Goal: Contribute content: Contribute content

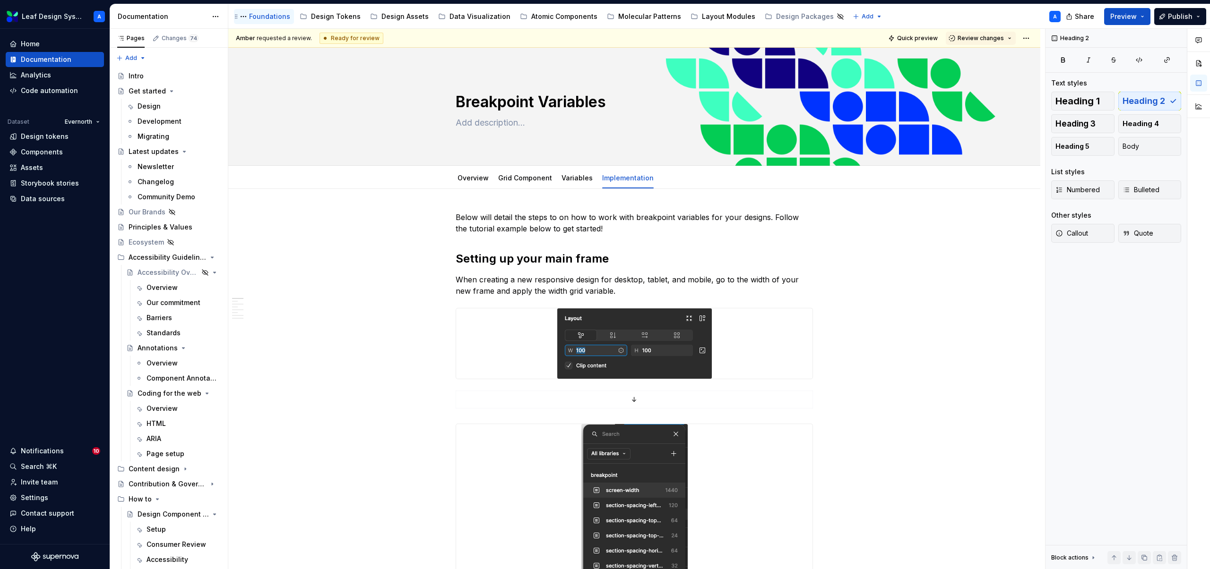
click at [262, 13] on div "Foundations" at bounding box center [269, 16] width 41 height 9
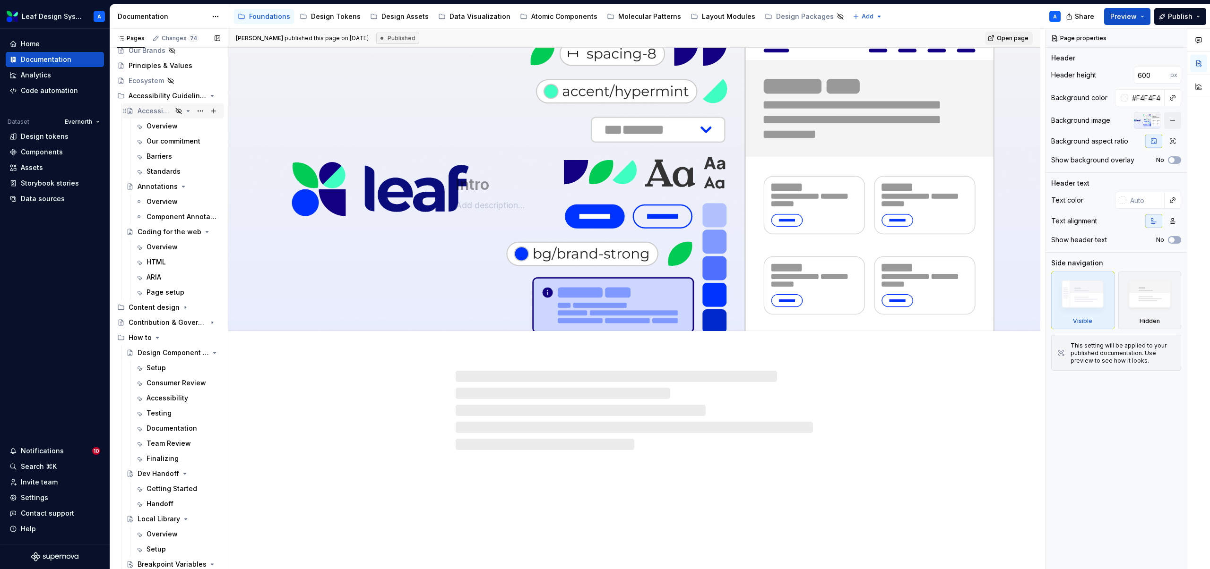
scroll to position [167, 0]
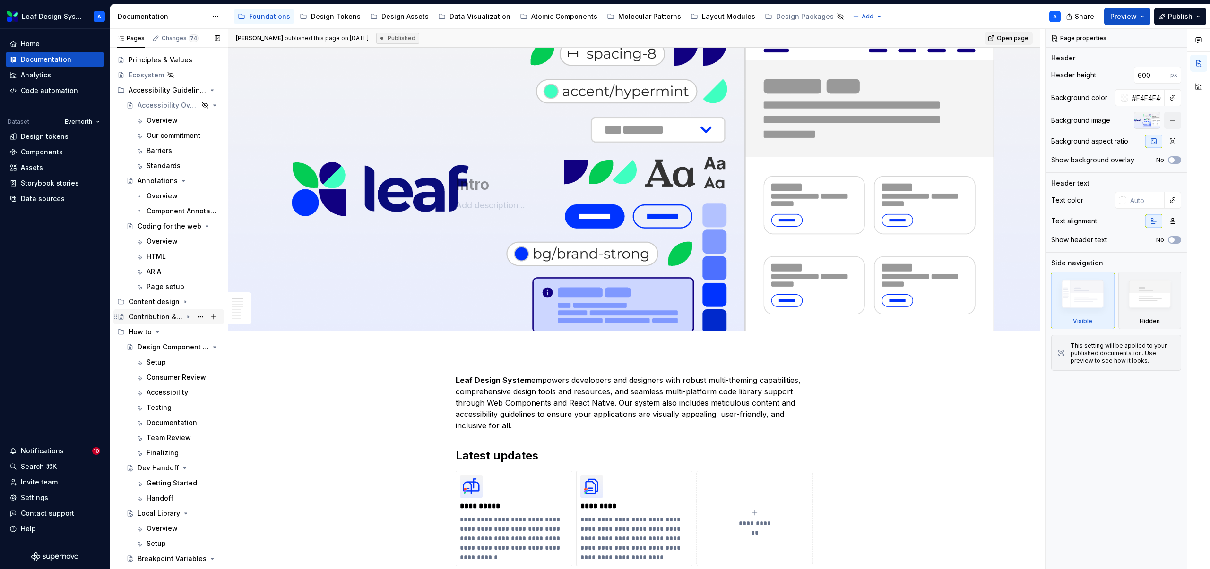
click at [187, 318] on icon "Page tree" at bounding box center [188, 317] width 8 height 8
click at [161, 330] on div "Overview" at bounding box center [153, 331] width 31 height 9
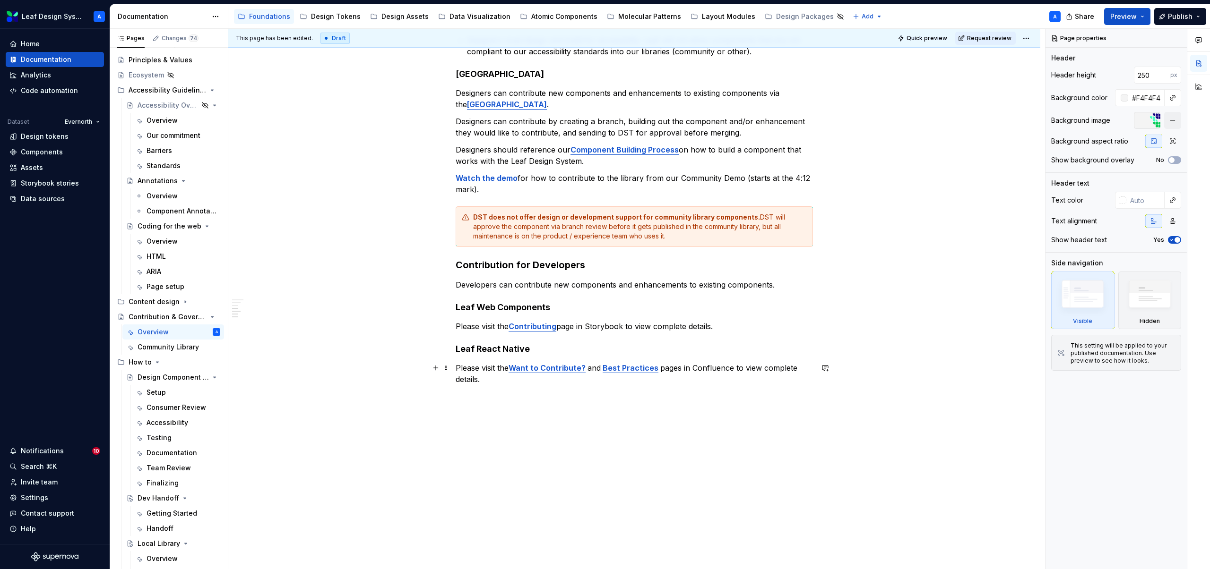
scroll to position [578, 0]
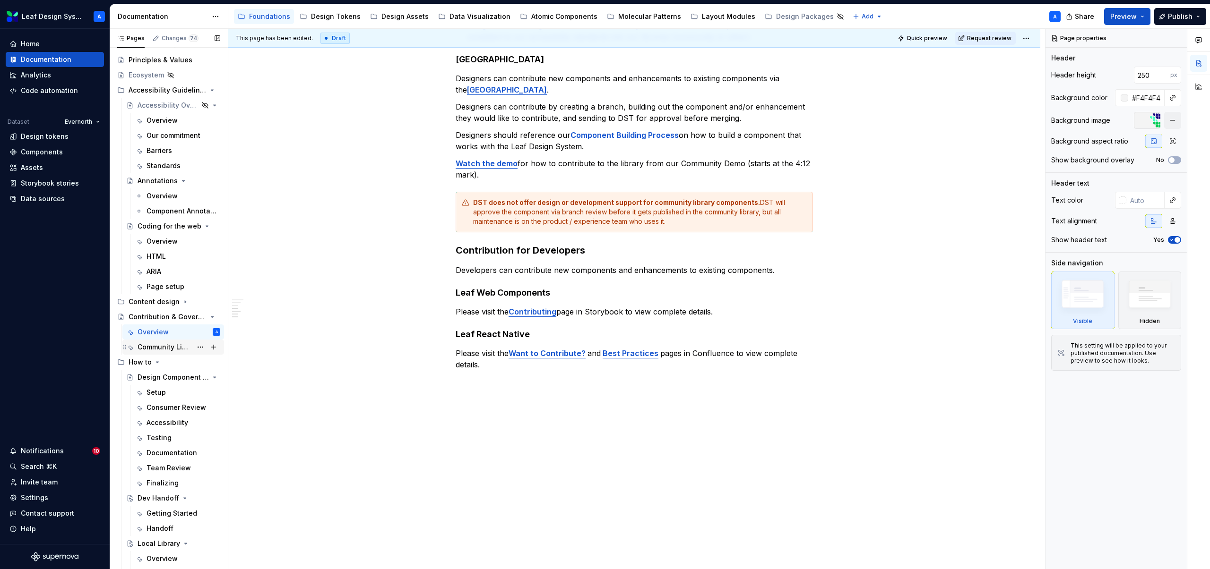
click at [168, 347] on div "Community Library" at bounding box center [165, 347] width 54 height 9
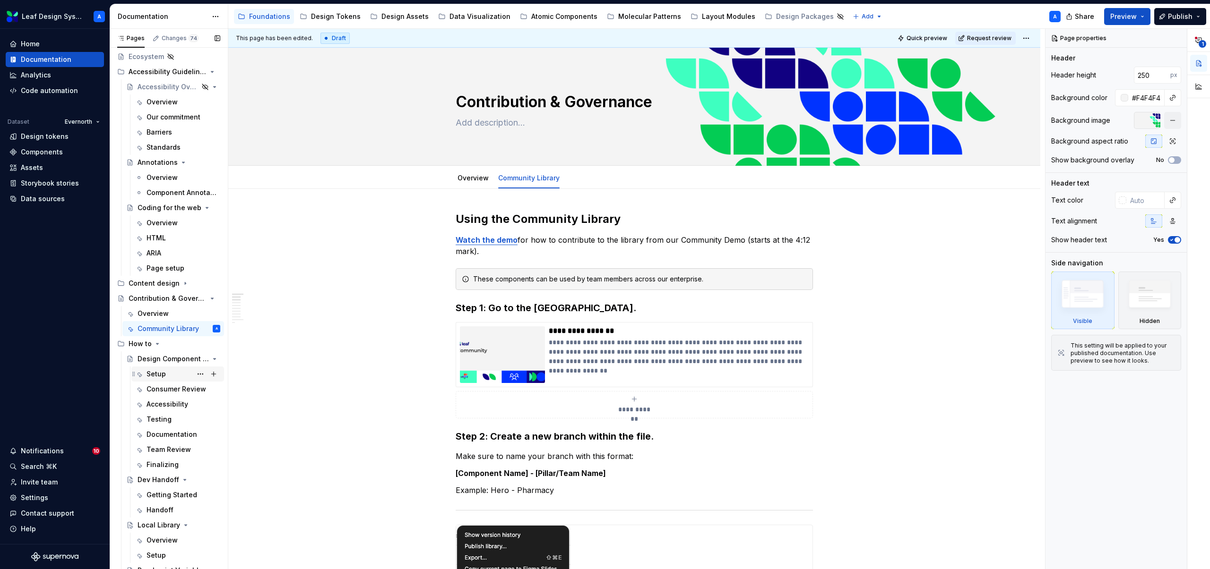
scroll to position [188, 0]
click at [156, 358] on div "Design Component Process" at bounding box center [160, 356] width 45 height 9
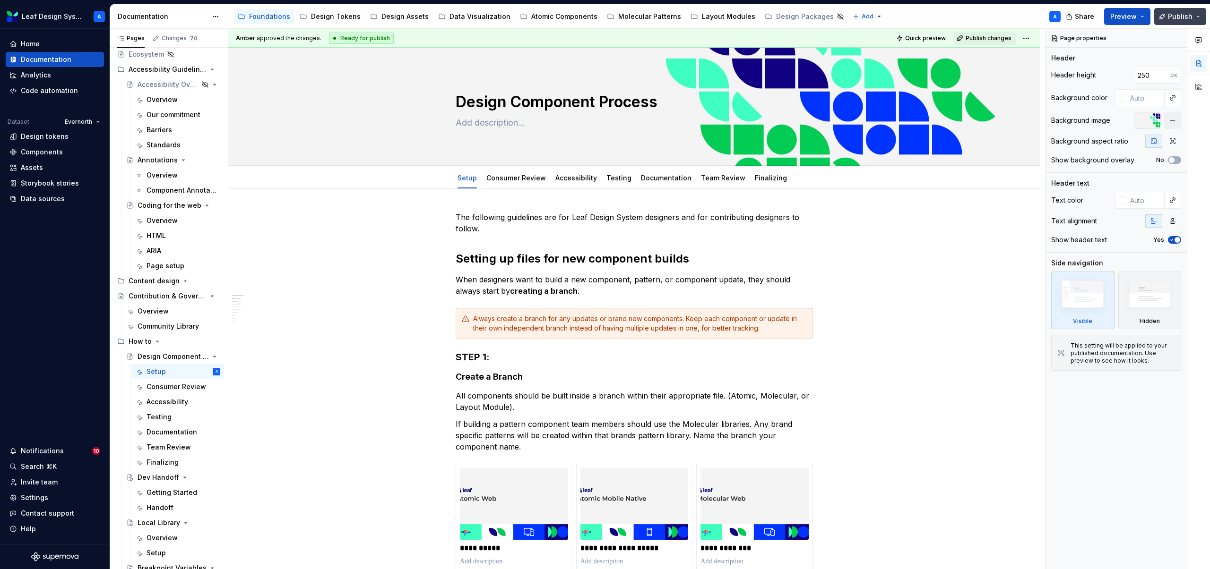
click at [1196, 17] on button "Publish" at bounding box center [1180, 16] width 52 height 17
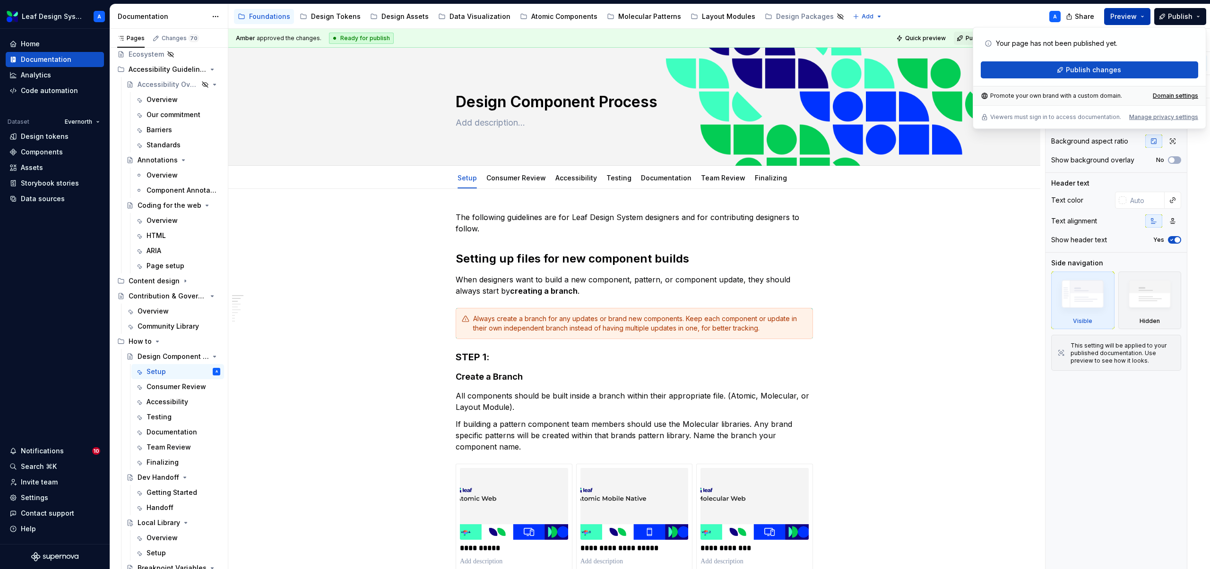
click at [1147, 17] on button "Preview" at bounding box center [1127, 16] width 46 height 17
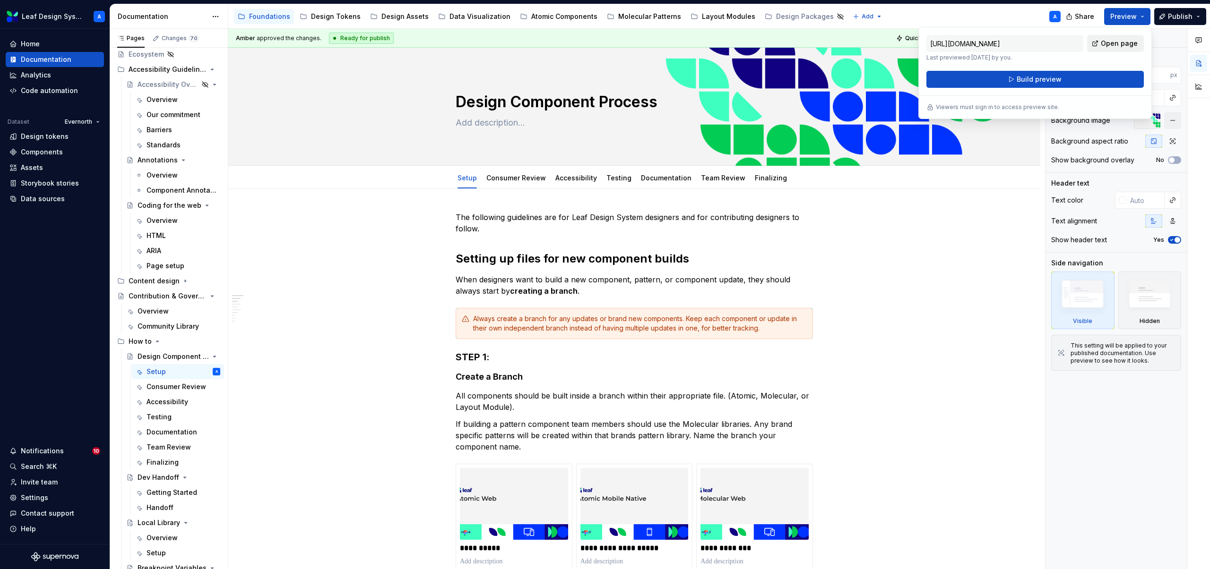
click at [1117, 49] on link "Open page" at bounding box center [1115, 43] width 57 height 17
click at [539, 21] on div "Atomic Components" at bounding box center [564, 16] width 66 height 9
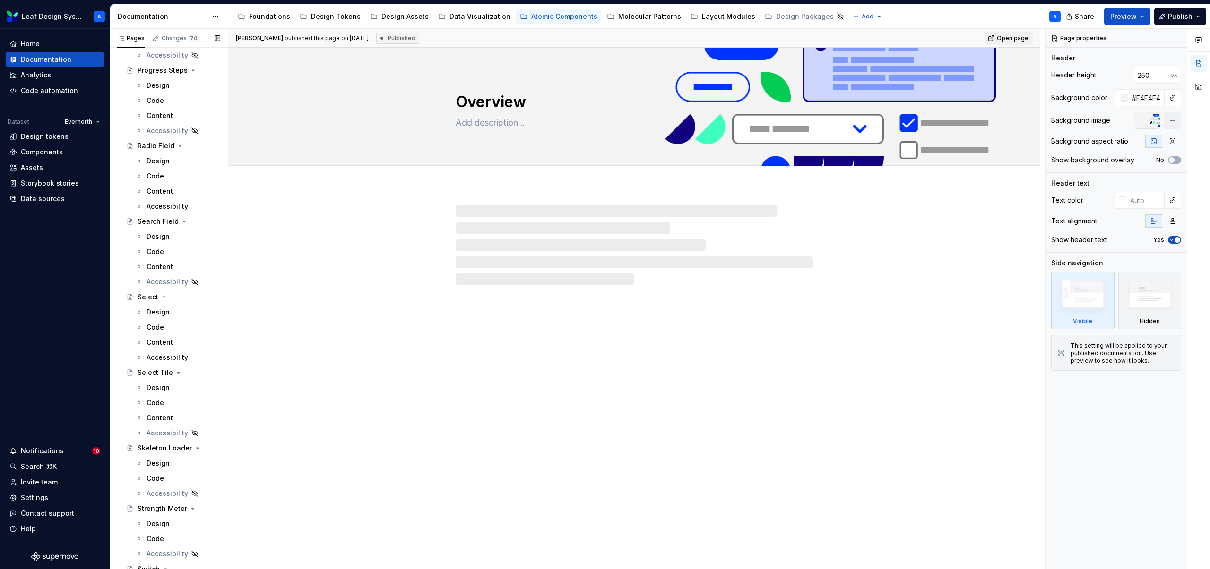
scroll to position [1583, 0]
click at [156, 384] on div "Design" at bounding box center [158, 383] width 23 height 9
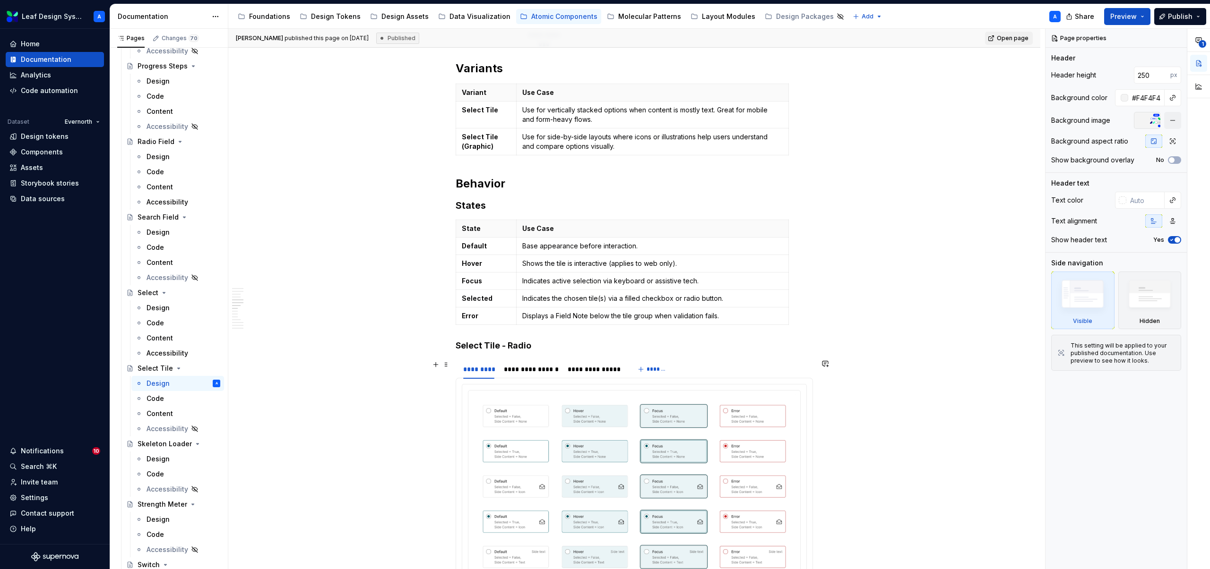
scroll to position [1356, 0]
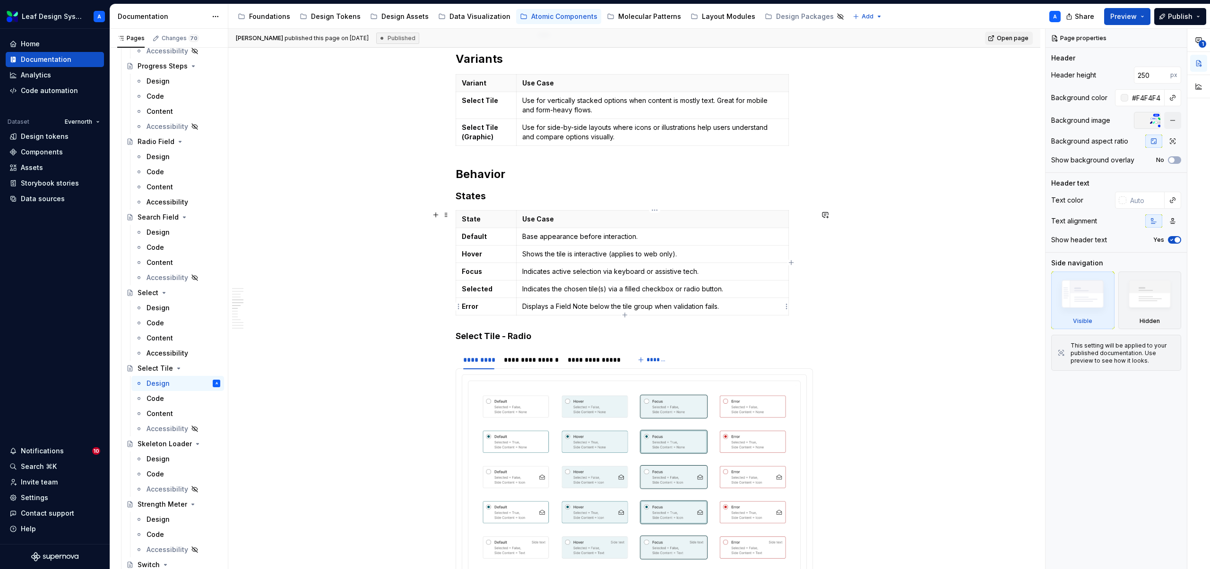
click at [623, 307] on p "Displays a Field Note below the tile group when validation fails." at bounding box center [652, 306] width 260 height 9
type textarea "*"
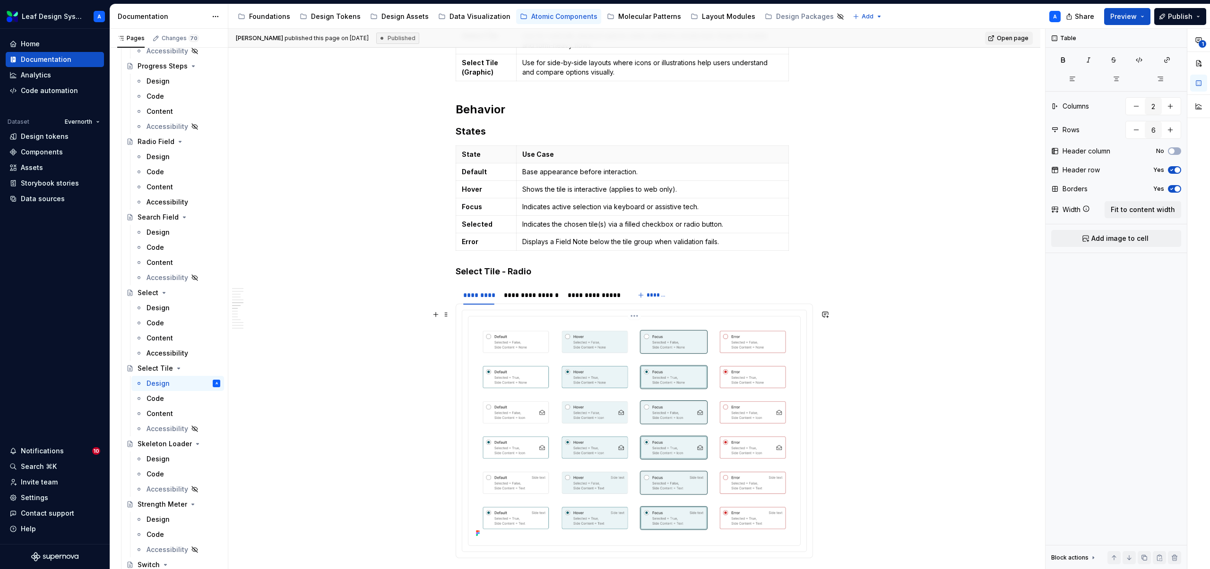
scroll to position [1390, 0]
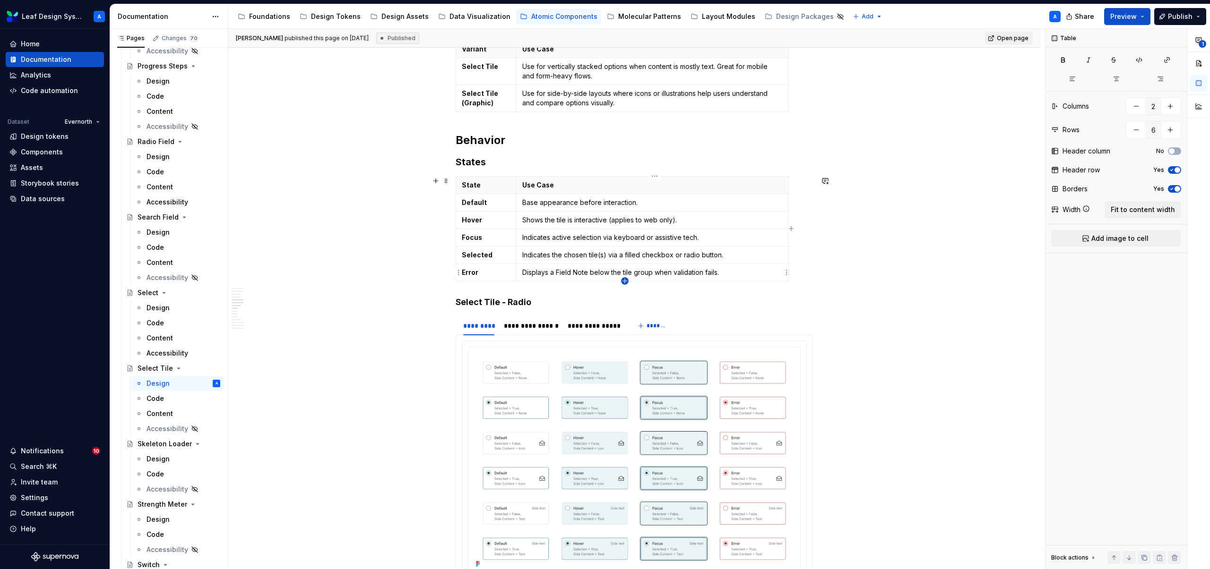
click at [626, 281] on icon "button" at bounding box center [625, 281] width 8 height 8
type input "7"
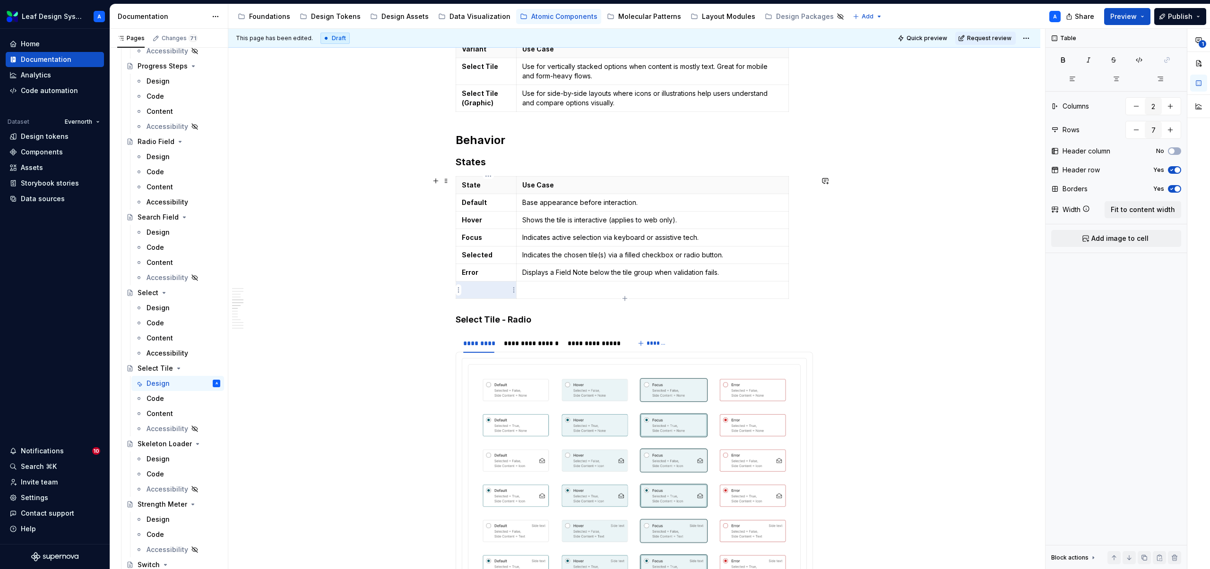
click at [491, 290] on p at bounding box center [486, 289] width 49 height 9
click at [484, 292] on p "Disabled" at bounding box center [486, 289] width 49 height 9
click at [572, 291] on p at bounding box center [652, 289] width 260 height 9
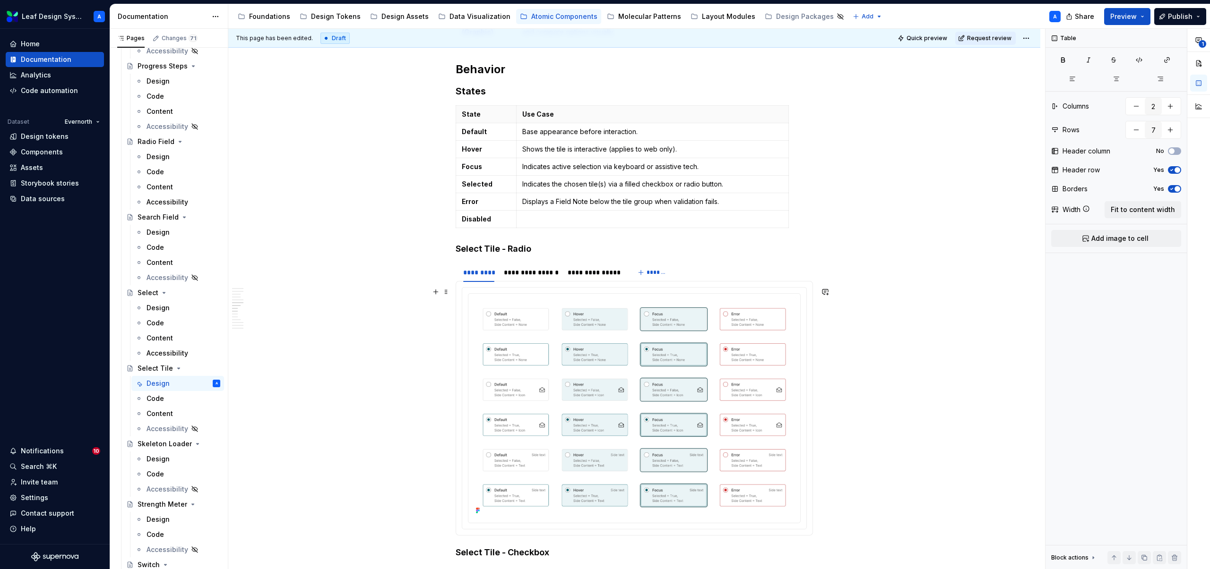
scroll to position [1406, 0]
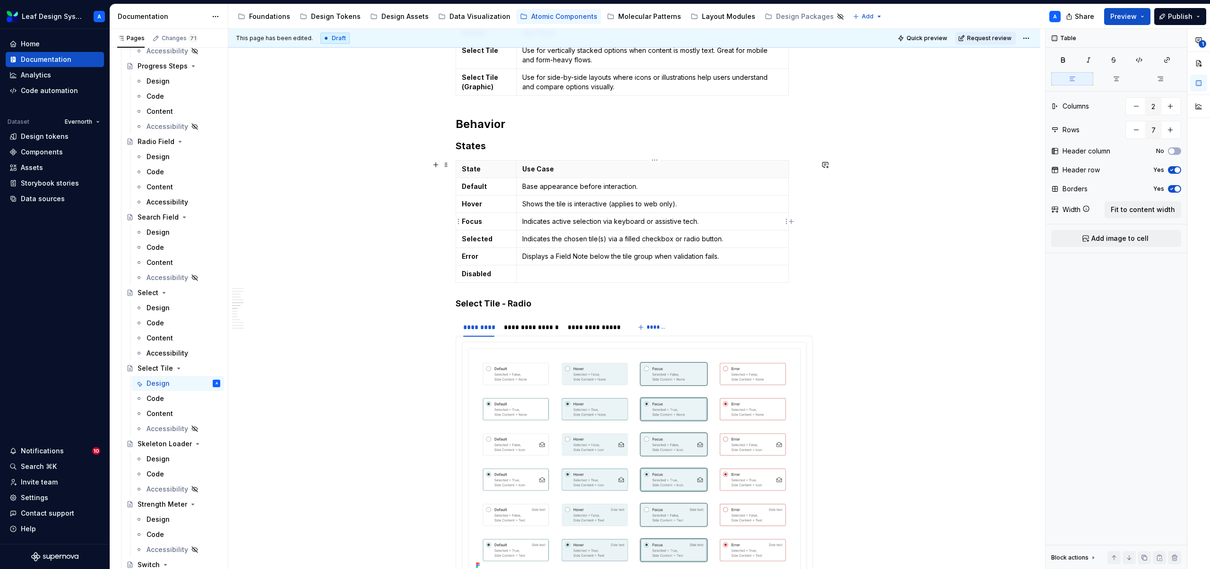
click at [562, 222] on p "Indicates active selection via keyboard or assistive tech." at bounding box center [652, 221] width 260 height 9
click at [544, 274] on p at bounding box center [652, 273] width 260 height 9
click at [561, 276] on p "Indicates active selection via keyboard or assistive tech." at bounding box center [652, 273] width 260 height 9
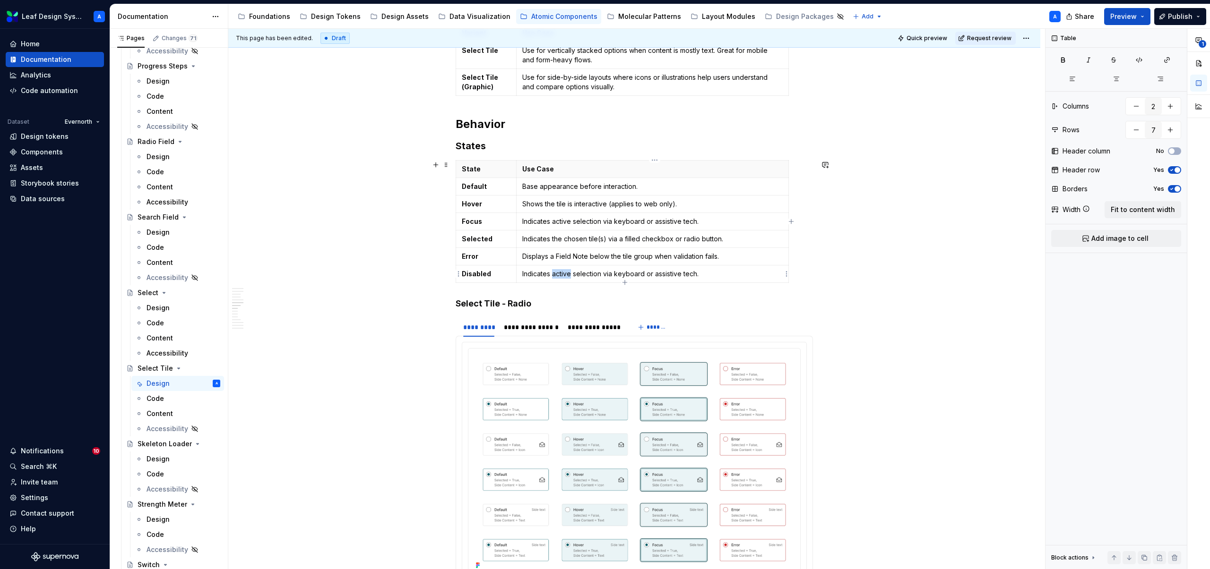
click at [561, 276] on p "Indicates active selection via keyboard or assistive tech." at bounding box center [652, 273] width 260 height 9
drag, startPoint x: 755, startPoint y: 276, endPoint x: 651, endPoint y: 276, distance: 104.0
click at [651, 276] on p "Indicates a disbaled option for selection via keyboard or assistive tech." at bounding box center [652, 273] width 260 height 9
click at [566, 274] on p "Indicates a disbaled option for selection." at bounding box center [652, 273] width 260 height 9
click at [672, 273] on p "Indicates a disabled option for selection." at bounding box center [652, 273] width 260 height 9
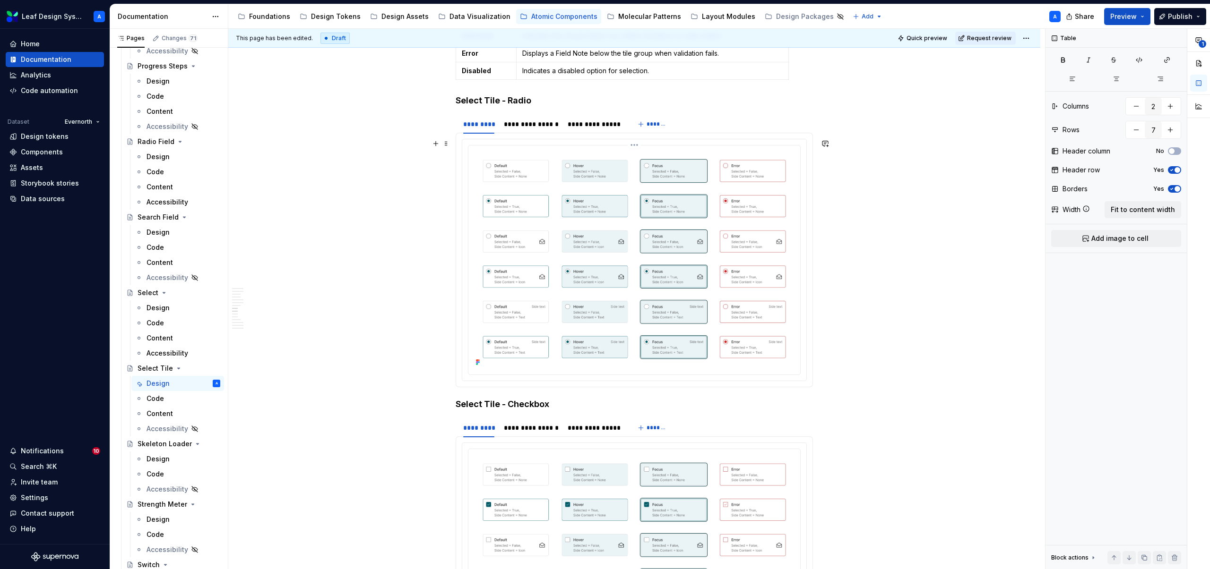
scroll to position [1644, 0]
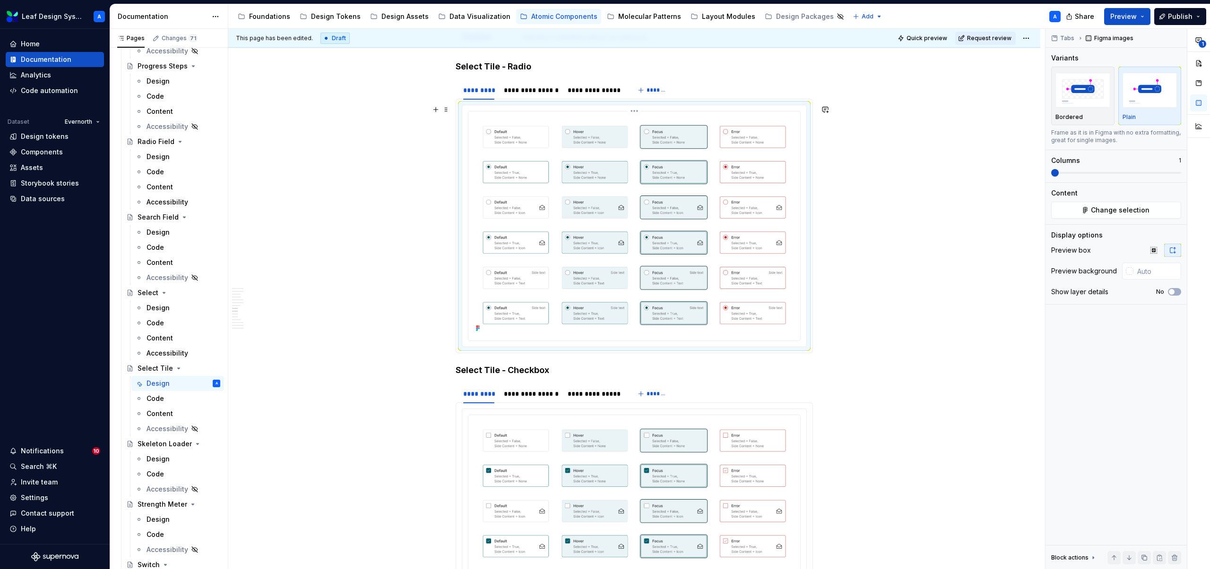
click at [578, 163] on img at bounding box center [634, 225] width 324 height 220
click at [571, 206] on img at bounding box center [634, 225] width 324 height 220
drag, startPoint x: 571, startPoint y: 206, endPoint x: 535, endPoint y: 196, distance: 37.3
click at [535, 196] on img at bounding box center [634, 225] width 324 height 220
click at [639, 113] on html "Leaf Design System A Home Documentation Analytics Code automation Dataset Evern…" at bounding box center [605, 284] width 1210 height 569
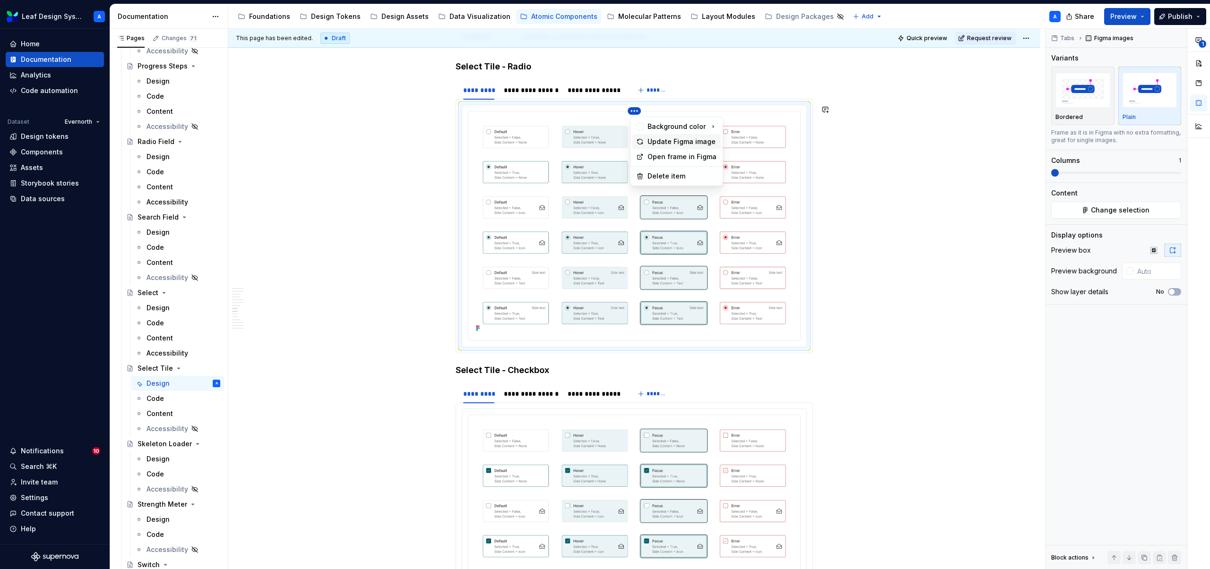
click at [652, 146] on div "Update Figma image" at bounding box center [681, 141] width 69 height 9
click at [523, 91] on div "**********" at bounding box center [531, 90] width 55 height 9
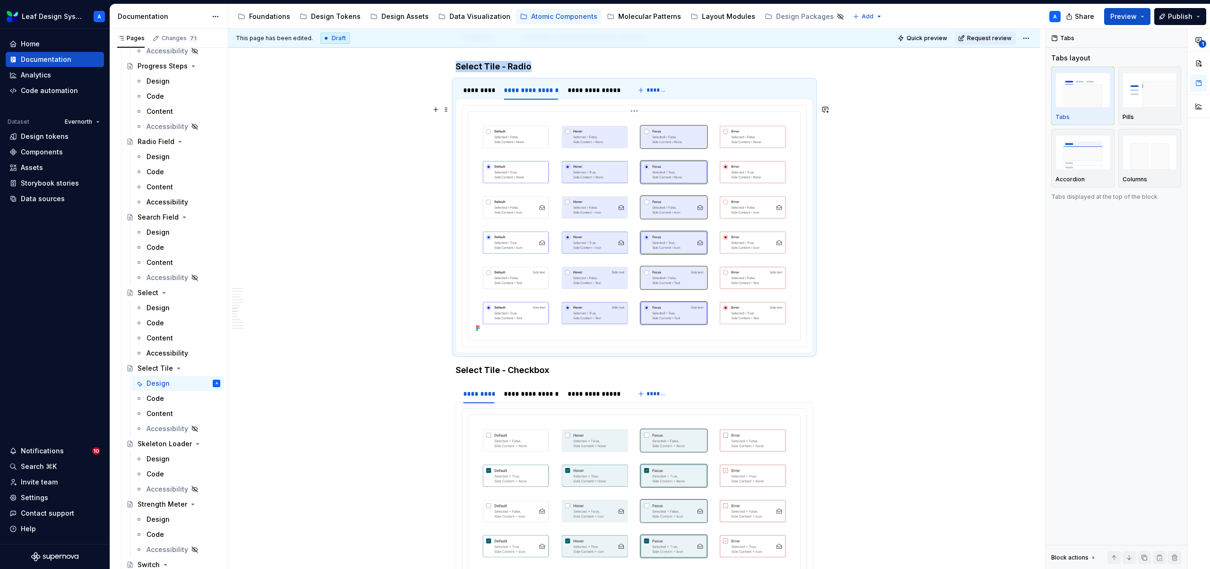
click at [638, 110] on html "Leaf Design System A Home Documentation Analytics Code automation Dataset Evern…" at bounding box center [605, 284] width 1210 height 569
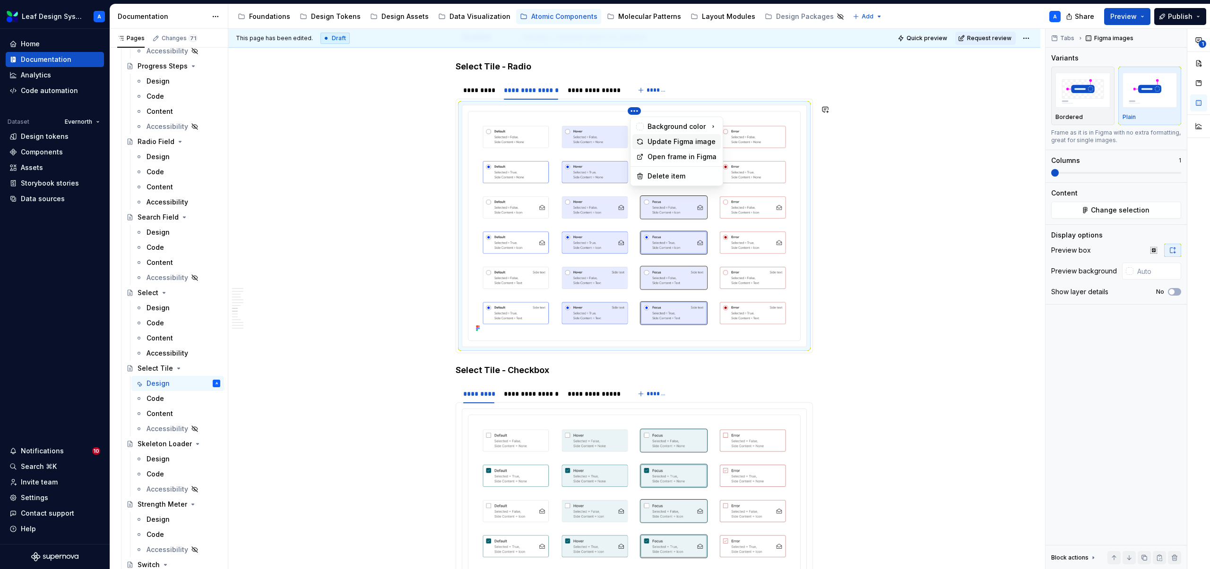
click at [654, 143] on div "Update Figma image" at bounding box center [681, 141] width 69 height 9
click at [586, 96] on div "**********" at bounding box center [594, 90] width 61 height 13
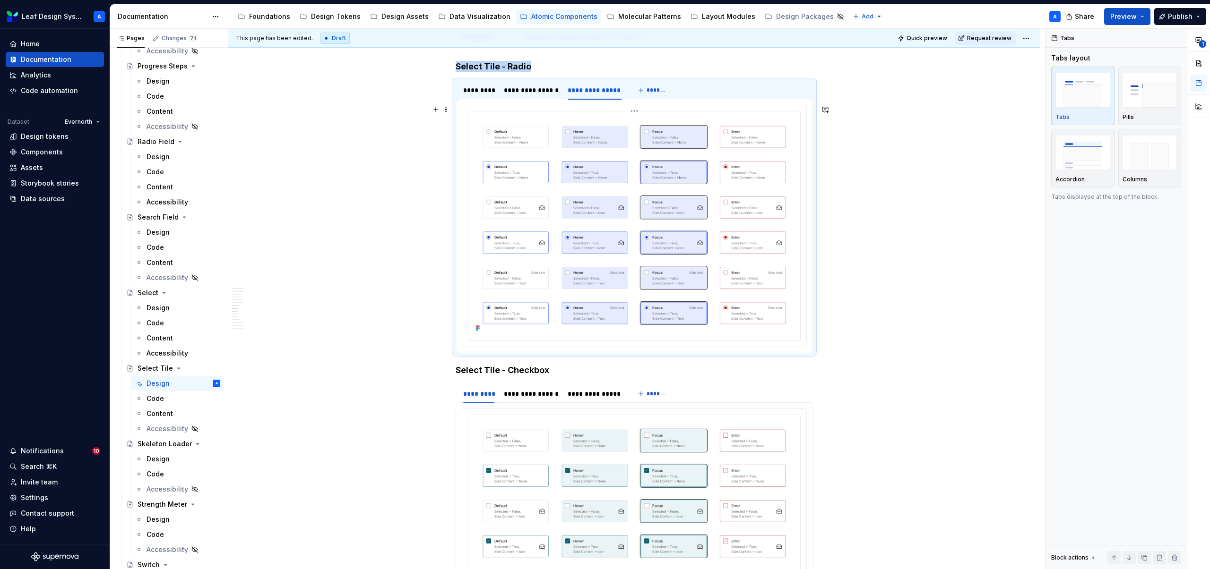
click at [635, 112] on html "Leaf Design System A Home Documentation Analytics Code automation Dataset Evern…" at bounding box center [605, 284] width 1210 height 569
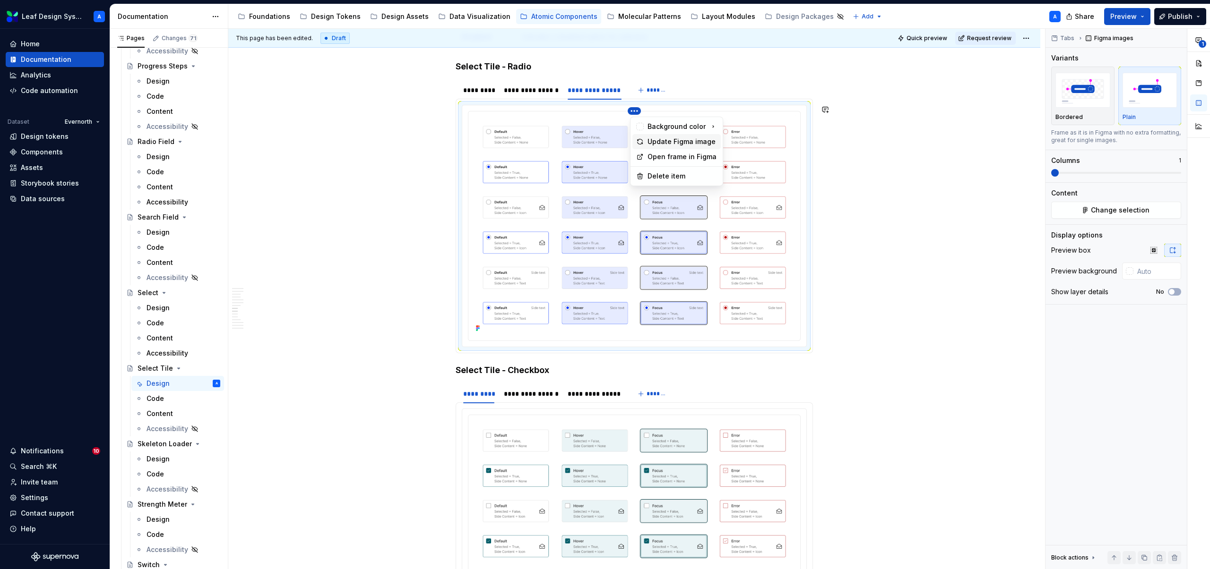
click at [658, 143] on div "Update Figma image" at bounding box center [681, 141] width 69 height 9
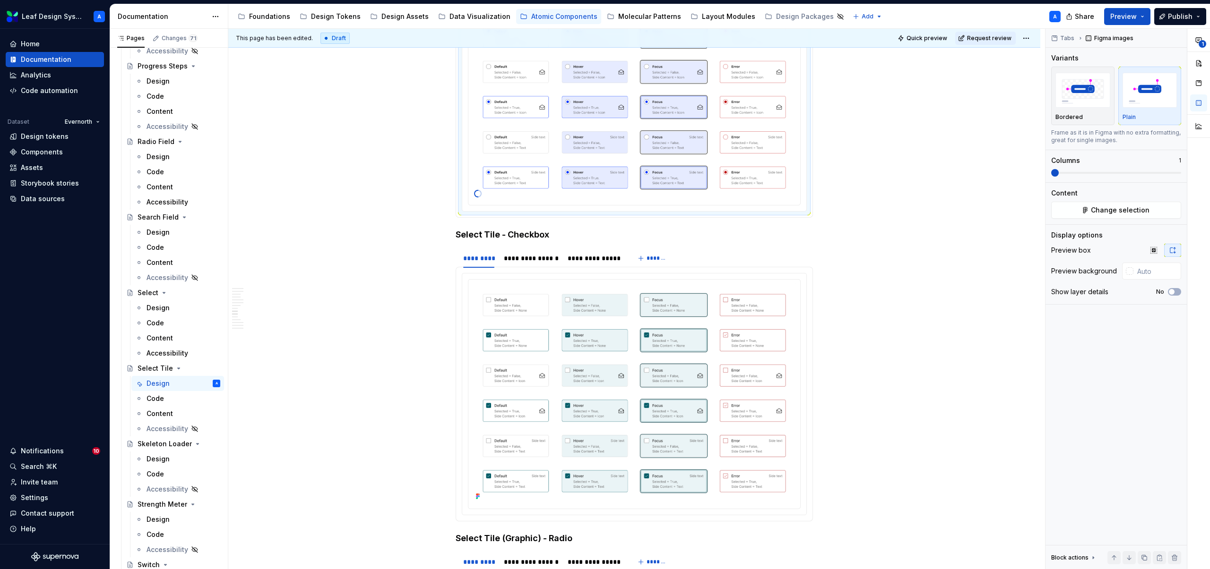
scroll to position [1866, 0]
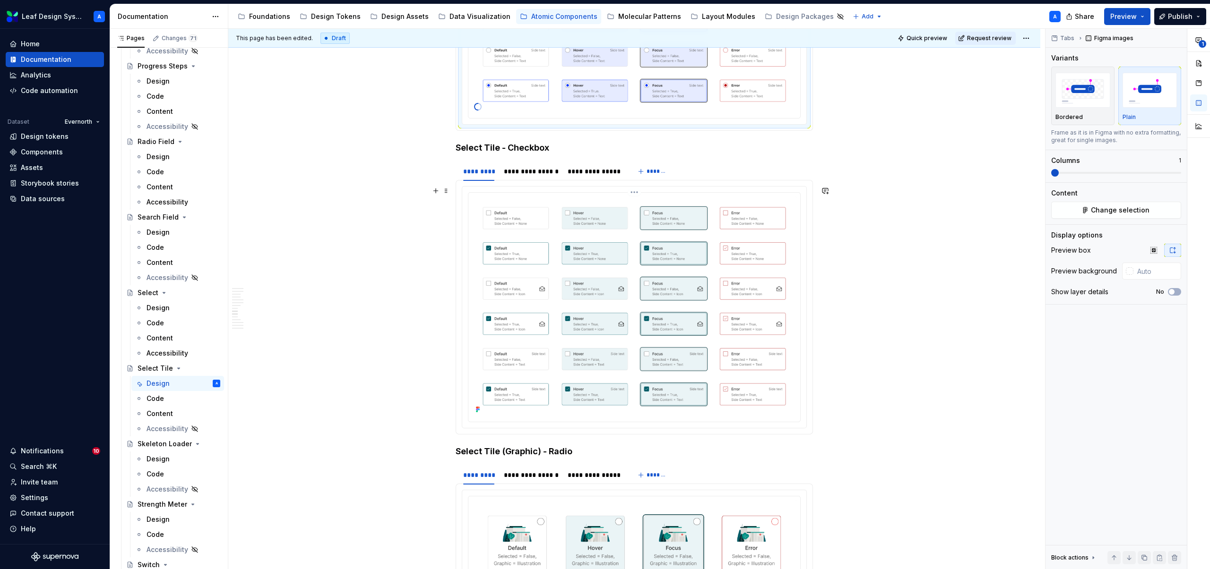
click at [638, 192] on html "Leaf Design System A Home Documentation Analytics Code automation Dataset Evern…" at bounding box center [605, 284] width 1210 height 569
click at [665, 225] on div "Update Figma image" at bounding box center [681, 222] width 69 height 9
click at [530, 172] on div "**********" at bounding box center [531, 171] width 55 height 9
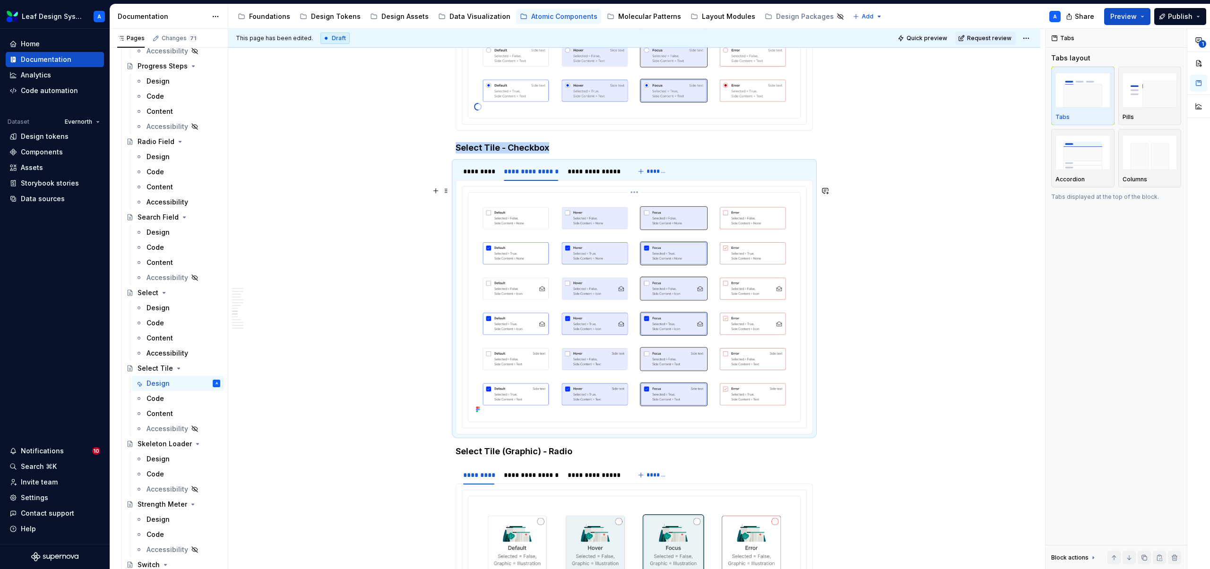
click at [636, 194] on html "Leaf Design System A Home Documentation Analytics Code automation Dataset Evern…" at bounding box center [605, 284] width 1210 height 569
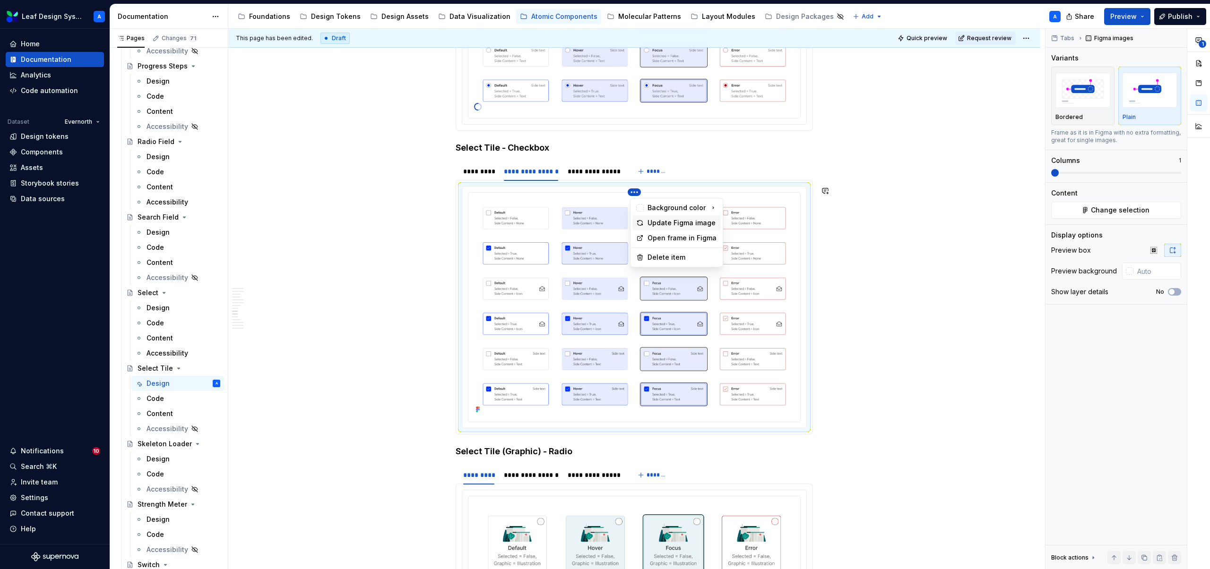
click at [653, 221] on div "Update Figma image" at bounding box center [681, 222] width 69 height 9
click at [583, 174] on div "**********" at bounding box center [594, 171] width 53 height 9
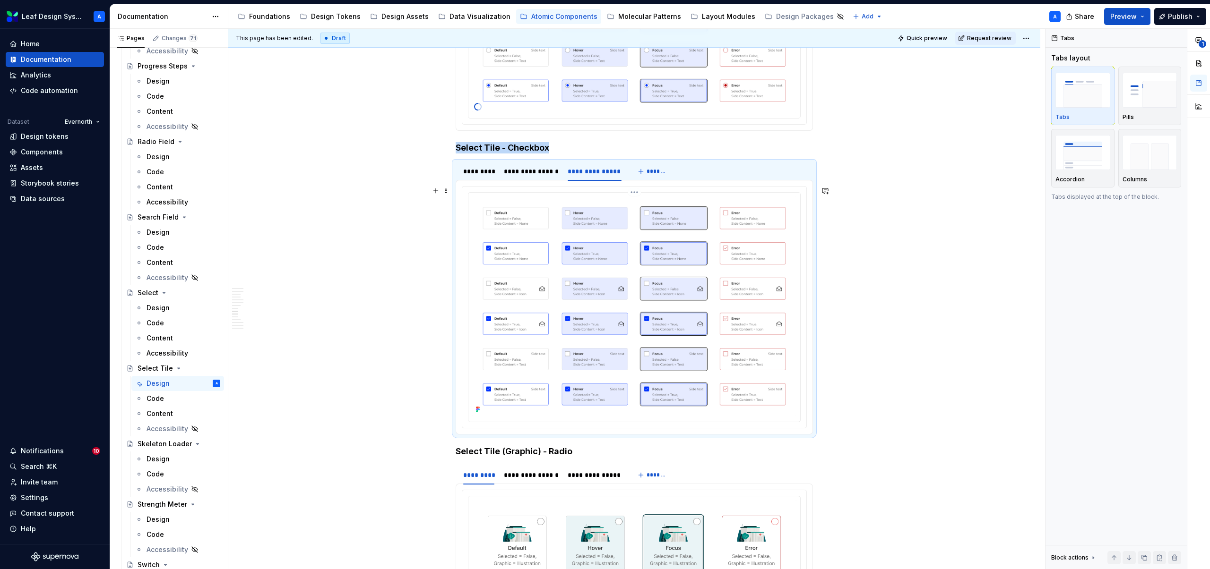
click at [637, 193] on html "Leaf Design System A Home Documentation Analytics Code automation Dataset Evern…" at bounding box center [605, 284] width 1210 height 569
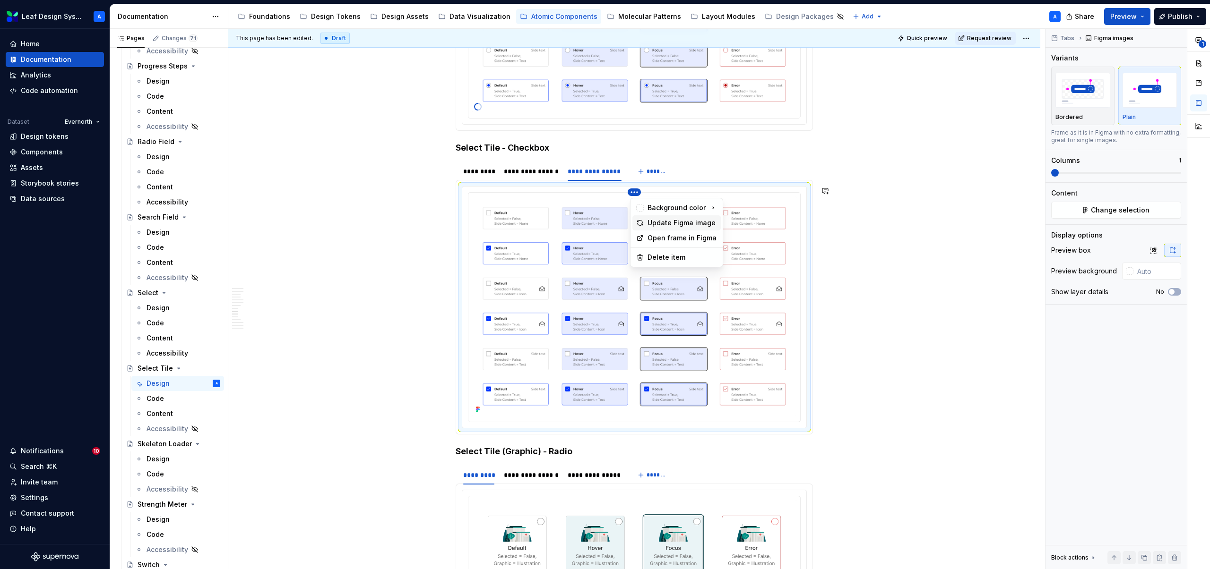
click at [656, 218] on div "Update Figma image" at bounding box center [681, 222] width 69 height 9
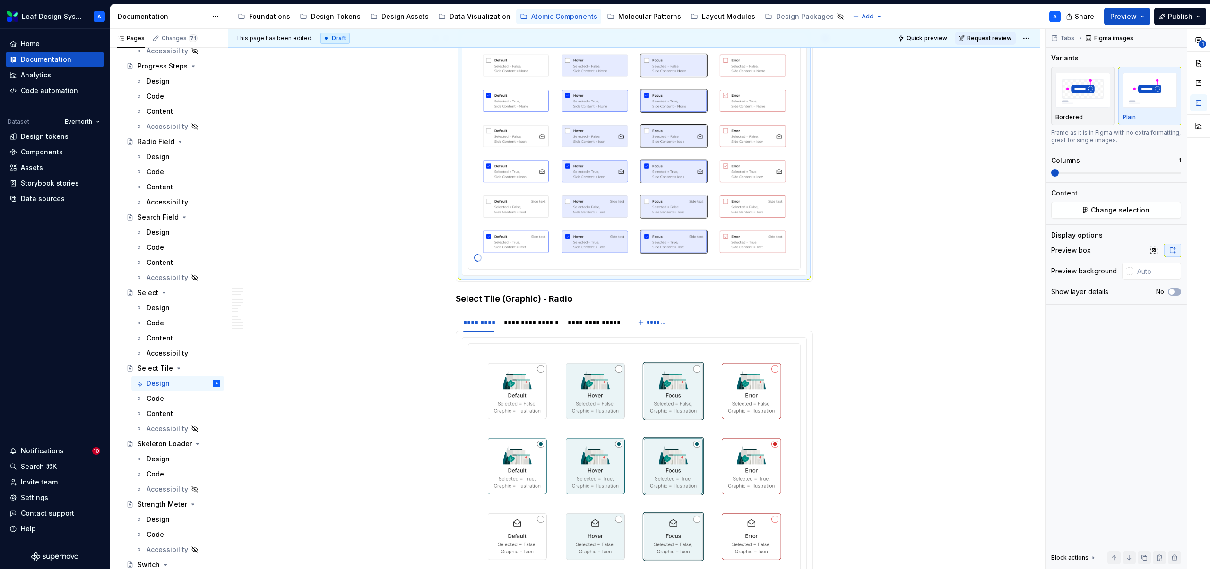
scroll to position [2167, 0]
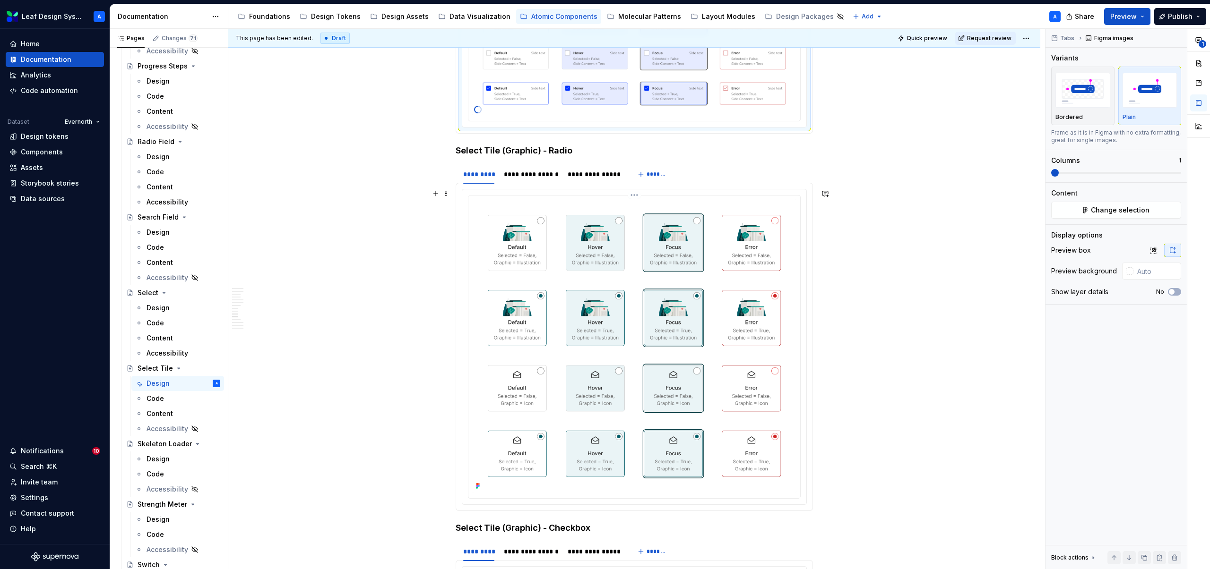
click at [638, 196] on html "Leaf Design System A Home Documentation Analytics Code automation Dataset Evern…" at bounding box center [605, 284] width 1210 height 569
click at [664, 226] on div "Update Figma image" at bounding box center [681, 225] width 69 height 9
click at [537, 176] on div "**********" at bounding box center [531, 174] width 55 height 9
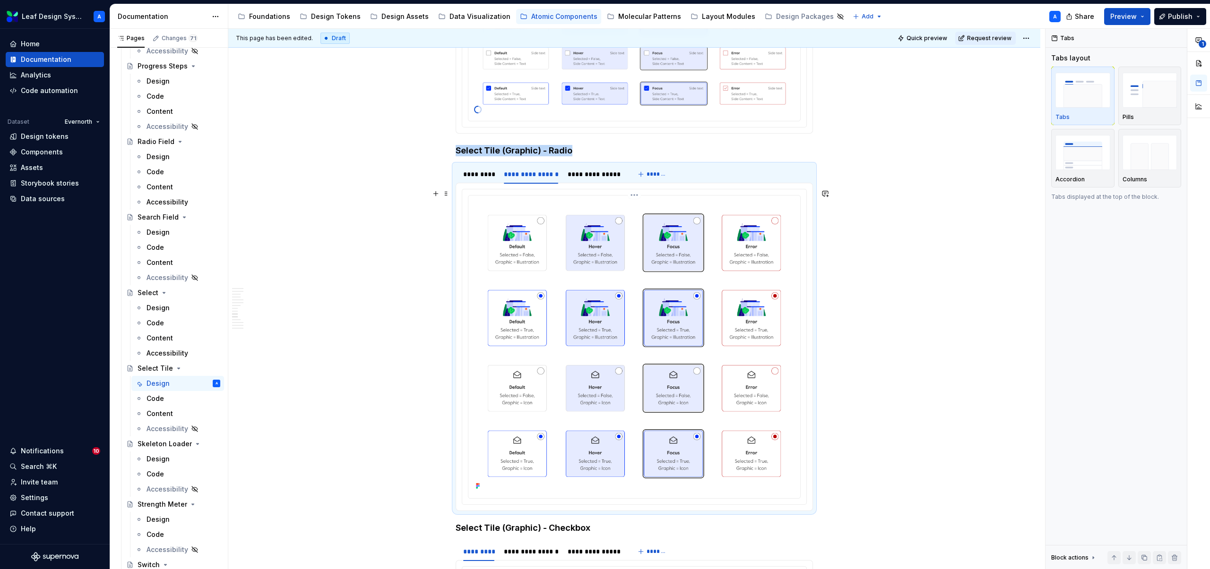
click at [636, 198] on html "Leaf Design System A Home Documentation Analytics Code automation Dataset Evern…" at bounding box center [605, 284] width 1210 height 569
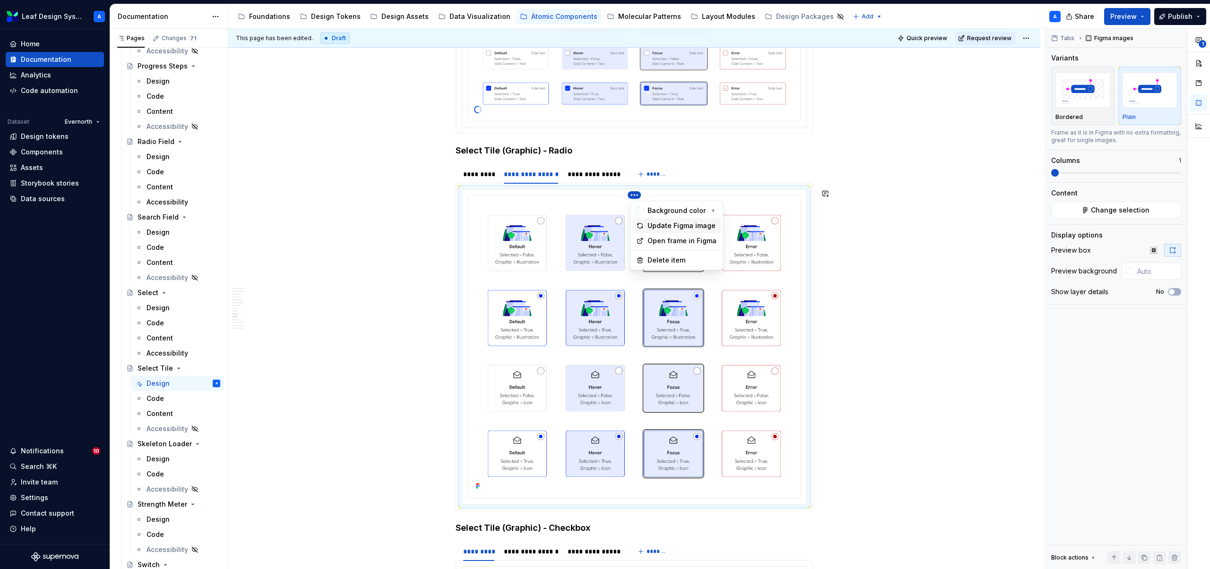
click at [672, 226] on div "Update Figma image" at bounding box center [681, 225] width 69 height 9
click at [588, 179] on div "**********" at bounding box center [594, 174] width 61 height 13
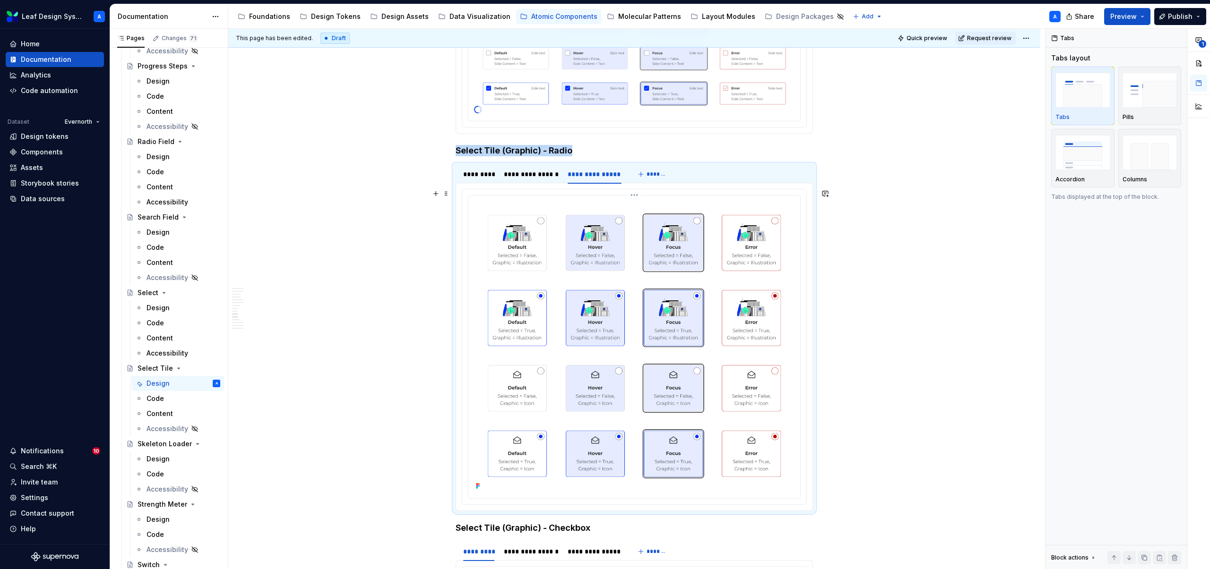
click at [638, 196] on html "Leaf Design System A Home Documentation Analytics Code automation Dataset Evern…" at bounding box center [605, 284] width 1210 height 569
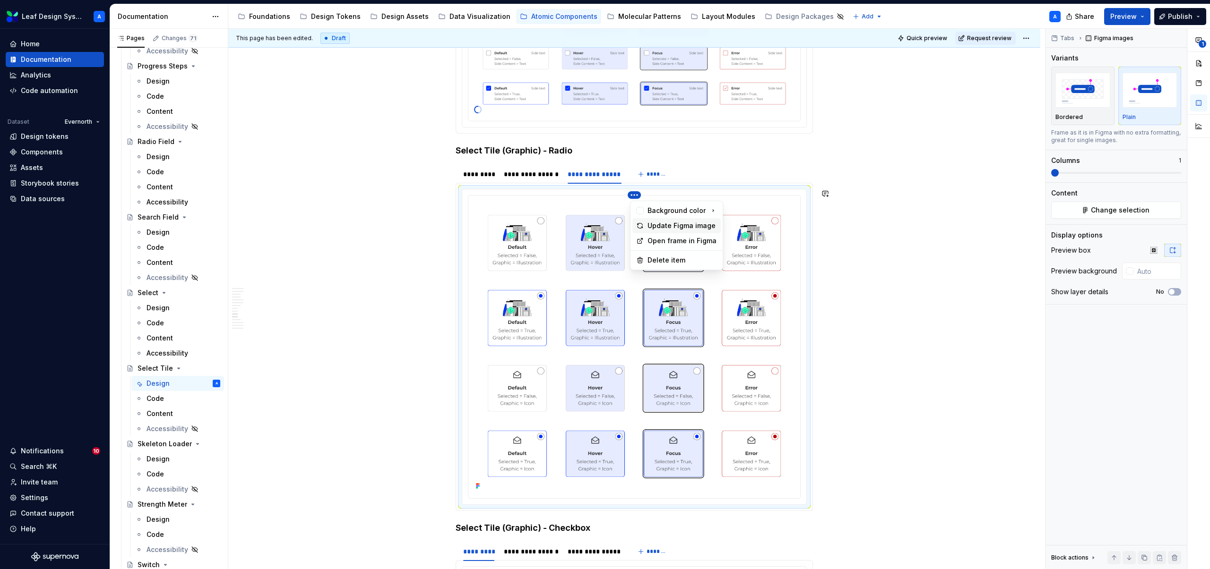
click at [652, 225] on div "Update Figma image" at bounding box center [681, 225] width 69 height 9
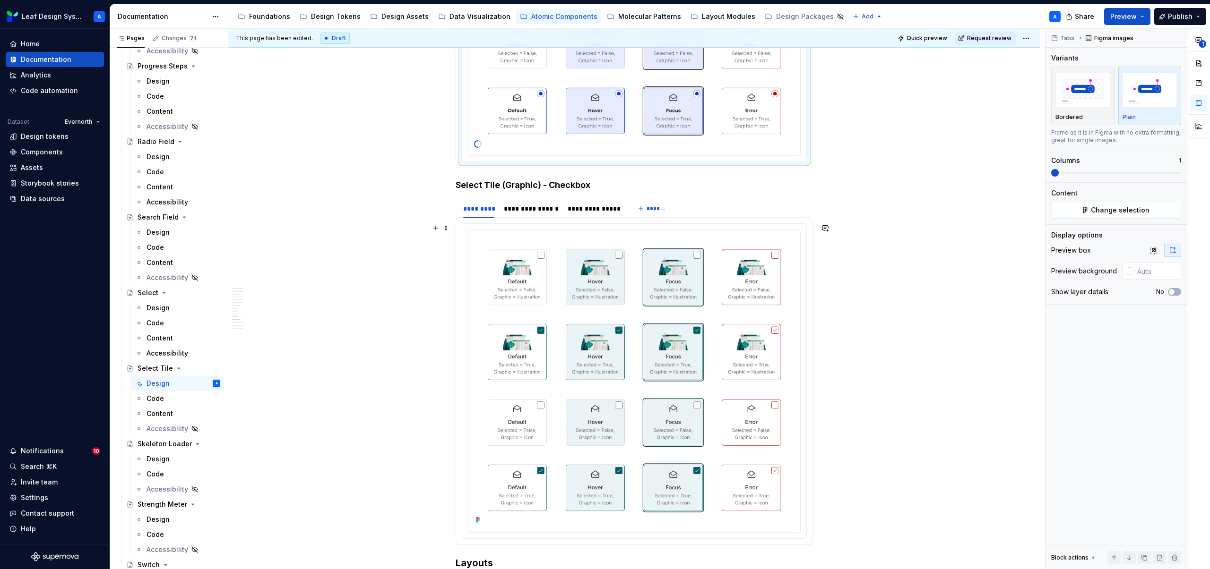
scroll to position [2517, 0]
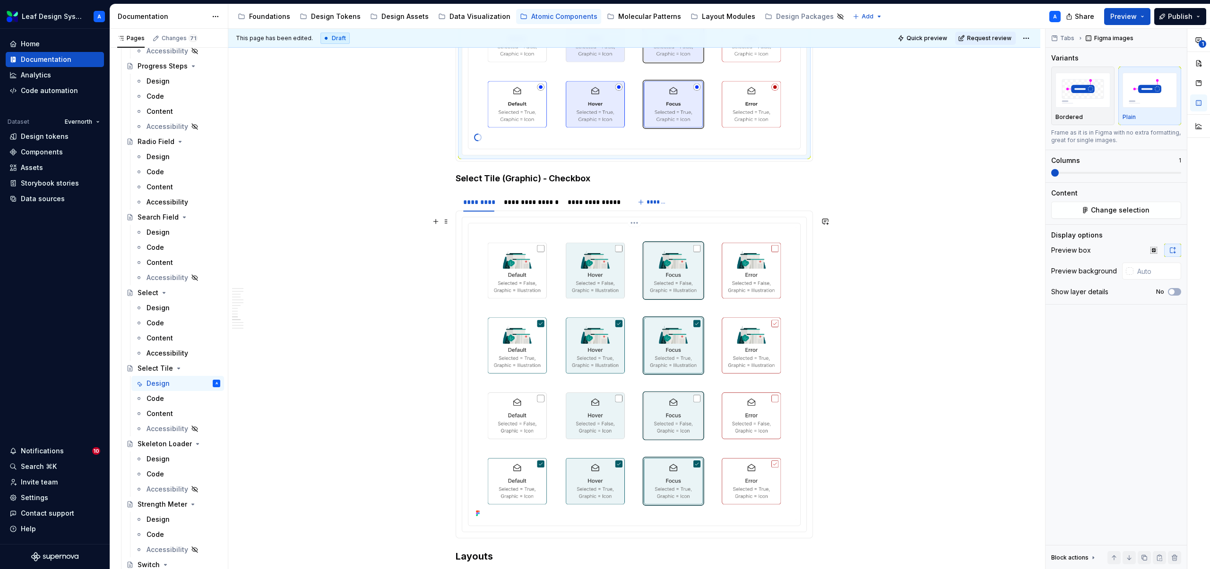
click at [639, 224] on html "Leaf Design System A Home Documentation Analytics Code automation Dataset Evern…" at bounding box center [605, 284] width 1210 height 569
click at [668, 257] on div "Update Figma image" at bounding box center [681, 253] width 69 height 9
click at [531, 204] on div "**********" at bounding box center [531, 202] width 55 height 9
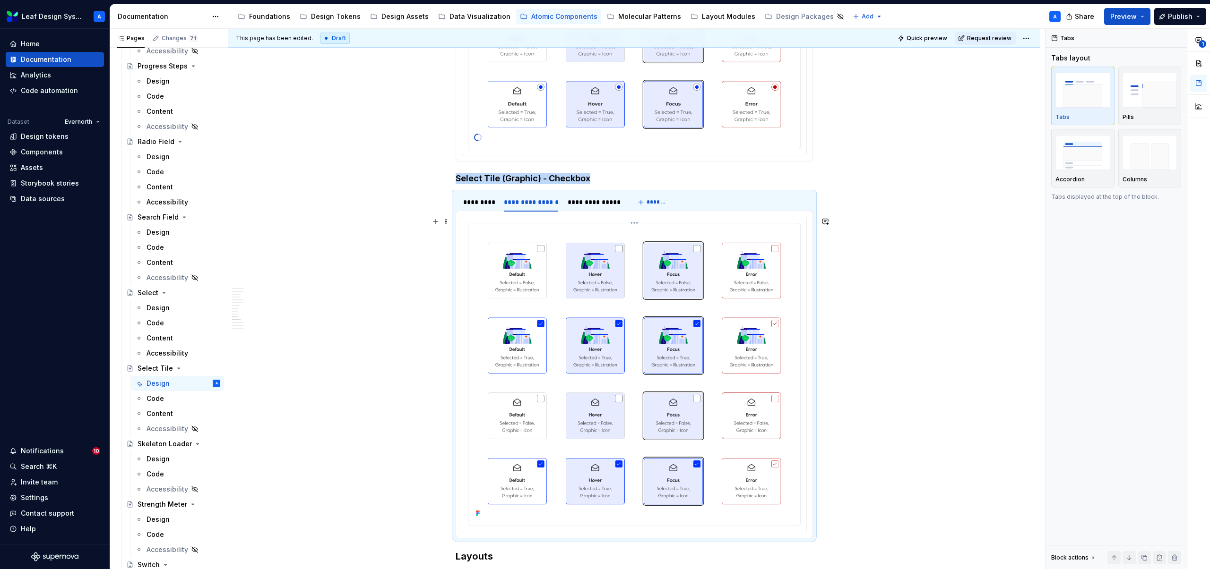
click at [637, 224] on html "Leaf Design System A Home Documentation Analytics Code automation Dataset Evern…" at bounding box center [605, 284] width 1210 height 569
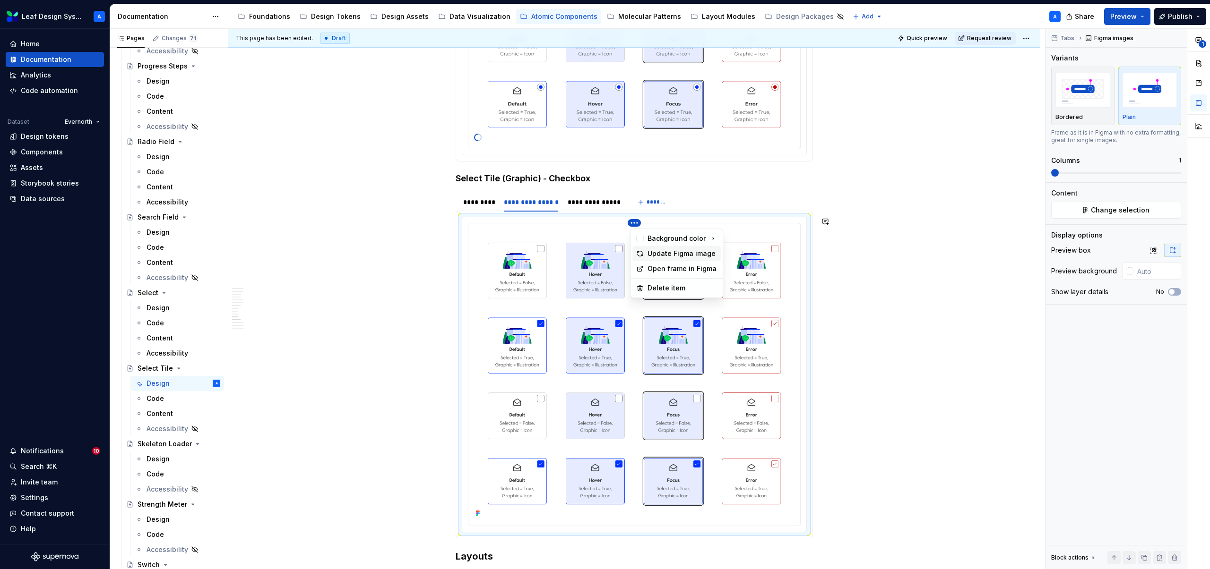
click at [658, 252] on div "Update Figma image" at bounding box center [681, 253] width 69 height 9
click at [584, 199] on div "**********" at bounding box center [594, 202] width 53 height 9
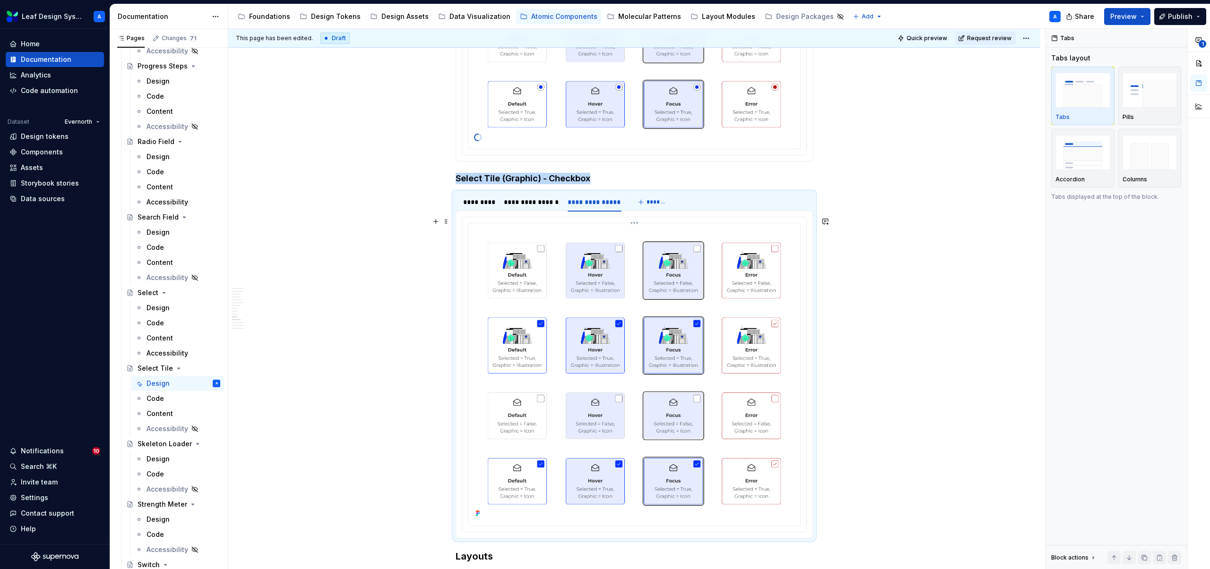
click at [637, 225] on html "Leaf Design System A Home Documentation Analytics Code automation Dataset Evern…" at bounding box center [605, 284] width 1210 height 569
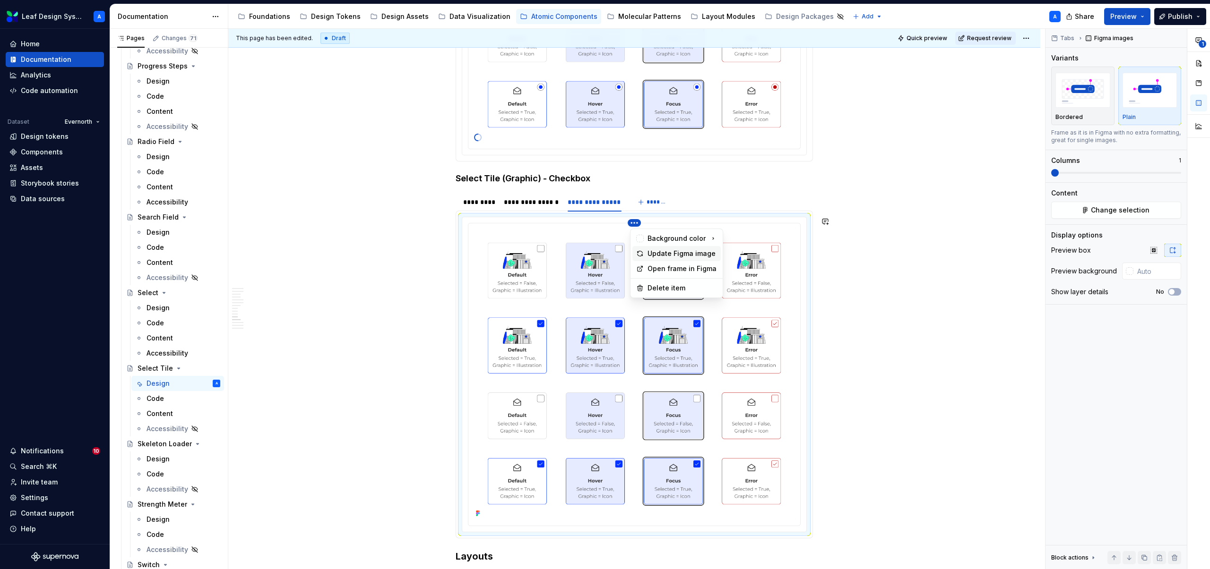
click at [663, 252] on div "Update Figma image" at bounding box center [681, 253] width 69 height 9
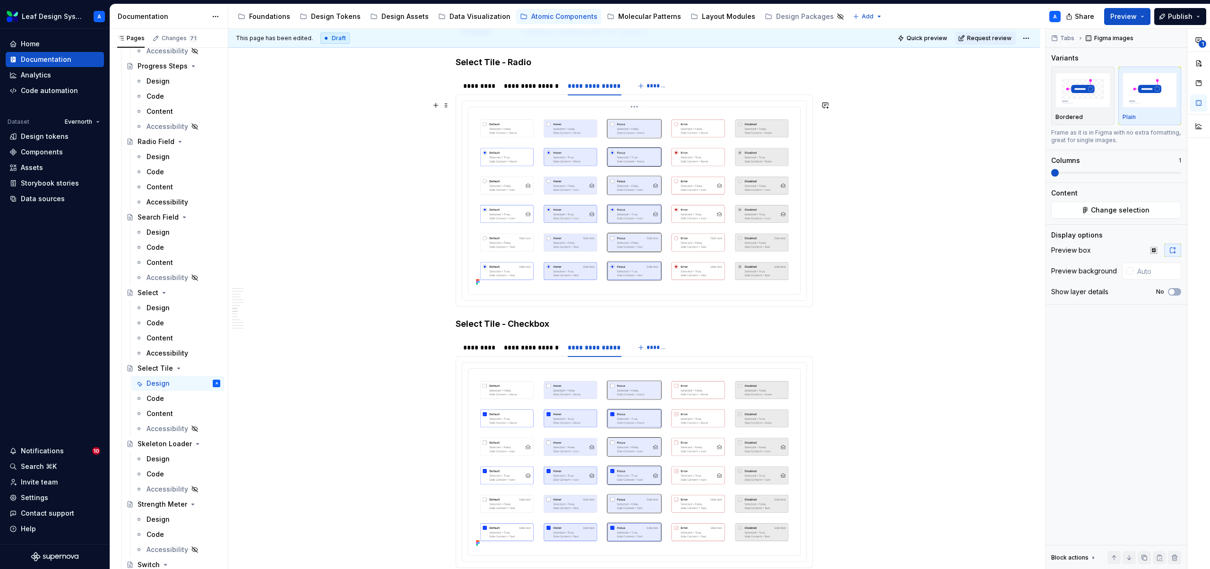
scroll to position [1547, 0]
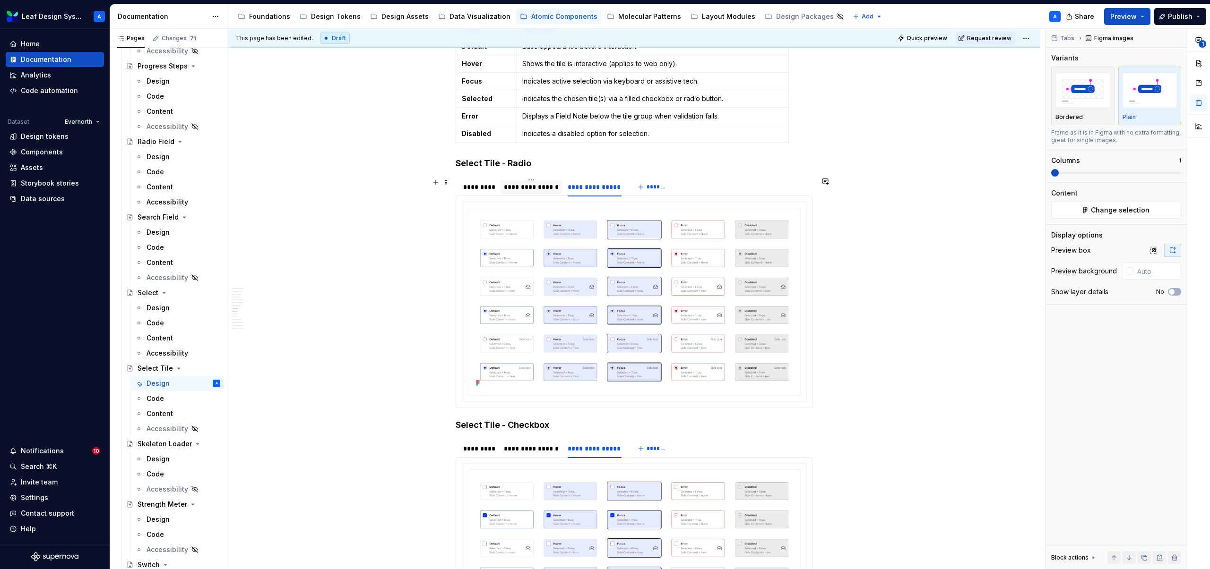
click at [526, 189] on div "**********" at bounding box center [531, 186] width 55 height 9
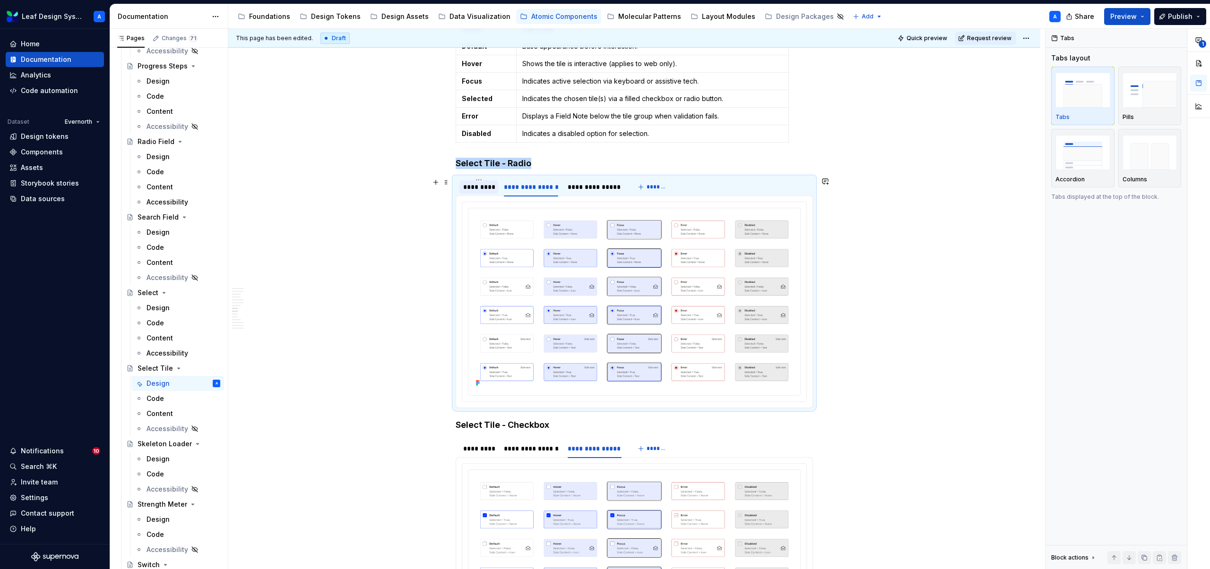
click at [485, 187] on div "*********" at bounding box center [478, 186] width 31 height 9
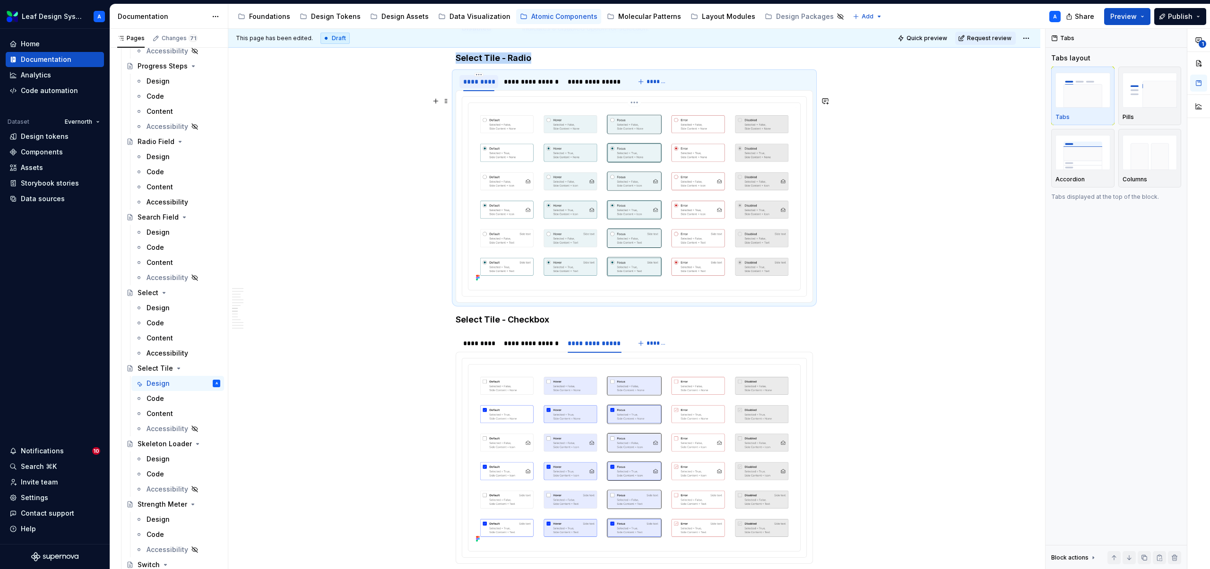
scroll to position [1708, 0]
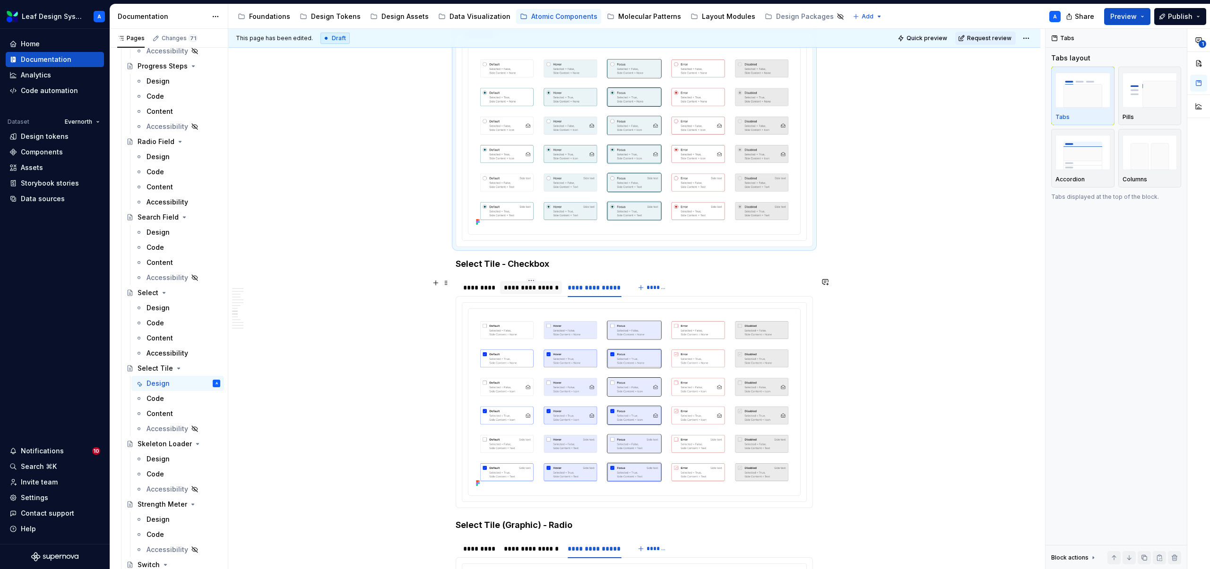
click at [541, 289] on div "**********" at bounding box center [531, 287] width 55 height 9
click at [480, 293] on div "*********" at bounding box center [478, 287] width 39 height 13
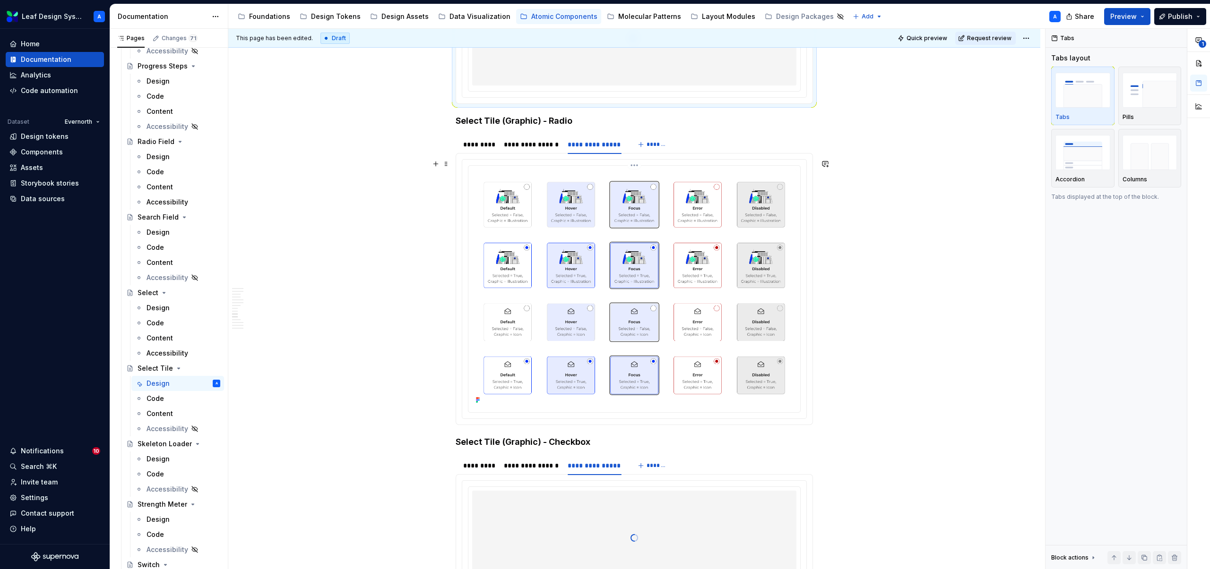
scroll to position [2035, 0]
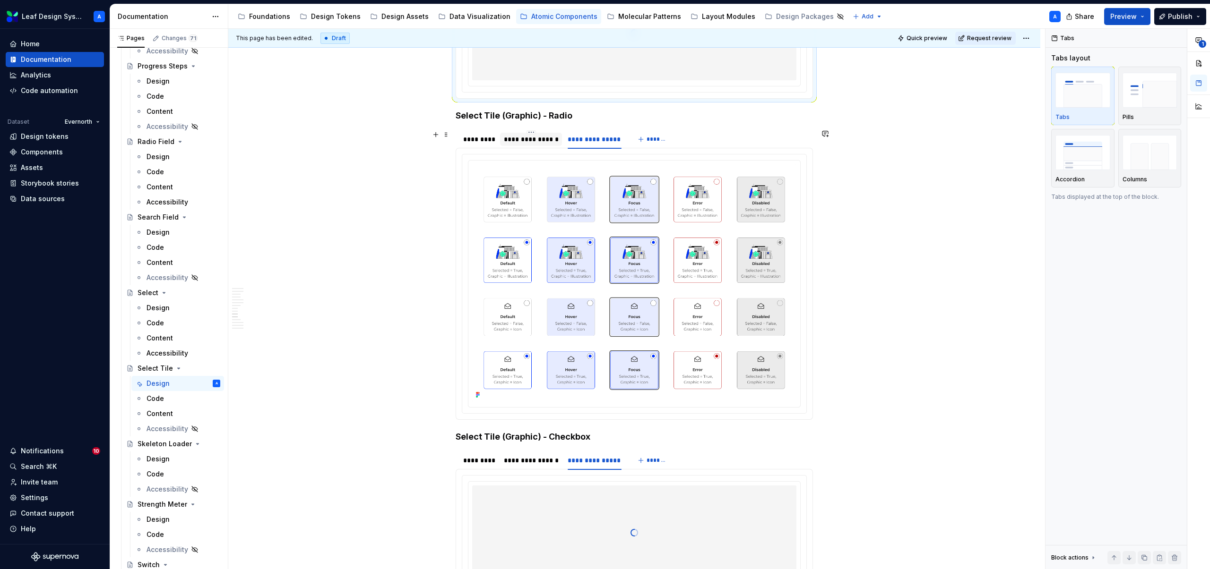
click at [535, 137] on div "**********" at bounding box center [531, 139] width 55 height 9
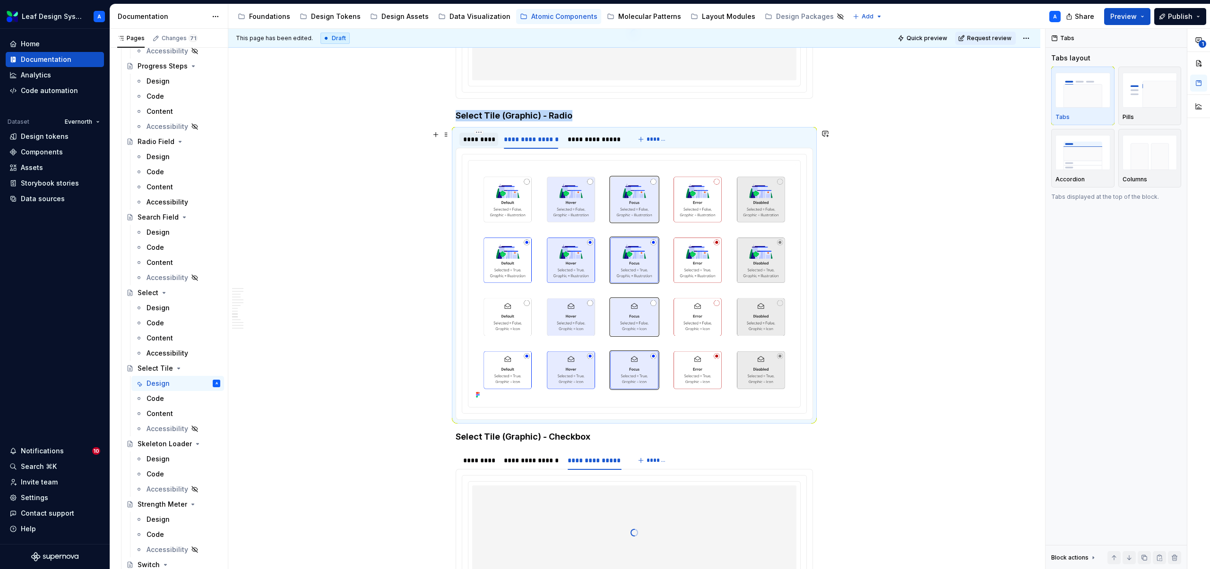
click at [480, 141] on div "*********" at bounding box center [478, 139] width 31 height 9
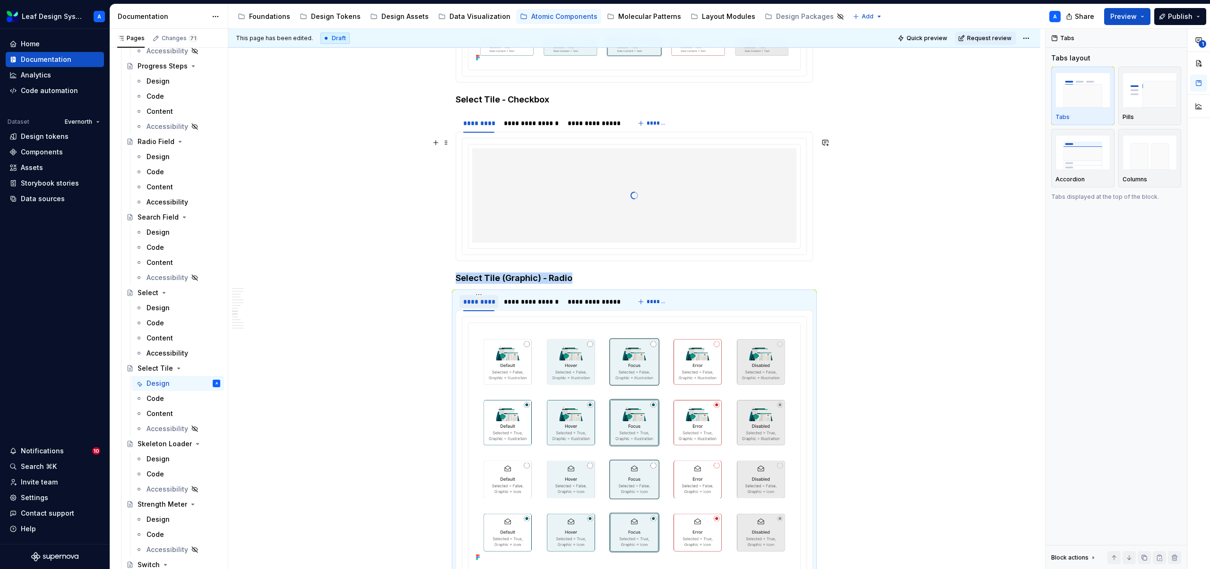
scroll to position [1790, 0]
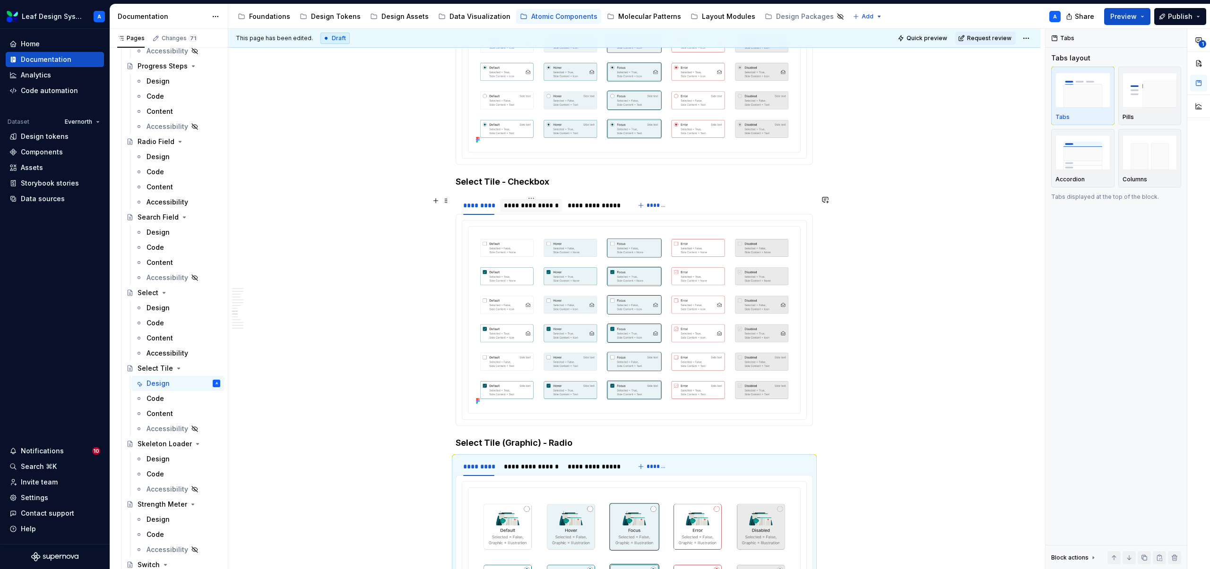
click at [534, 203] on div "**********" at bounding box center [531, 205] width 55 height 9
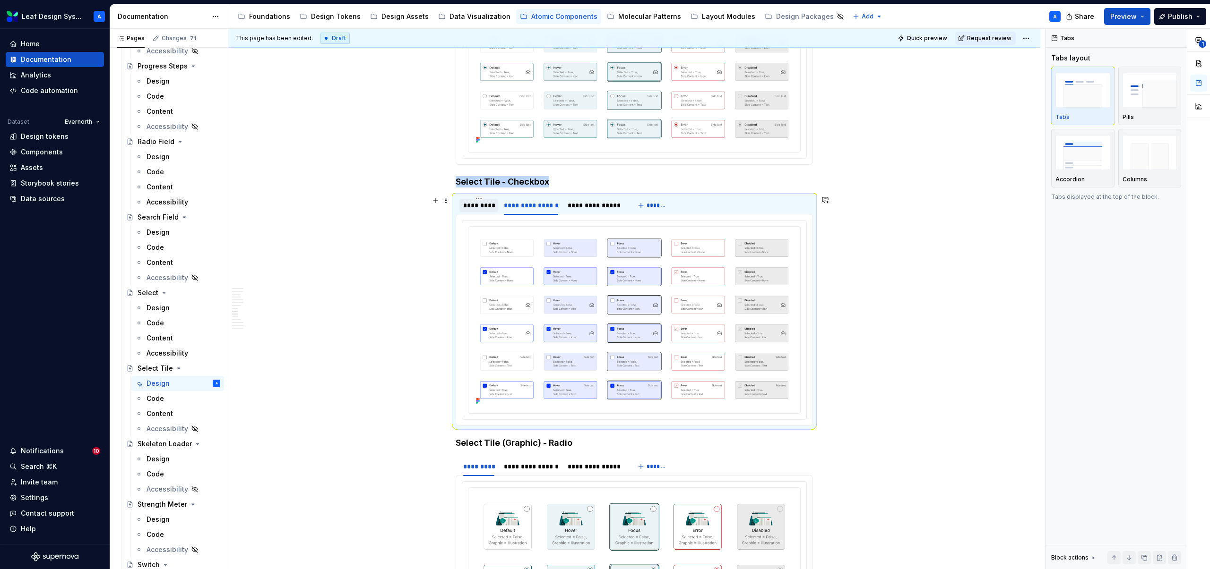
click at [480, 207] on div "*********" at bounding box center [478, 205] width 31 height 9
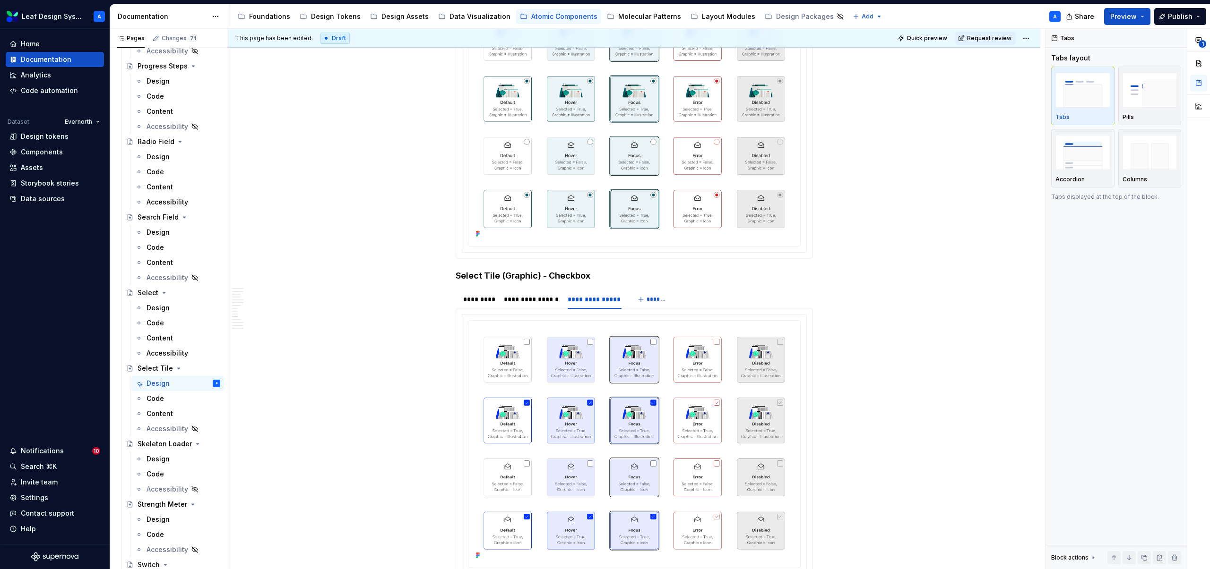
scroll to position [2343, 0]
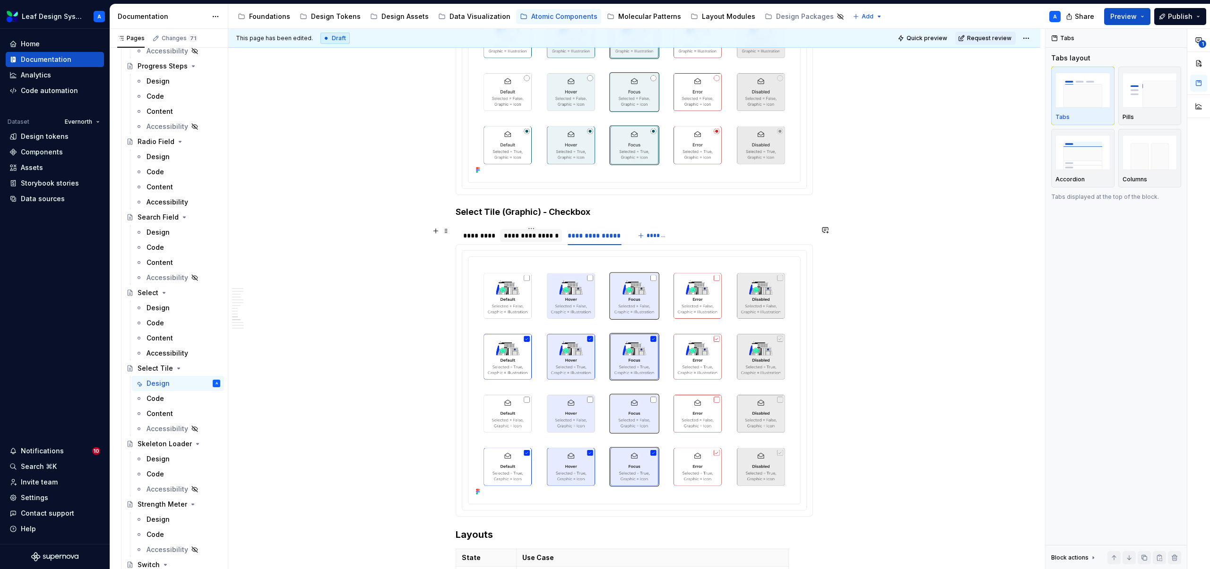
click at [528, 241] on div "**********" at bounding box center [531, 235] width 62 height 13
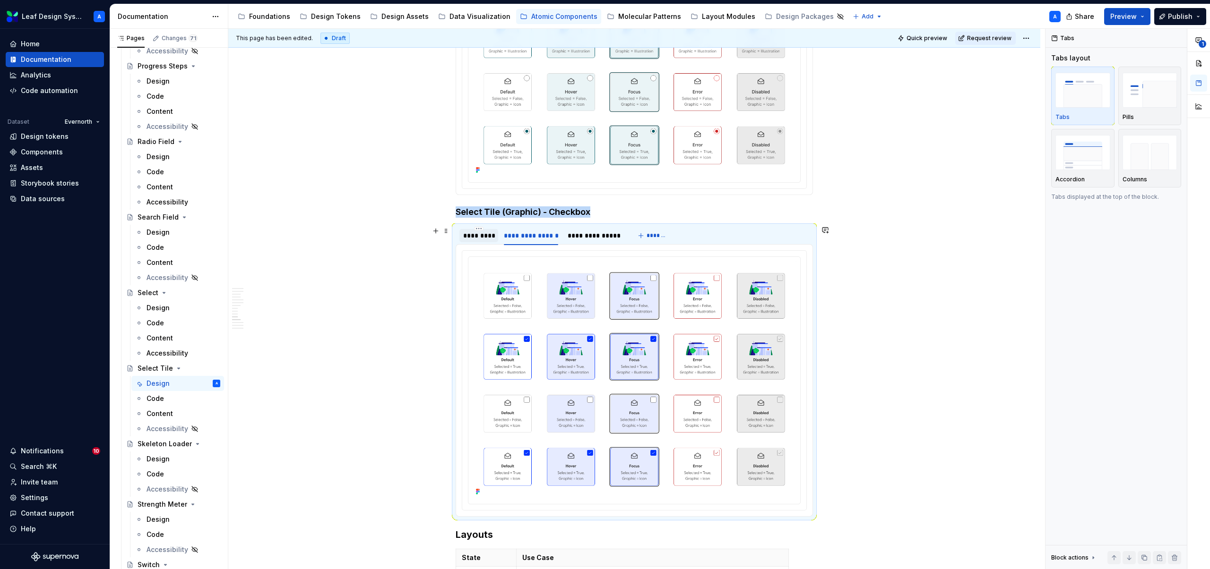
click at [476, 233] on div "*********" at bounding box center [478, 235] width 31 height 9
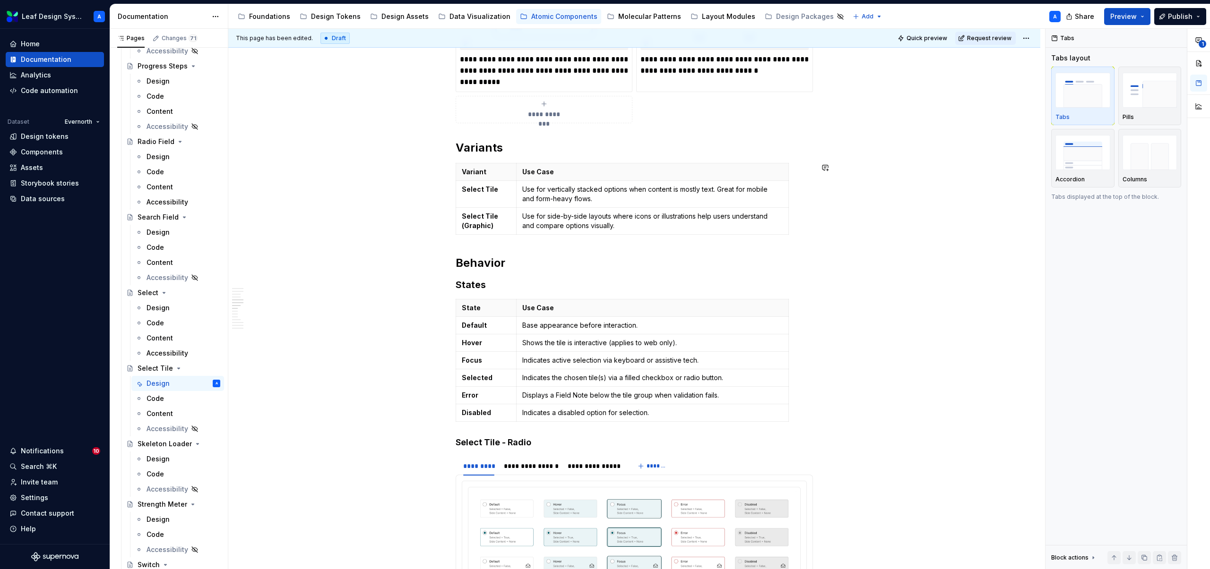
scroll to position [1287, 0]
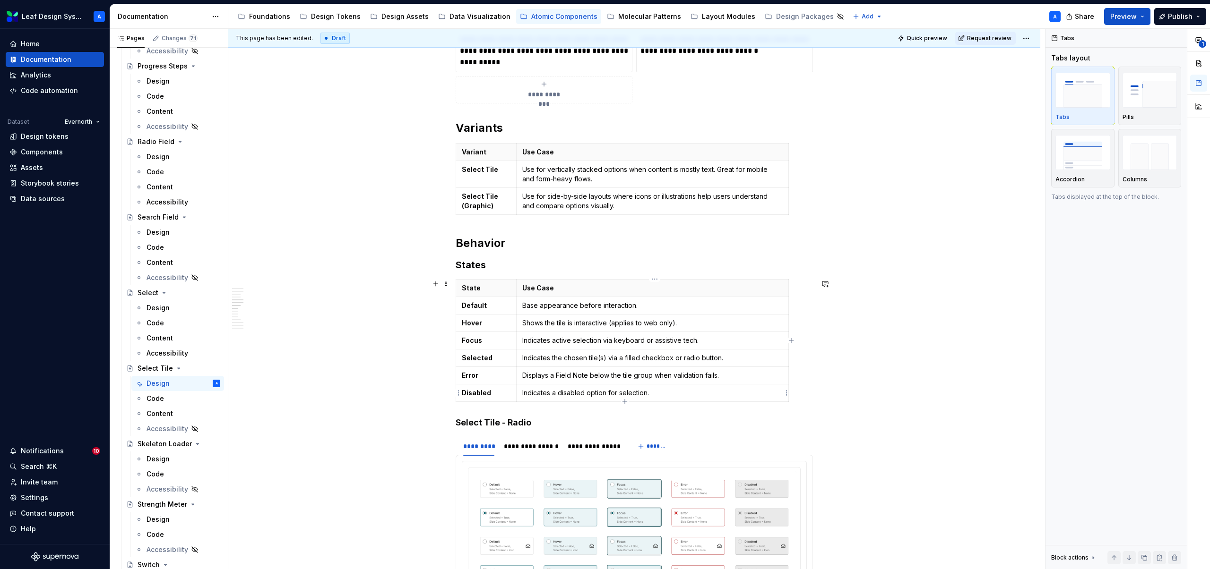
click at [651, 390] on p "Indicates a disabled option for selection." at bounding box center [652, 392] width 260 height 9
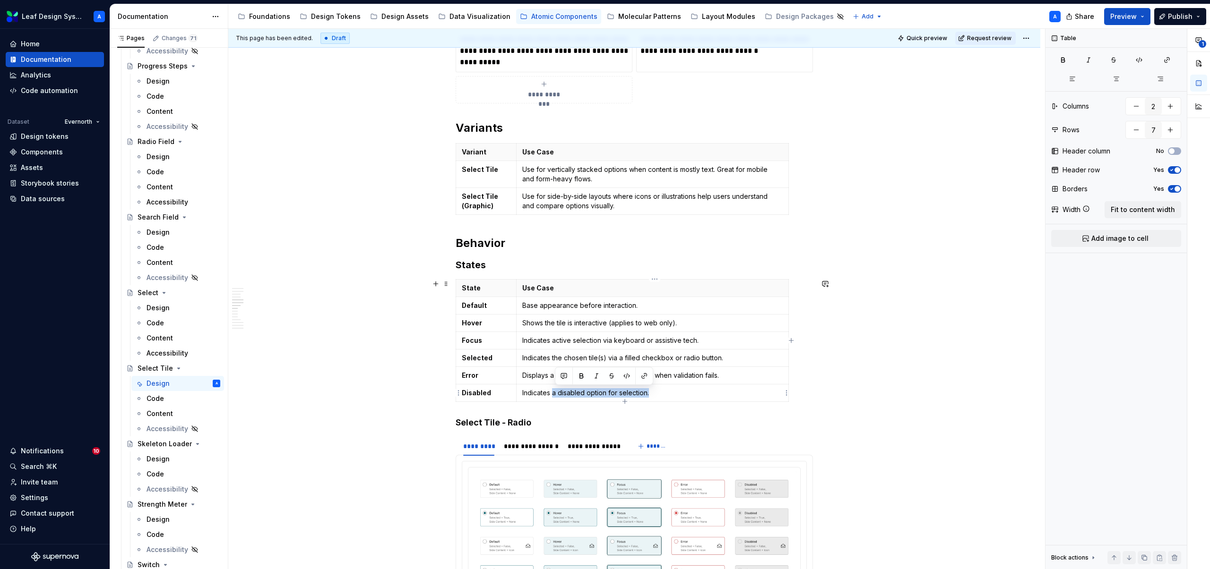
drag, startPoint x: 664, startPoint y: 391, endPoint x: 555, endPoint y: 394, distance: 109.7
click at [555, 394] on p "Indicates a disabled option for selection." at bounding box center [652, 392] width 260 height 9
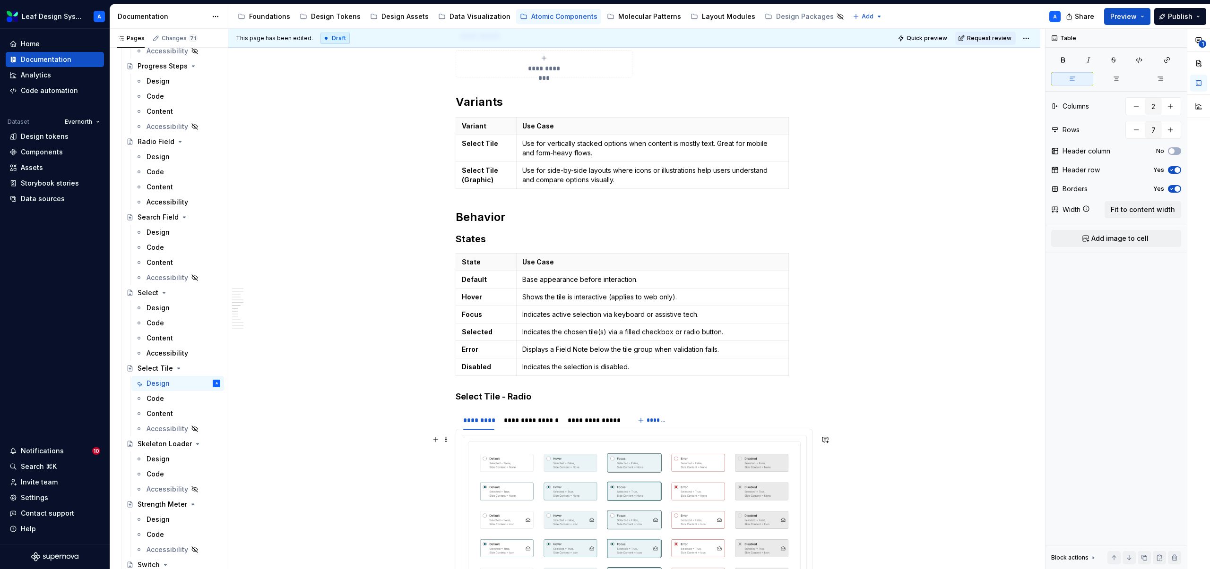
scroll to position [1282, 0]
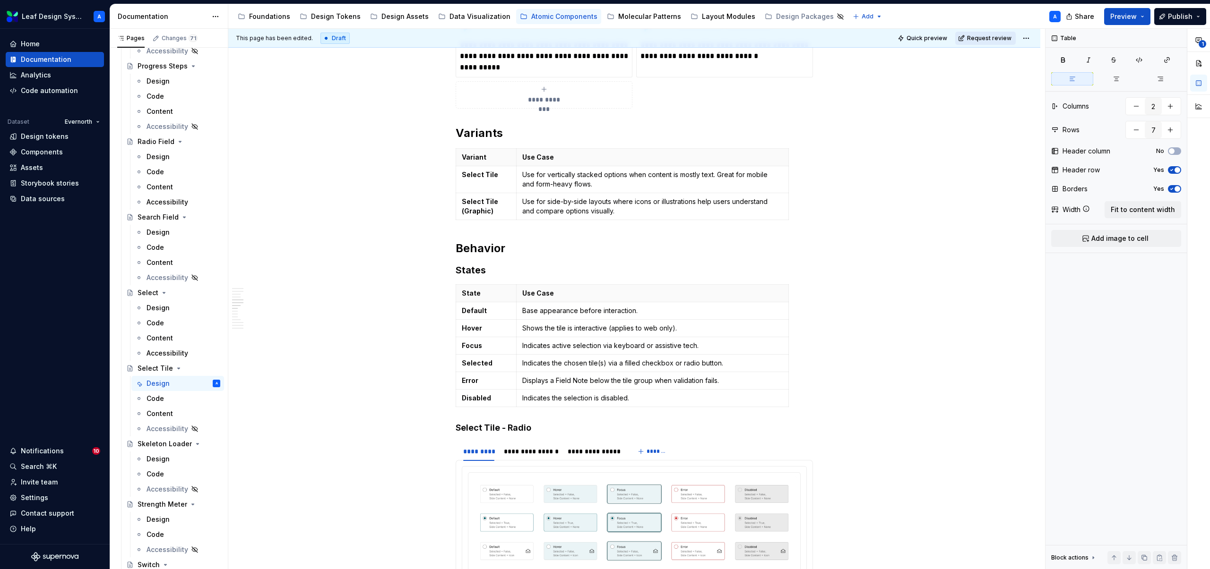
click at [987, 40] on span "Request review" at bounding box center [989, 38] width 44 height 8
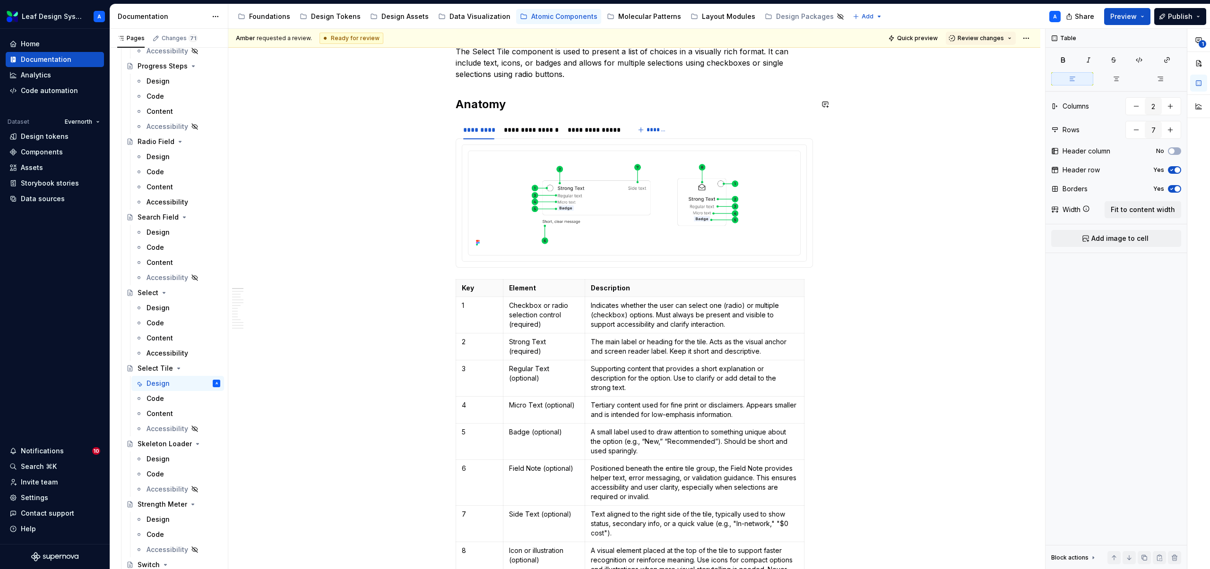
scroll to position [0, 0]
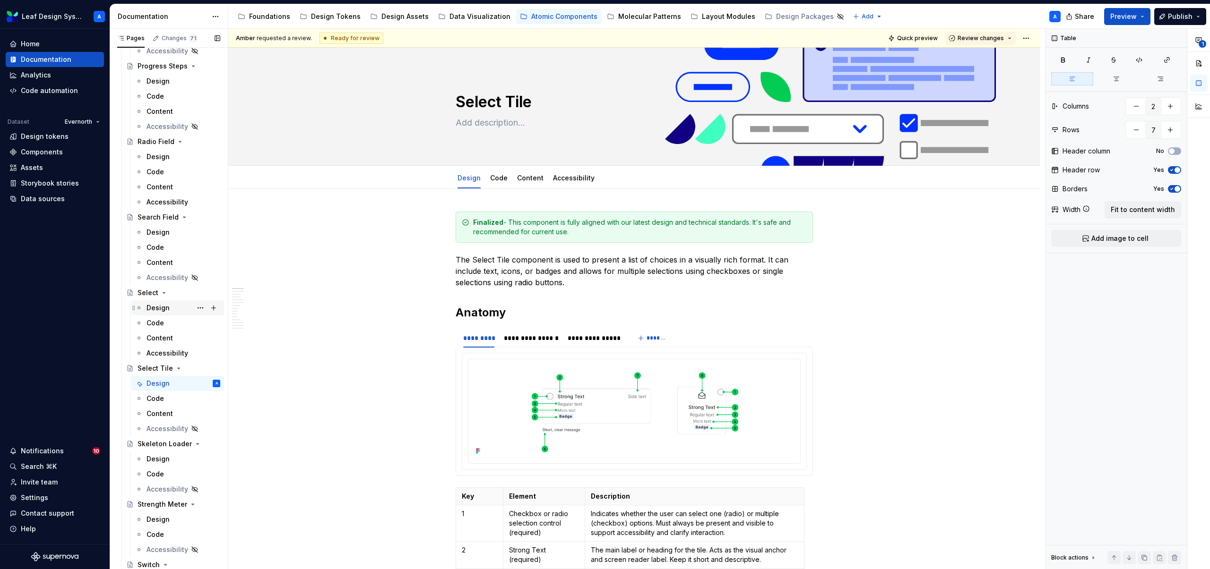
click at [155, 311] on div "Design" at bounding box center [158, 307] width 23 height 9
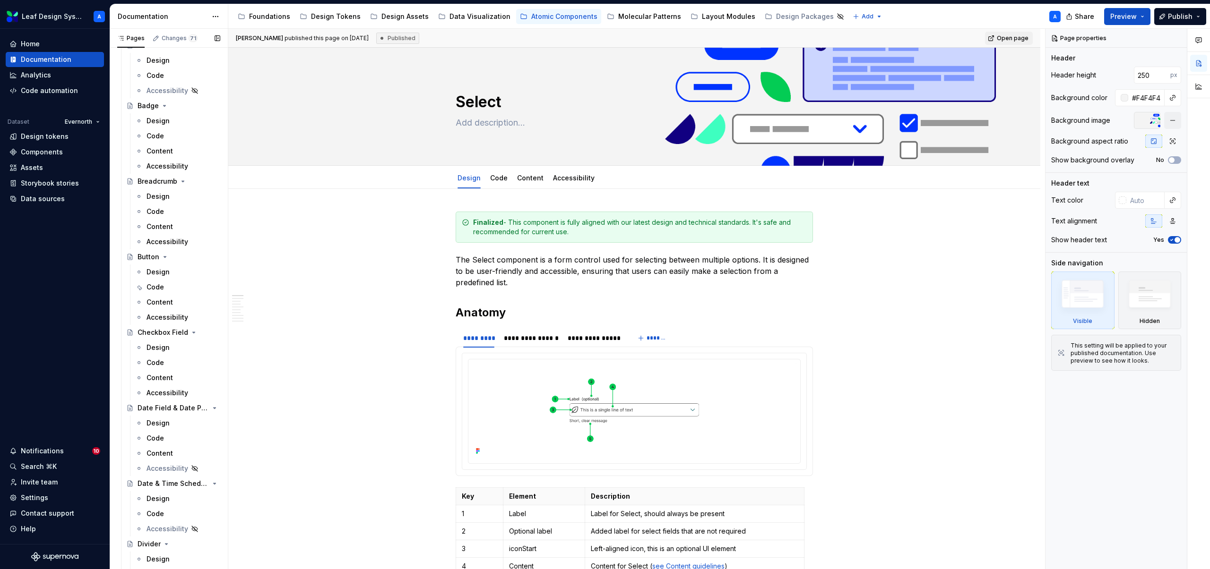
scroll to position [207, 0]
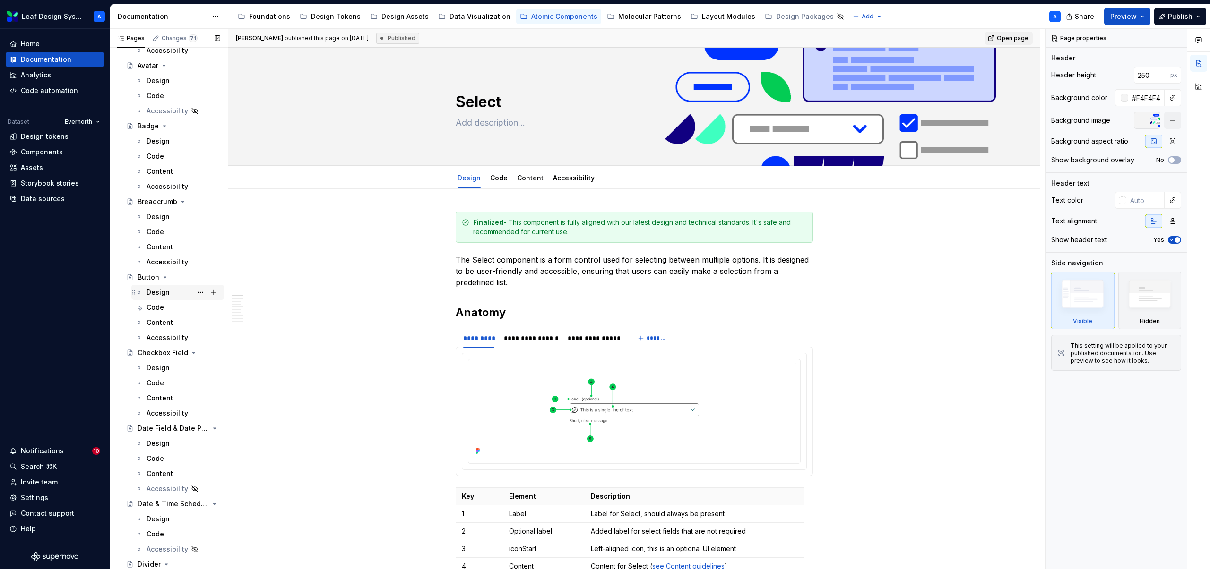
click at [159, 290] on div "Design" at bounding box center [158, 292] width 23 height 9
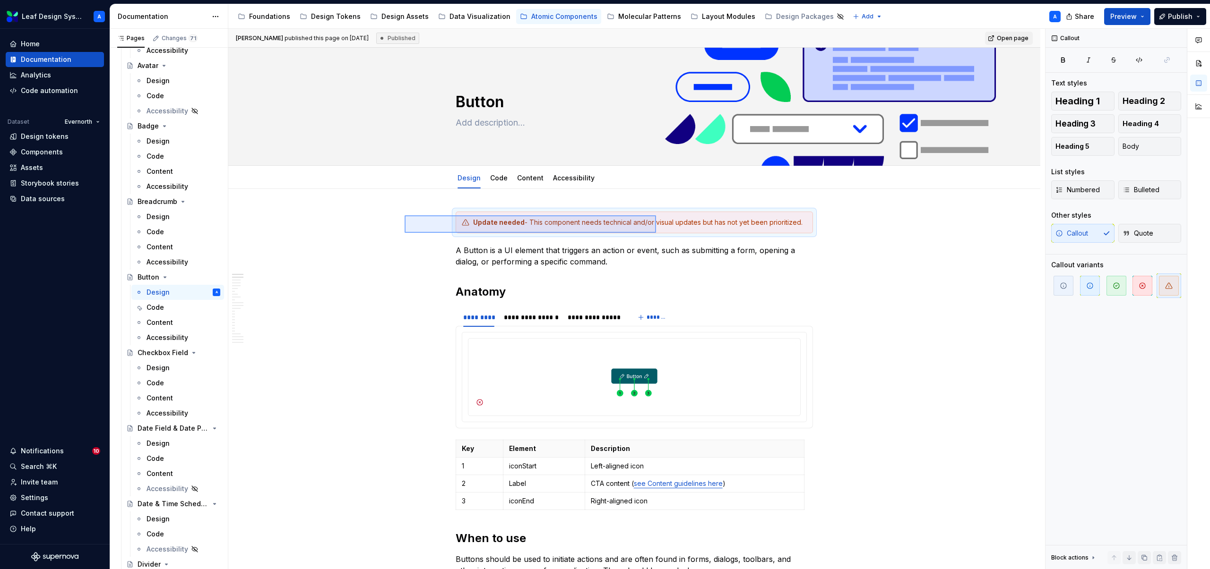
drag, startPoint x: 405, startPoint y: 215, endPoint x: 656, endPoint y: 233, distance: 252.0
click at [656, 233] on div "**********" at bounding box center [636, 299] width 817 height 541
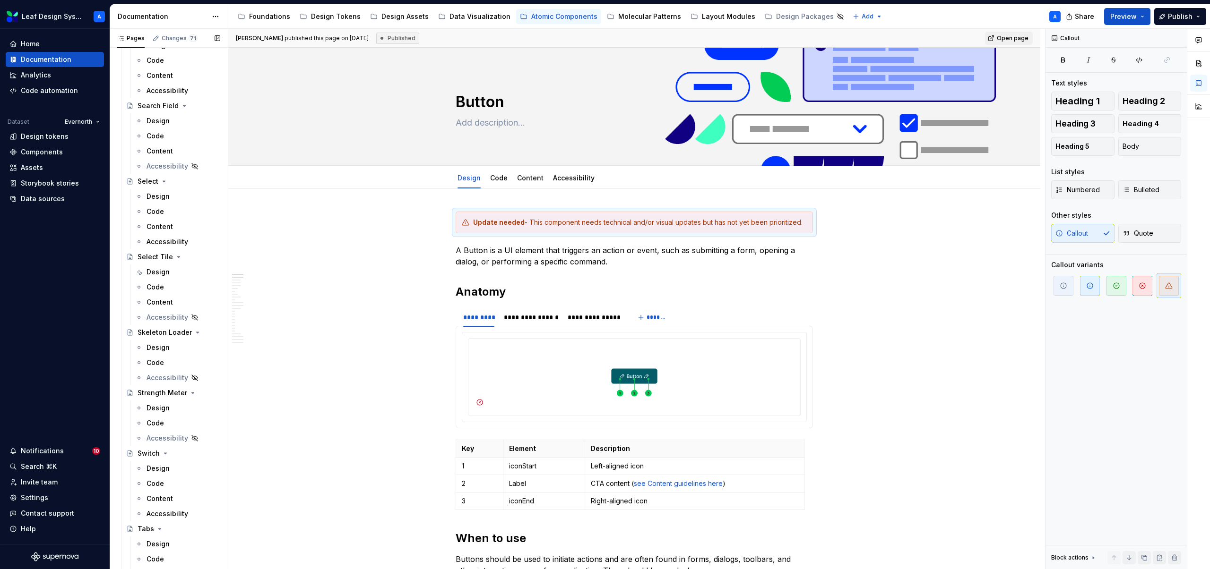
scroll to position [1714, 0]
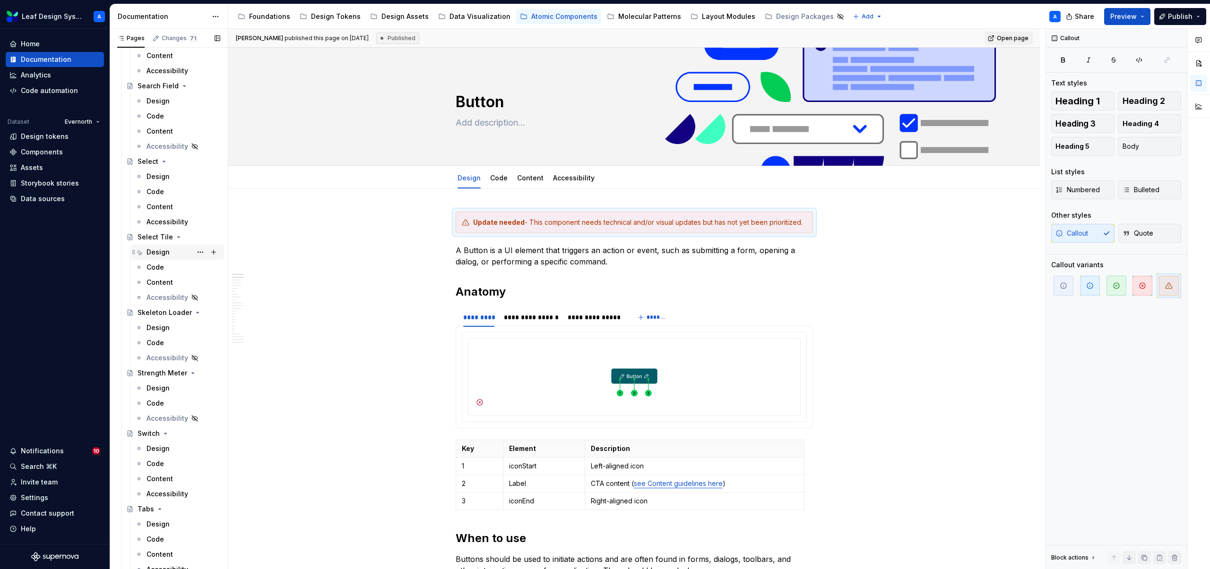
click at [159, 254] on div "Design" at bounding box center [158, 252] width 23 height 9
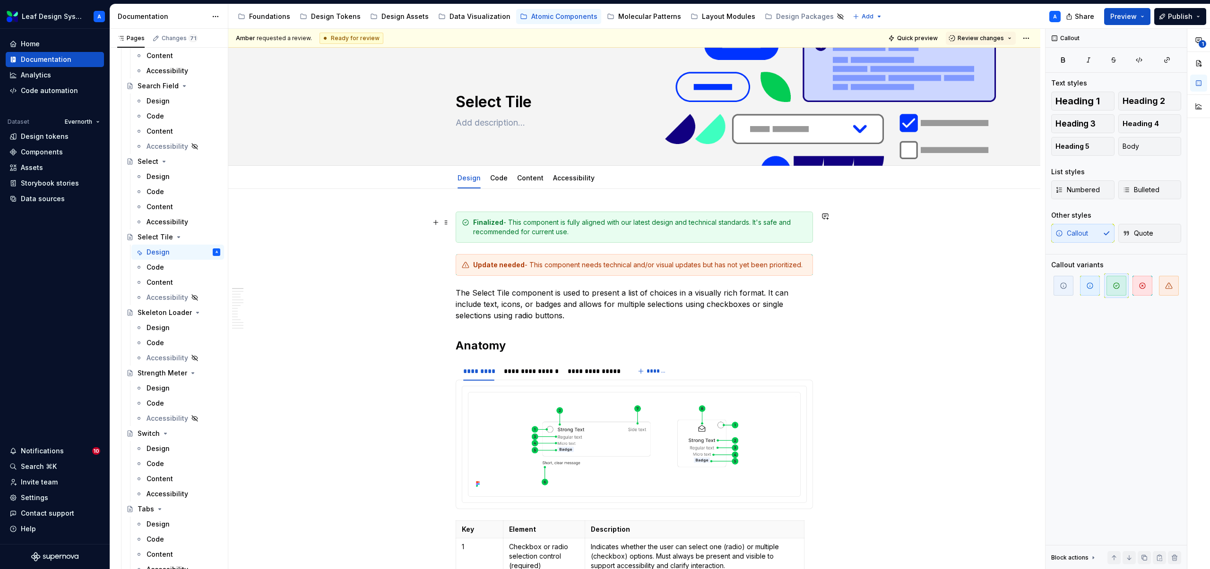
click at [465, 237] on div "Finalized - This component is fully aligned with our latest design and technica…" at bounding box center [634, 227] width 357 height 31
click at [450, 224] on span at bounding box center [446, 222] width 8 height 13
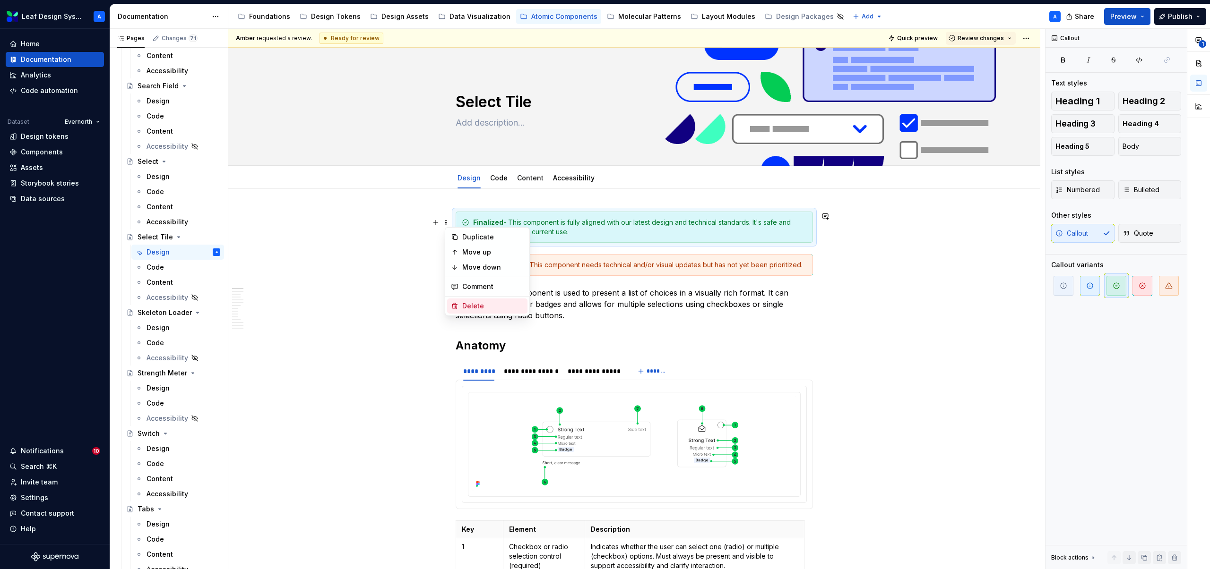
click at [466, 305] on div "Delete" at bounding box center [492, 306] width 61 height 9
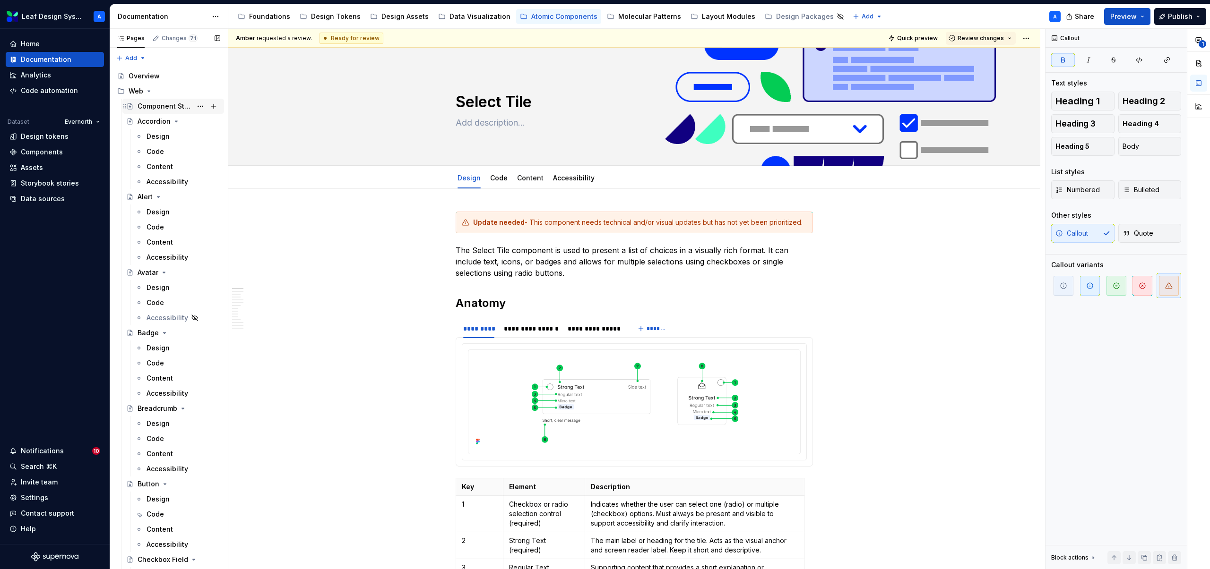
click at [151, 105] on div "Component Status" at bounding box center [165, 106] width 54 height 9
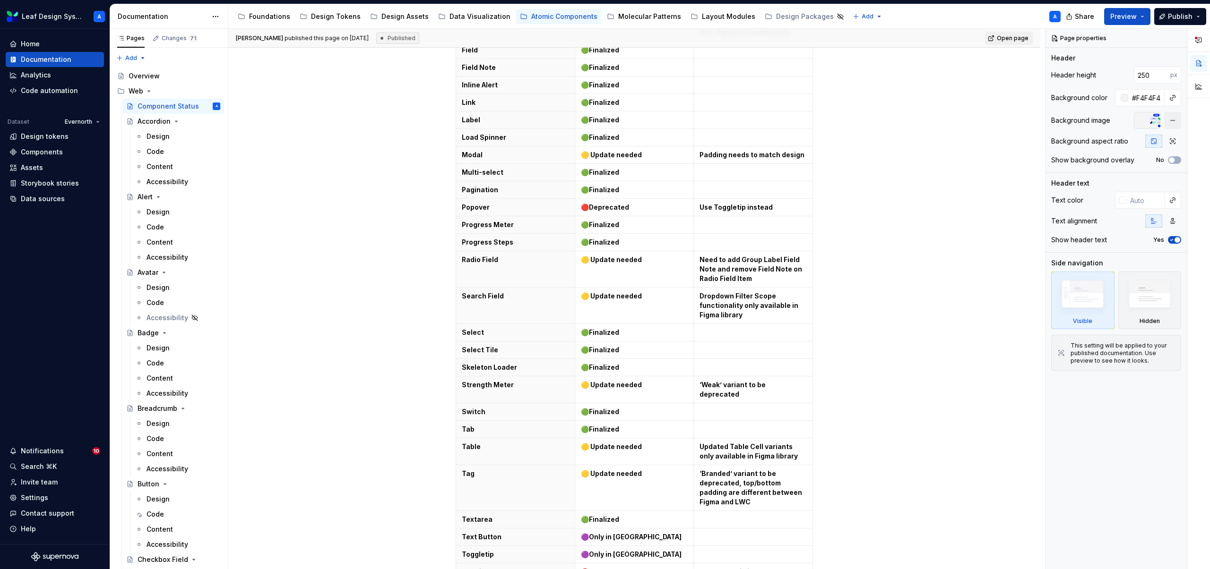
scroll to position [802, 0]
click at [622, 290] on strong "🟡 Update needed" at bounding box center [611, 294] width 61 height 8
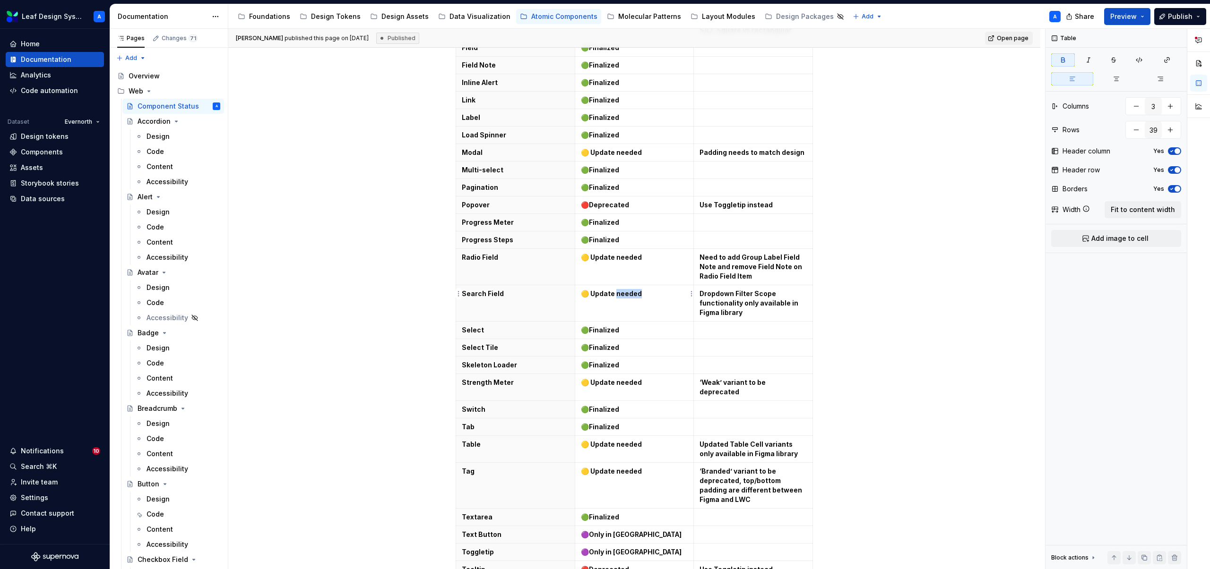
click at [622, 290] on strong "🟡 Update needed" at bounding box center [611, 294] width 61 height 8
click at [612, 344] on strong "Finalized" at bounding box center [604, 348] width 30 height 8
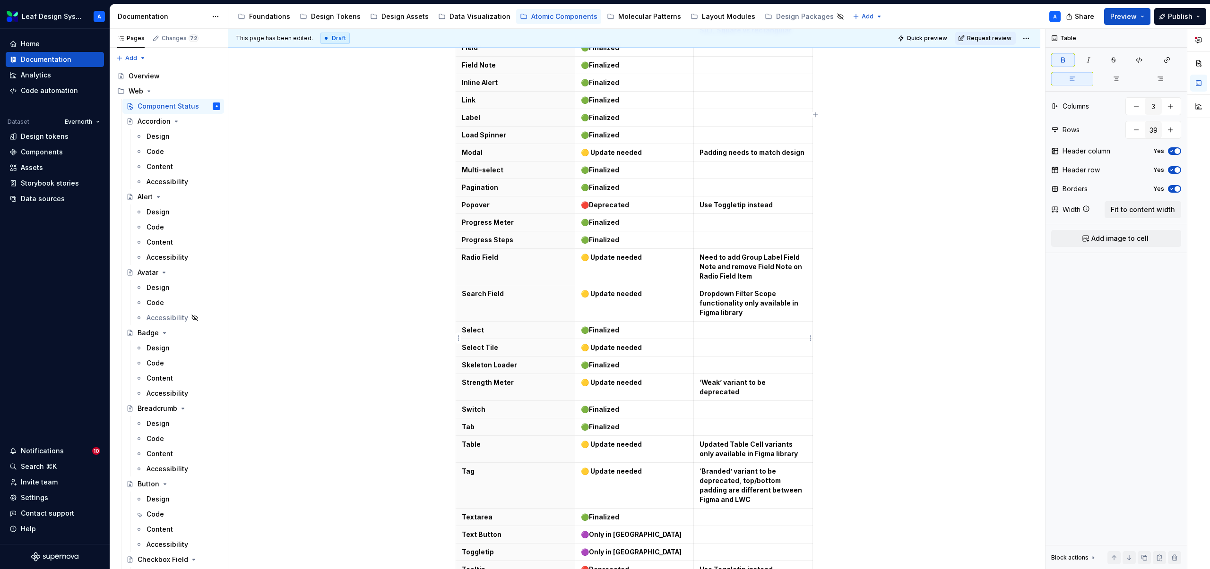
click at [724, 343] on p at bounding box center [752, 347] width 107 height 9
type textarea "*"
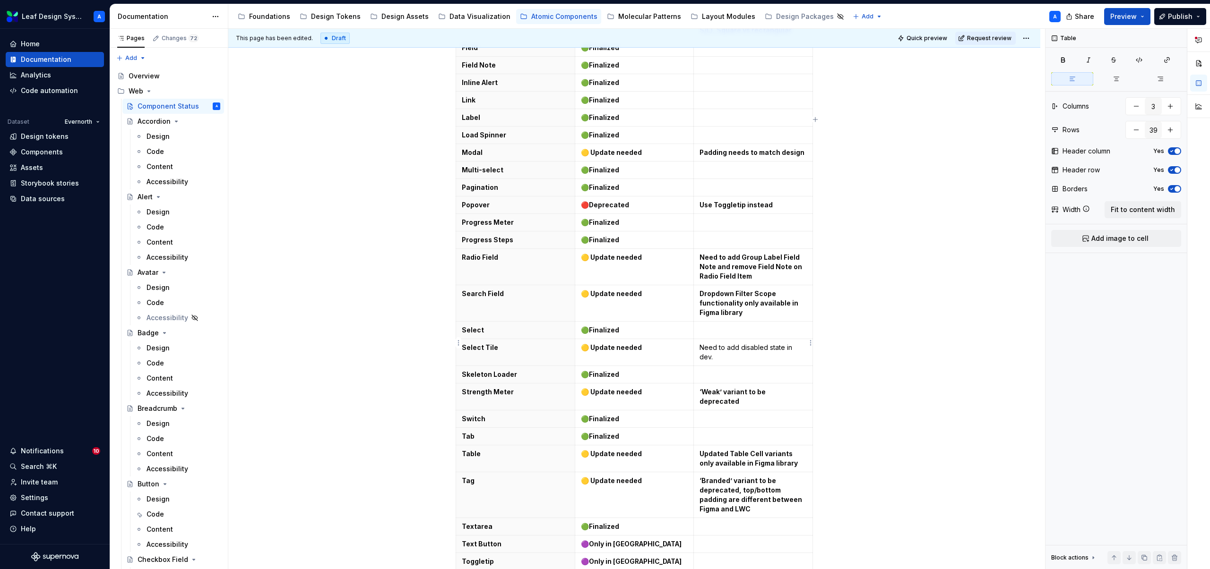
click at [744, 343] on p "Need to add disabled state in dev." at bounding box center [752, 352] width 107 height 19
click at [899, 352] on div "This table is intended to show the high-level status of where the components ar…" at bounding box center [634, 90] width 812 height 1413
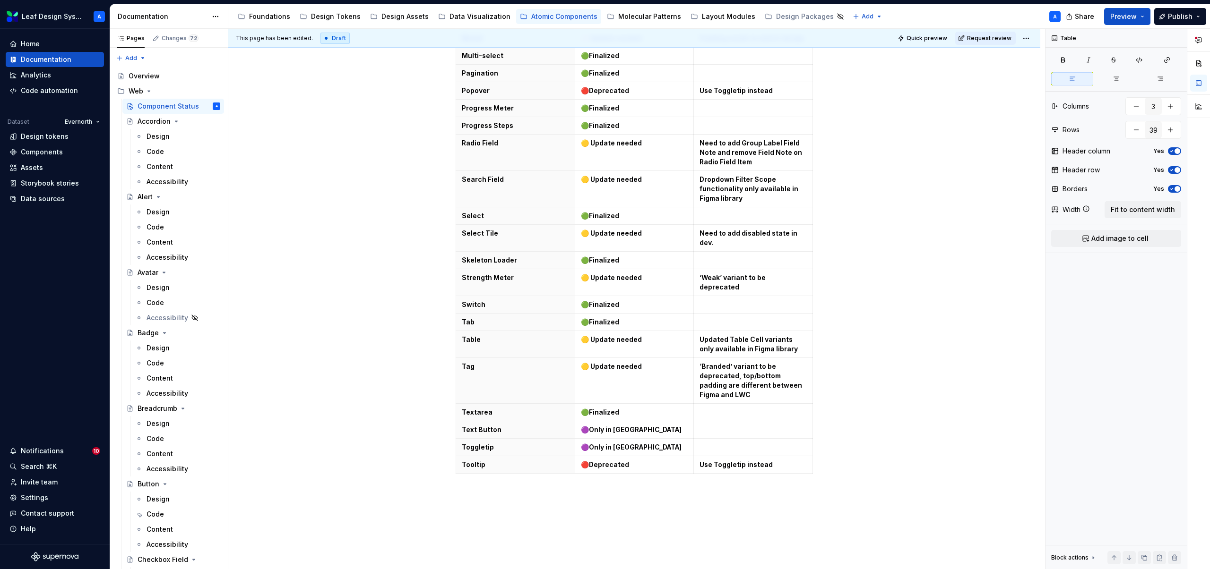
scroll to position [848, 0]
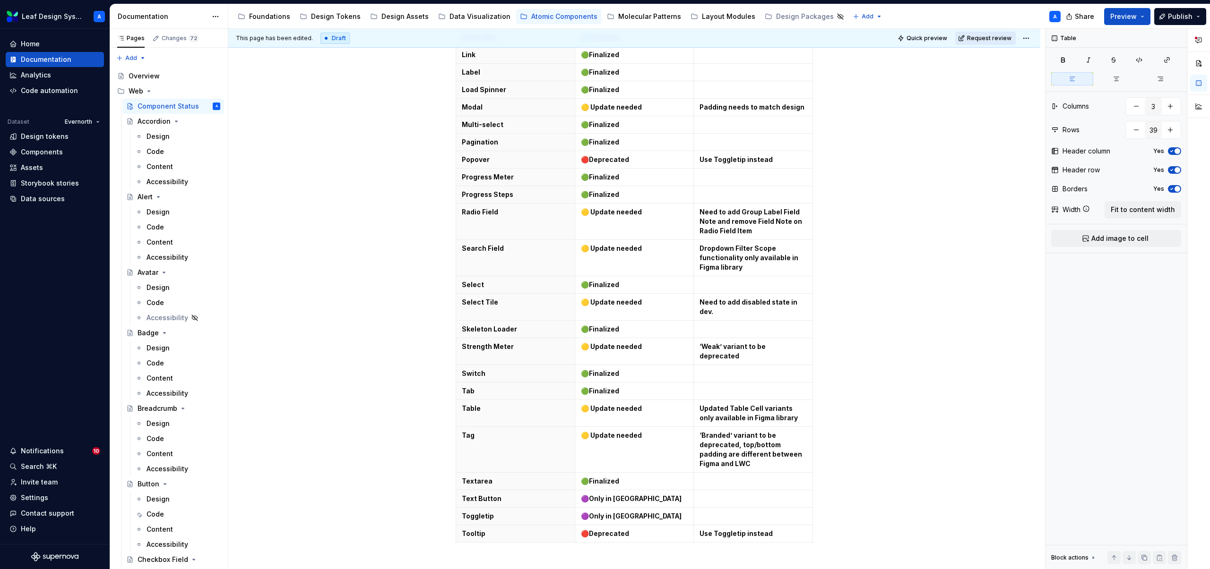
click at [991, 40] on span "Request review" at bounding box center [989, 38] width 44 height 8
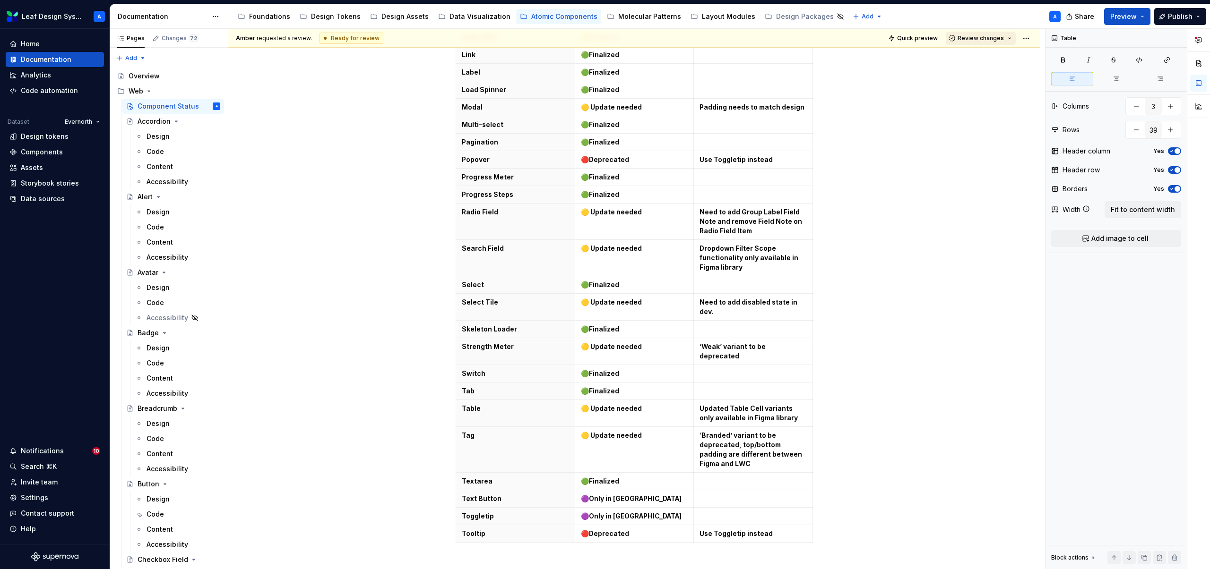
click at [1010, 41] on button "Review changes" at bounding box center [981, 38] width 70 height 13
click at [999, 54] on div "Approve" at bounding box center [1011, 56] width 83 height 9
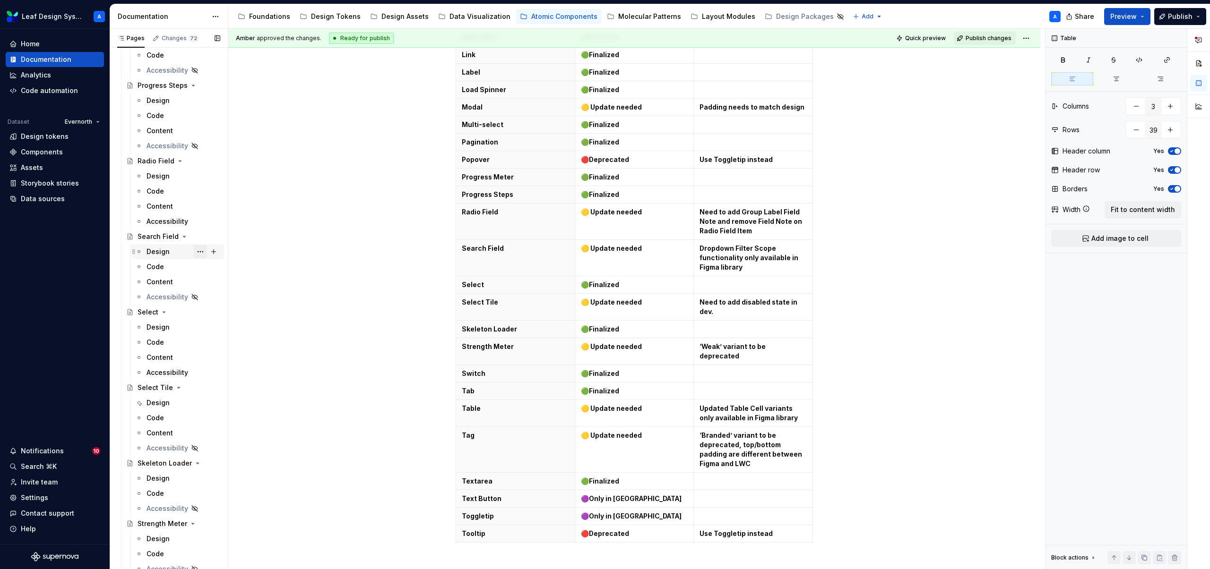
scroll to position [1566, 0]
click at [159, 402] on div "Design" at bounding box center [158, 400] width 23 height 9
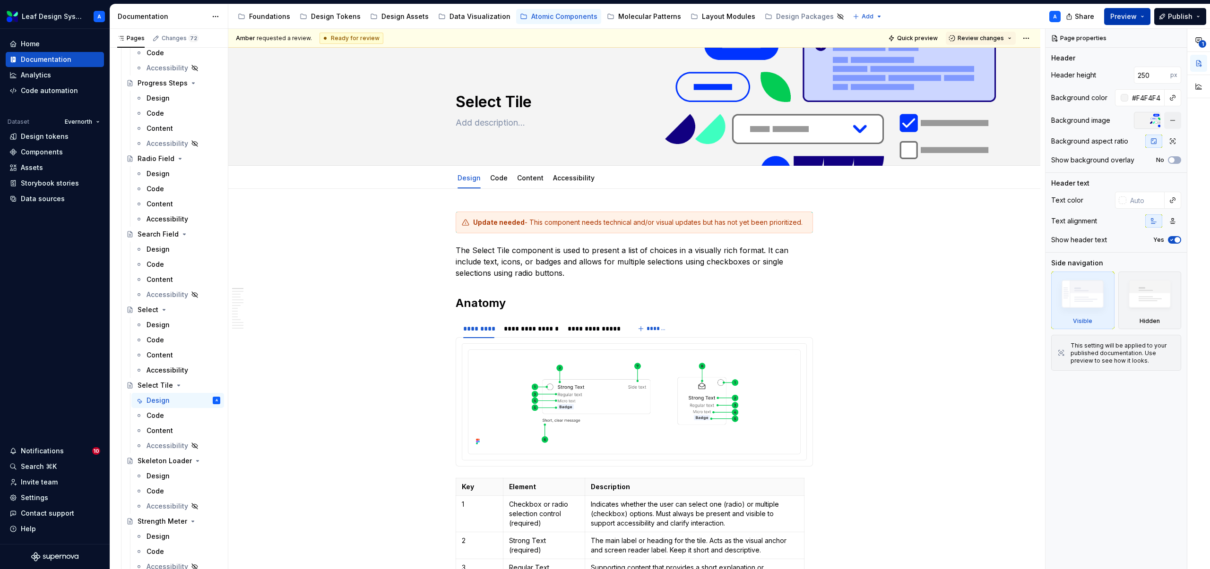
click at [1145, 17] on button "Preview" at bounding box center [1127, 16] width 46 height 17
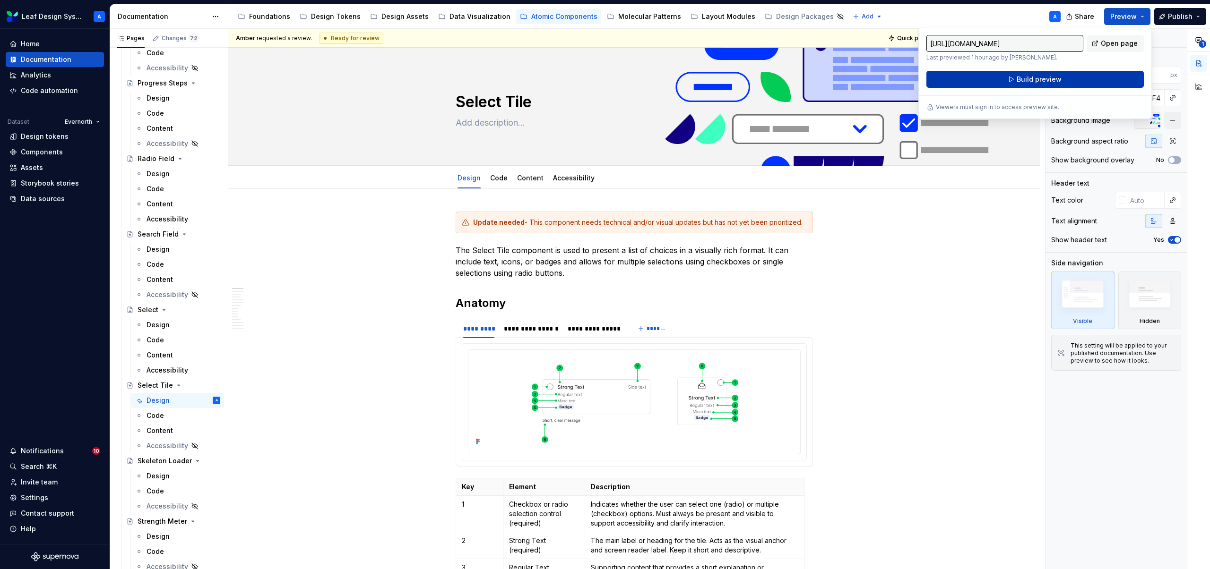
click at [1050, 81] on span "Build preview" at bounding box center [1039, 79] width 45 height 9
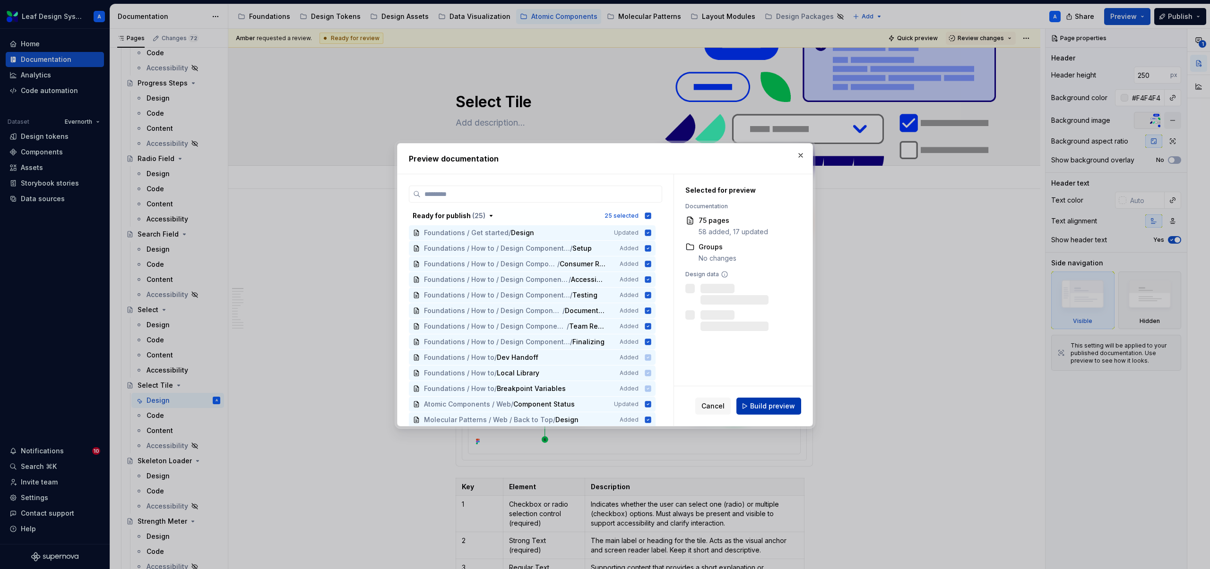
click at [774, 404] on span "Build preview" at bounding box center [772, 406] width 45 height 9
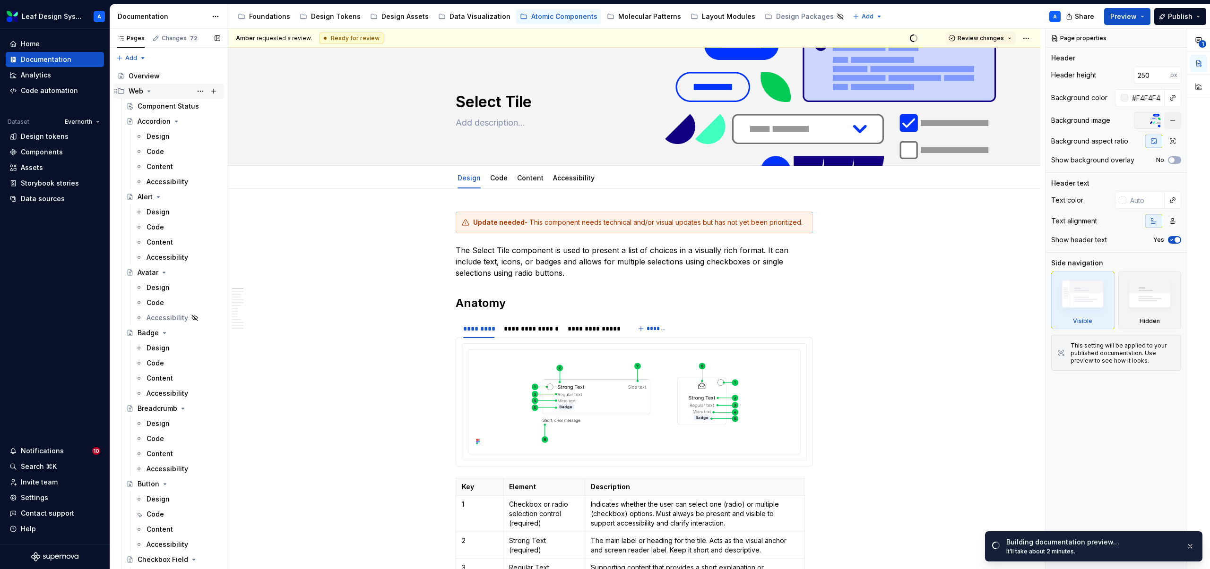
click at [150, 92] on icon "Page tree" at bounding box center [149, 91] width 8 height 8
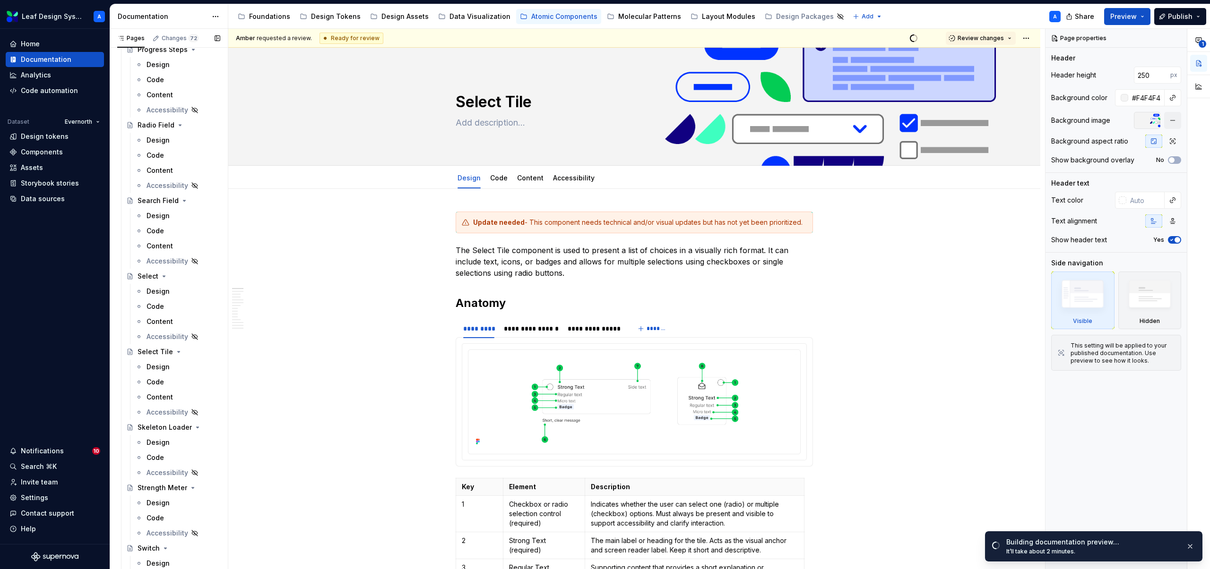
scroll to position [1400, 0]
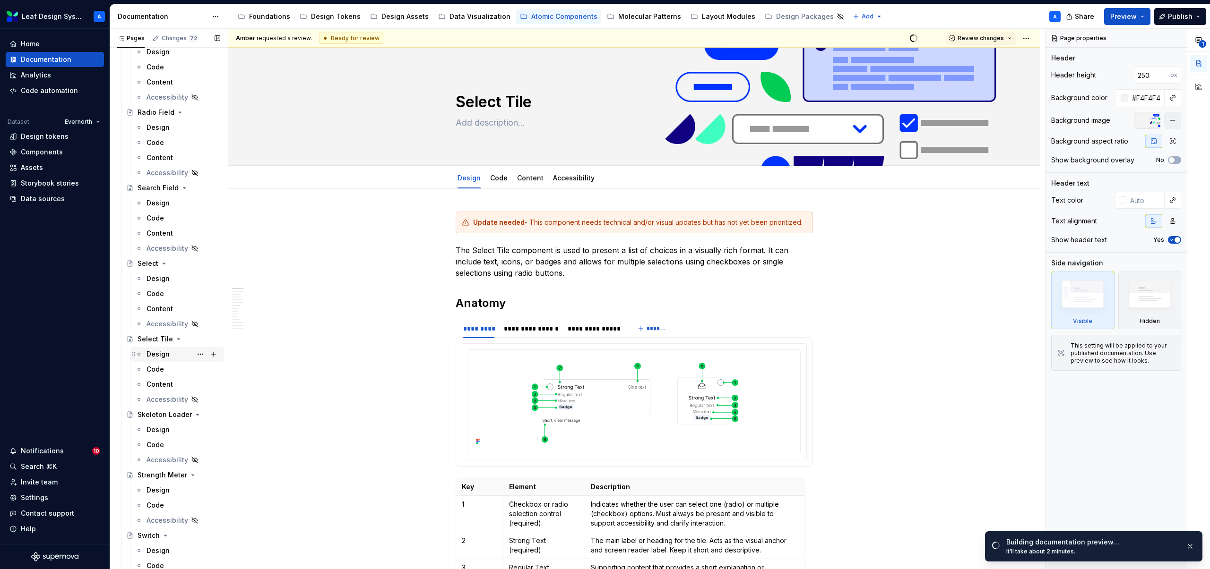
click at [166, 355] on div "Design" at bounding box center [158, 354] width 23 height 9
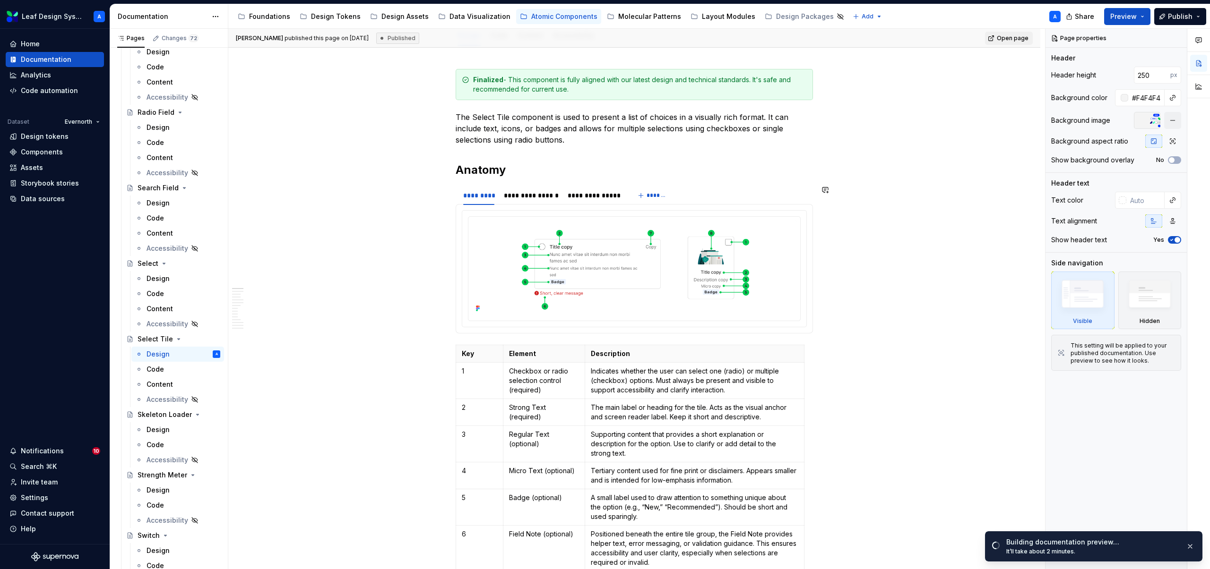
scroll to position [68, 0]
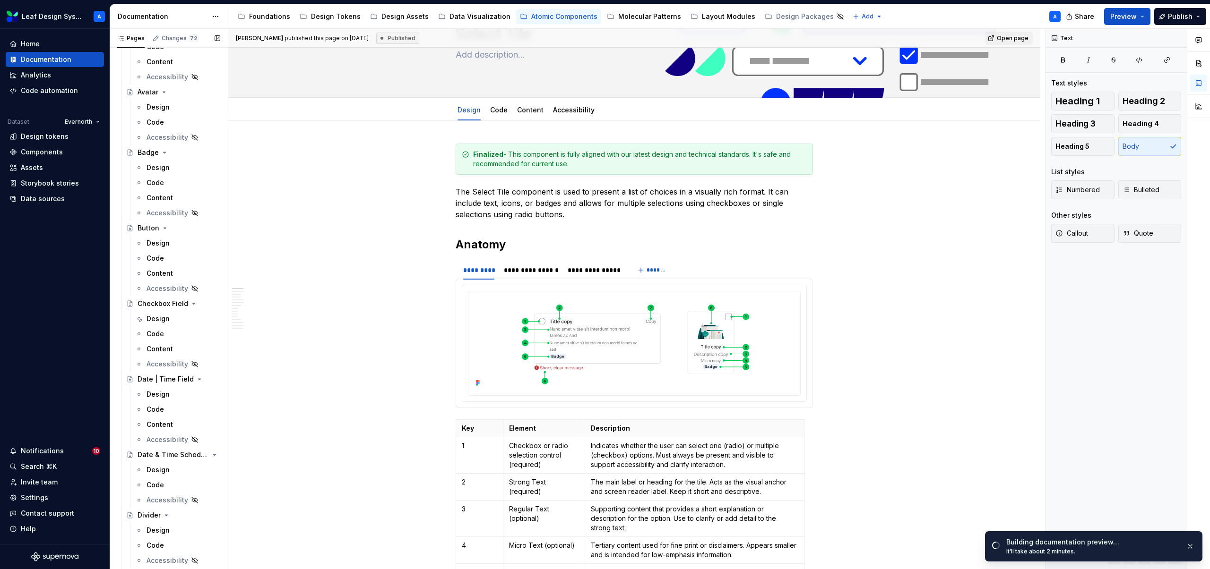
scroll to position [143, 0]
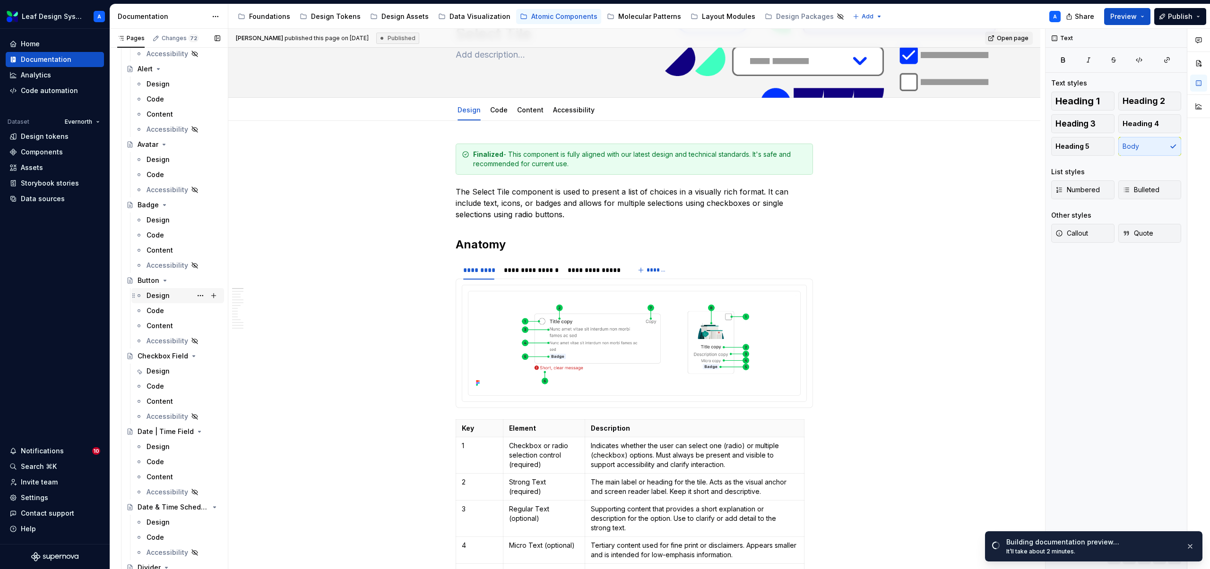
click at [155, 299] on div "Design" at bounding box center [158, 295] width 23 height 9
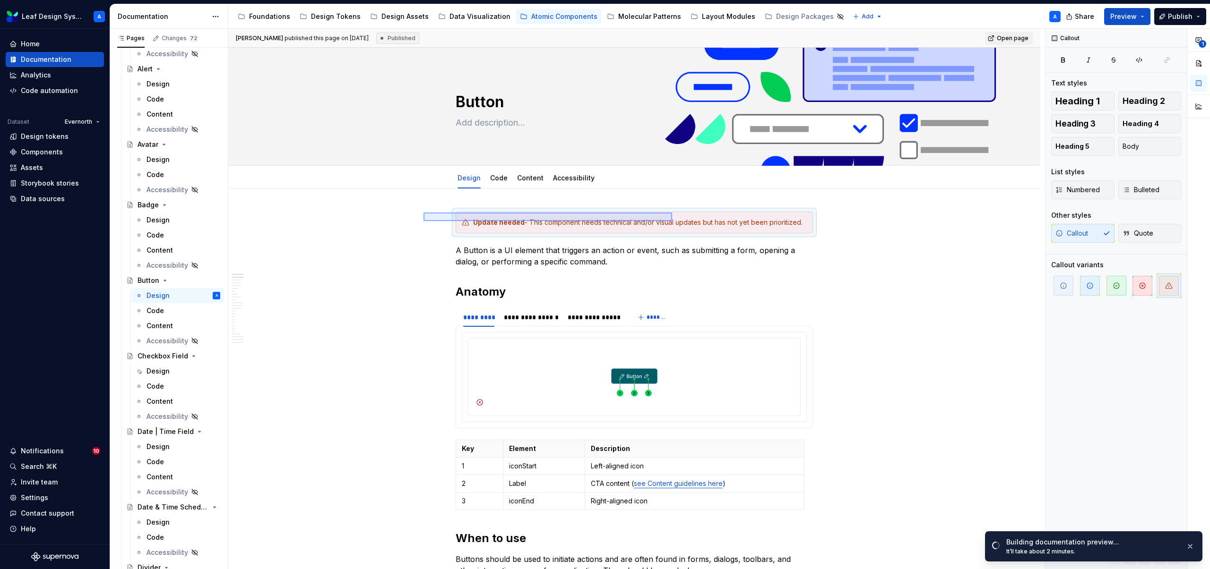
drag, startPoint x: 577, startPoint y: 215, endPoint x: 672, endPoint y: 221, distance: 94.7
click at [672, 221] on div "**********" at bounding box center [636, 299] width 817 height 541
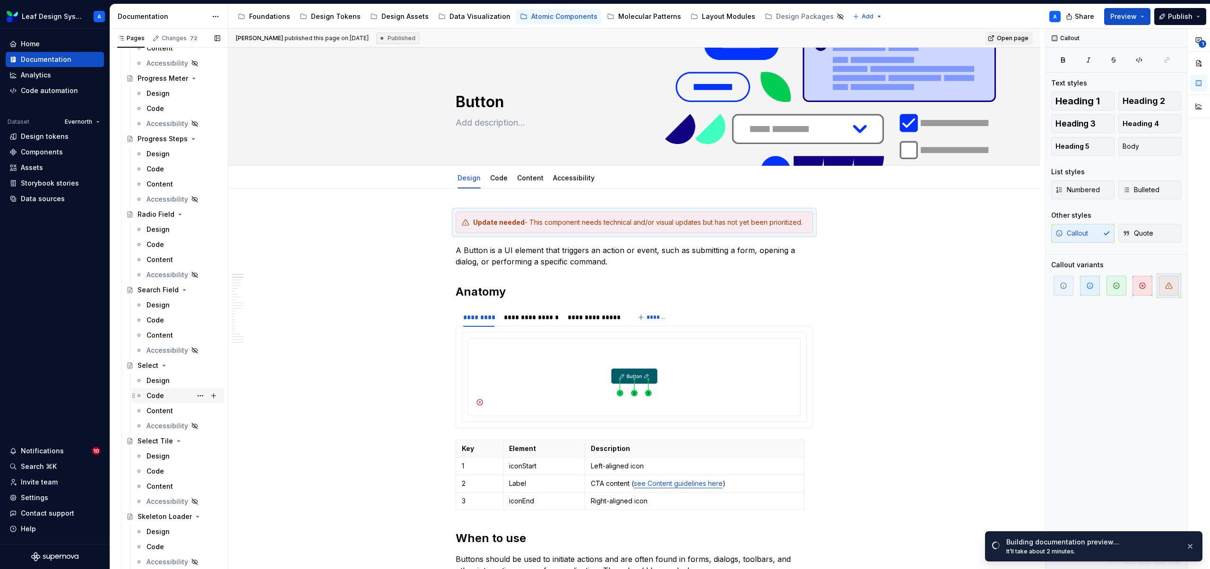
scroll to position [1325, 0]
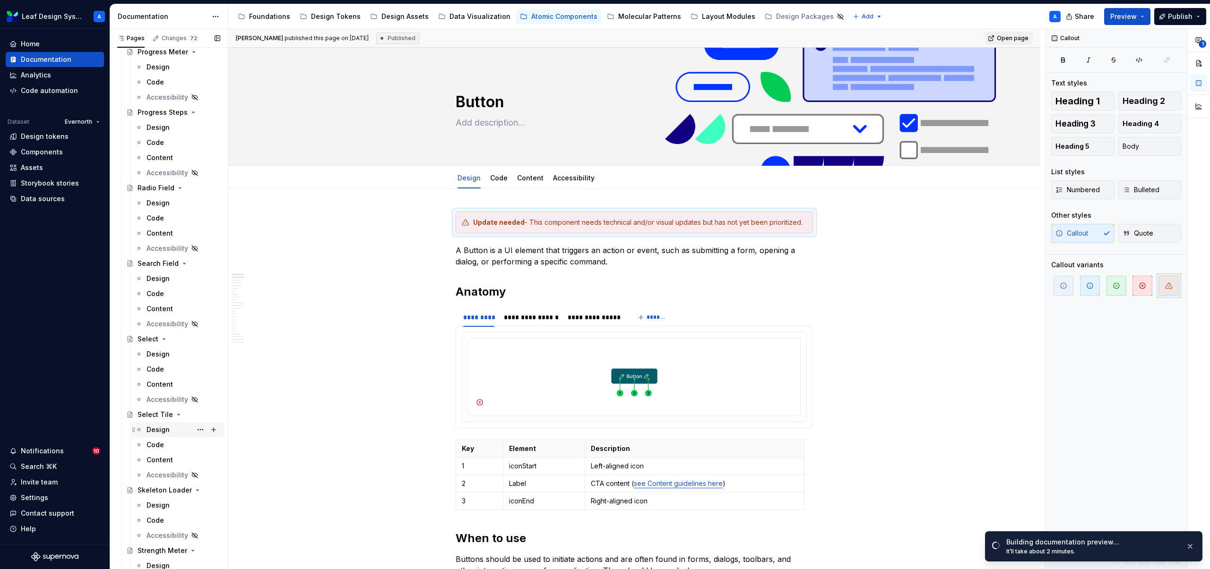
click at [157, 430] on div "Design" at bounding box center [158, 429] width 23 height 9
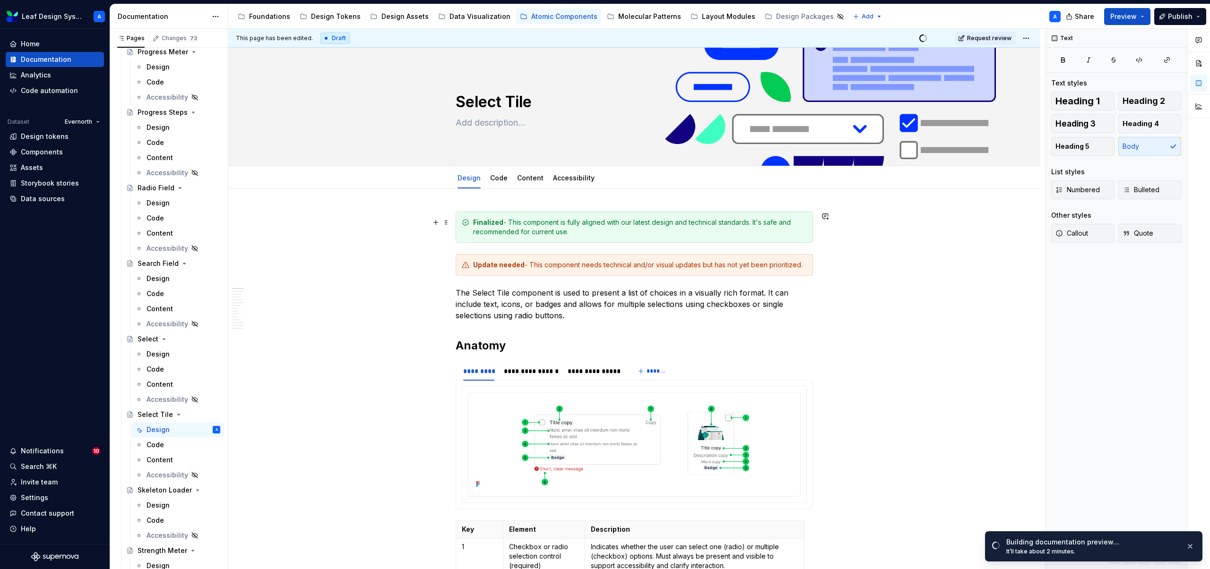
click at [534, 234] on div "Finalized - This component is fully aligned with our latest design and technica…" at bounding box center [640, 227] width 334 height 19
click at [447, 224] on span at bounding box center [446, 222] width 8 height 13
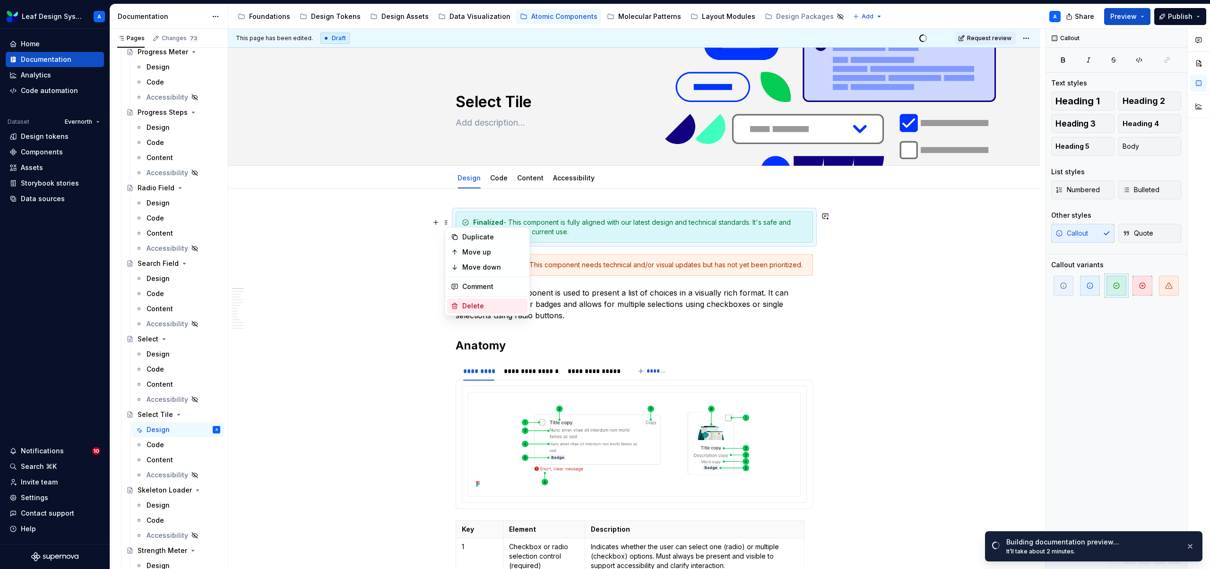
click at [466, 302] on div "Delete" at bounding box center [492, 306] width 61 height 9
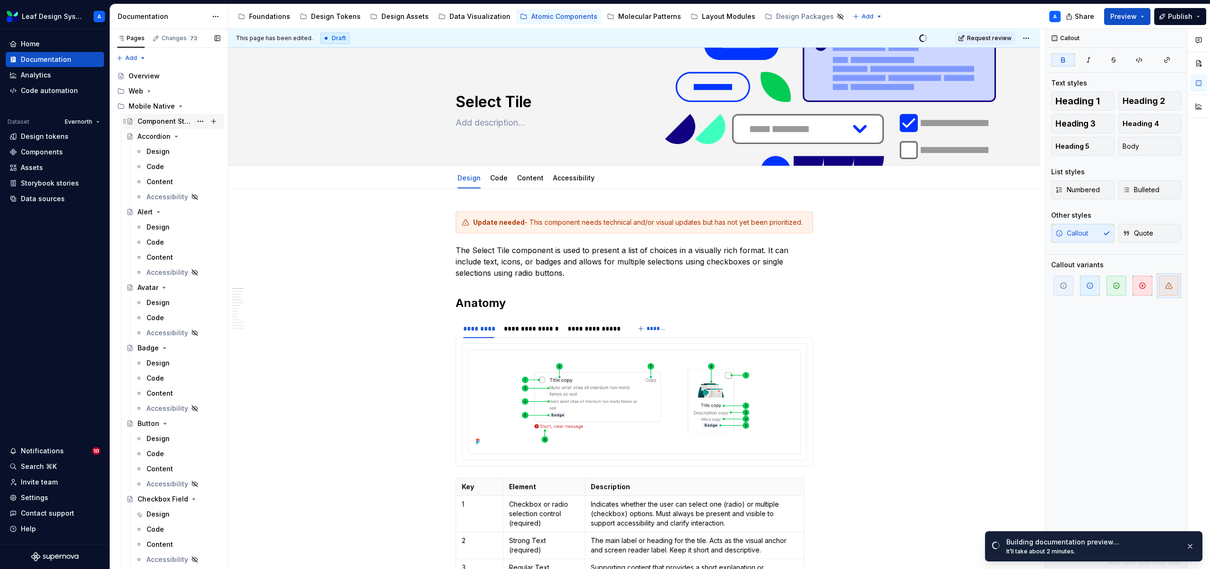
click at [170, 119] on div "Component Status" at bounding box center [165, 121] width 54 height 9
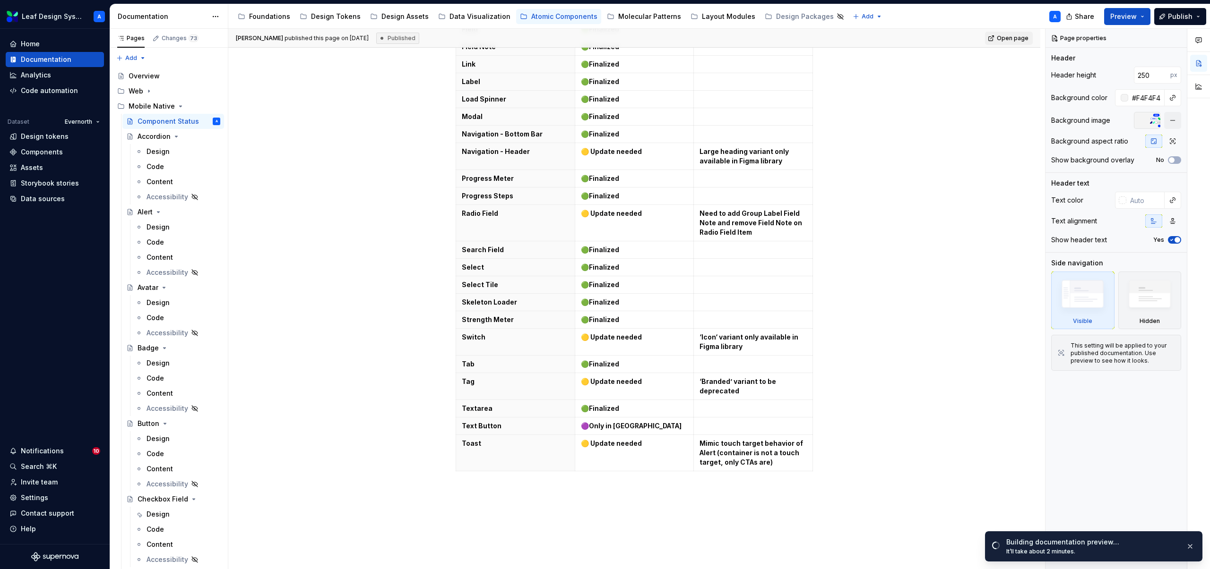
scroll to position [731, 0]
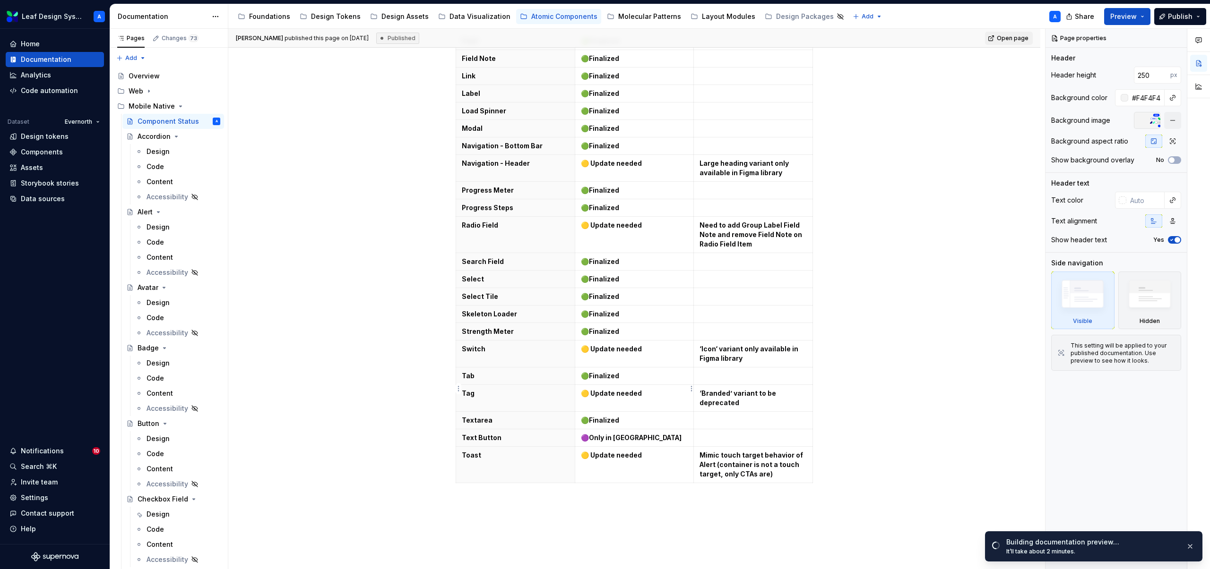
click at [615, 385] on td "🟡 Update needed" at bounding box center [634, 398] width 119 height 27
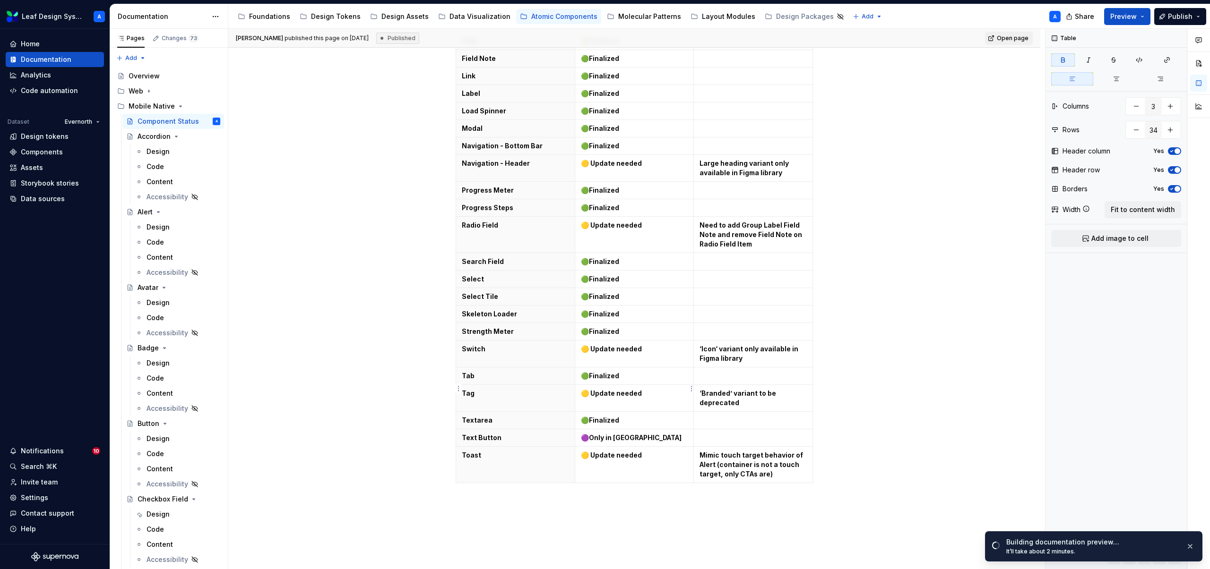
click at [617, 389] on strong "🟡 Update needed" at bounding box center [611, 393] width 61 height 8
click at [600, 293] on strong "Finalized" at bounding box center [604, 297] width 30 height 8
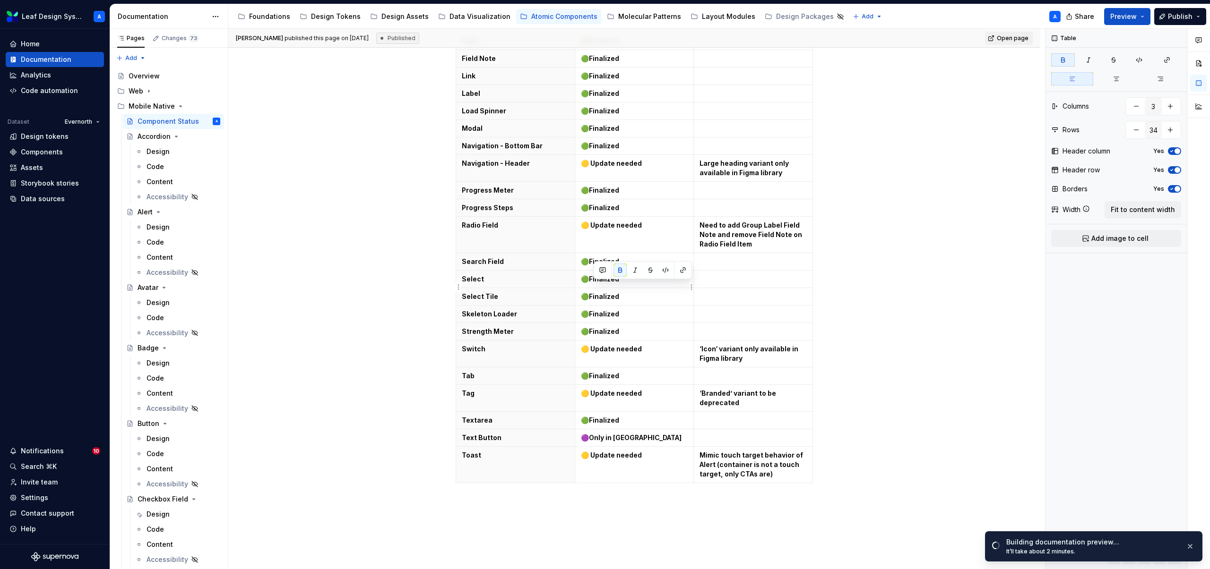
click at [600, 293] on strong "Finalized" at bounding box center [604, 297] width 30 height 8
paste div
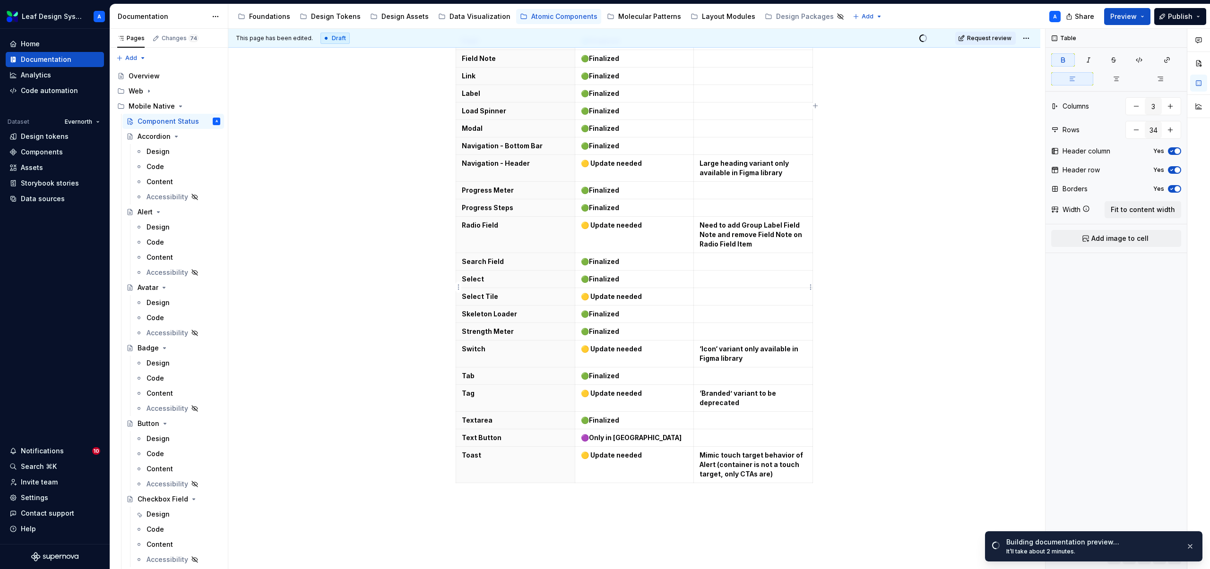
click at [743, 292] on p at bounding box center [752, 296] width 107 height 9
type textarea "*"
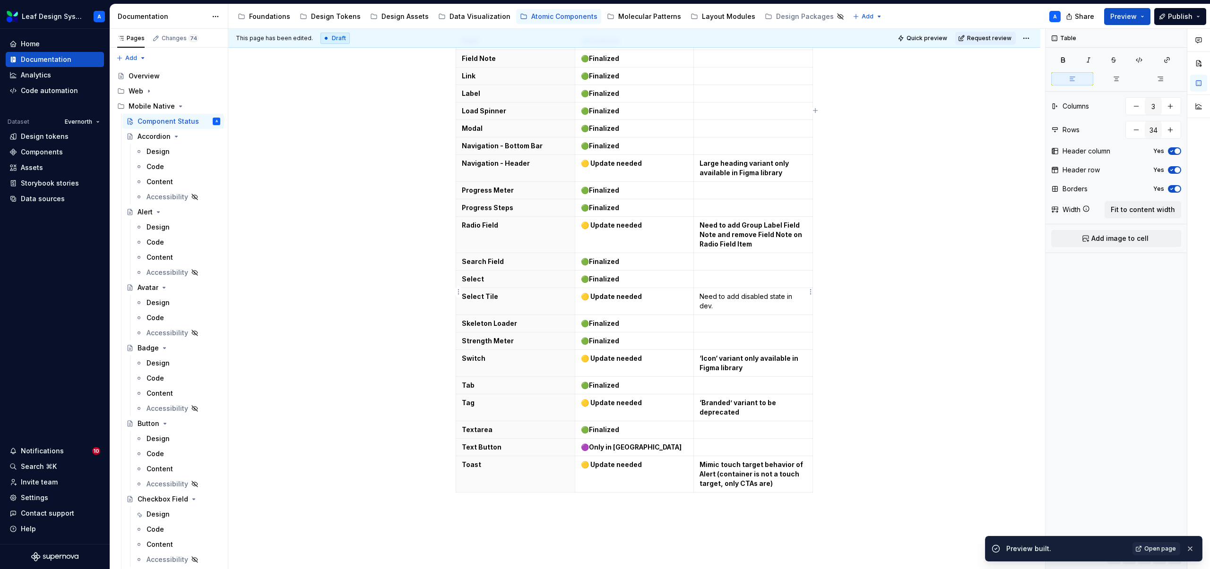
click at [732, 292] on p "Need to add disabled state in dev." at bounding box center [752, 301] width 107 height 19
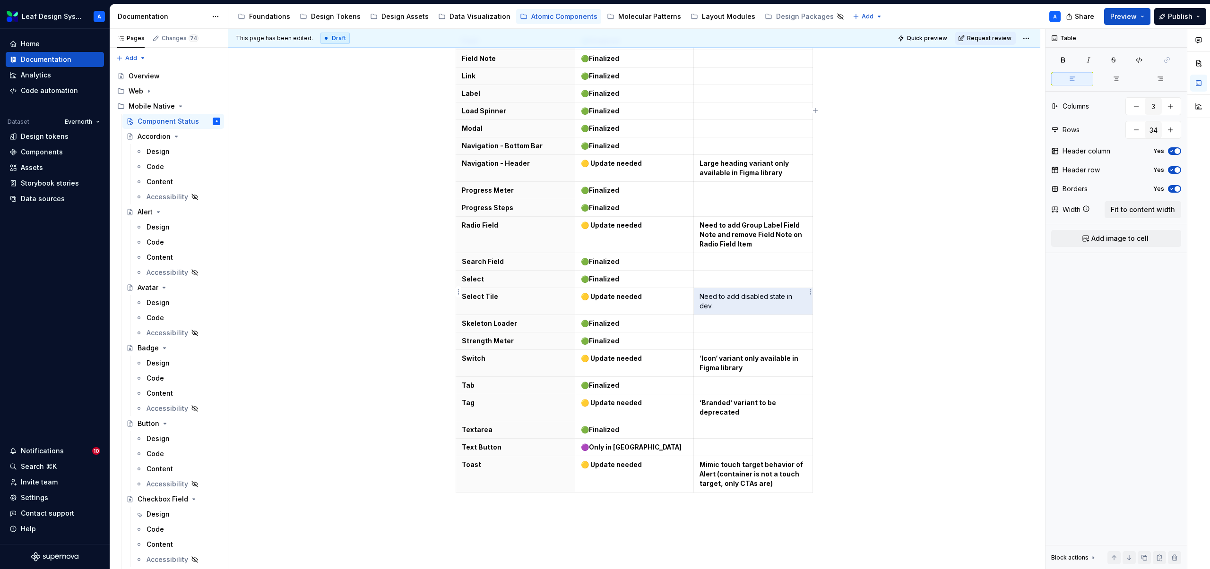
click at [732, 292] on p "Need to add disabled state in dev." at bounding box center [752, 301] width 107 height 19
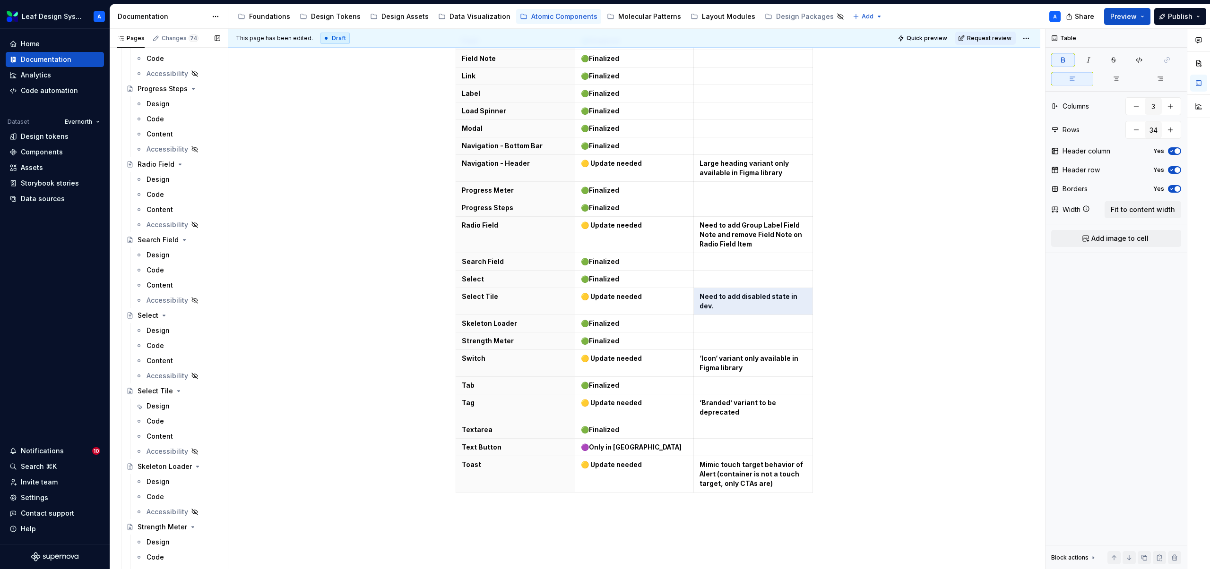
scroll to position [1357, 0]
click at [162, 394] on div "Design" at bounding box center [158, 397] width 23 height 9
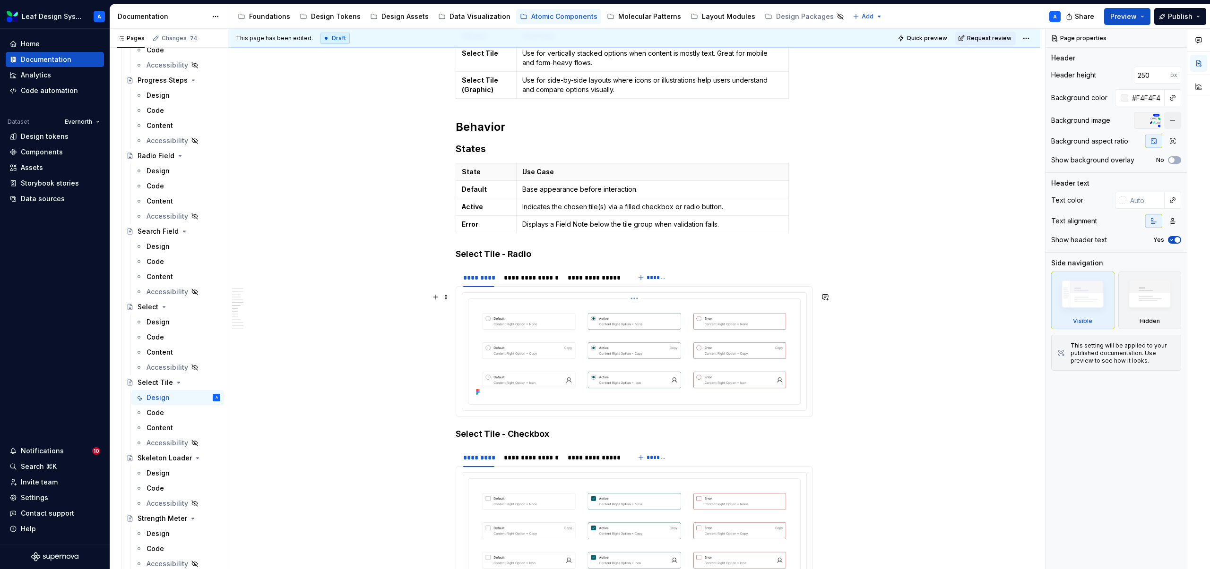
scroll to position [1344, 0]
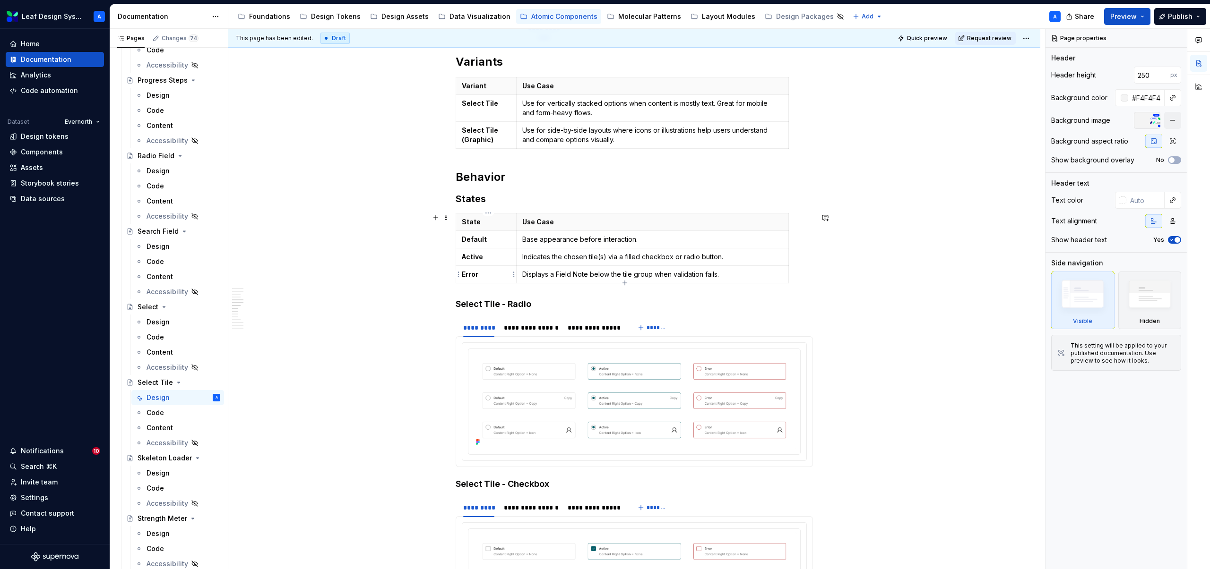
type textarea "*"
click at [501, 274] on p "Error" at bounding box center [486, 274] width 49 height 9
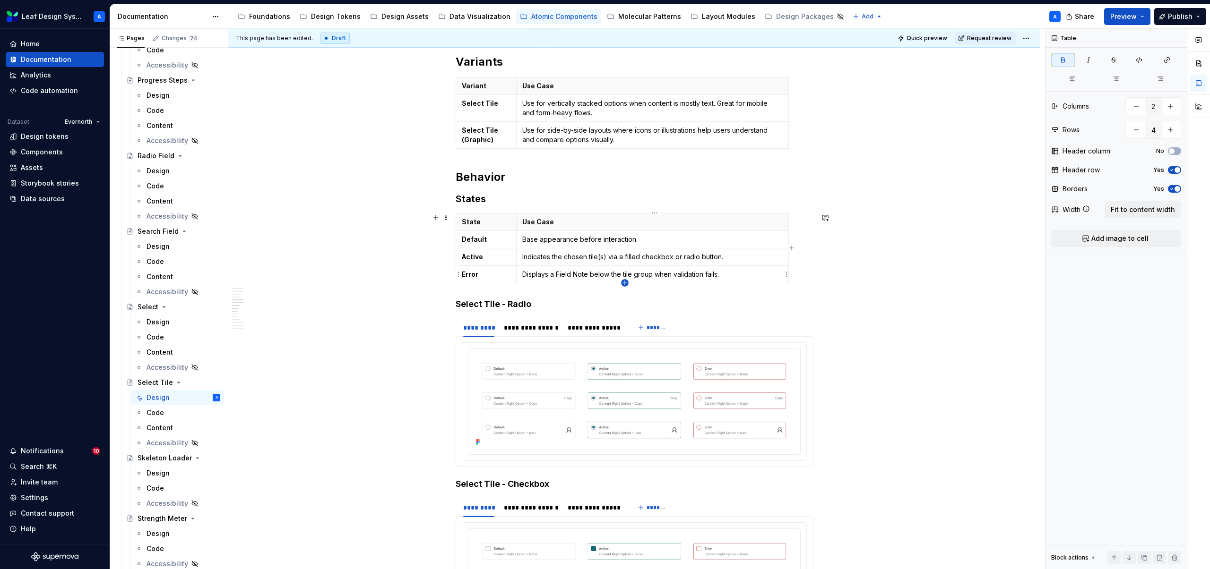
click at [626, 284] on icon "button" at bounding box center [625, 283] width 8 height 8
type input "5"
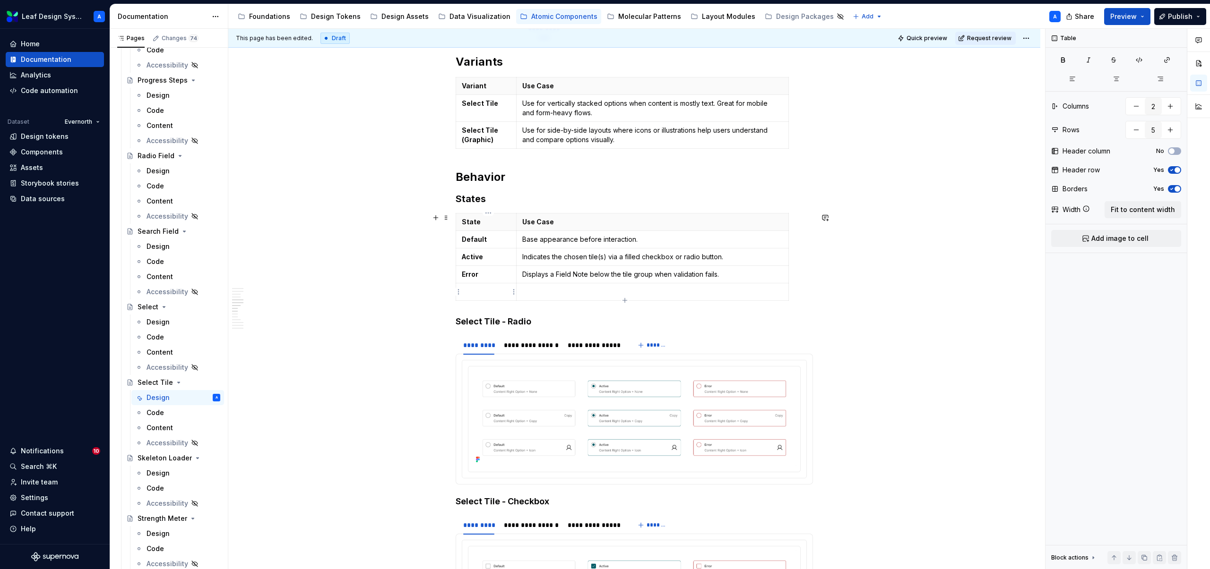
click at [502, 295] on p at bounding box center [486, 291] width 49 height 9
click at [495, 293] on p "Disabled" at bounding box center [486, 291] width 49 height 9
click at [542, 292] on p at bounding box center [652, 291] width 260 height 9
click at [487, 293] on p "Disabled" at bounding box center [486, 291] width 49 height 9
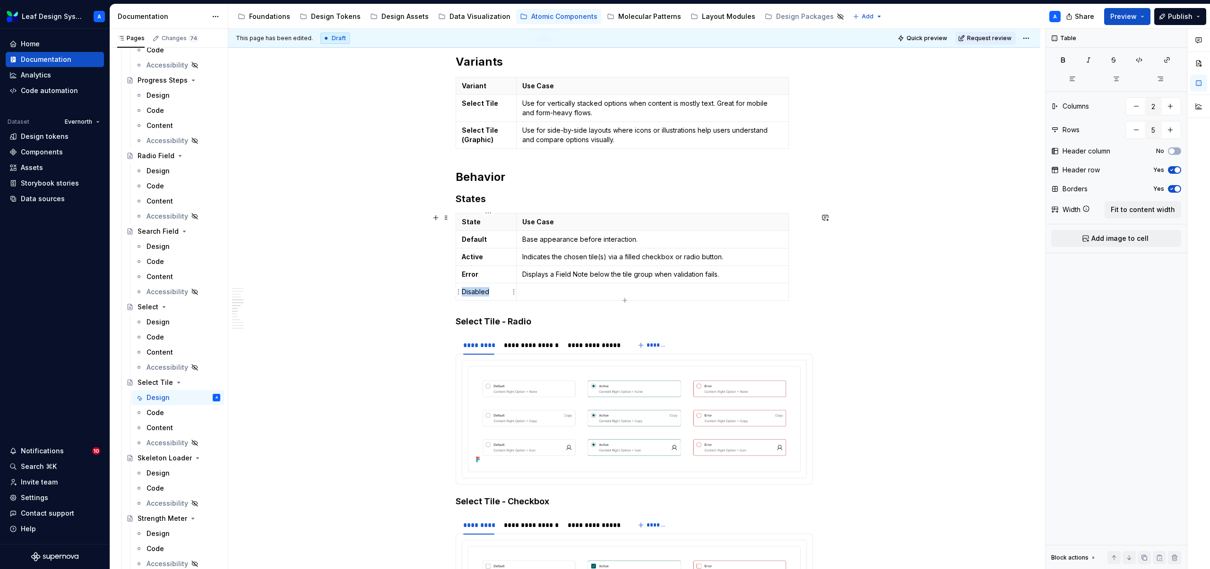
click at [487, 293] on p "Disabled" at bounding box center [486, 291] width 49 height 9
click at [541, 293] on p at bounding box center [652, 291] width 260 height 9
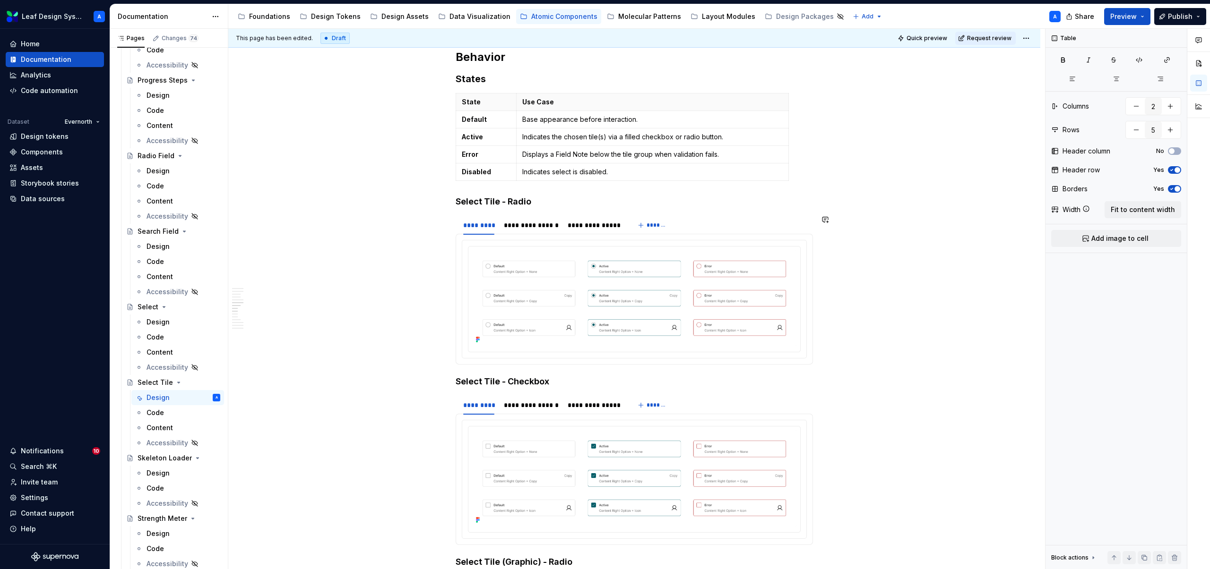
scroll to position [1466, 0]
click at [639, 244] on html "Leaf Design System A Home Documentation Analytics Code automation Dataset Evern…" at bounding box center [605, 284] width 1210 height 569
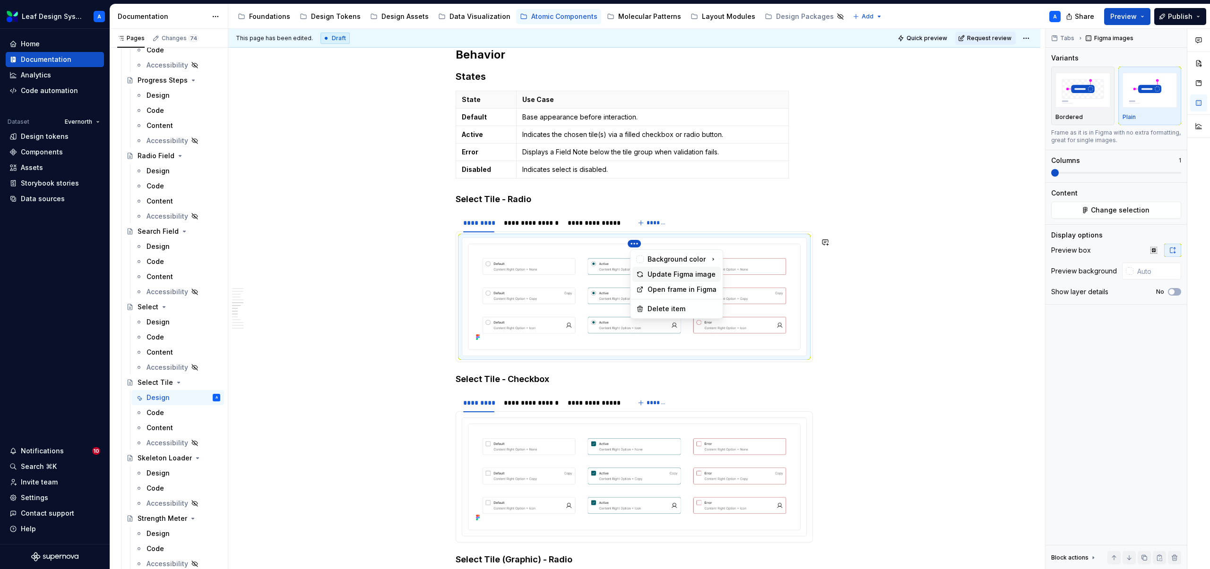
click at [670, 276] on div "Update Figma image" at bounding box center [681, 274] width 69 height 9
click at [539, 223] on div "**********" at bounding box center [531, 222] width 55 height 9
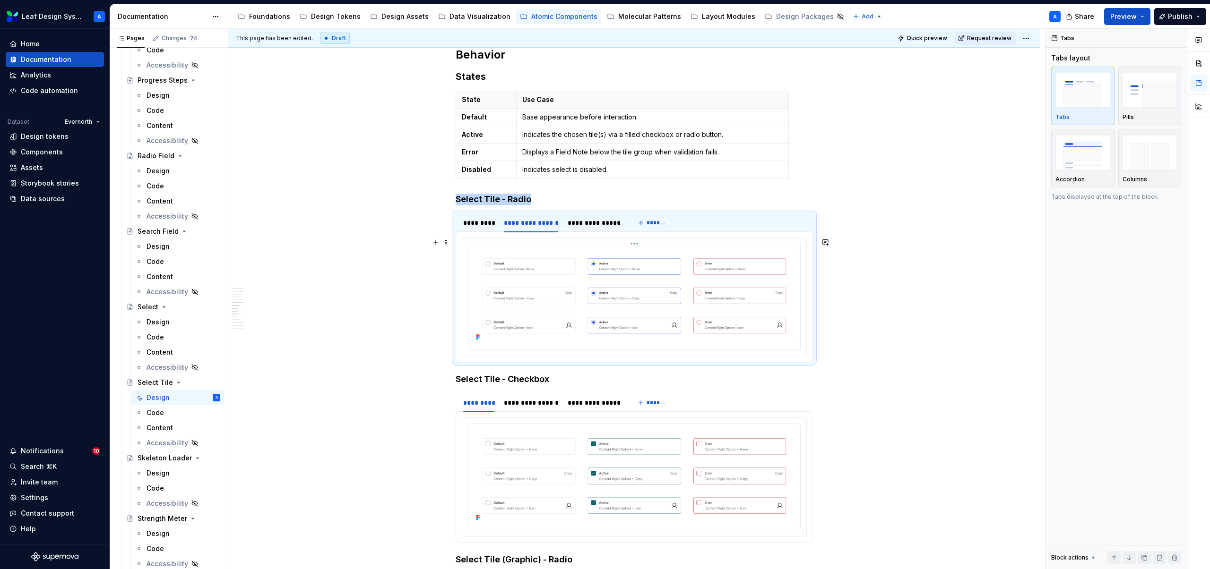
click at [638, 244] on html "Leaf Design System A Home Documentation Analytics Code automation Dataset Evern…" at bounding box center [605, 284] width 1210 height 569
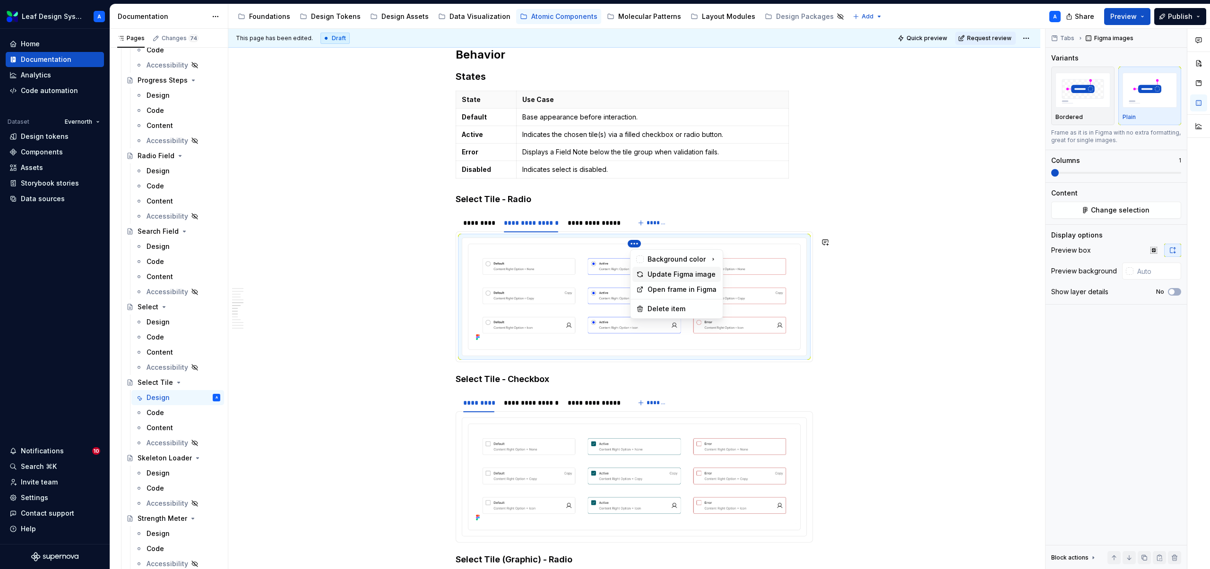
click at [658, 276] on div "Update Figma image" at bounding box center [681, 274] width 69 height 9
click at [583, 221] on div "**********" at bounding box center [594, 222] width 53 height 9
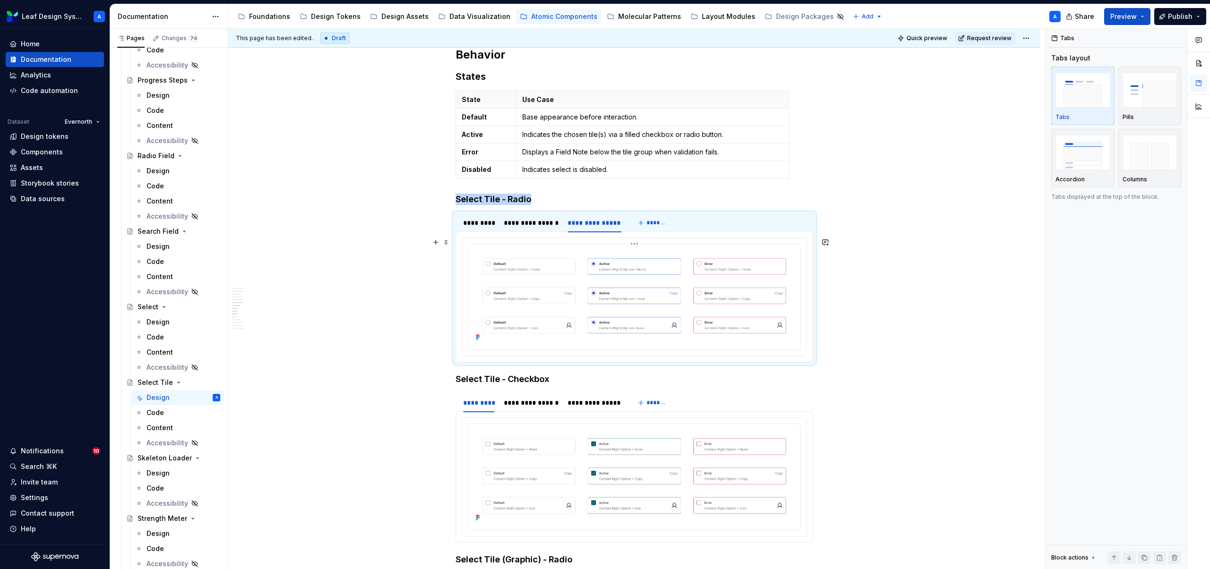
click at [639, 245] on html "Leaf Design System A Home Documentation Analytics Code automation Dataset Evern…" at bounding box center [605, 284] width 1210 height 569
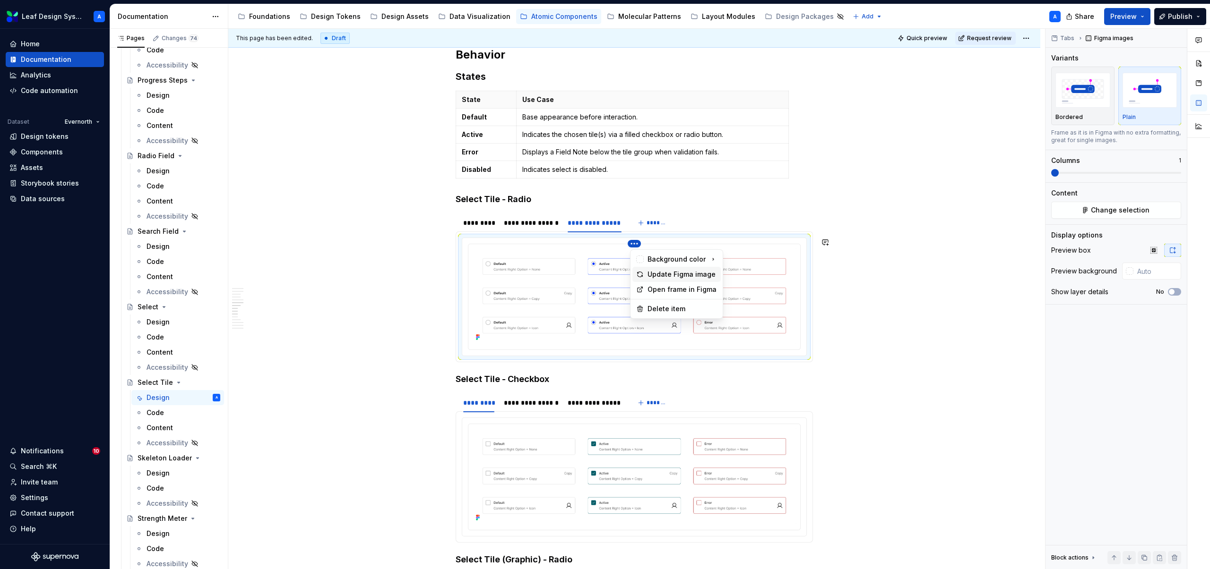
click at [654, 271] on div "Update Figma image" at bounding box center [681, 274] width 69 height 9
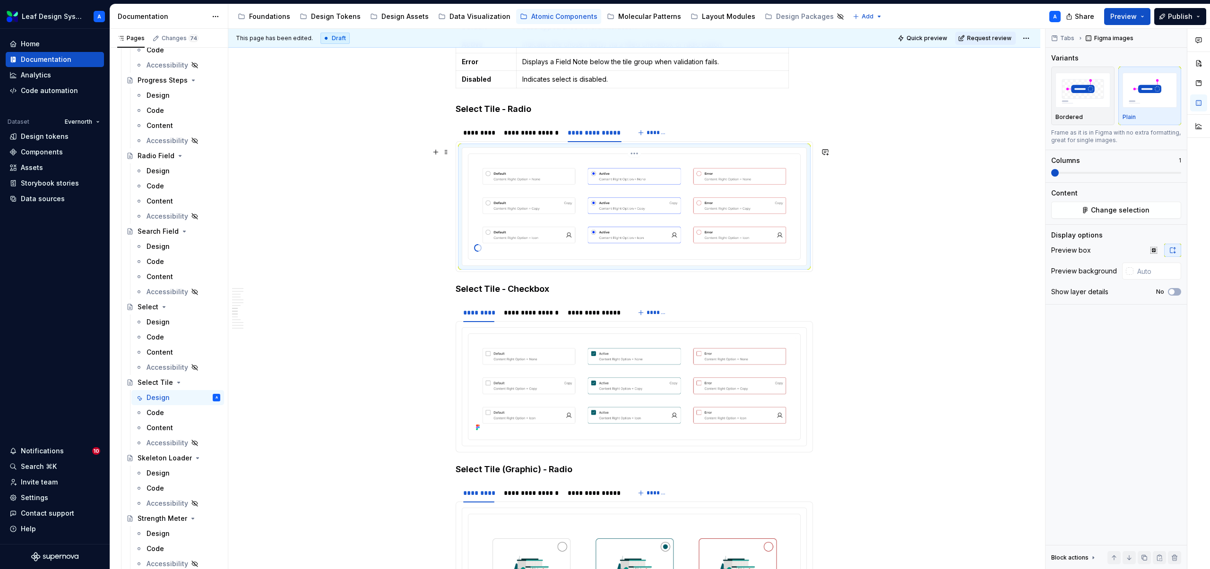
scroll to position [1595, 0]
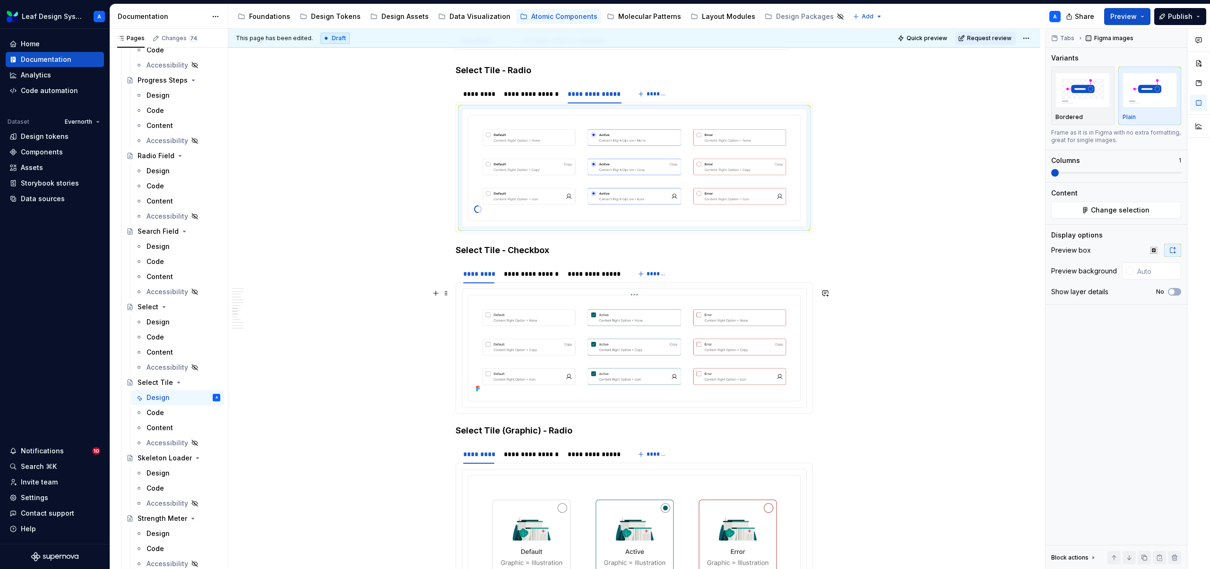
click at [638, 295] on html "Leaf Design System A Home Documentation Analytics Code automation Dataset Evern…" at bounding box center [605, 284] width 1210 height 569
click at [658, 322] on div "Update Figma image" at bounding box center [681, 325] width 69 height 9
click at [510, 270] on div "**********" at bounding box center [531, 273] width 55 height 9
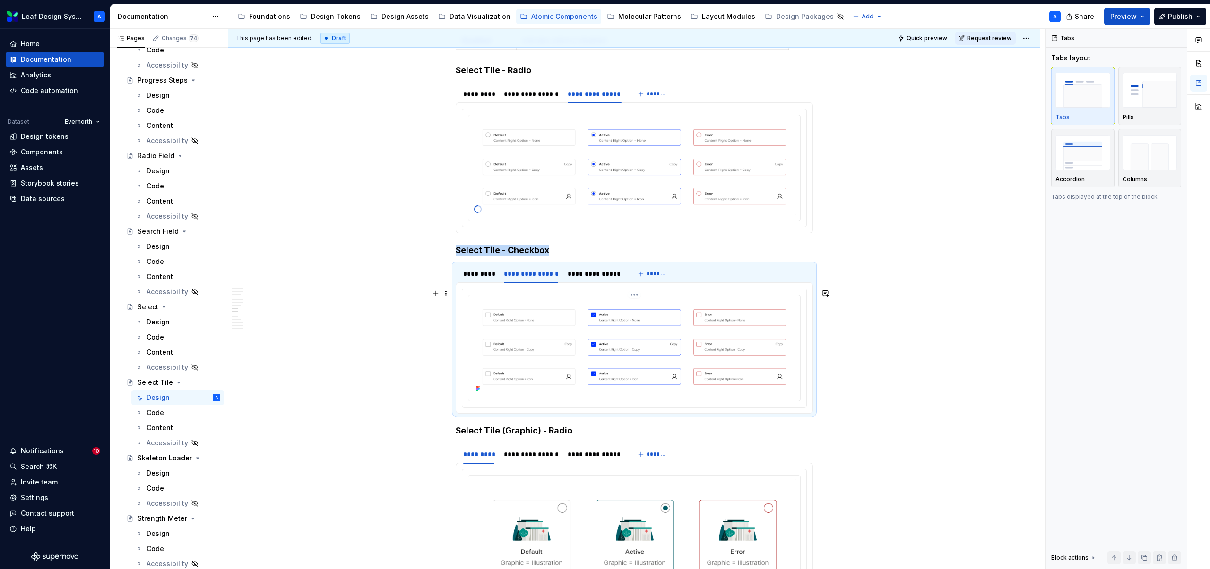
click at [636, 294] on html "Leaf Design System A Home Documentation Analytics Code automation Dataset Evern…" at bounding box center [605, 284] width 1210 height 569
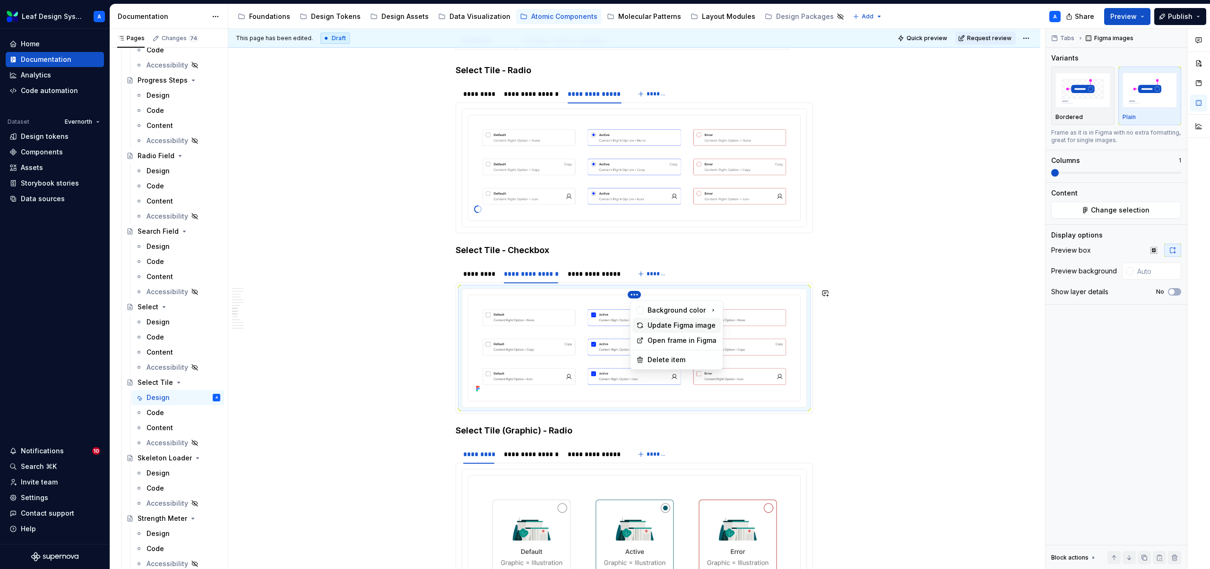
click at [657, 326] on div "Update Figma image" at bounding box center [681, 325] width 69 height 9
click at [592, 273] on div "**********" at bounding box center [594, 273] width 53 height 9
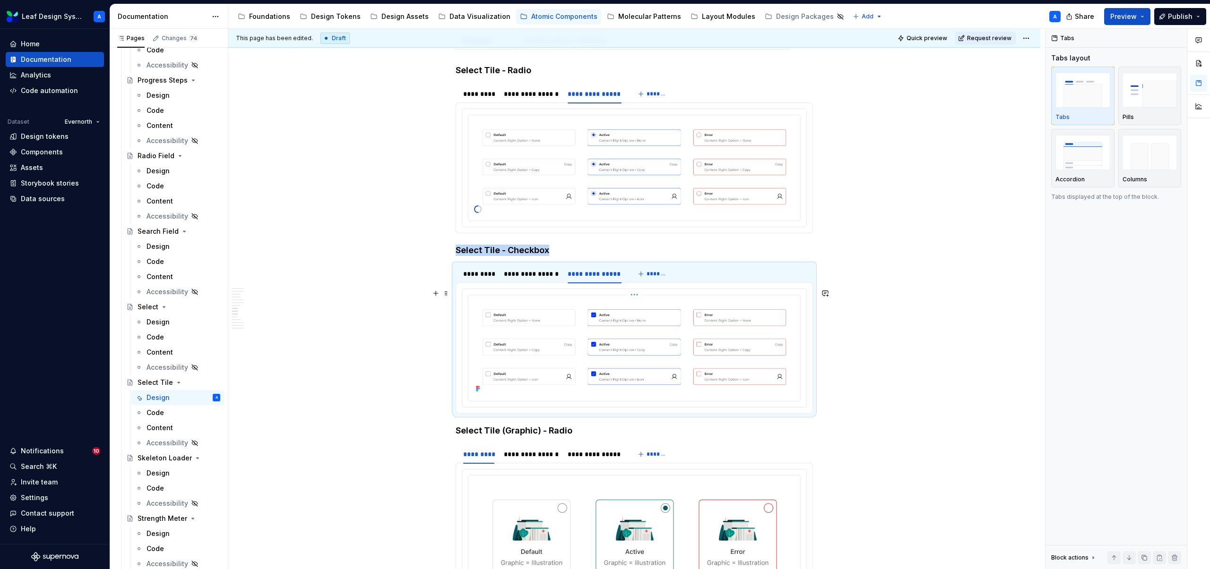
click at [633, 295] on html "Leaf Design System A Home Documentation Analytics Code automation Dataset Evern…" at bounding box center [605, 284] width 1210 height 569
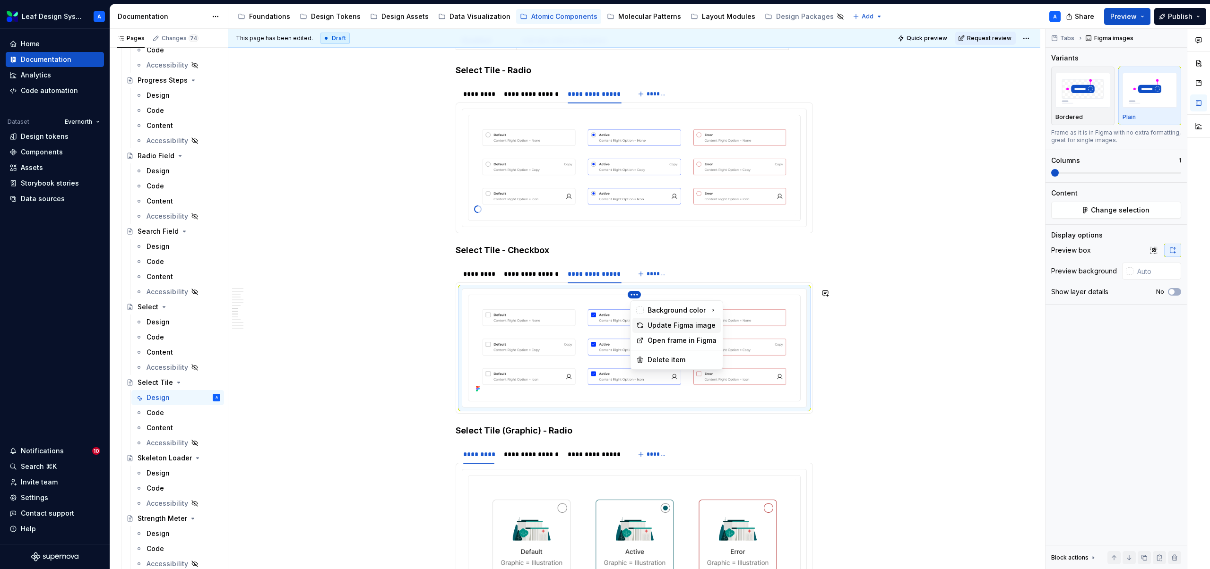
click at [653, 329] on div "Update Figma image" at bounding box center [681, 325] width 69 height 9
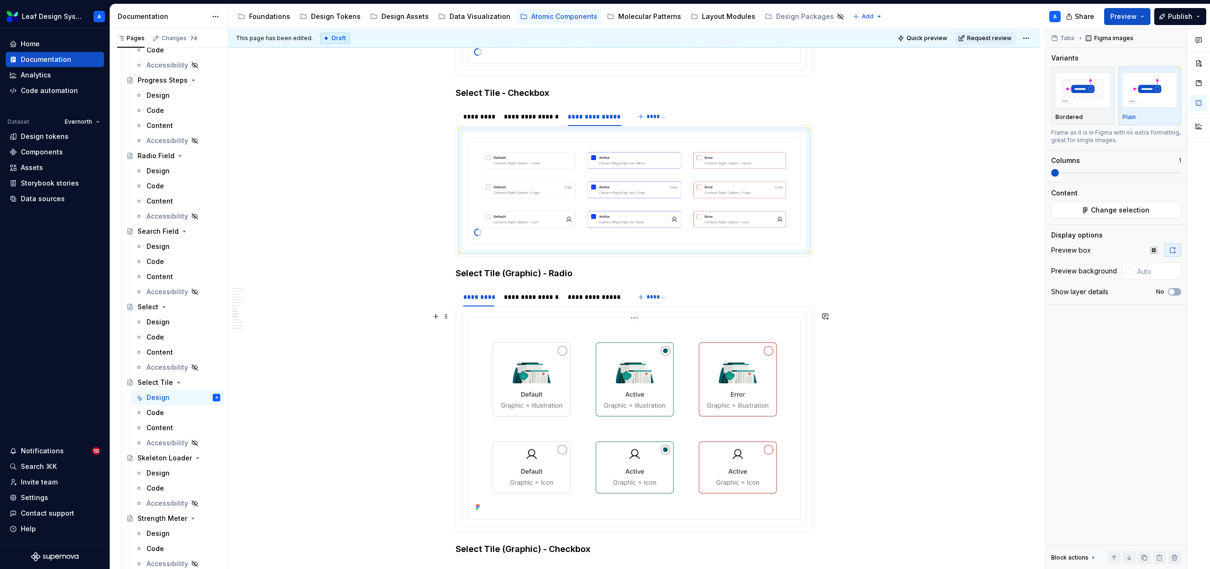
scroll to position [1873, 0]
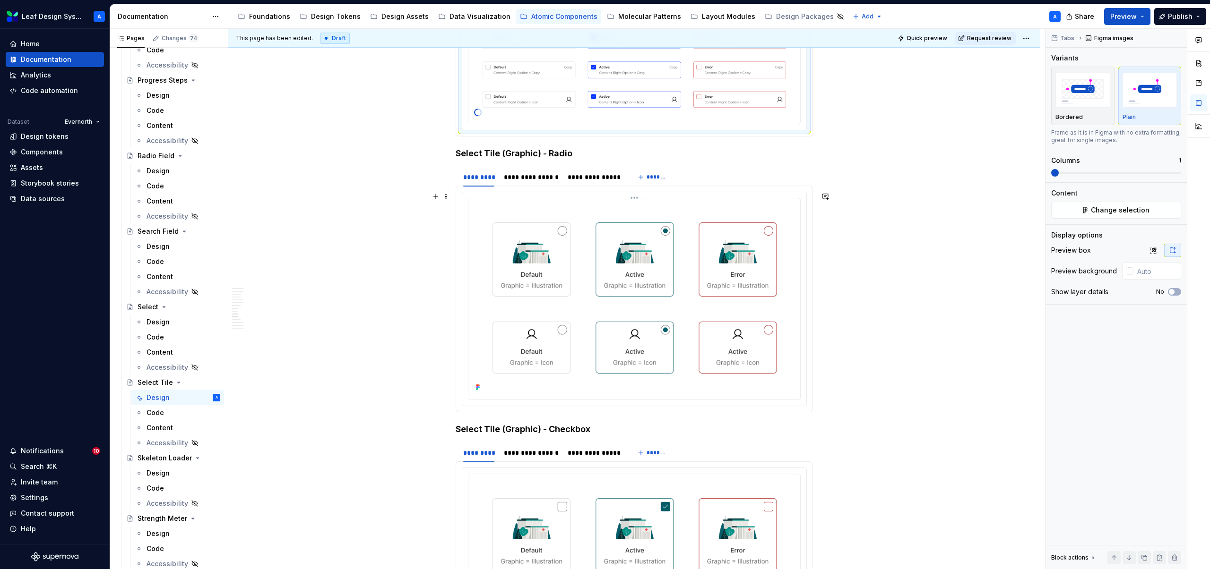
click at [636, 199] on html "Leaf Design System A Home Documentation Analytics Code automation Dataset Evern…" at bounding box center [605, 284] width 1210 height 569
click at [663, 229] on div "Update Figma image" at bounding box center [681, 228] width 69 height 9
click at [531, 180] on div "**********" at bounding box center [531, 176] width 55 height 9
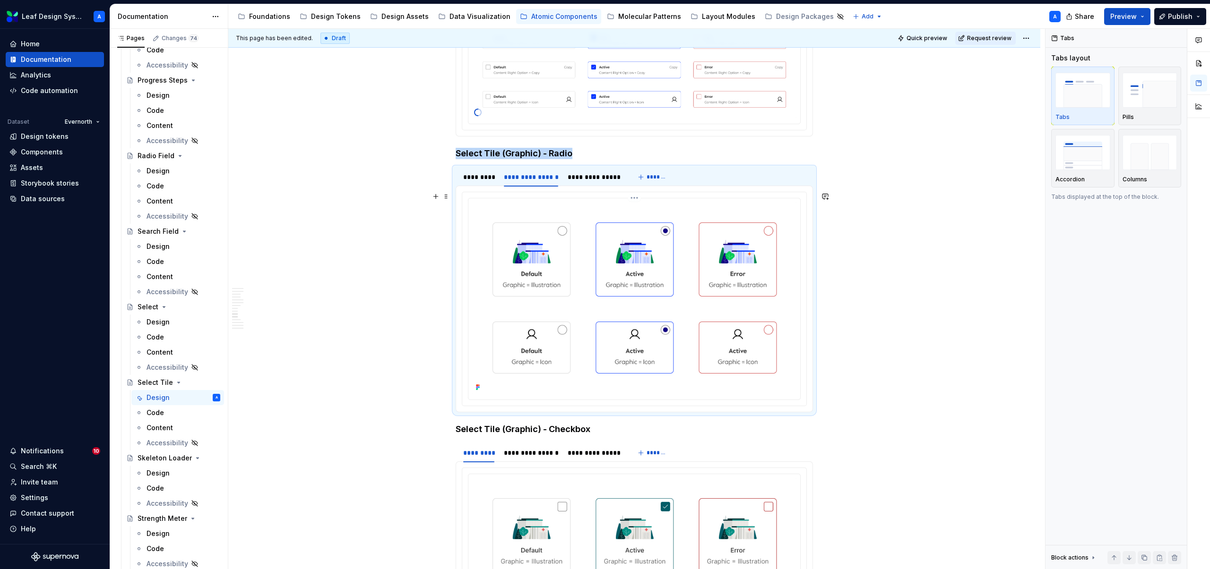
click at [637, 198] on html "Leaf Design System A Home Documentation Analytics Code automation Dataset Evern…" at bounding box center [605, 284] width 1210 height 569
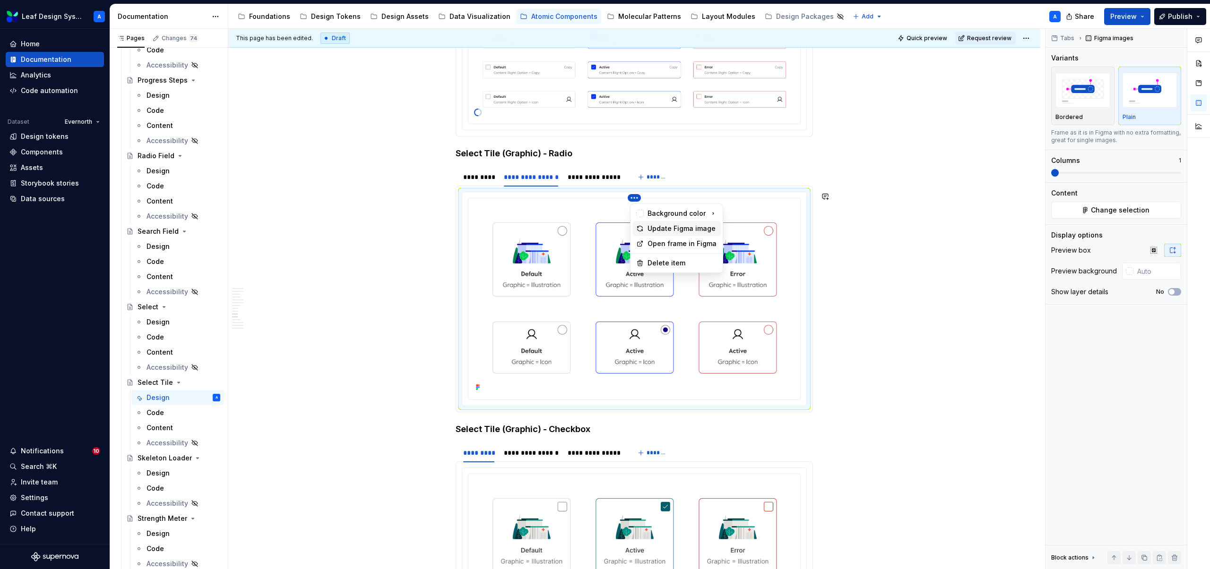
click at [652, 226] on div "Update Figma image" at bounding box center [681, 228] width 69 height 9
click at [579, 175] on div "**********" at bounding box center [594, 176] width 53 height 9
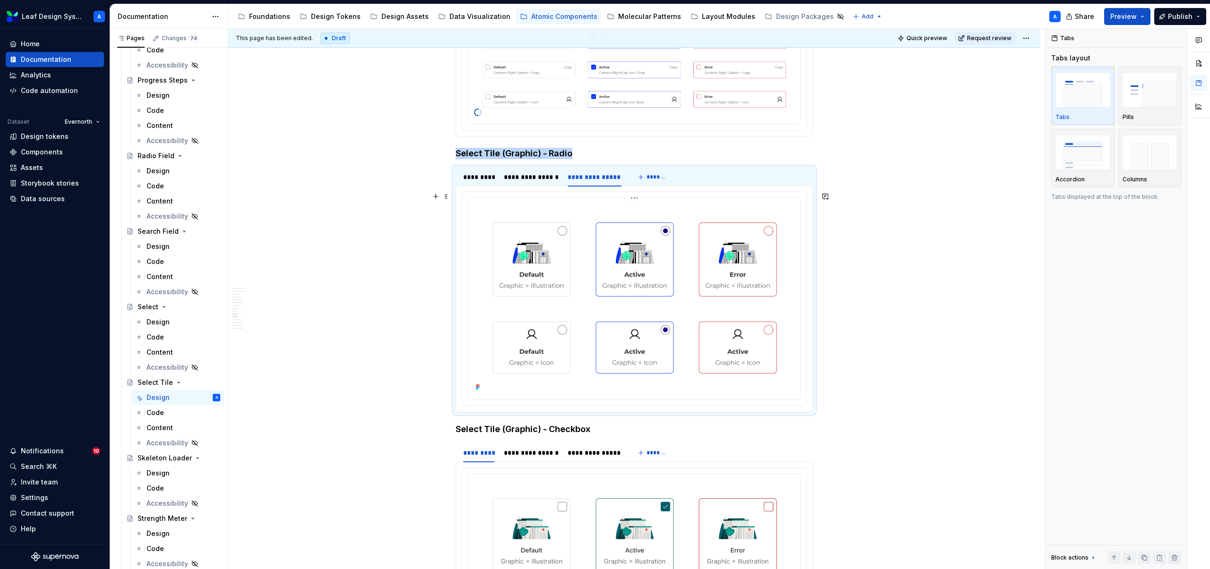
click at [642, 199] on html "Leaf Design System A Home Documentation Analytics Code automation Dataset Evern…" at bounding box center [605, 284] width 1210 height 569
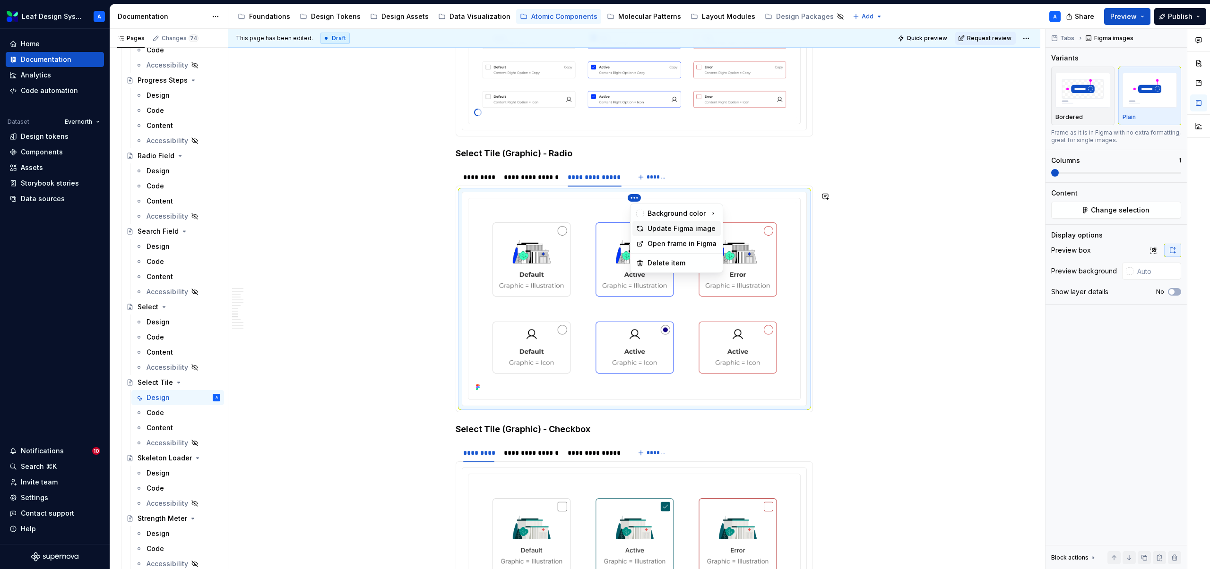
click at [665, 230] on div "Update Figma image" at bounding box center [681, 228] width 69 height 9
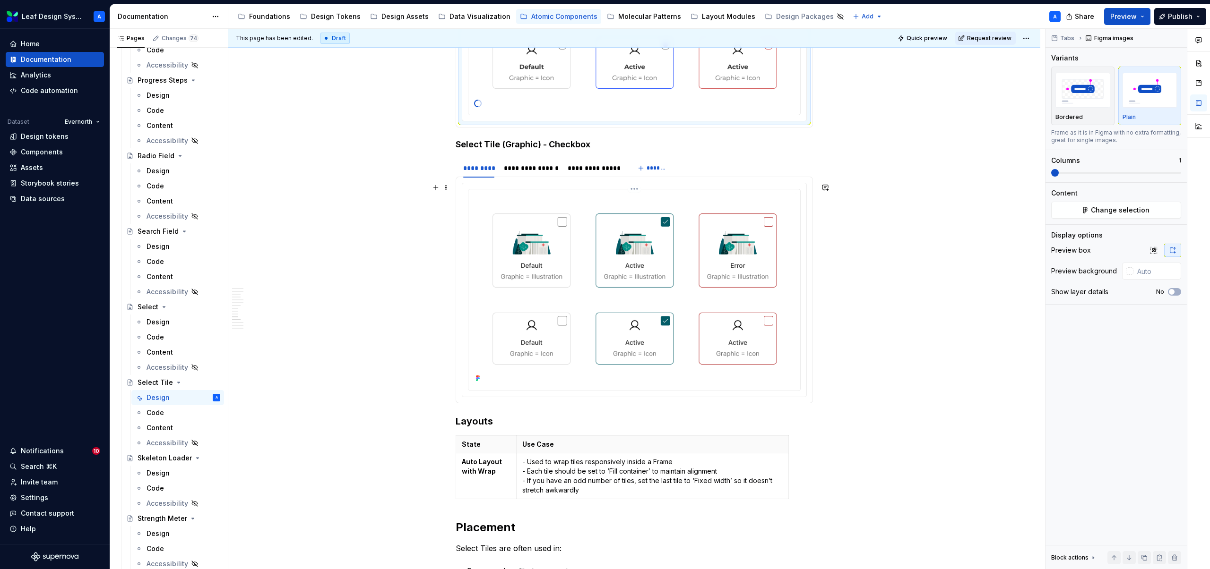
scroll to position [2187, 0]
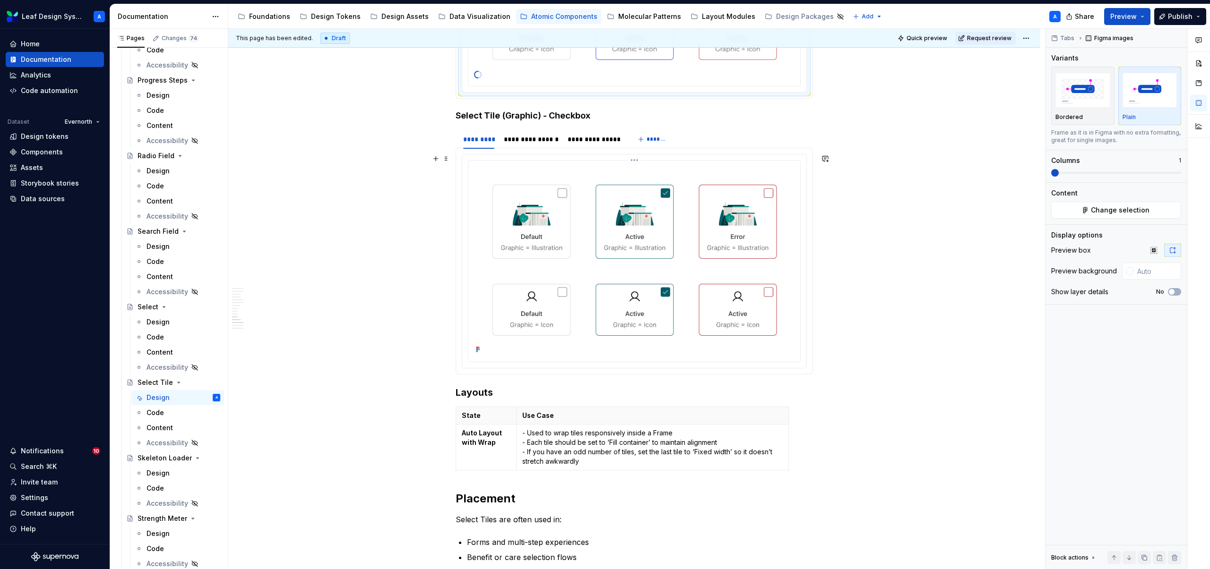
click at [637, 162] on html "Leaf Design System A Home Documentation Analytics Code automation Dataset Evern…" at bounding box center [605, 284] width 1210 height 569
click at [654, 191] on div "Update Figma image" at bounding box center [681, 190] width 69 height 9
click at [534, 143] on div "**********" at bounding box center [531, 139] width 55 height 9
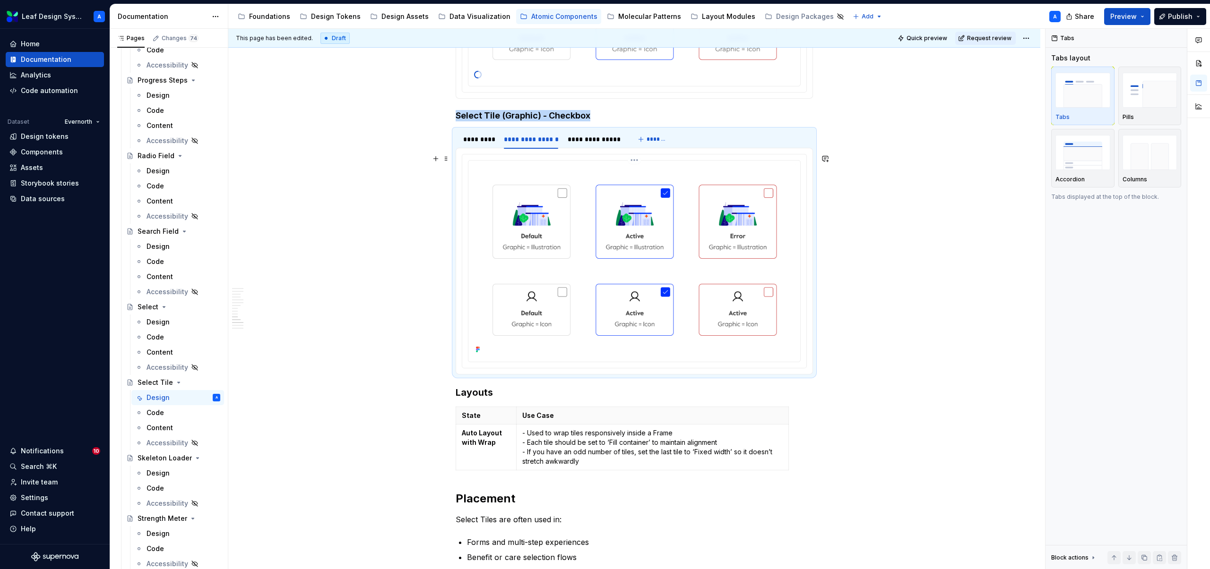
click at [640, 159] on html "Leaf Design System A Home Documentation Analytics Code automation Dataset Evern…" at bounding box center [605, 284] width 1210 height 569
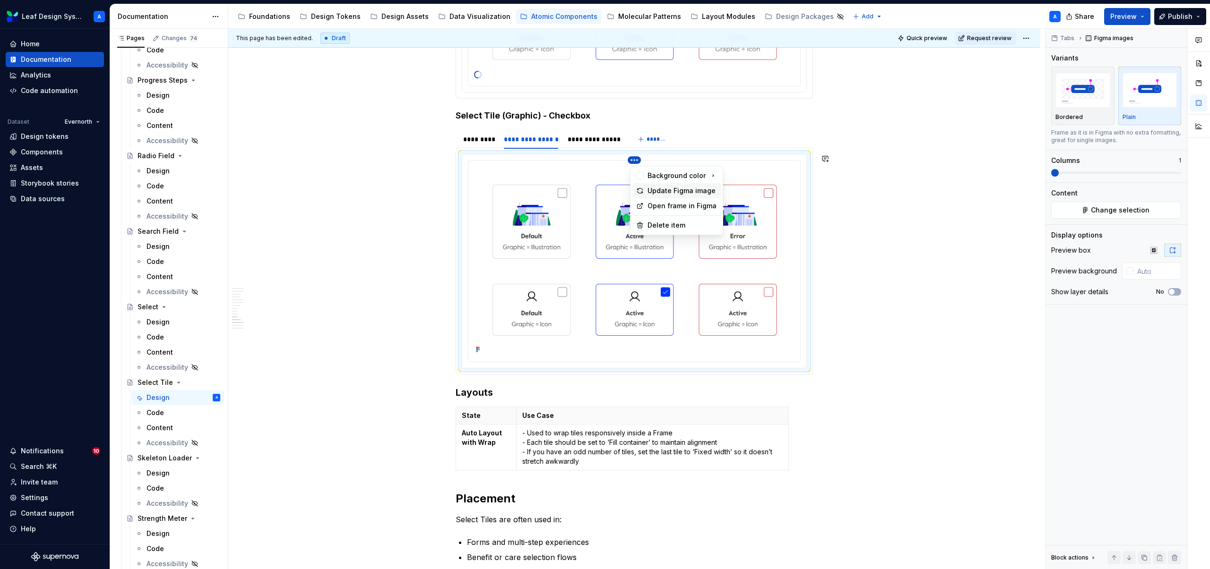
click at [655, 190] on div "Update Figma image" at bounding box center [681, 190] width 69 height 9
click at [576, 135] on div "**********" at bounding box center [594, 139] width 53 height 9
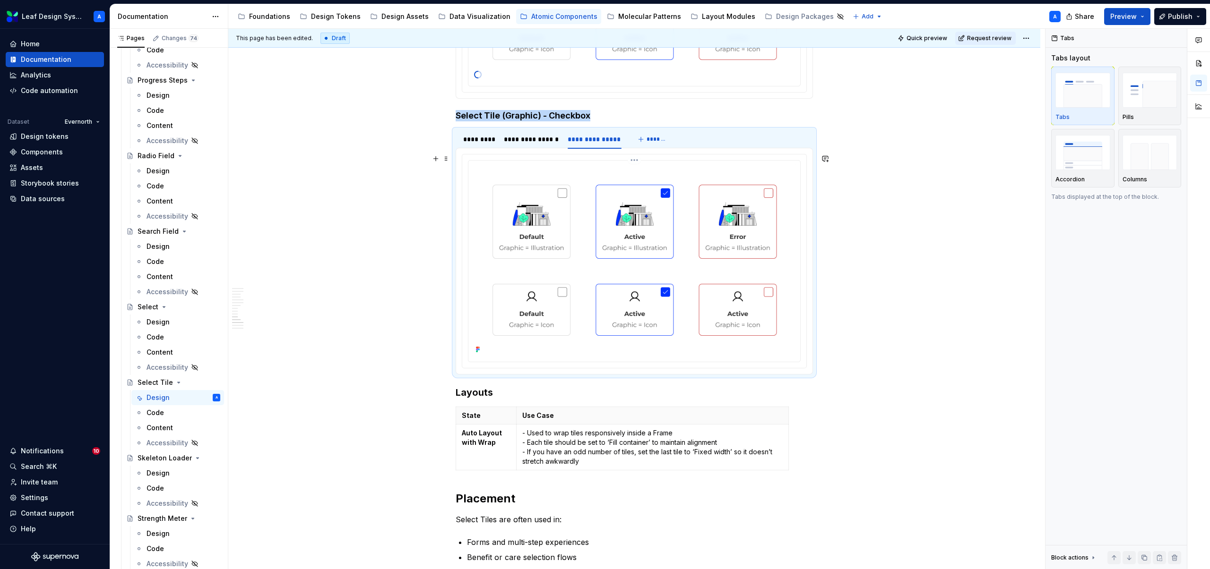
click at [638, 161] on html "Leaf Design System A Home Documentation Analytics Code automation Dataset Evern…" at bounding box center [605, 284] width 1210 height 569
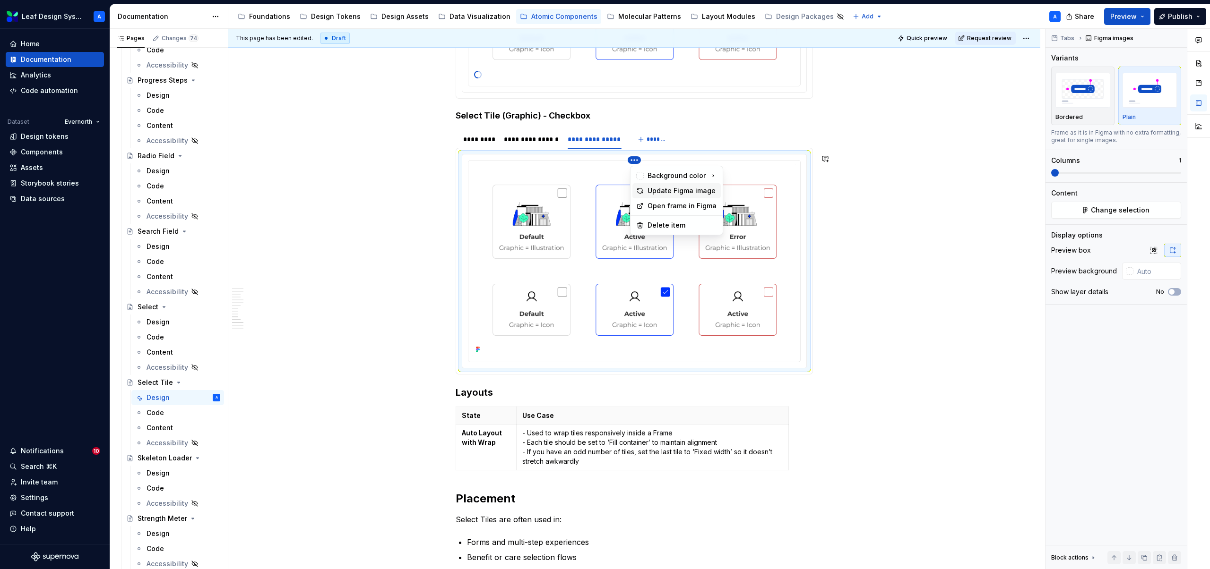
click at [654, 189] on div "Update Figma image" at bounding box center [681, 190] width 69 height 9
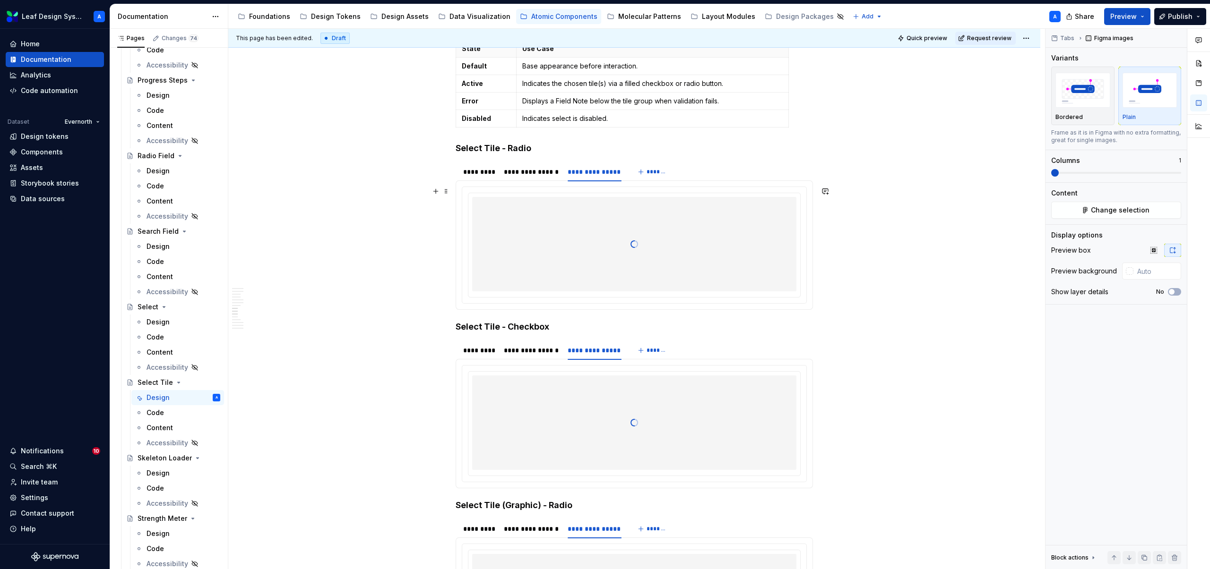
scroll to position [1582, 0]
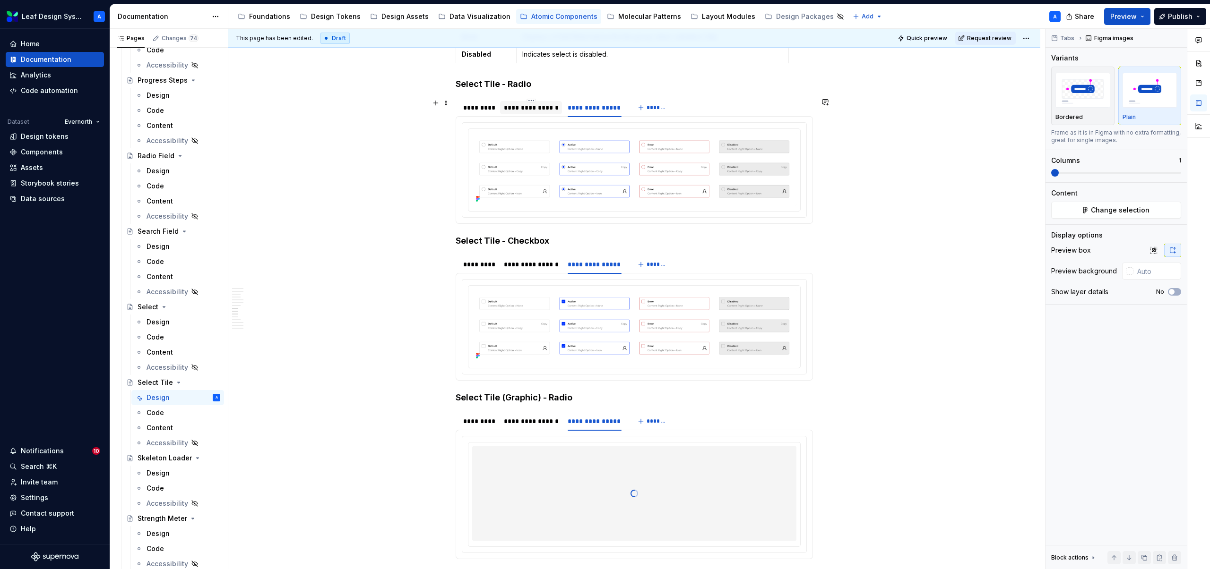
click at [536, 112] on div "**********" at bounding box center [531, 107] width 55 height 9
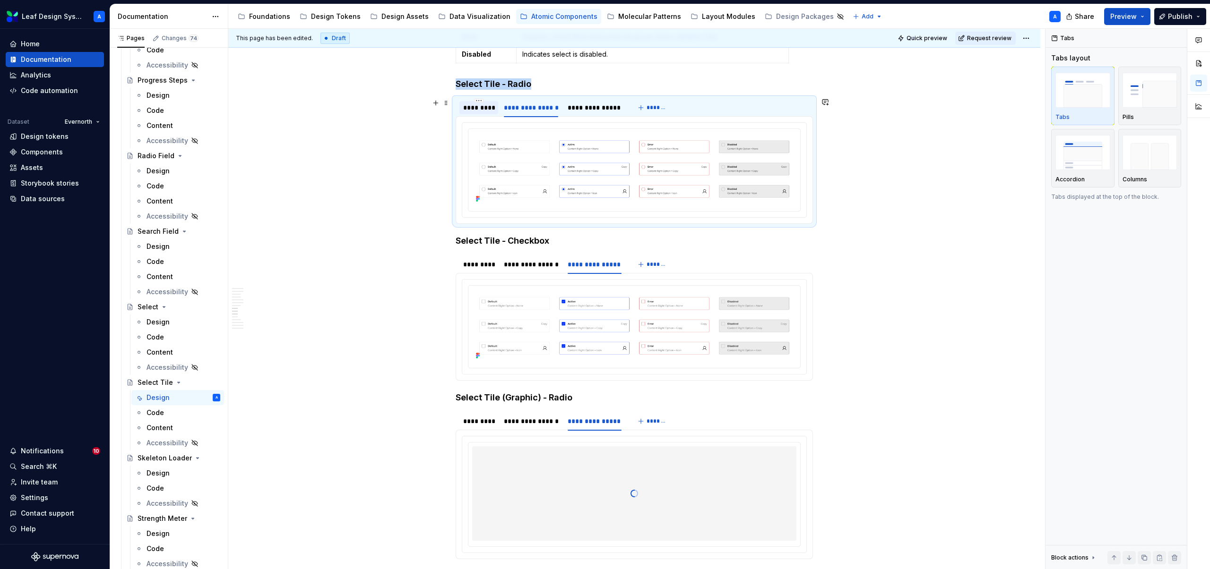
click at [482, 108] on div "*********" at bounding box center [478, 107] width 31 height 9
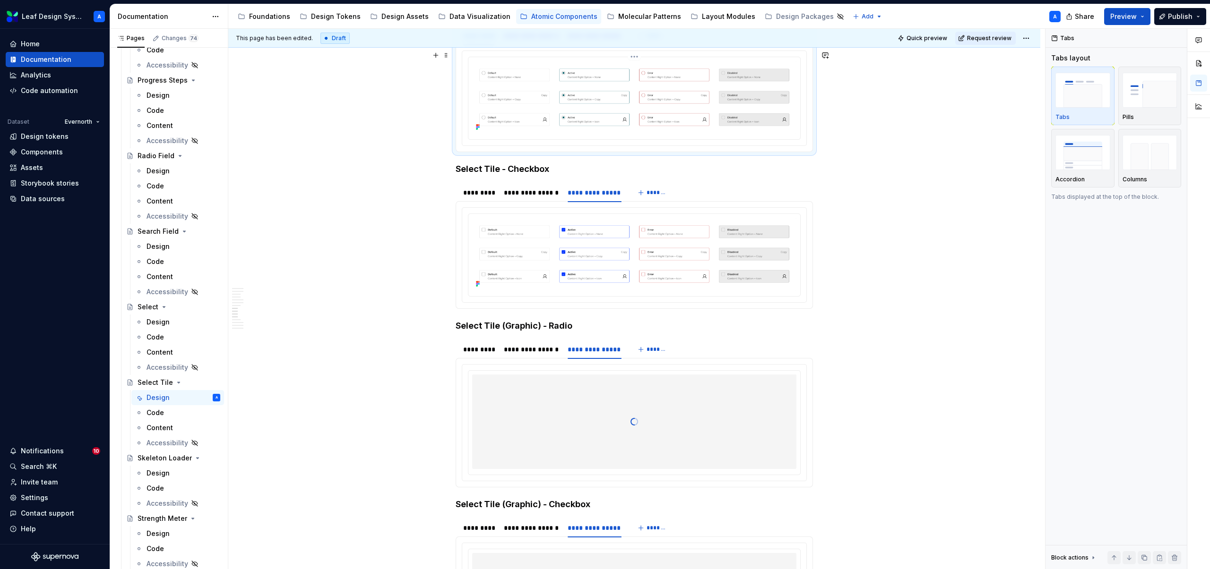
scroll to position [1691, 0]
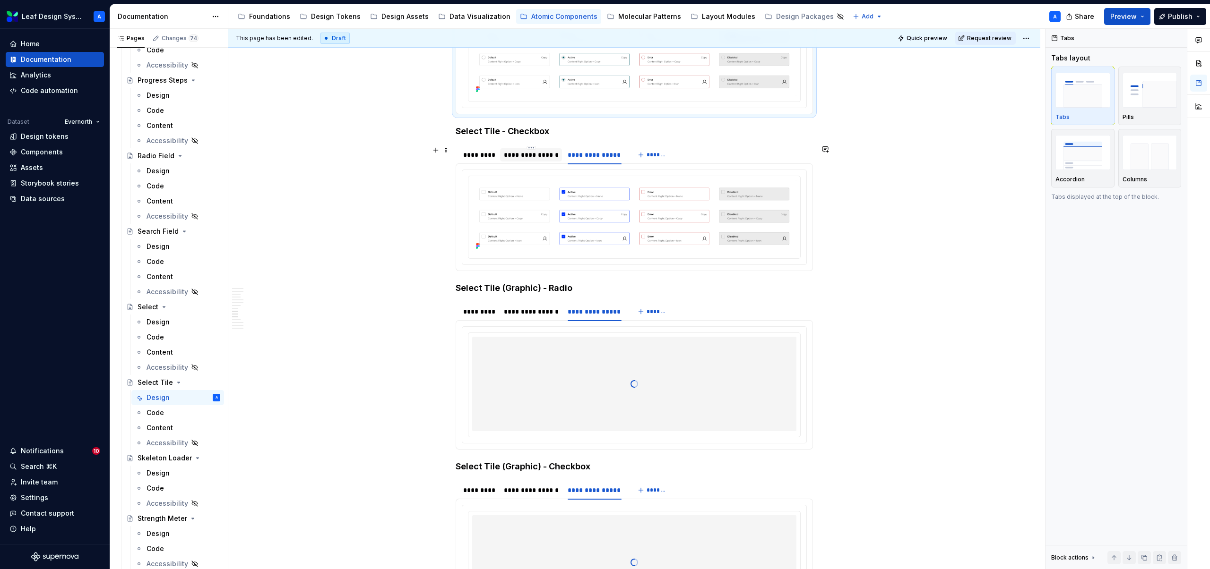
click at [531, 156] on div "**********" at bounding box center [531, 154] width 55 height 9
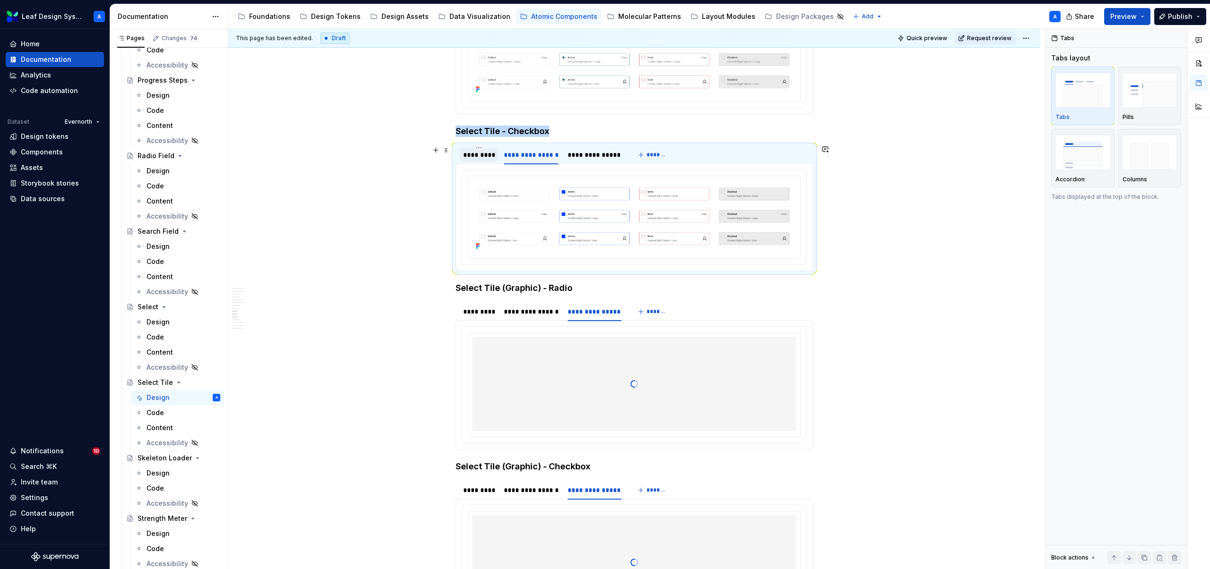
click at [480, 157] on div "*********" at bounding box center [478, 154] width 31 height 9
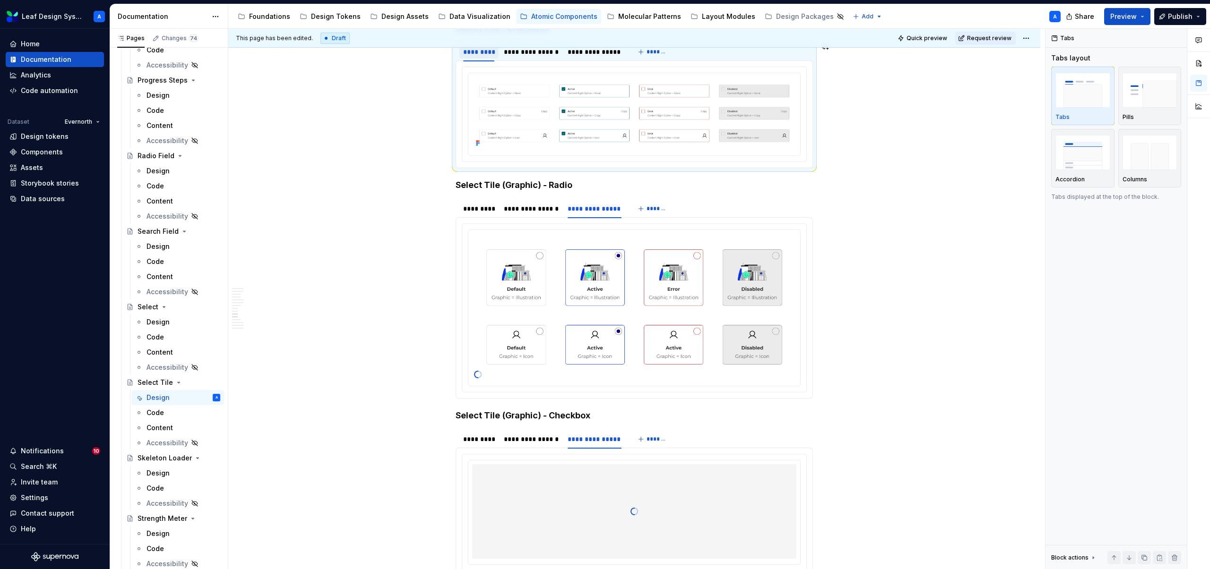
scroll to position [1853, 0]
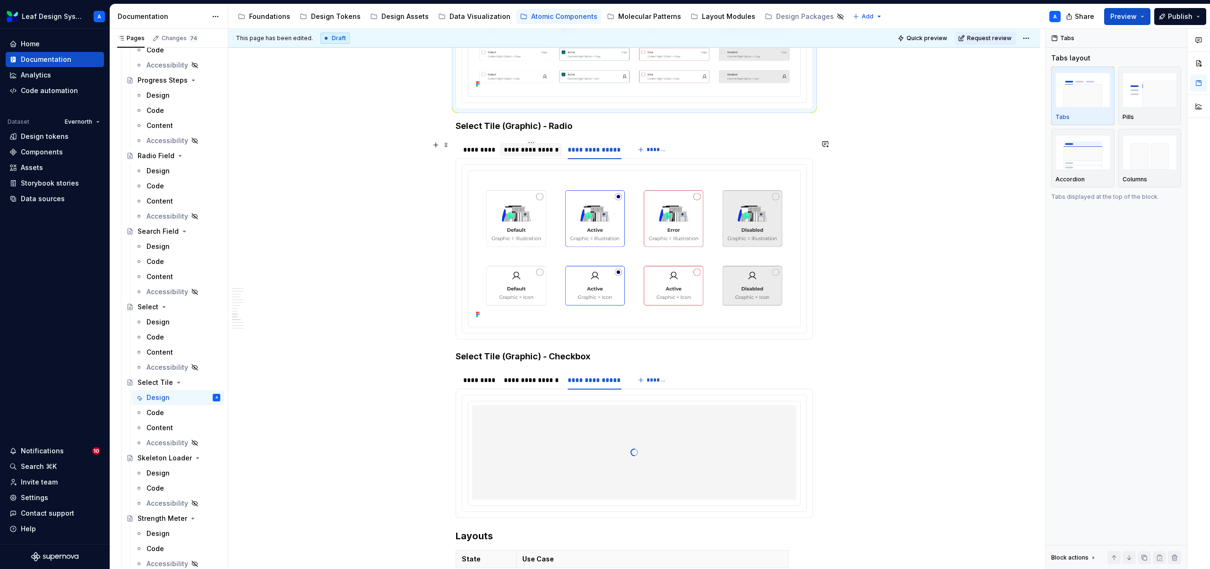
click at [543, 155] on div "**********" at bounding box center [531, 149] width 62 height 13
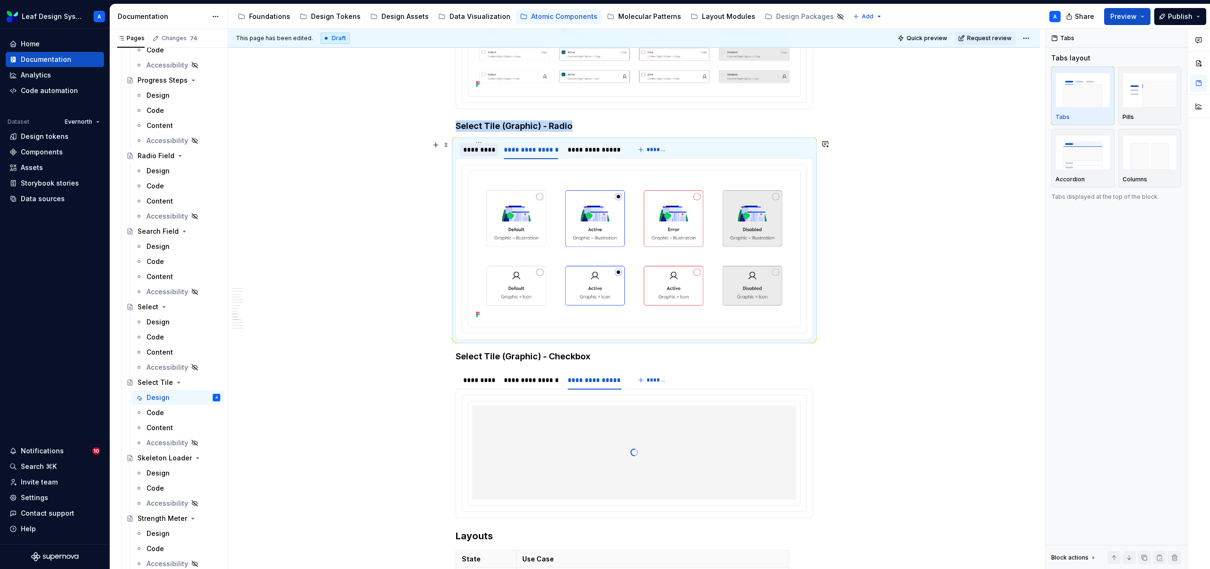
click at [482, 153] on div "*********" at bounding box center [478, 149] width 31 height 9
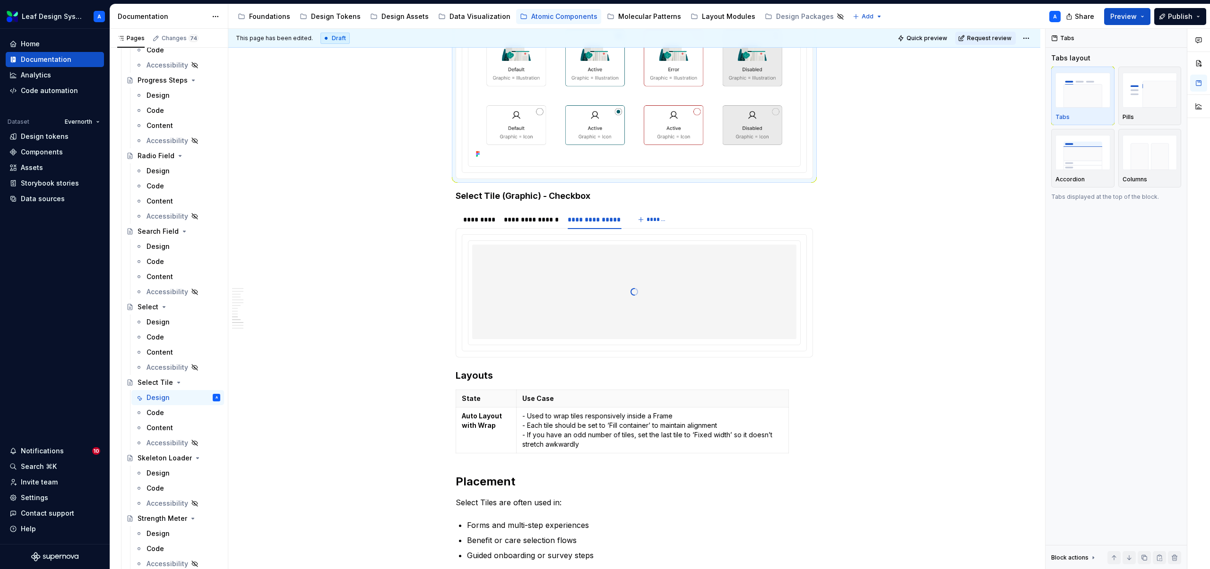
scroll to position [2019, 0]
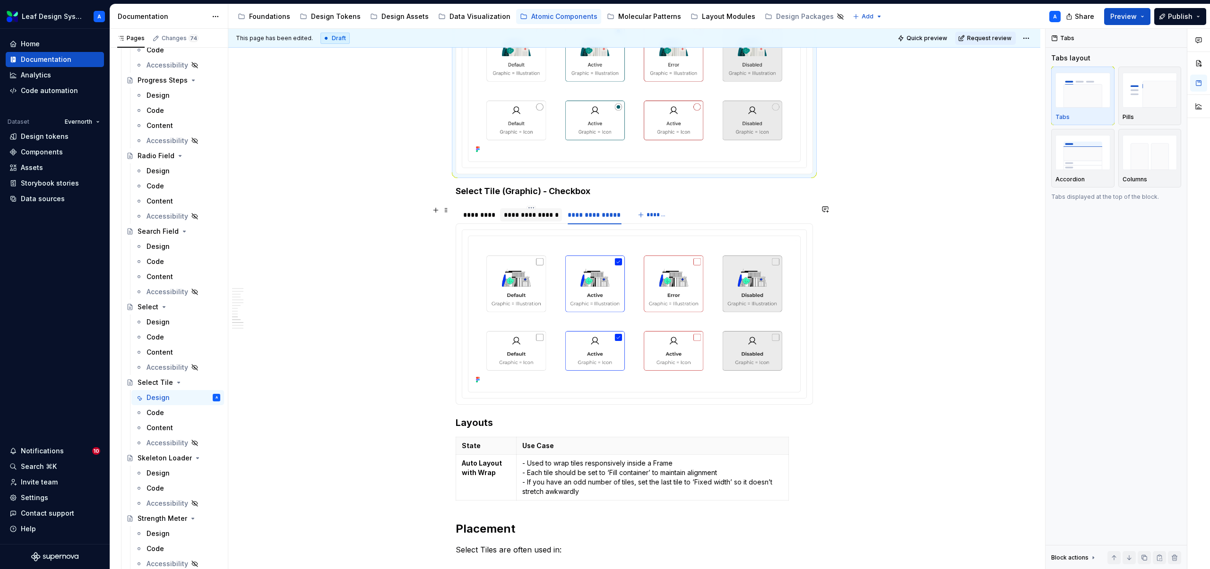
click at [546, 220] on div "**********" at bounding box center [531, 214] width 62 height 13
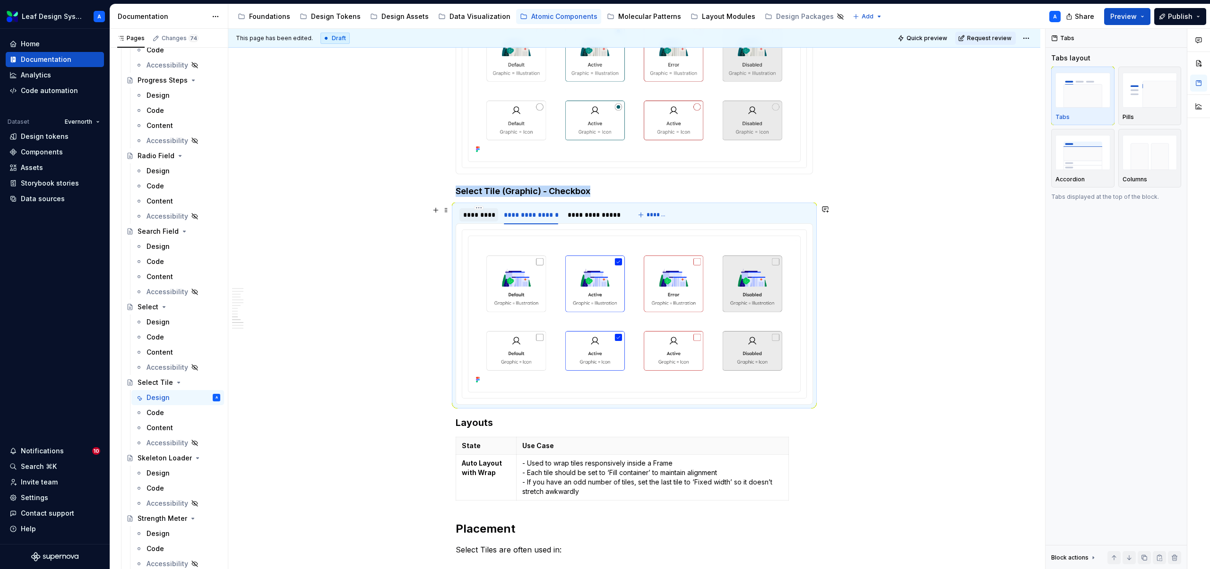
click at [480, 216] on div "*********" at bounding box center [478, 214] width 31 height 9
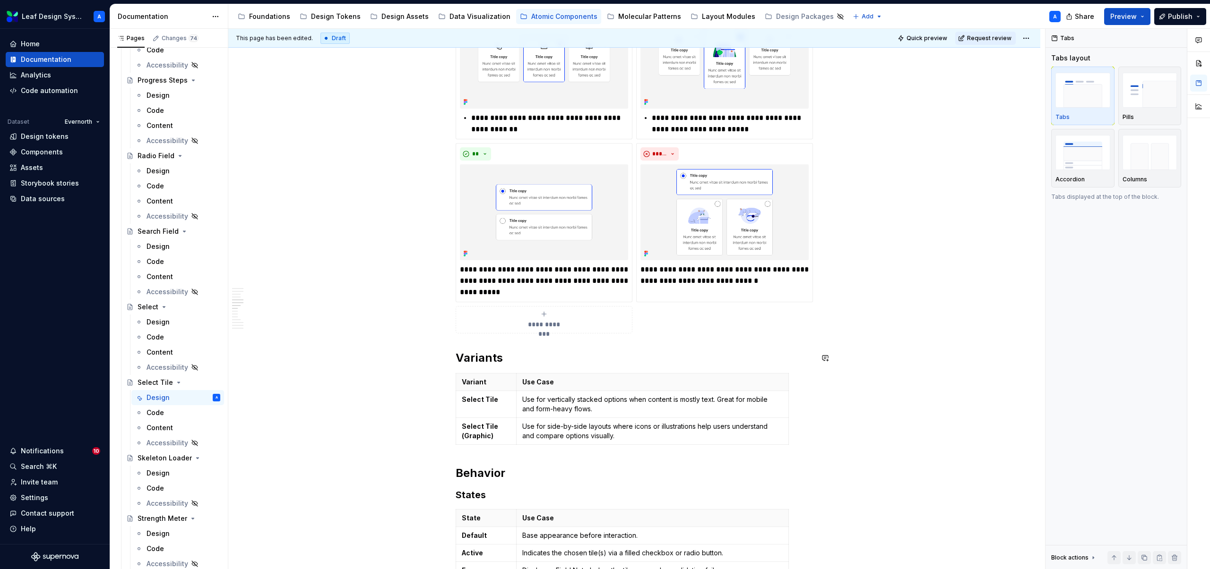
scroll to position [0, 0]
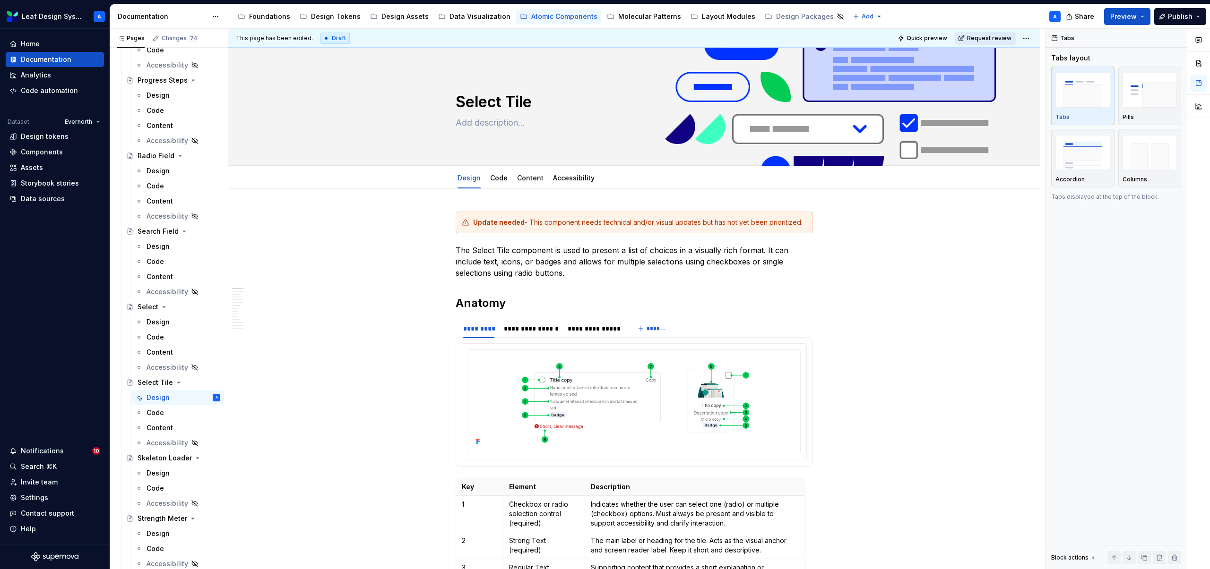
click at [984, 40] on span "Request review" at bounding box center [989, 38] width 44 height 8
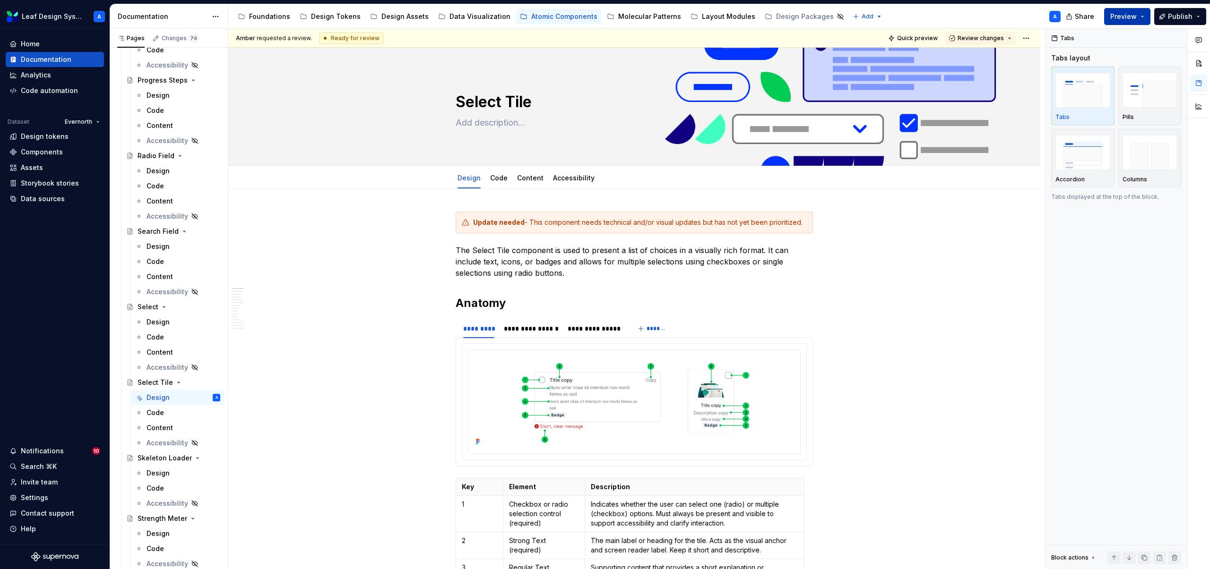
click at [1149, 17] on button "Preview" at bounding box center [1127, 16] width 46 height 17
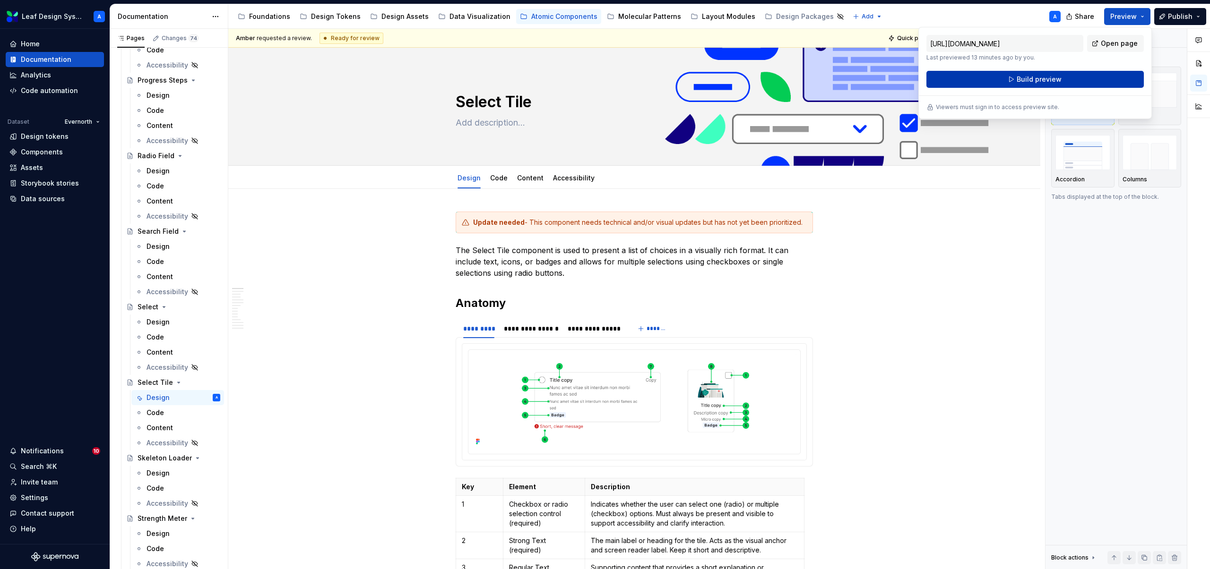
click at [1043, 82] on span "Build preview" at bounding box center [1039, 79] width 45 height 9
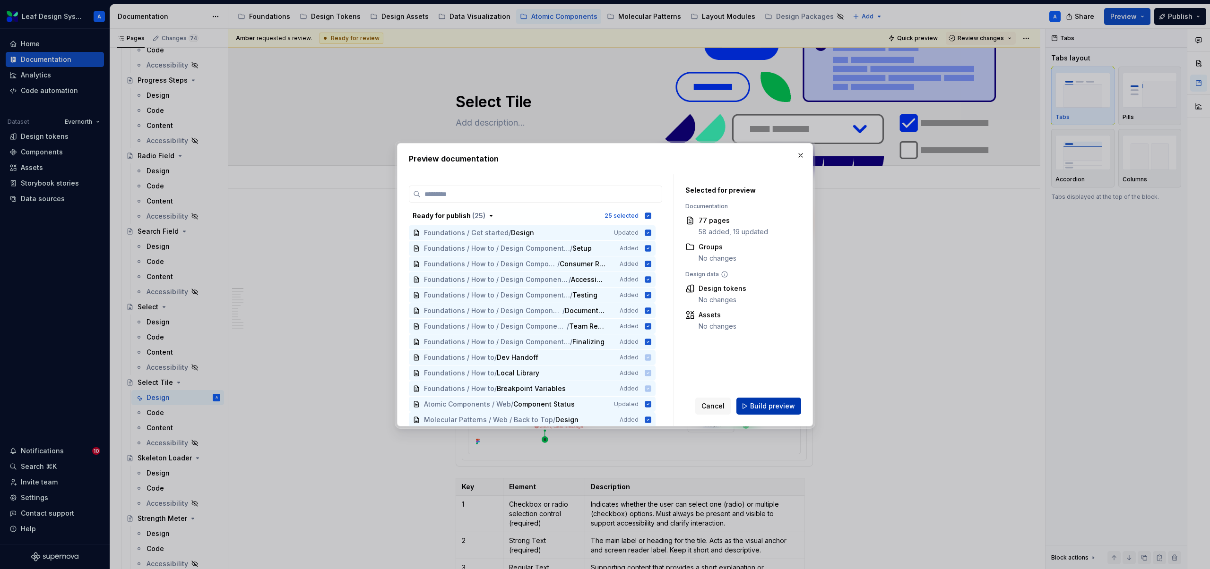
click at [774, 406] on span "Build preview" at bounding box center [772, 406] width 45 height 9
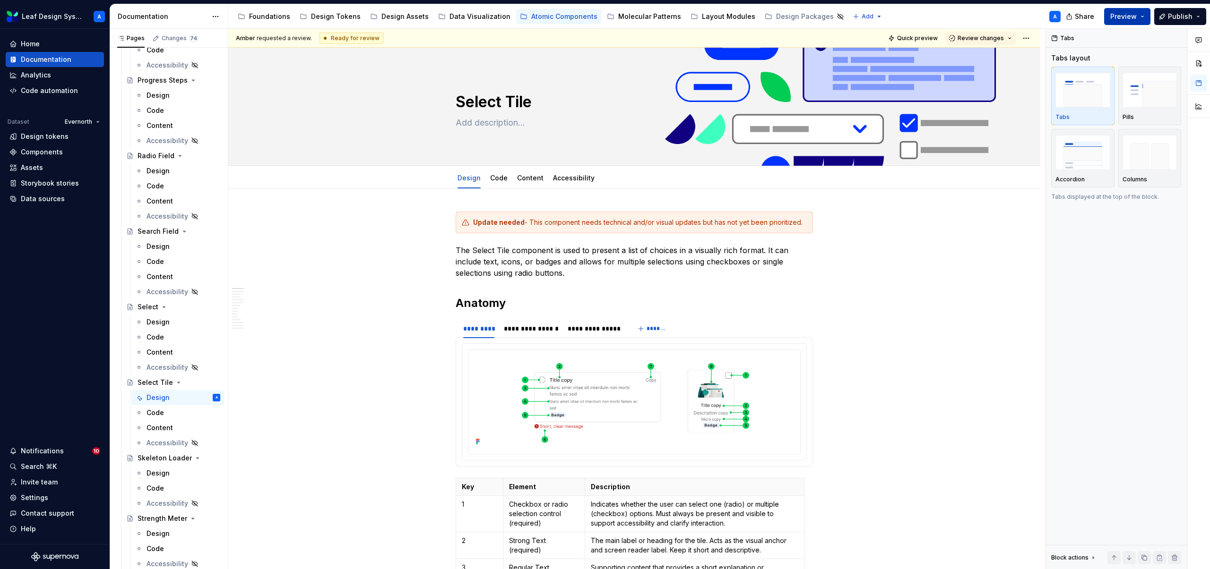
click at [1145, 17] on button "Preview" at bounding box center [1127, 16] width 46 height 17
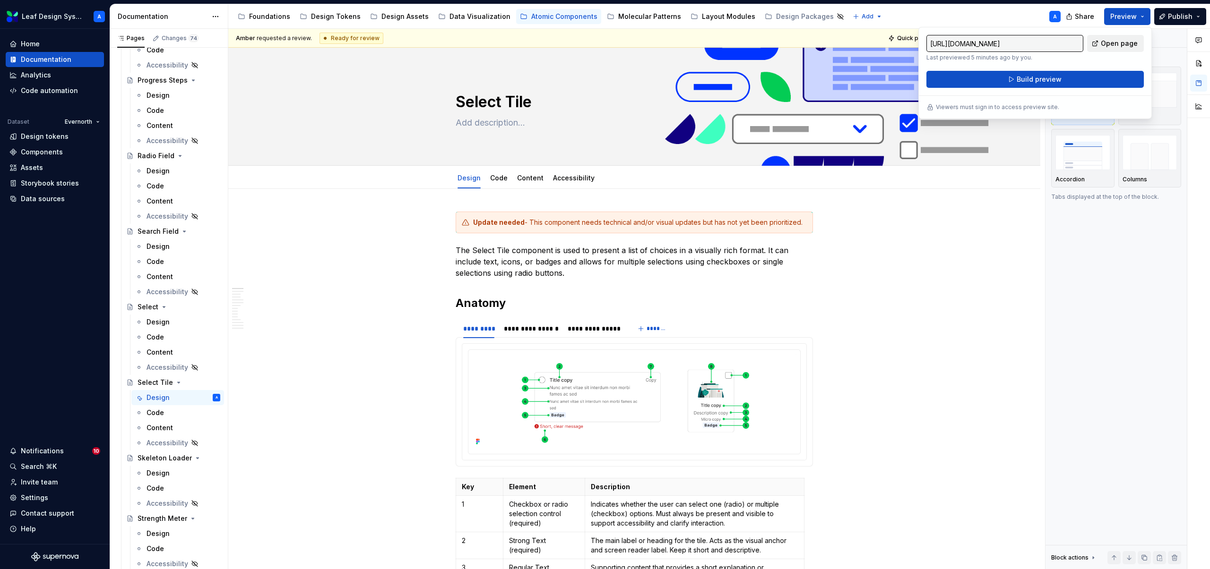
click at [1119, 46] on span "Open page" at bounding box center [1119, 43] width 37 height 9
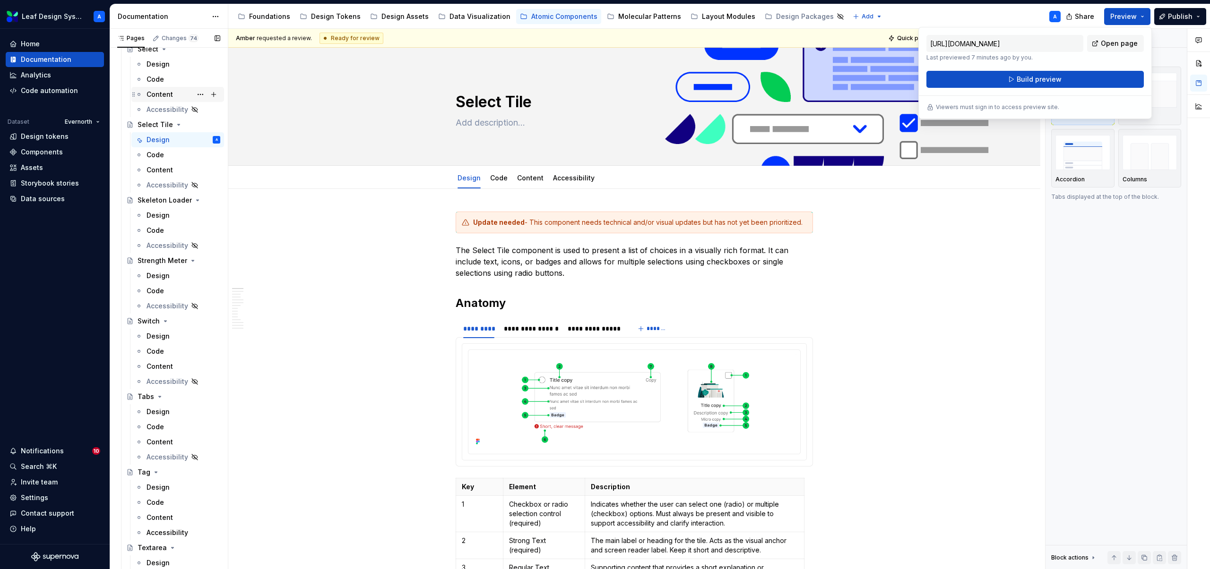
scroll to position [1618, 0]
click at [155, 330] on div "Design" at bounding box center [158, 332] width 23 height 9
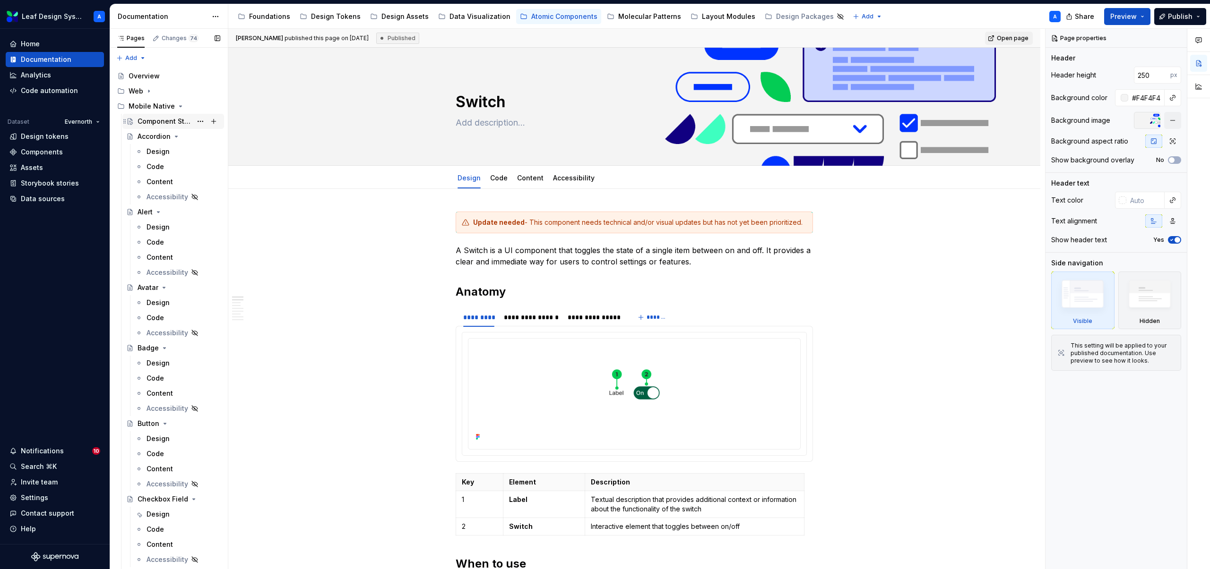
click at [155, 121] on div "Component Status" at bounding box center [165, 121] width 54 height 9
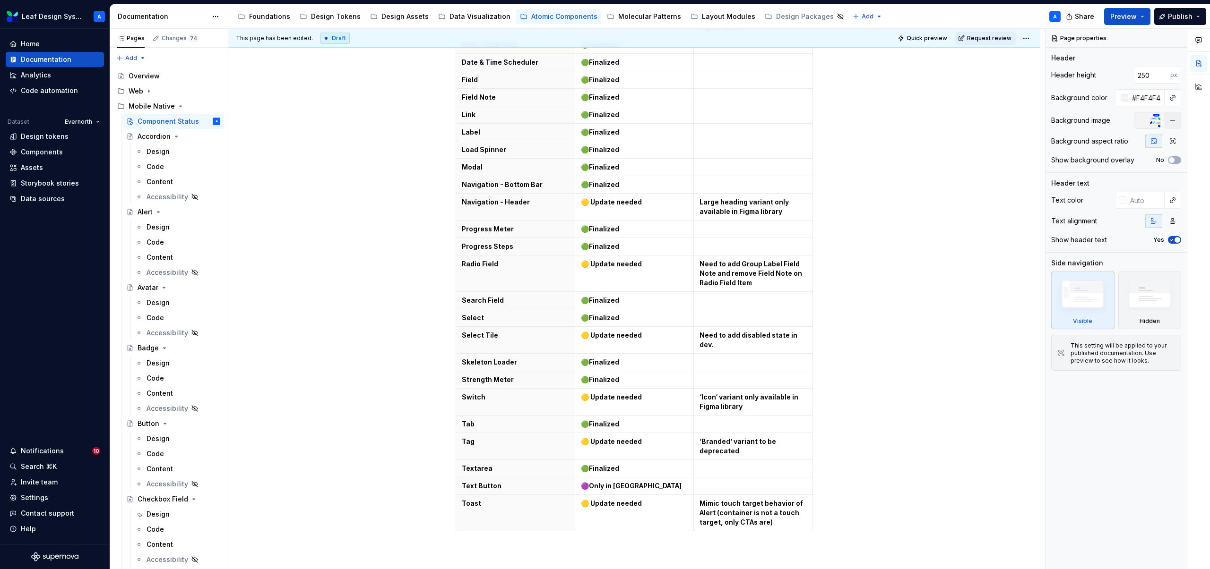
scroll to position [853, 0]
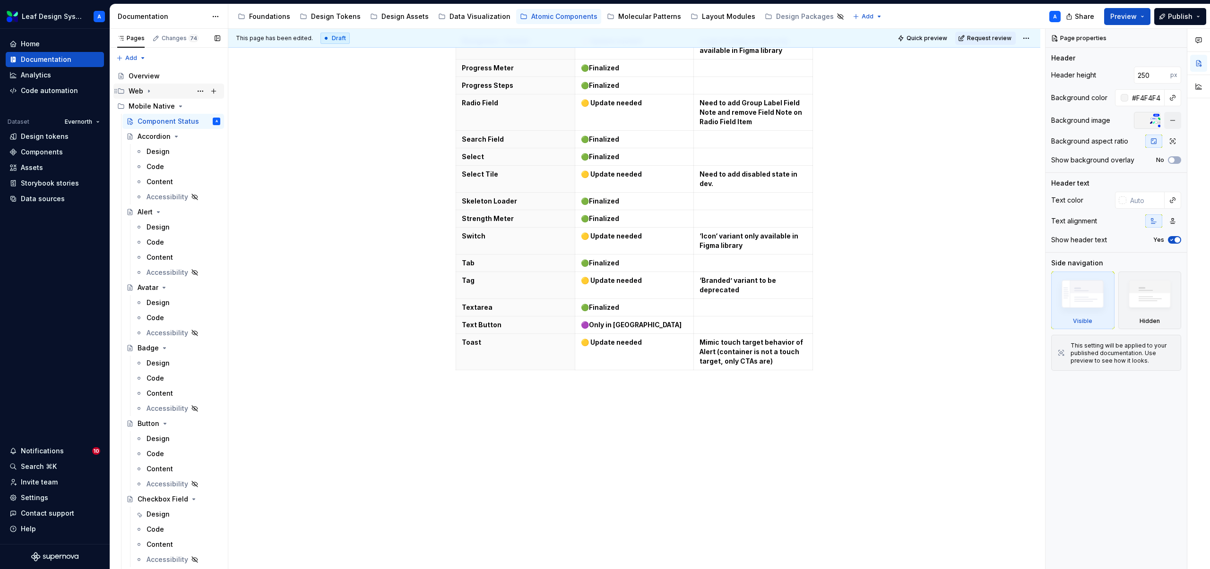
click at [147, 89] on icon "Page tree" at bounding box center [149, 91] width 8 height 8
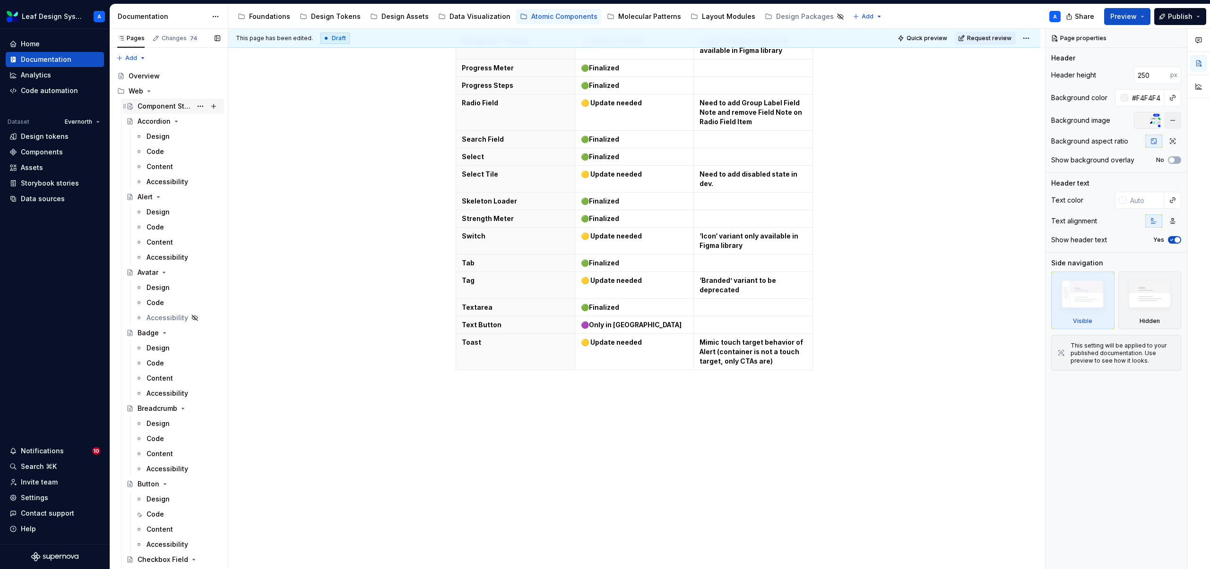
click at [166, 106] on div "Component Status" at bounding box center [165, 106] width 54 height 9
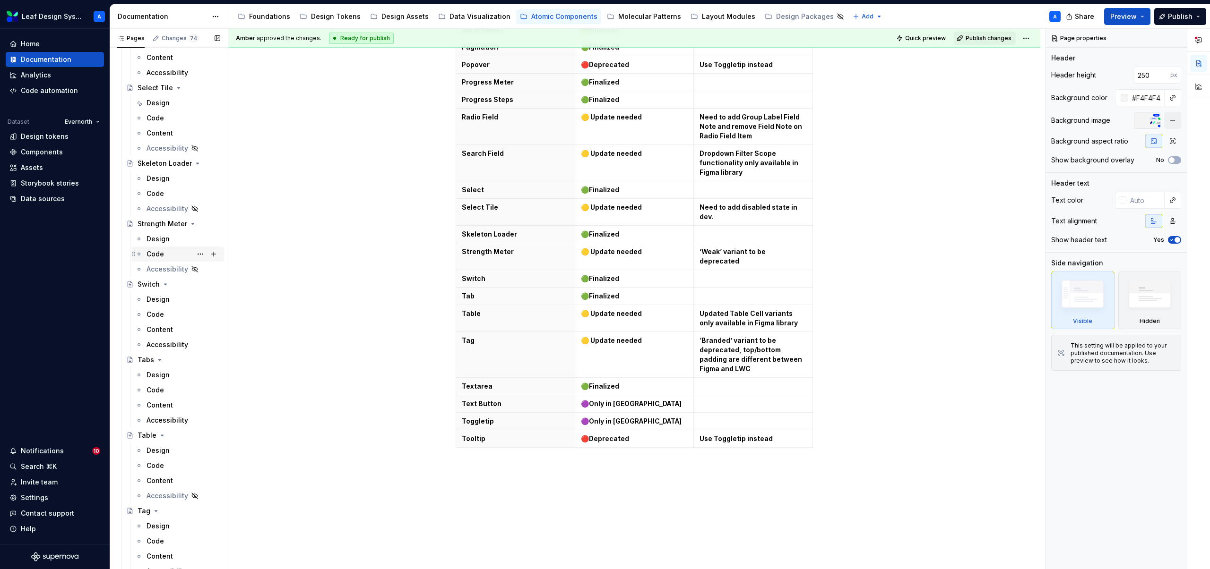
scroll to position [1883, 0]
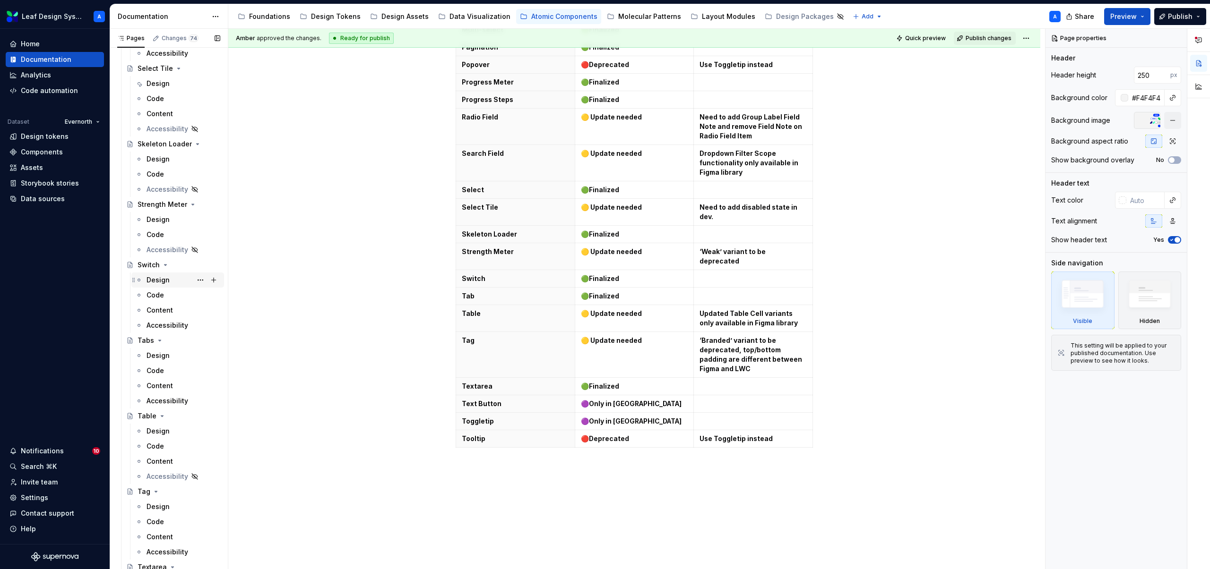
click at [156, 278] on div "Design" at bounding box center [158, 280] width 23 height 9
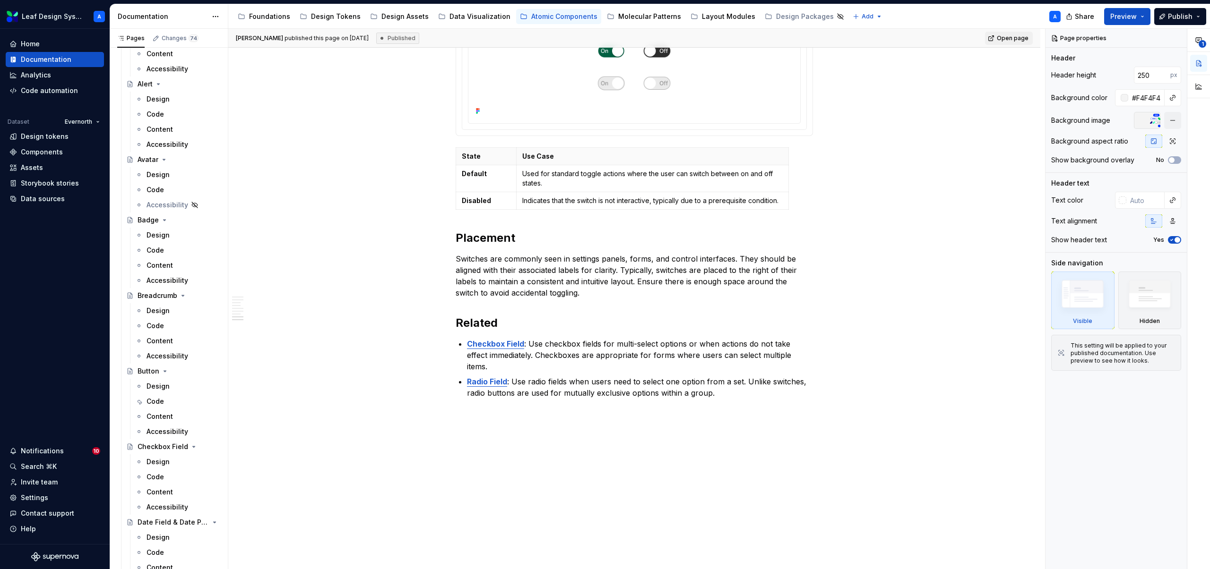
scroll to position [113, 0]
click at [156, 310] on div "Design" at bounding box center [158, 310] width 23 height 9
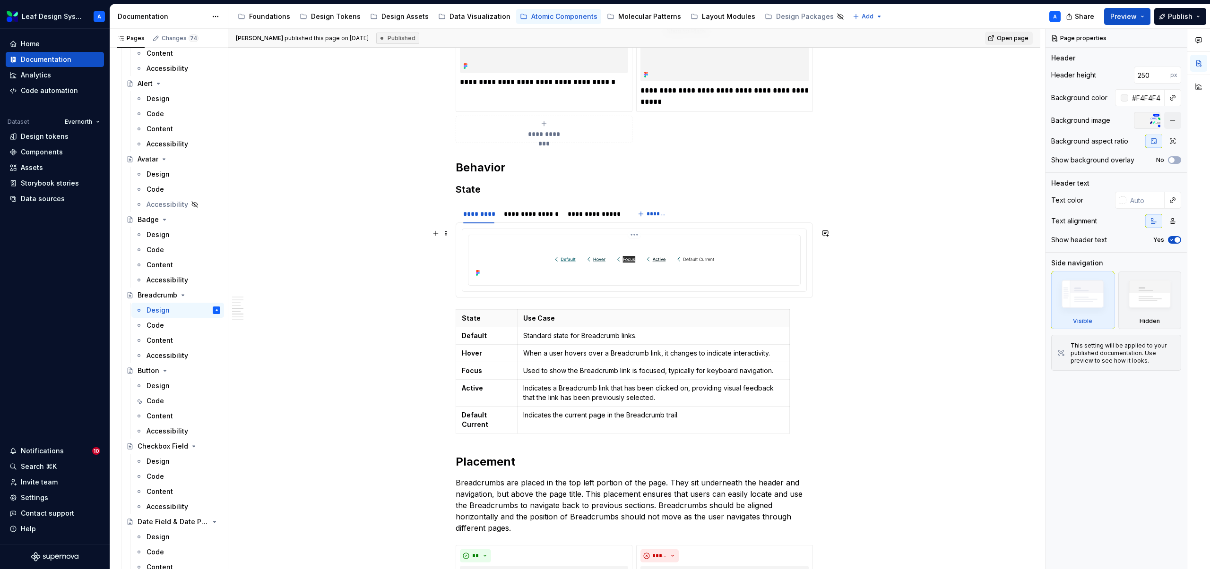
scroll to position [945, 0]
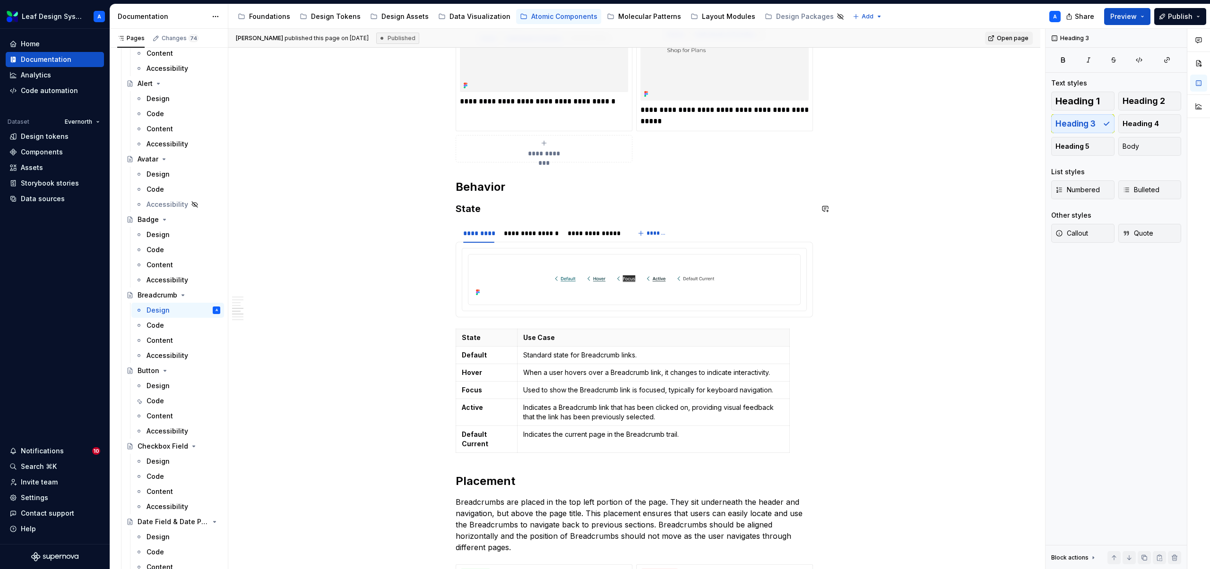
click at [477, 201] on div "**********" at bounding box center [634, 204] width 357 height 1875
click at [526, 193] on h2 "Behavior" at bounding box center [634, 187] width 357 height 15
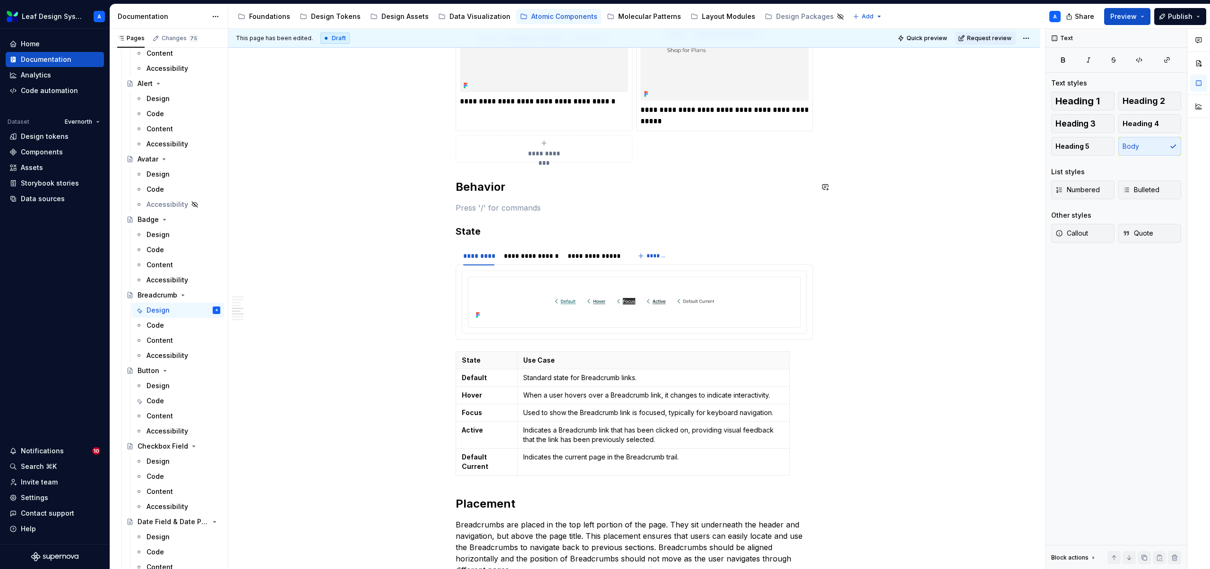
type textarea "*"
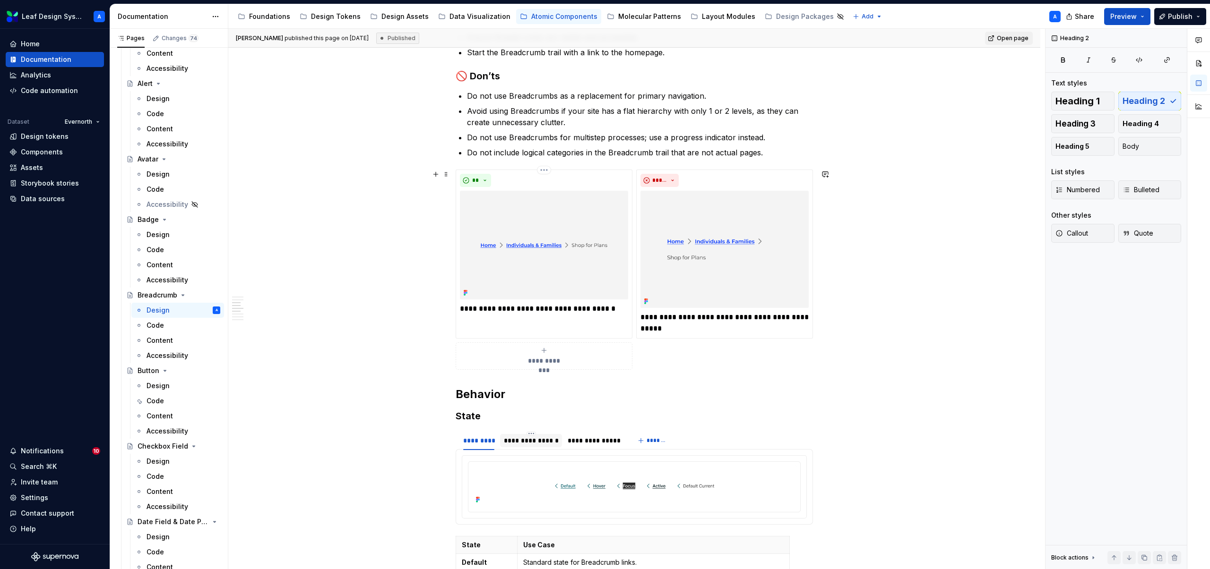
scroll to position [1033, 0]
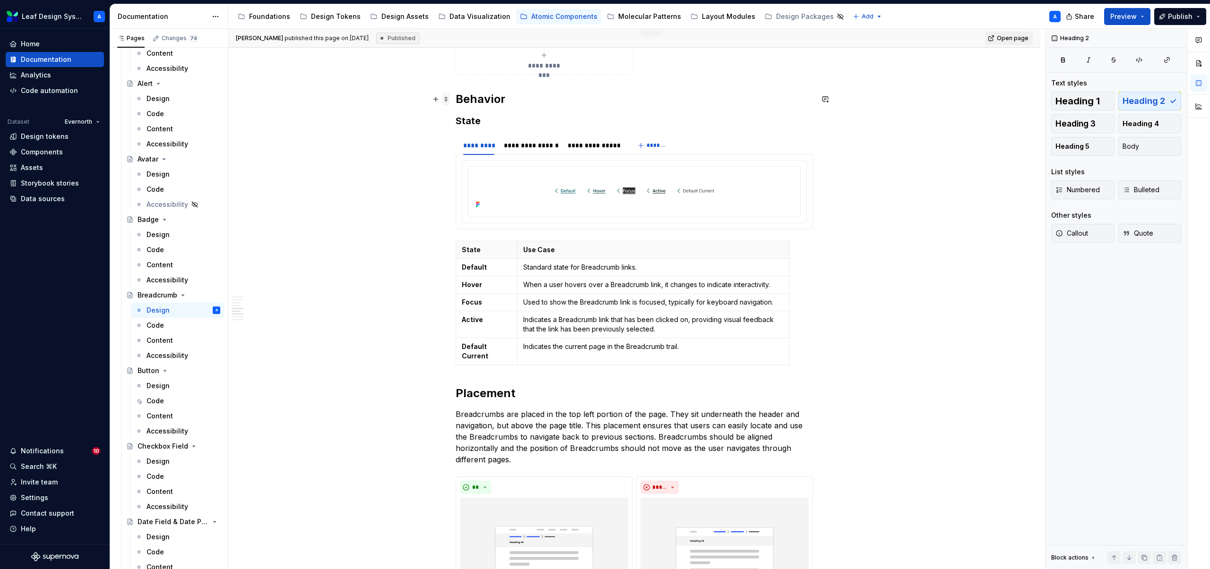
click at [450, 103] on span at bounding box center [446, 99] width 8 height 13
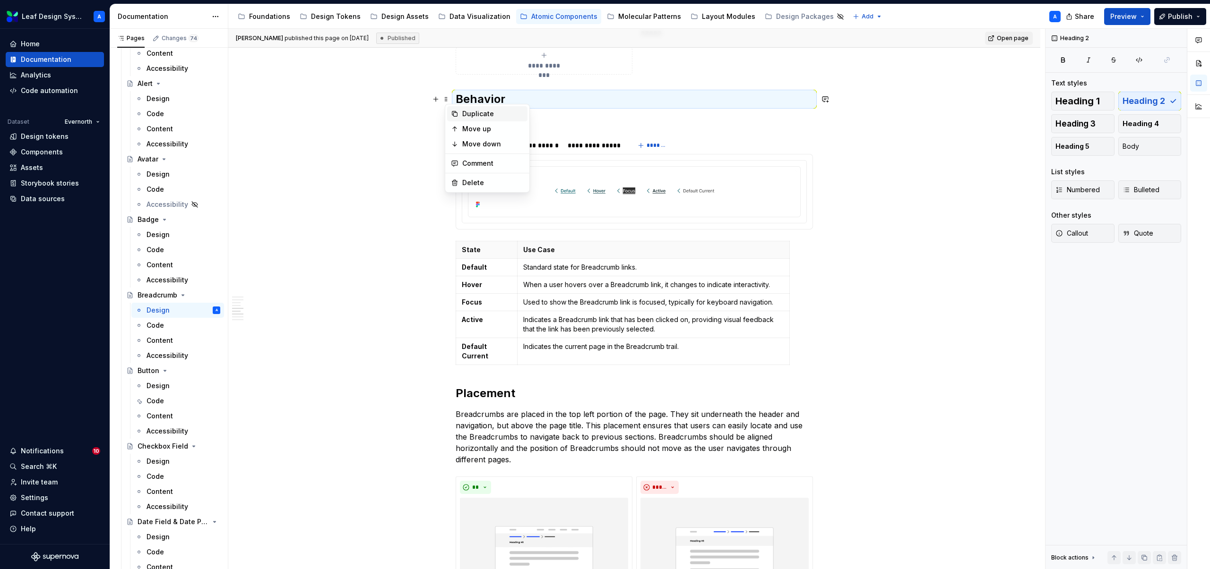
click at [476, 116] on div "Duplicate" at bounding box center [492, 113] width 61 height 9
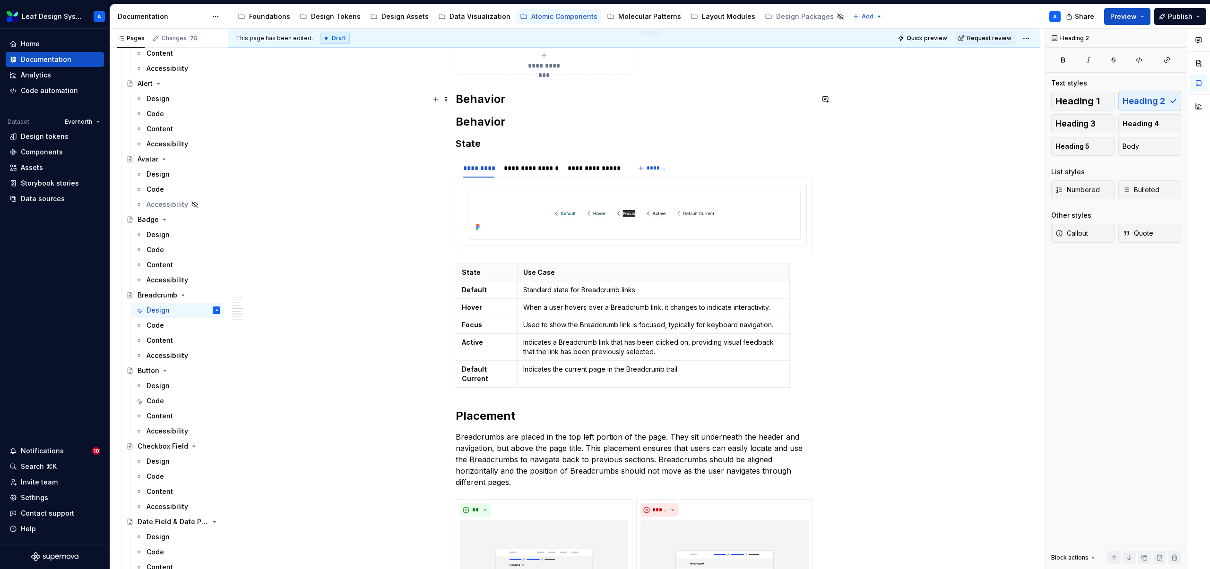
click at [476, 99] on h2 "Behavior" at bounding box center [634, 99] width 357 height 15
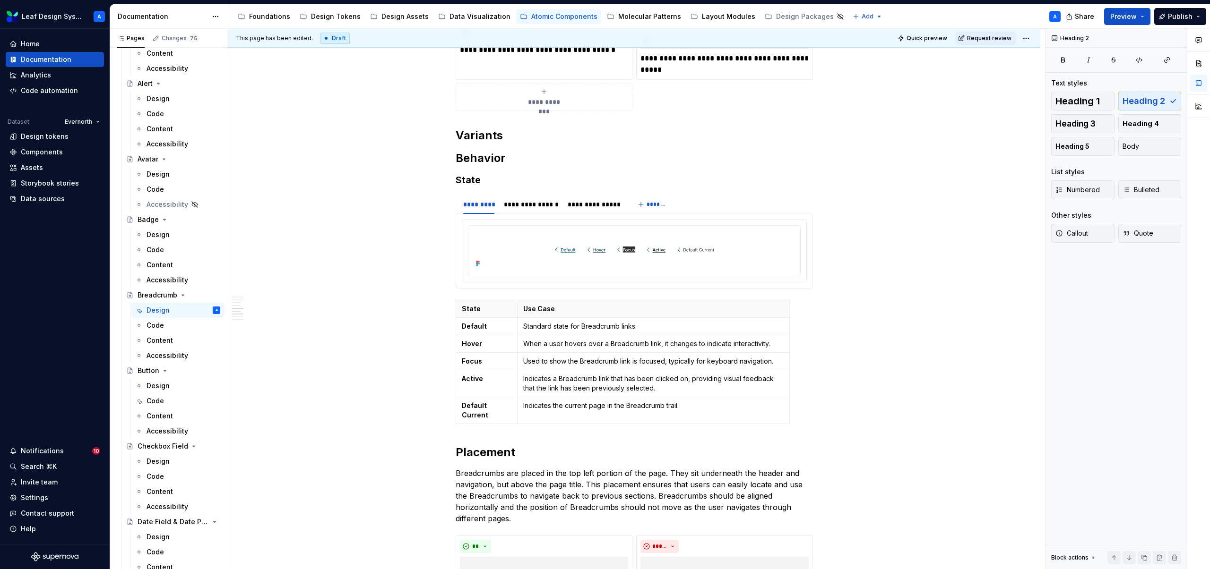
scroll to position [987, 0]
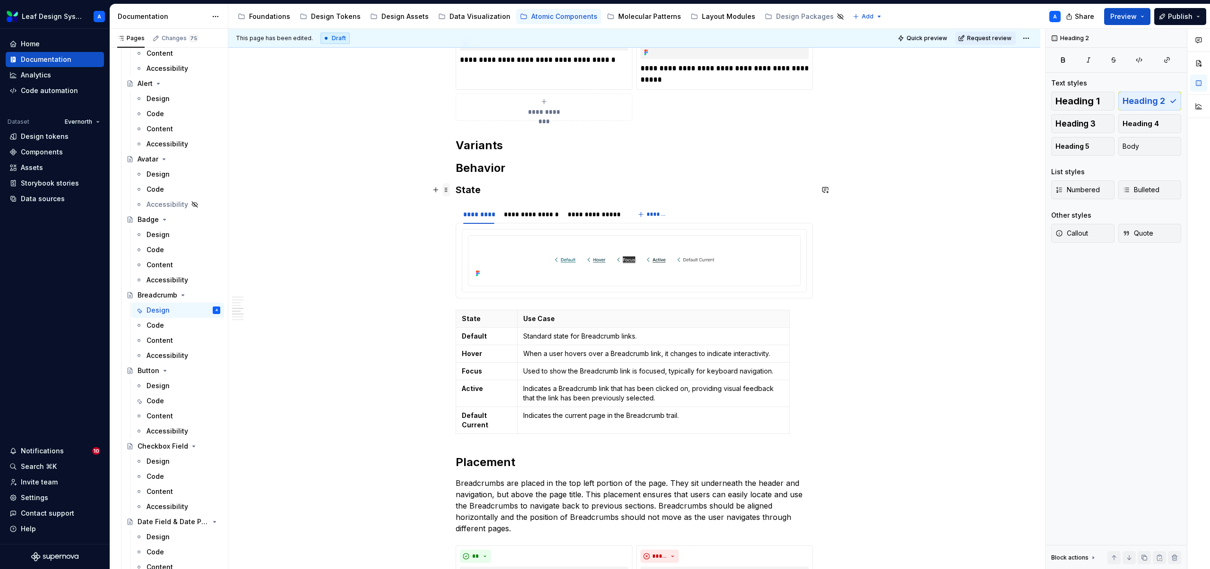
click at [449, 190] on span at bounding box center [446, 189] width 8 height 13
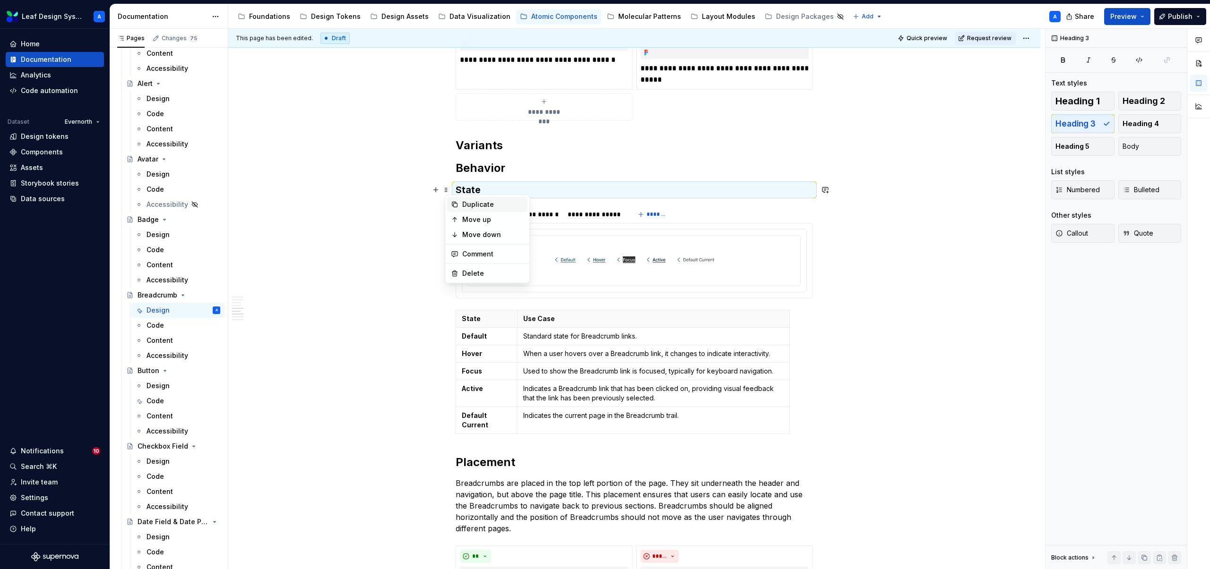
click at [475, 203] on div "Duplicate" at bounding box center [492, 204] width 61 height 9
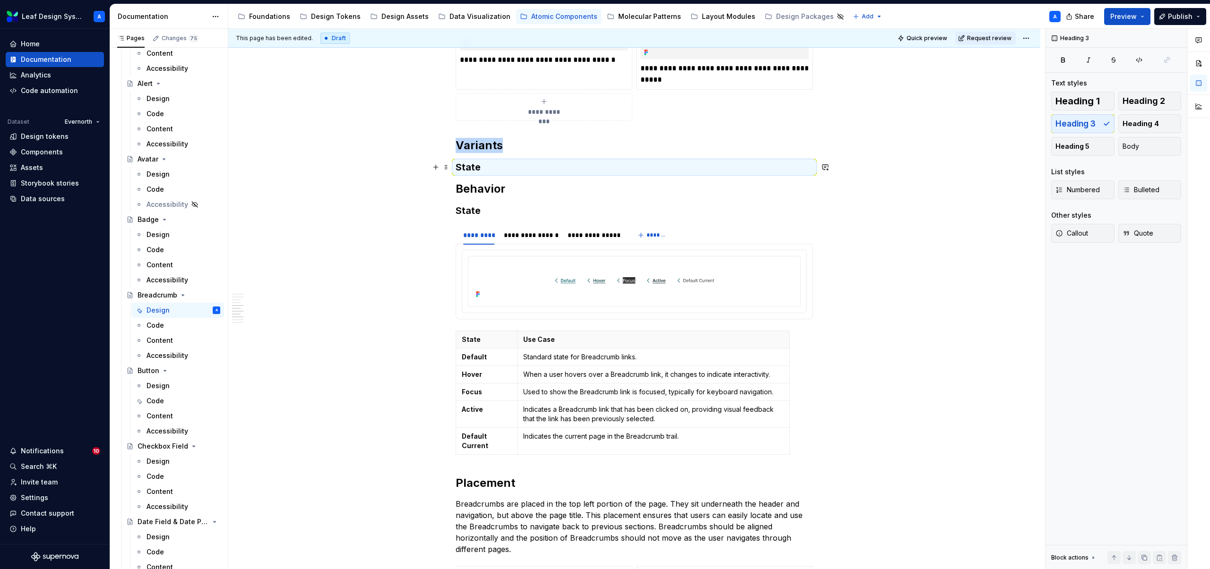
click at [474, 166] on h3 "State" at bounding box center [634, 167] width 357 height 13
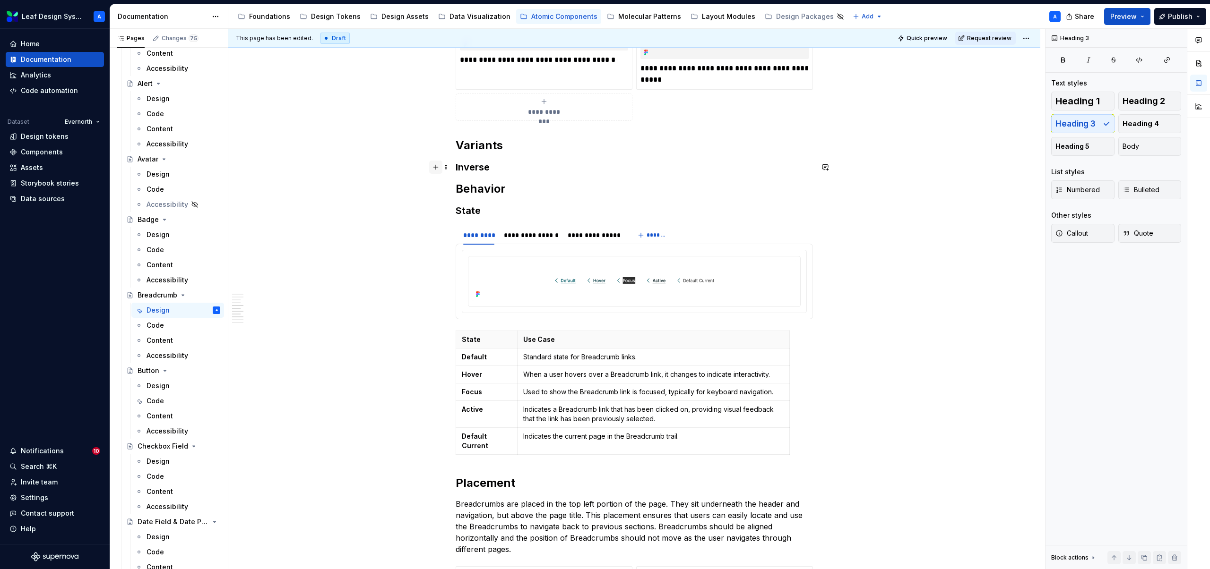
click at [438, 170] on button "button" at bounding box center [435, 167] width 13 height 13
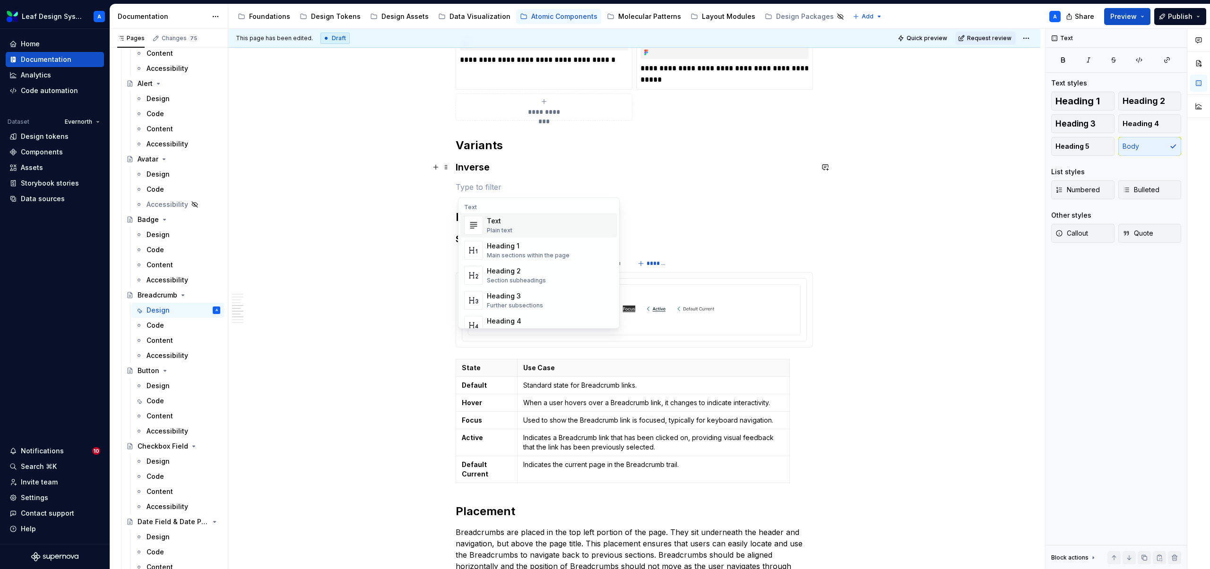
click at [452, 368] on div "**********" at bounding box center [634, 278] width 812 height 2152
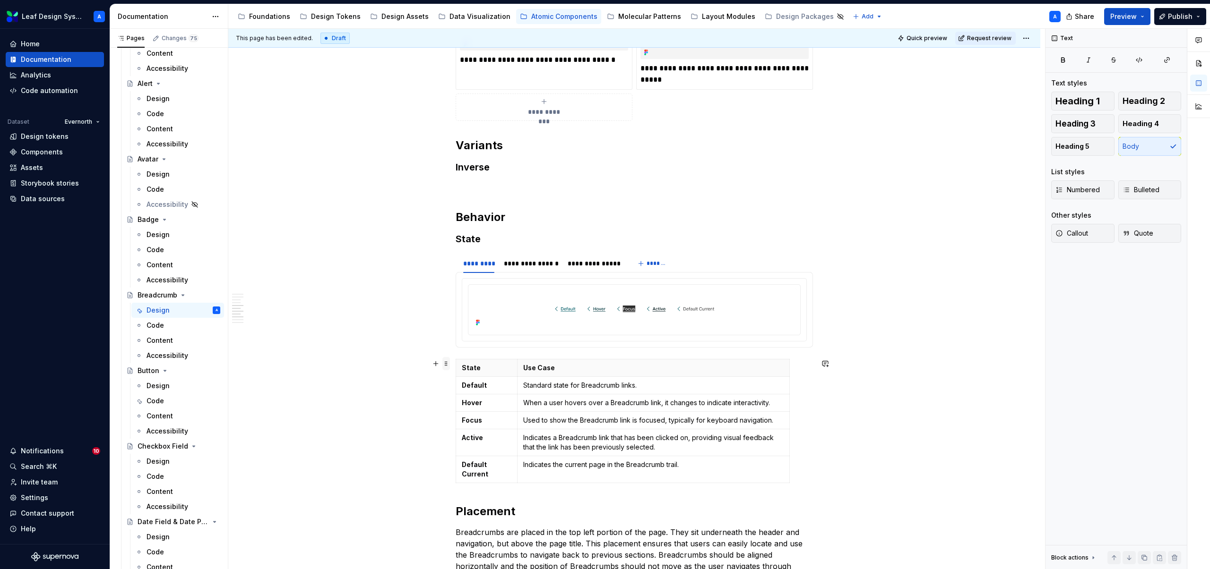
click at [449, 366] on span at bounding box center [446, 363] width 8 height 13
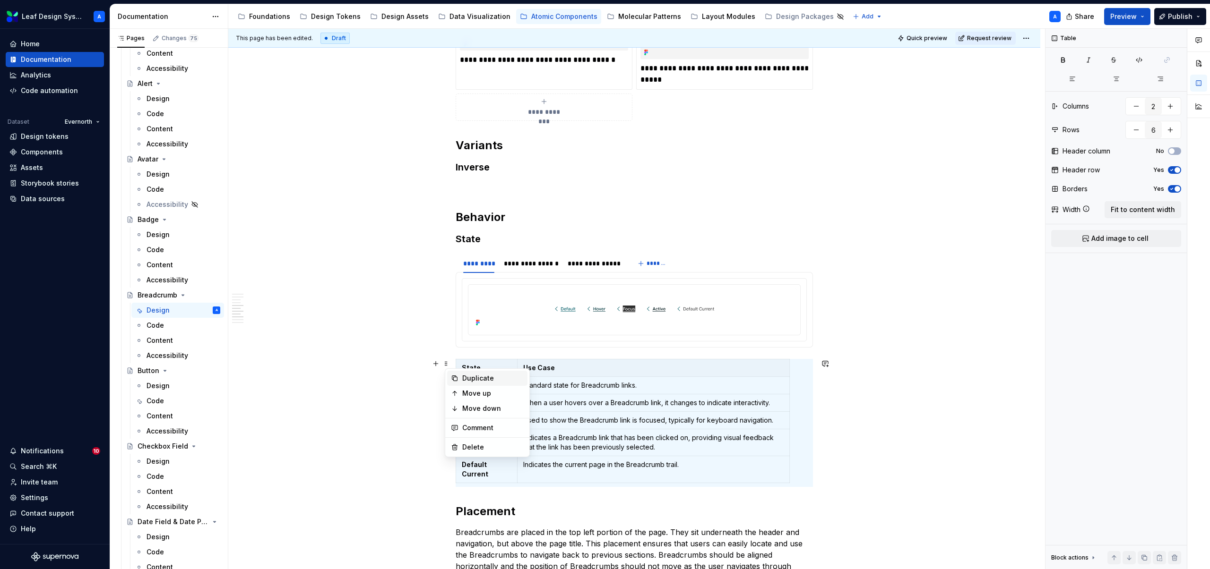
click at [470, 378] on div "Duplicate" at bounding box center [492, 378] width 61 height 9
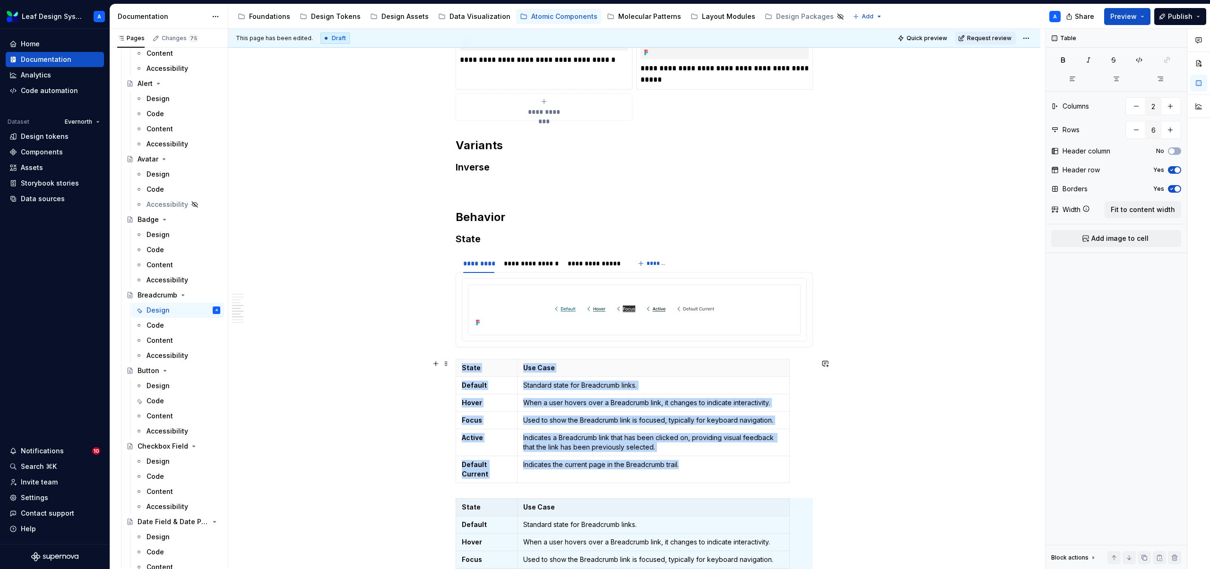
scroll to position [1025, 0]
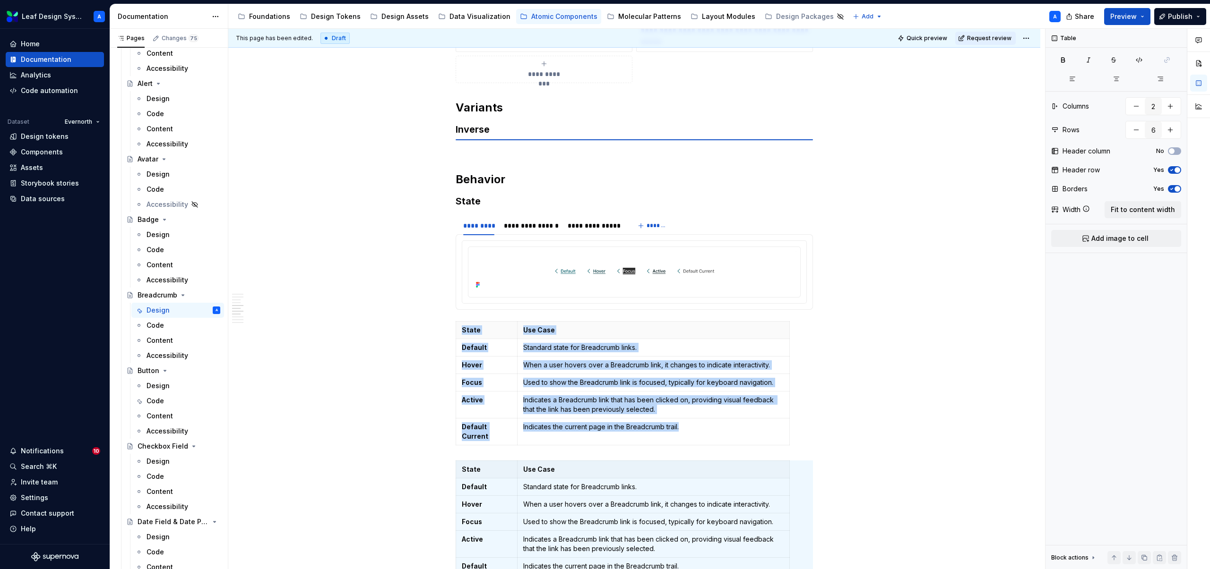
drag, startPoint x: 448, startPoint y: 457, endPoint x: 448, endPoint y: 451, distance: 6.1
type textarea "*"
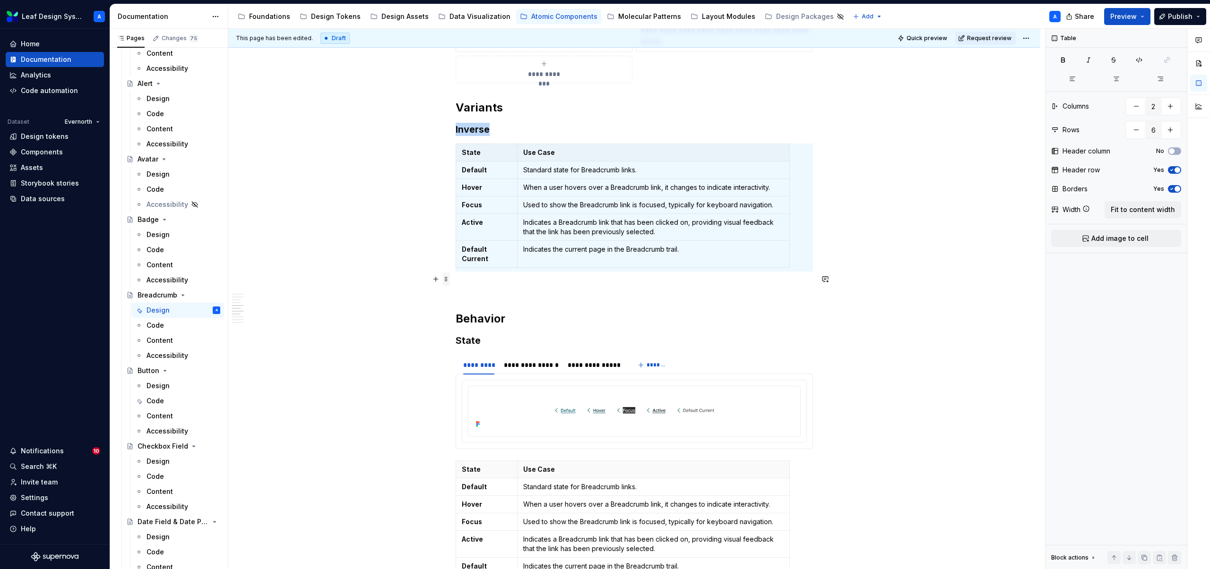
click at [449, 282] on span at bounding box center [446, 279] width 8 height 13
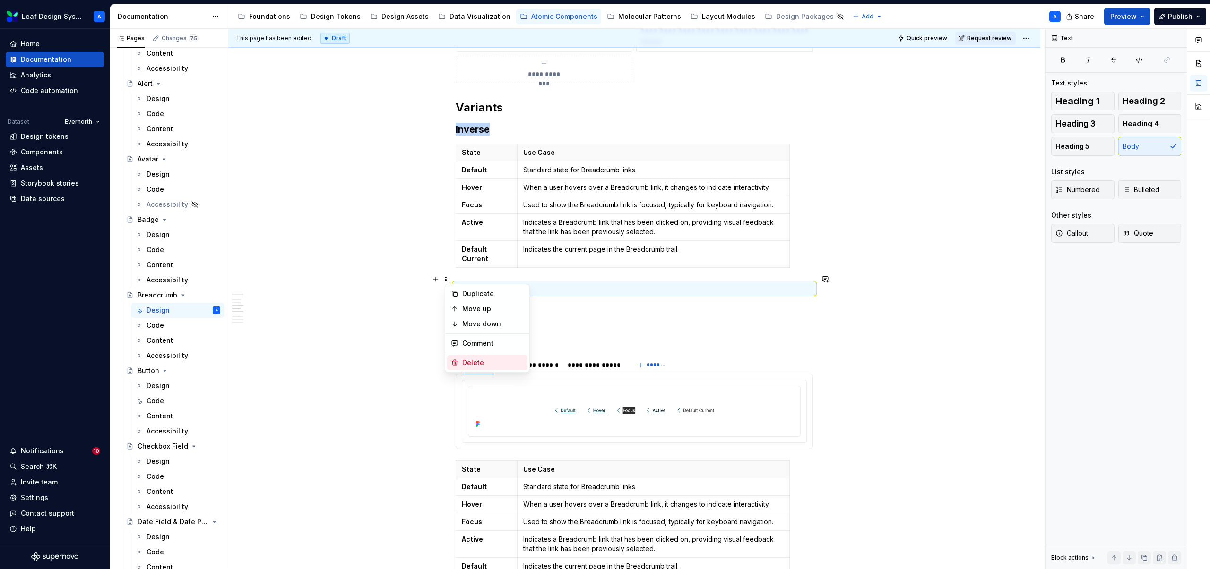
click at [476, 361] on div "Delete" at bounding box center [492, 362] width 61 height 9
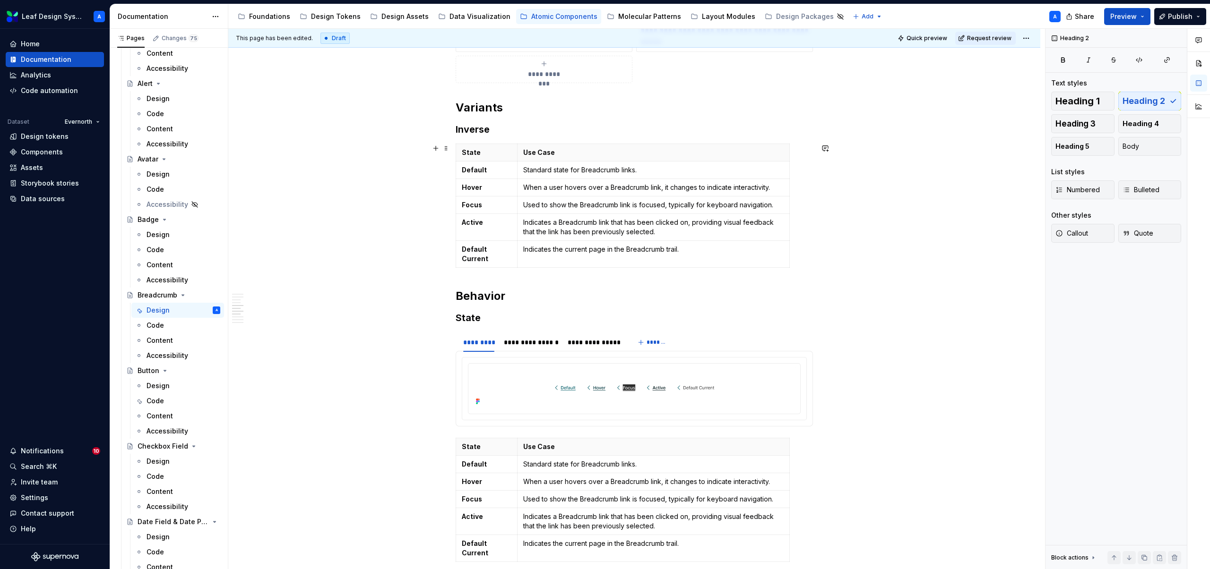
scroll to position [991, 0]
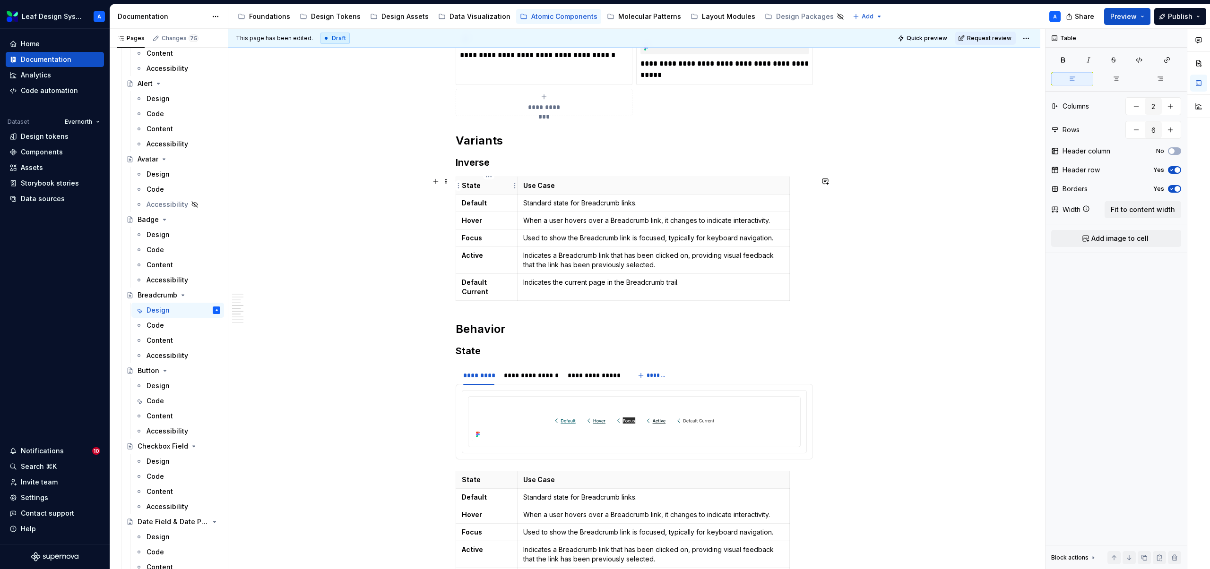
click at [472, 187] on p "State" at bounding box center [487, 185] width 50 height 9
click at [480, 188] on p "Invrese" at bounding box center [487, 185] width 50 height 9
click at [474, 204] on strong "Default" at bounding box center [474, 203] width 25 height 8
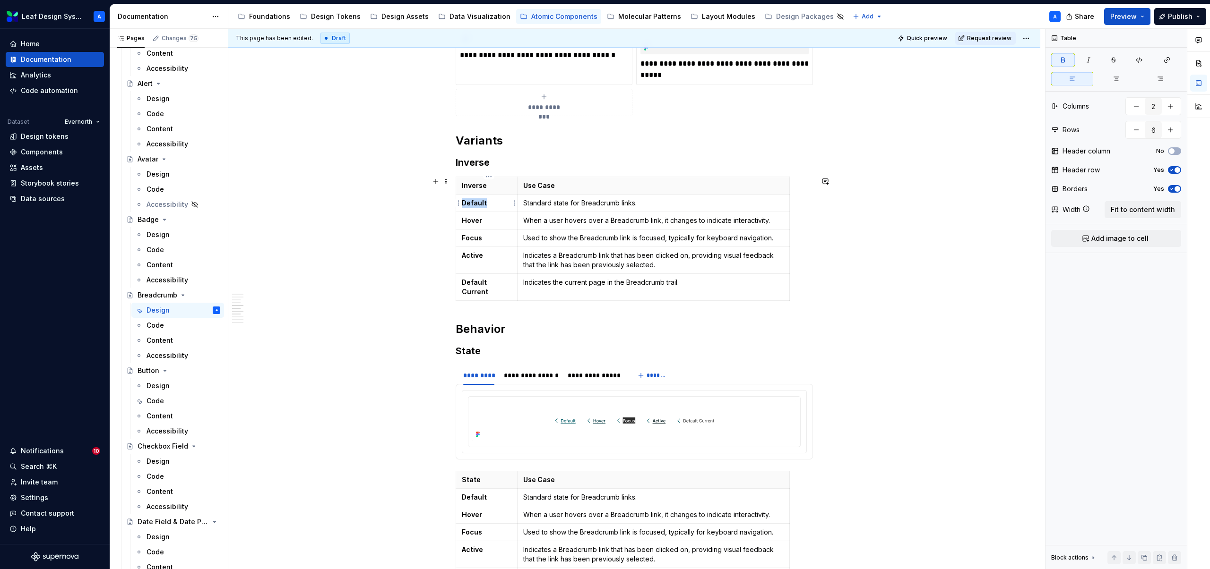
click at [474, 204] on strong "Default" at bounding box center [474, 203] width 25 height 8
click at [478, 220] on strong "Hover" at bounding box center [472, 220] width 20 height 8
click at [466, 237] on strong "Focus" at bounding box center [472, 238] width 20 height 8
click at [457, 238] on html "Leaf Design System A Home Documentation Analytics Code automation Dataset Evern…" at bounding box center [605, 284] width 1210 height 569
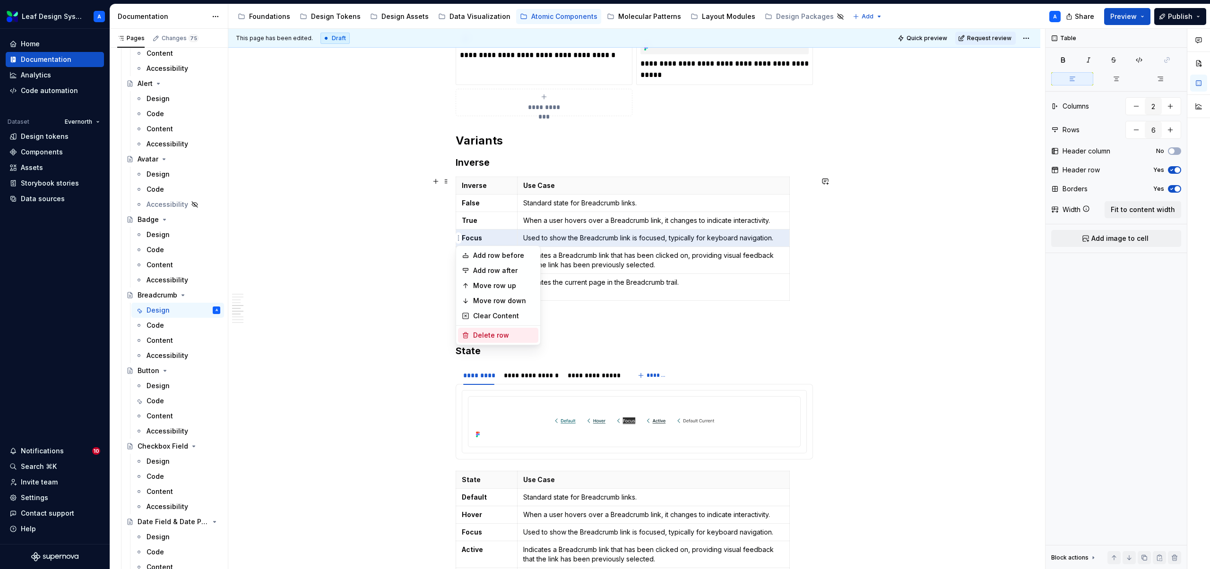
click at [494, 336] on div "Delete row" at bounding box center [503, 335] width 61 height 9
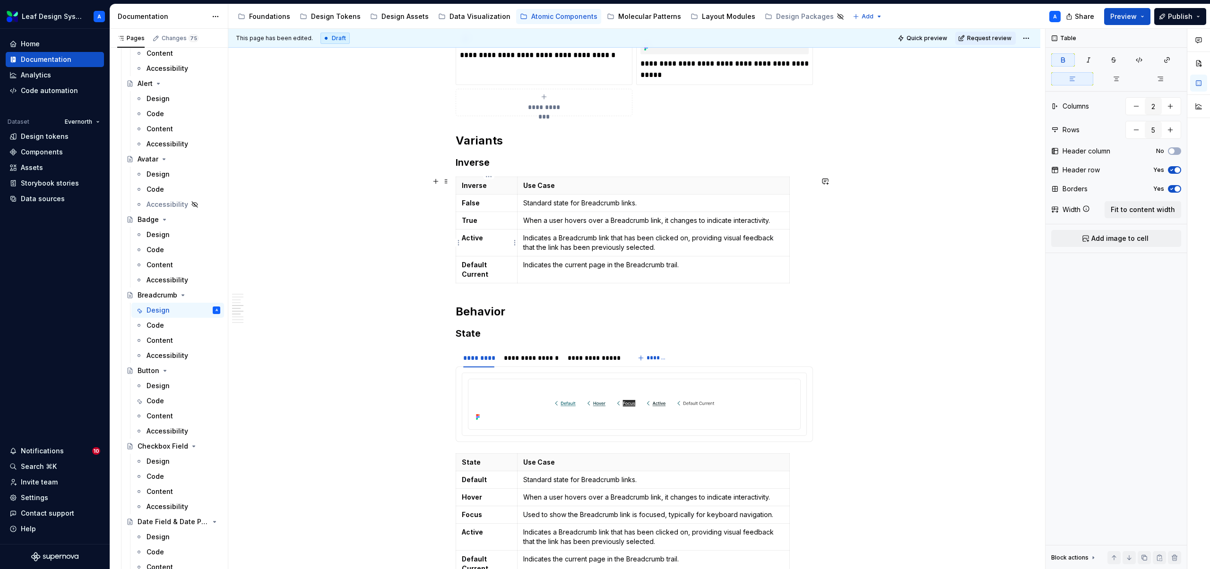
click at [459, 243] on html "Leaf Design System A Home Documentation Analytics Code automation Dataset Evern…" at bounding box center [605, 284] width 1210 height 569
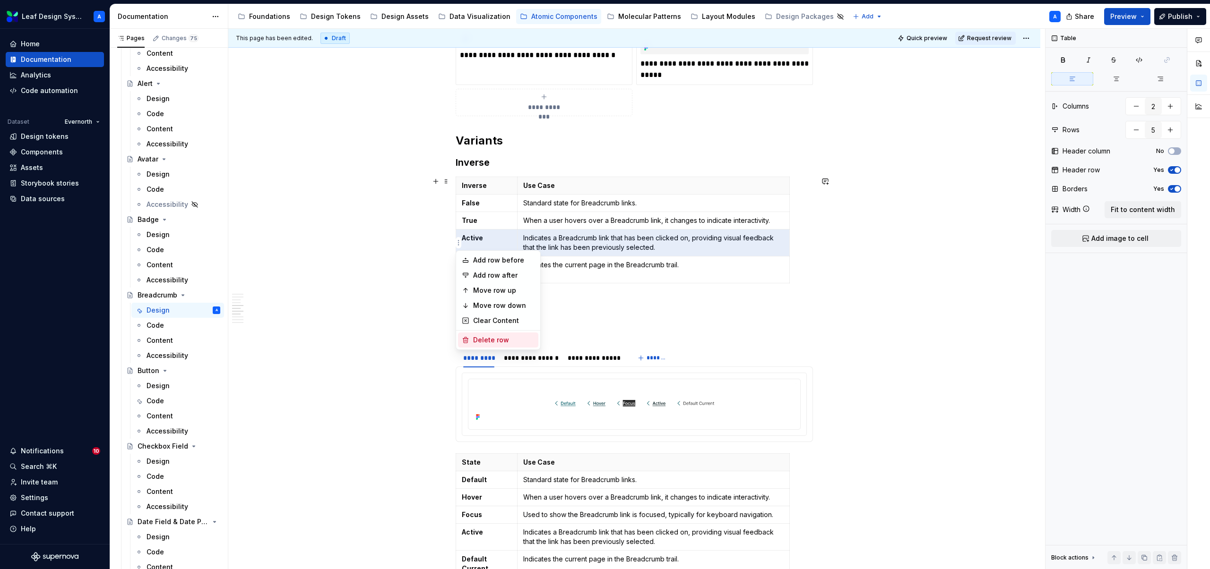
click at [486, 340] on div "Delete row" at bounding box center [503, 340] width 61 height 9
type input "4"
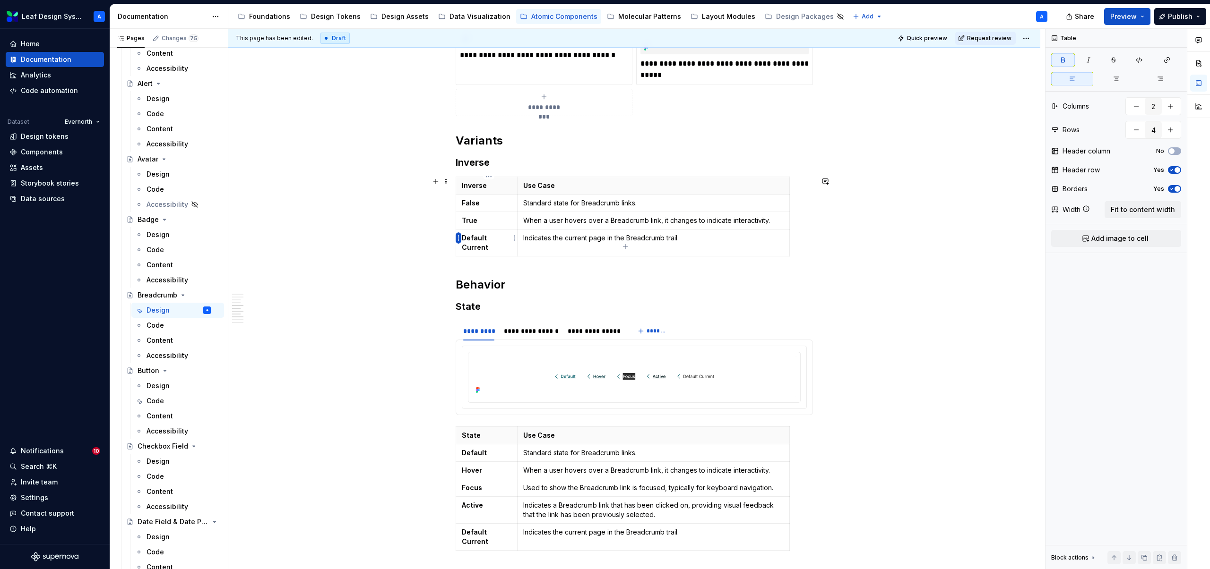
click at [458, 239] on html "Leaf Design System A Home Documentation Analytics Code automation Dataset Evern…" at bounding box center [605, 284] width 1210 height 569
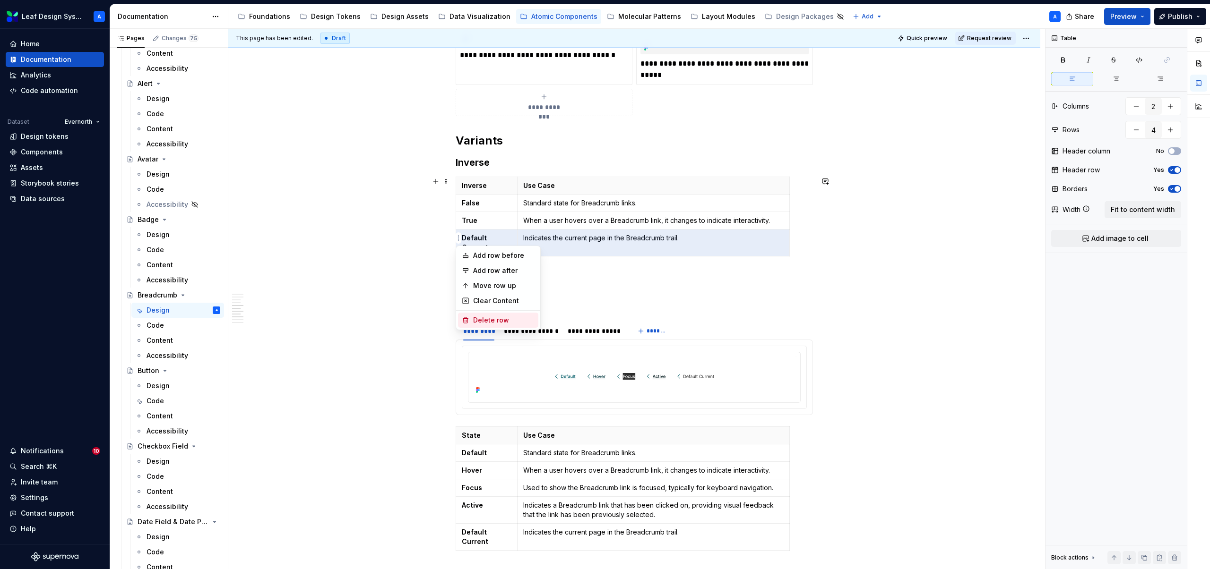
click at [490, 320] on div "Delete row" at bounding box center [503, 320] width 61 height 9
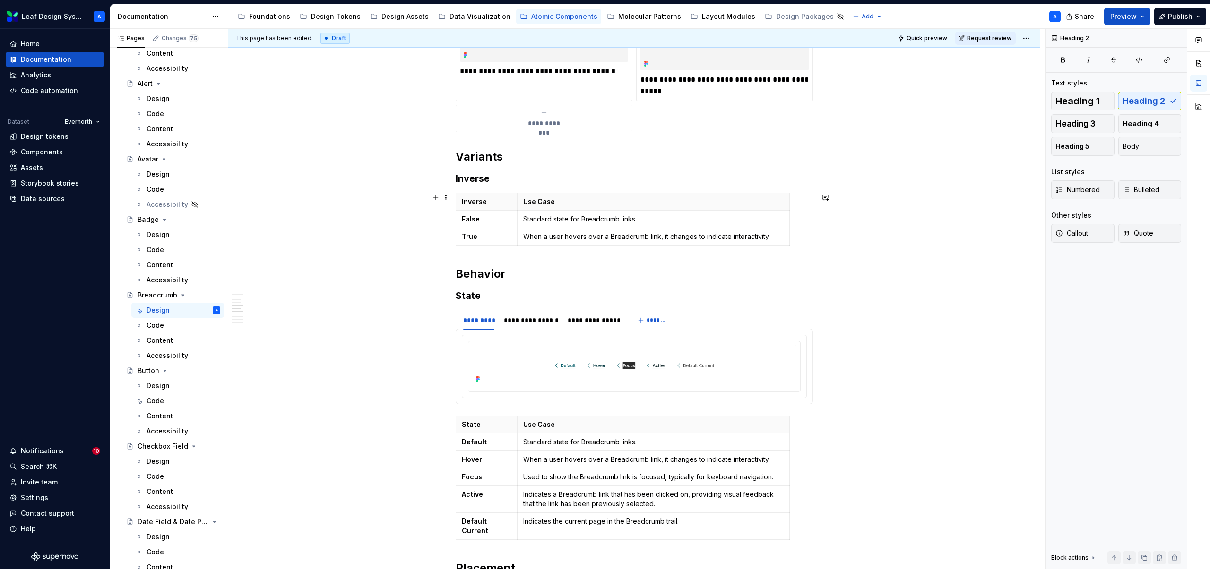
scroll to position [948, 0]
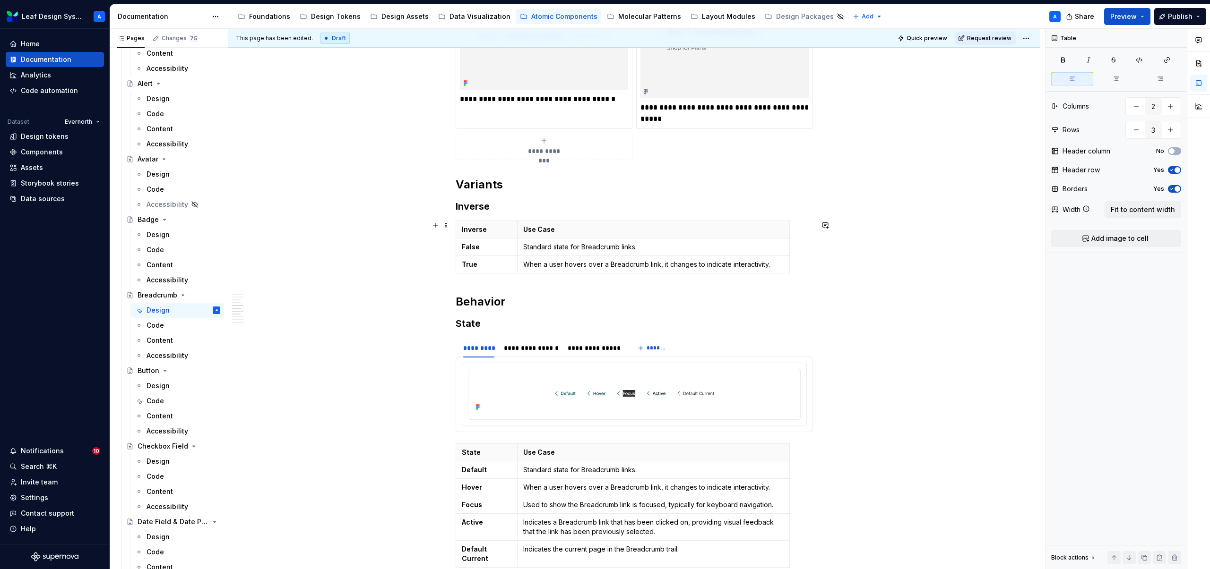
click at [537, 247] on p "Standard state for Breadcrumb links." at bounding box center [653, 246] width 260 height 9
click at [551, 247] on p "Standard state for Breadcrumb links." at bounding box center [653, 246] width 260 height 9
drag, startPoint x: 642, startPoint y: 245, endPoint x: 529, endPoint y: 246, distance: 113.0
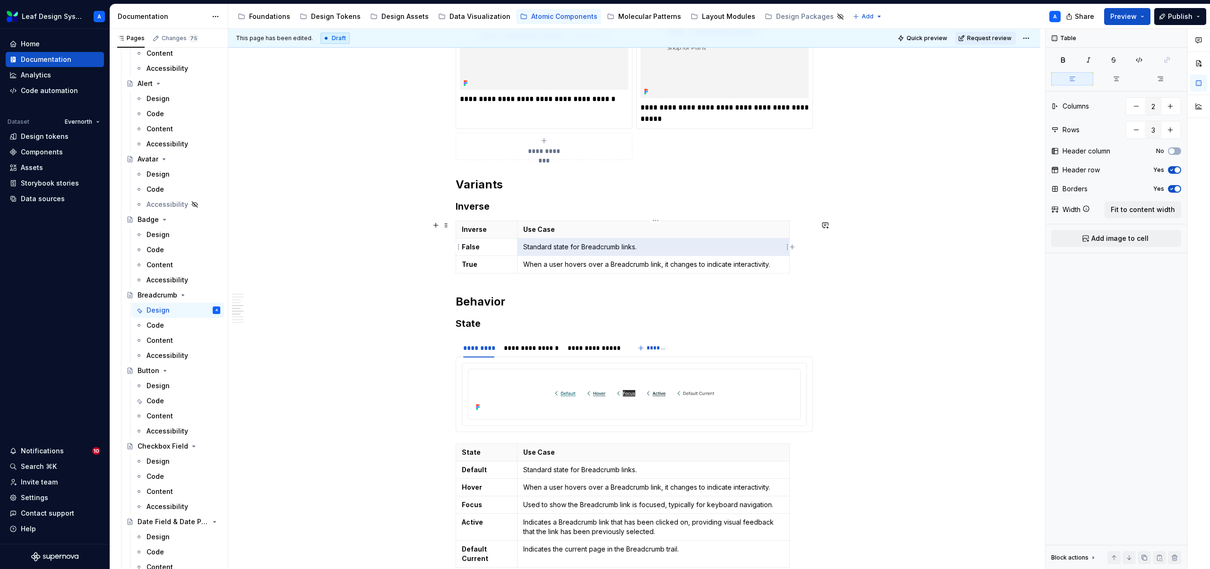
click at [529, 246] on p "Standard state for Breadcrumb links." at bounding box center [653, 246] width 260 height 9
click at [531, 247] on p "Standard state for Breadcrumb links." at bounding box center [653, 246] width 260 height 9
click at [618, 264] on p "When a user hovers over a Breadcrumb link, it changes to indicate interactivity." at bounding box center [653, 264] width 260 height 9
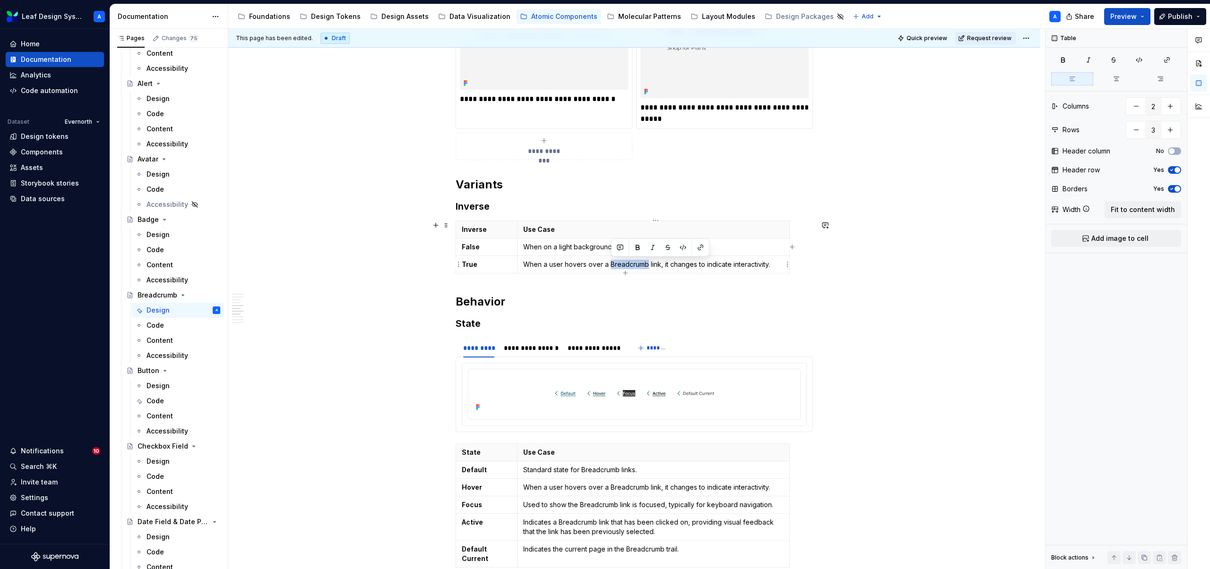
click at [618, 264] on p "When a user hovers over a Breadcrumb link, it changes to indicate interactivity." at bounding box center [653, 264] width 260 height 9
click at [629, 249] on p "When on a light background." at bounding box center [653, 246] width 260 height 9
click at [641, 267] on p "When on a dark background." at bounding box center [653, 264] width 260 height 9
click at [450, 346] on span at bounding box center [446, 343] width 8 height 13
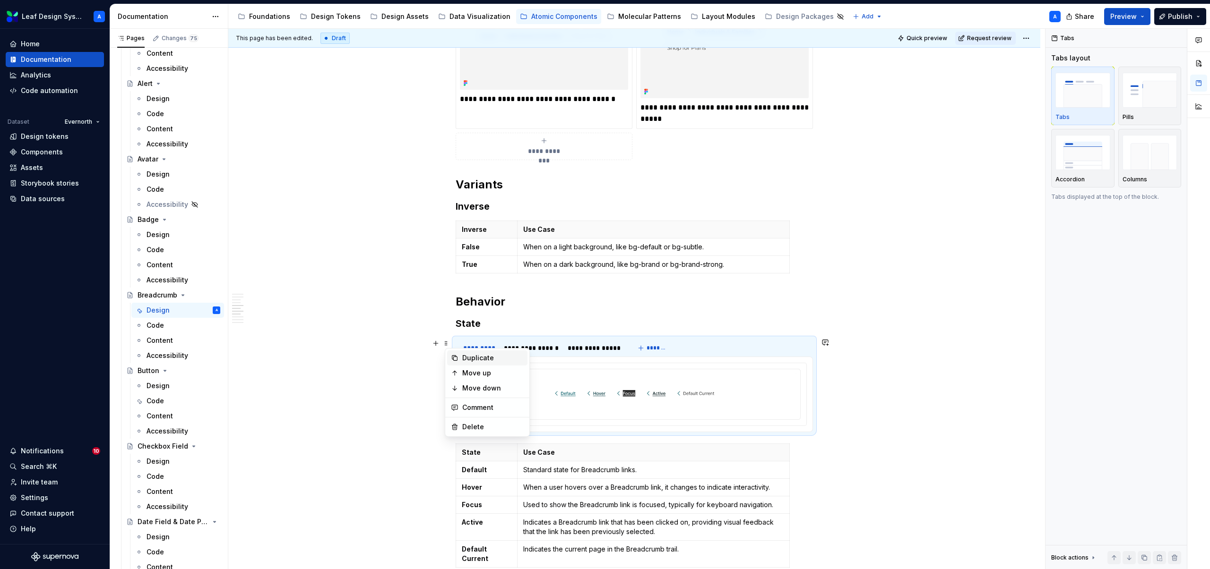
click at [472, 354] on div "Duplicate" at bounding box center [492, 357] width 61 height 9
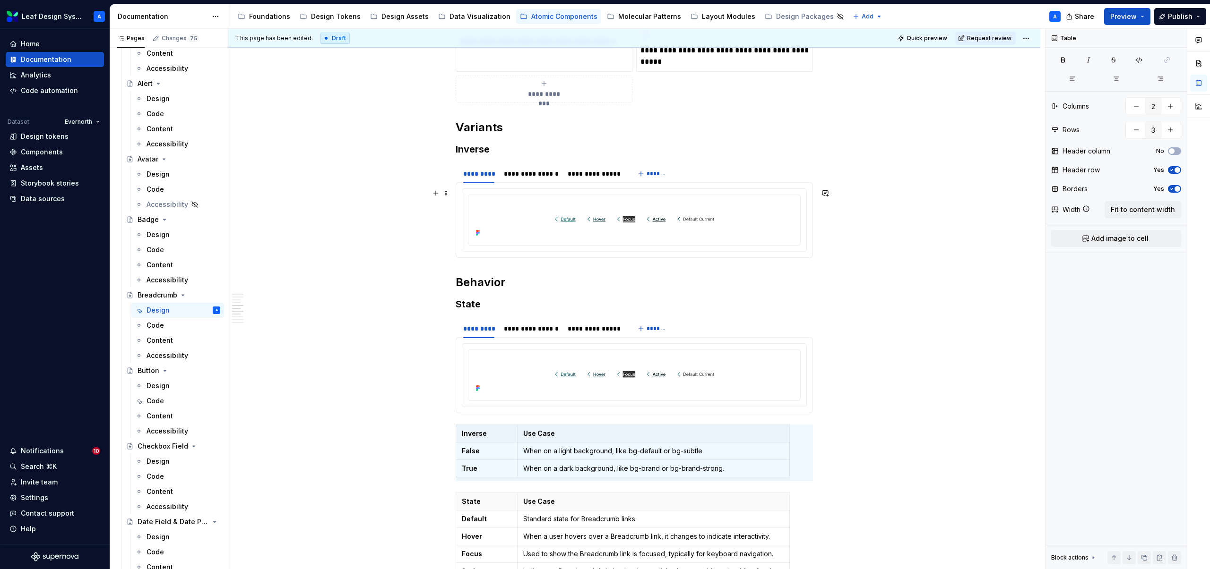
scroll to position [996, 0]
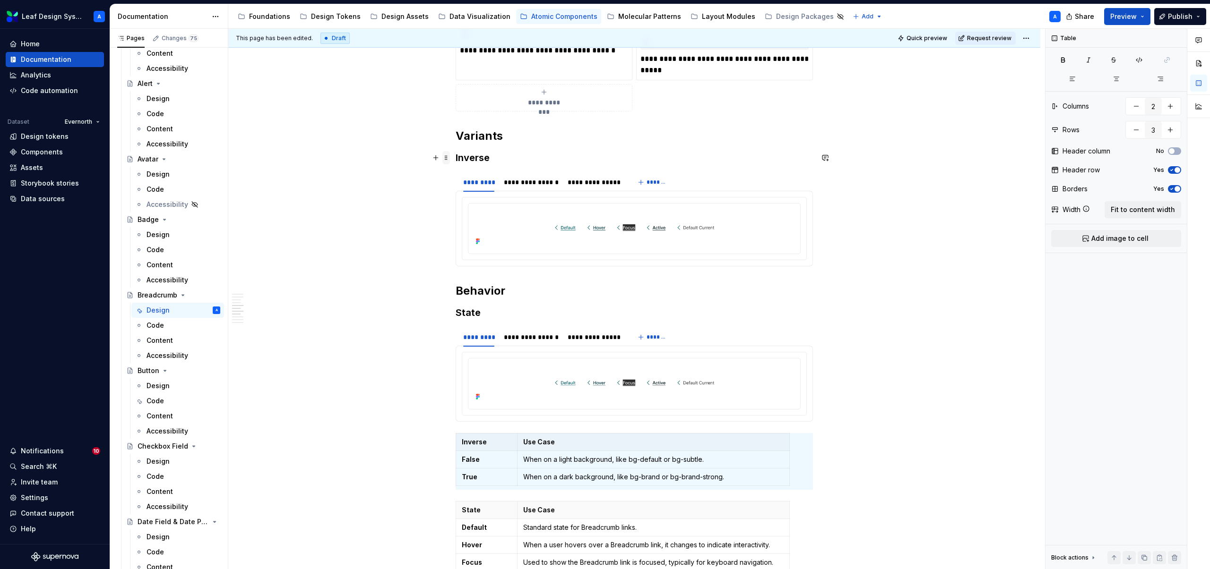
click at [448, 157] on span at bounding box center [446, 157] width 8 height 13
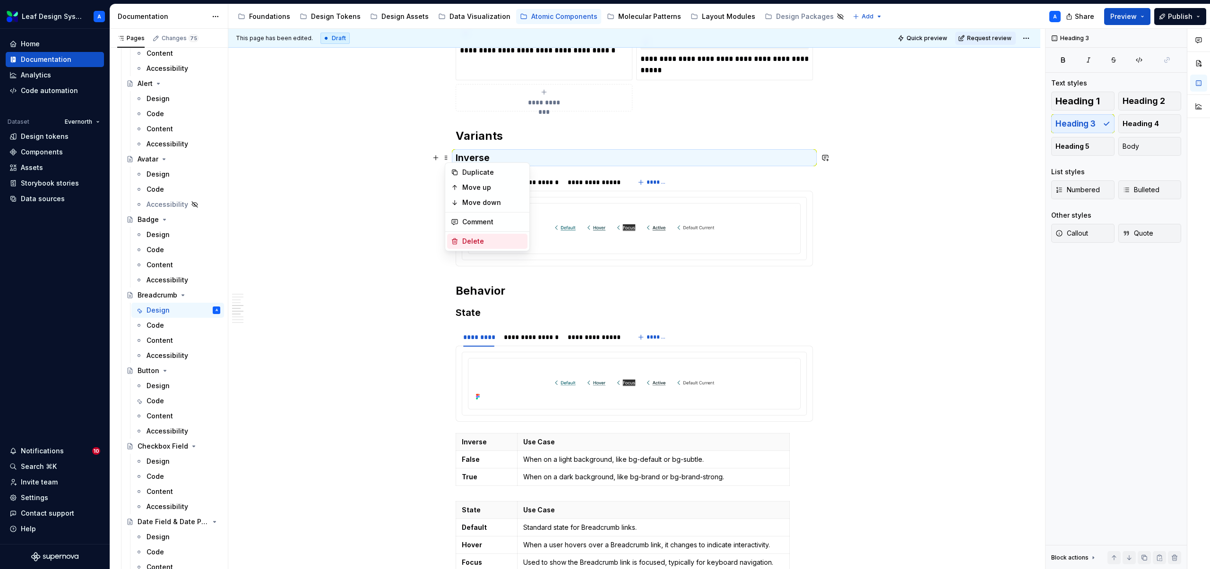
click at [477, 240] on div "Delete" at bounding box center [492, 241] width 61 height 9
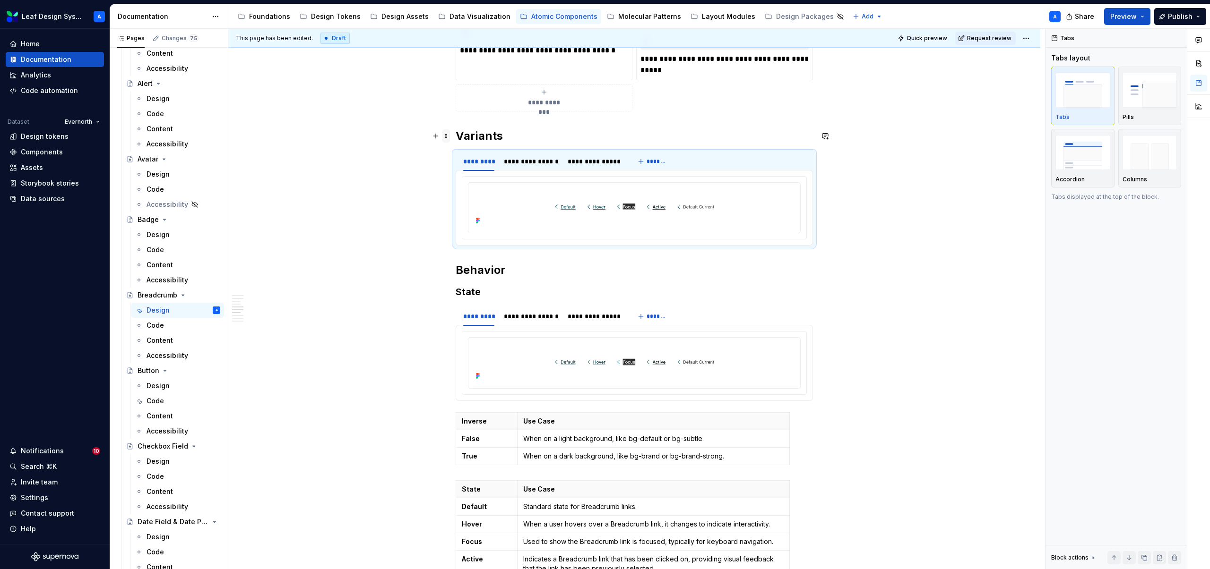
click at [447, 136] on span at bounding box center [446, 135] width 8 height 13
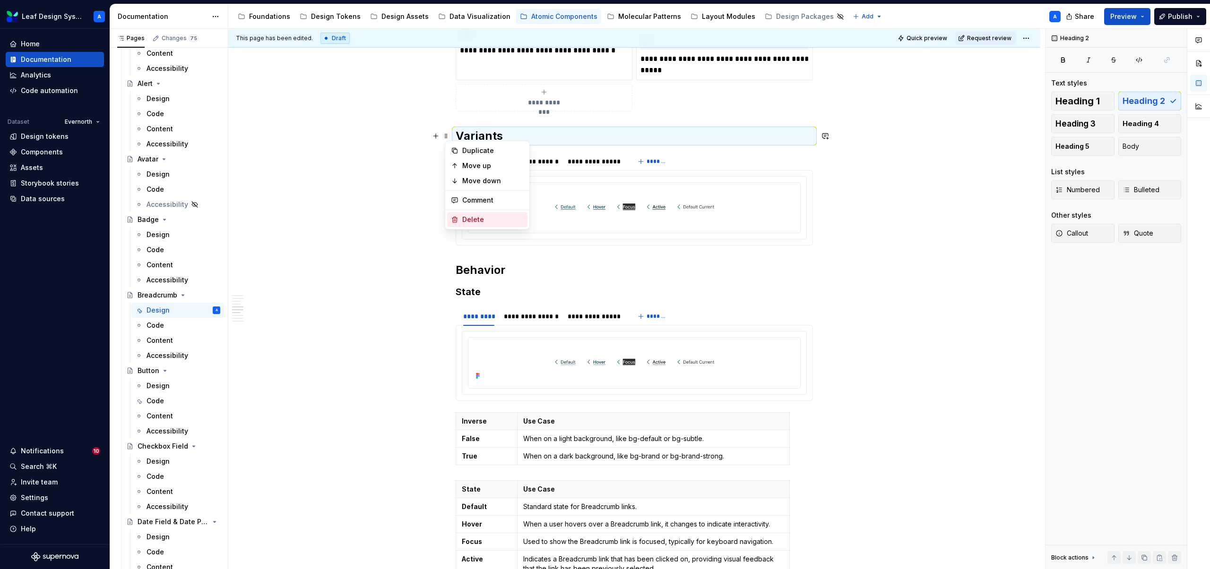
click at [466, 215] on div "Delete" at bounding box center [492, 219] width 61 height 9
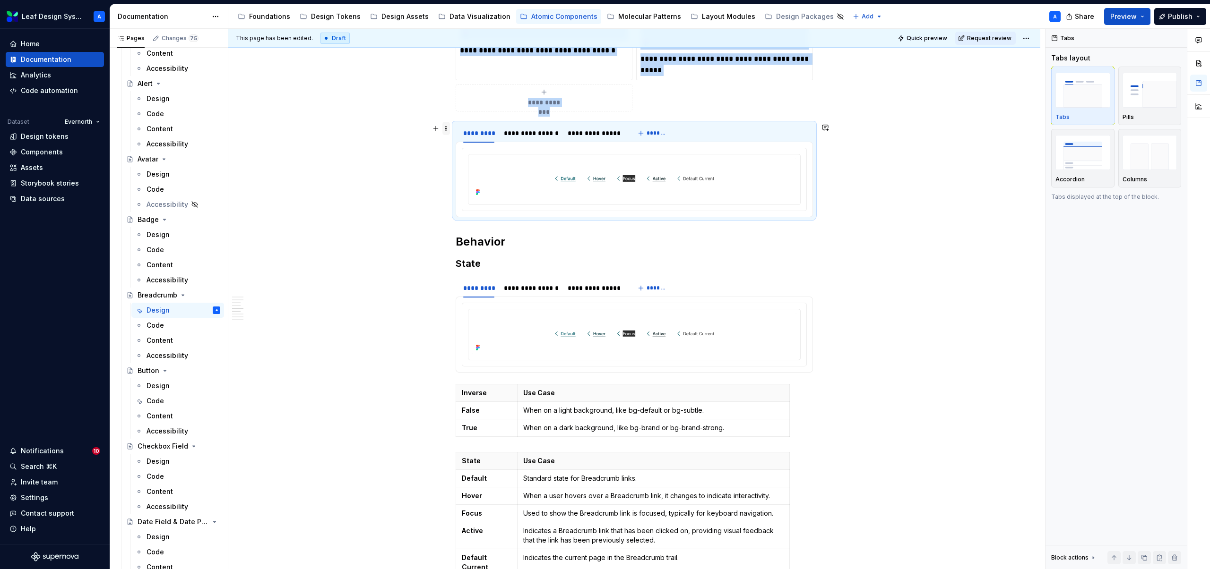
click at [448, 129] on span at bounding box center [446, 128] width 8 height 13
click at [468, 212] on div "Delete" at bounding box center [492, 211] width 61 height 9
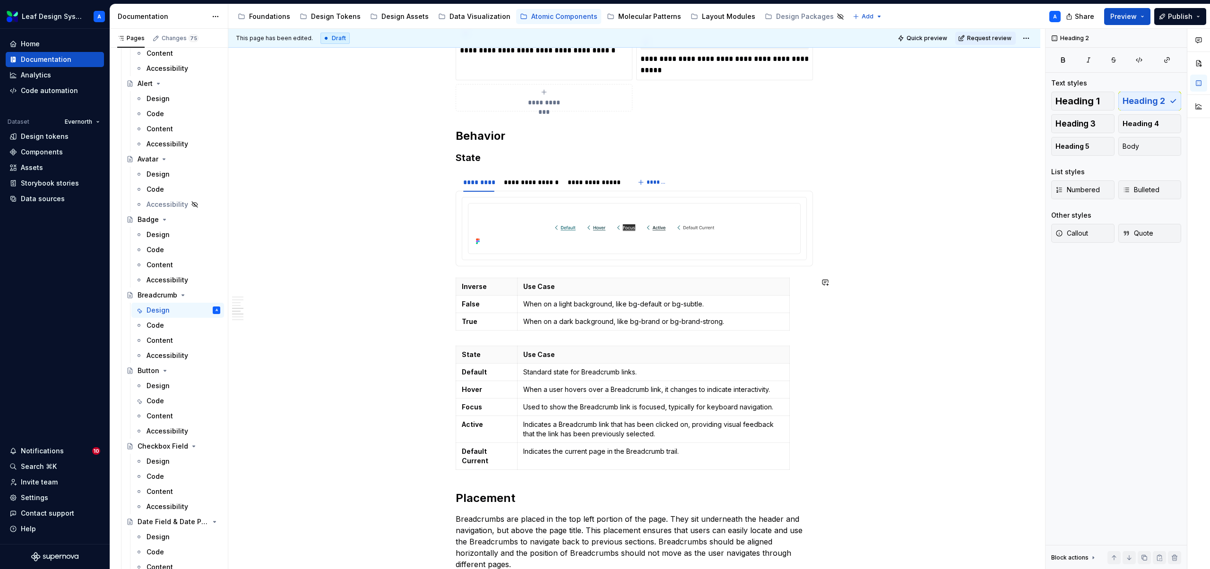
drag, startPoint x: 448, startPoint y: 156, endPoint x: 476, endPoint y: 336, distance: 181.2
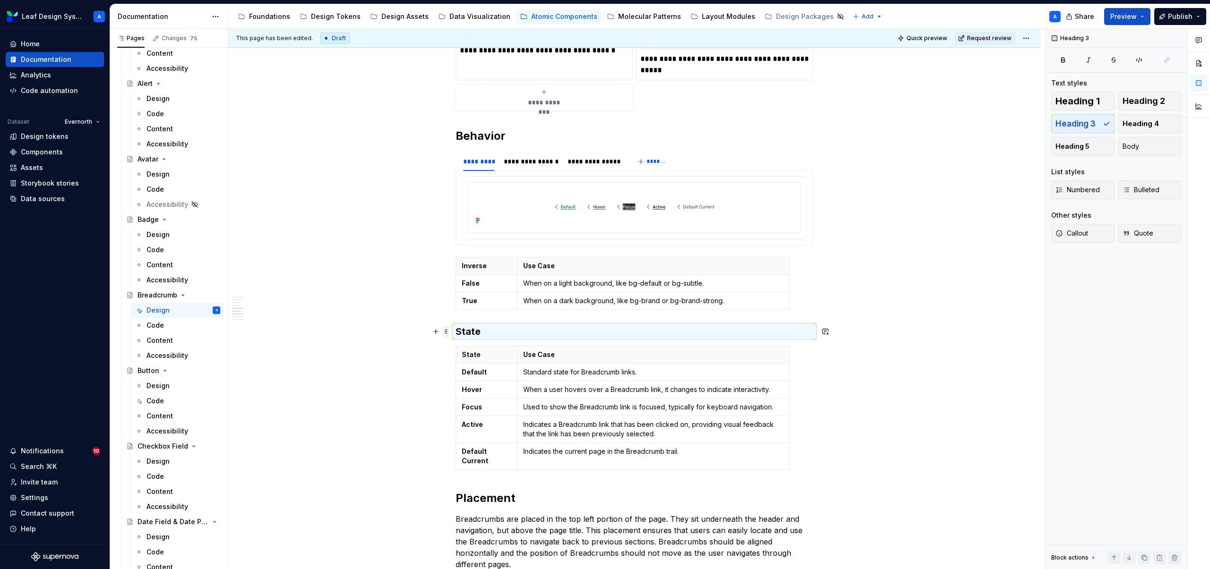
click at [448, 329] on span at bounding box center [446, 331] width 8 height 13
click at [479, 342] on div "Duplicate" at bounding box center [492, 346] width 61 height 9
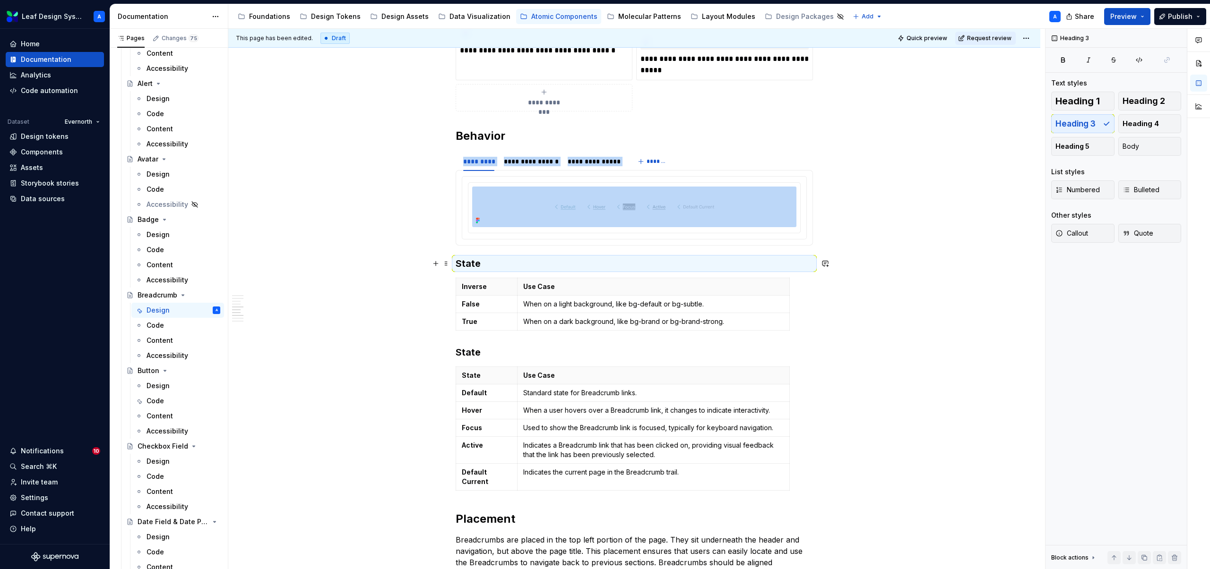
click at [473, 263] on h3 "State" at bounding box center [634, 263] width 357 height 13
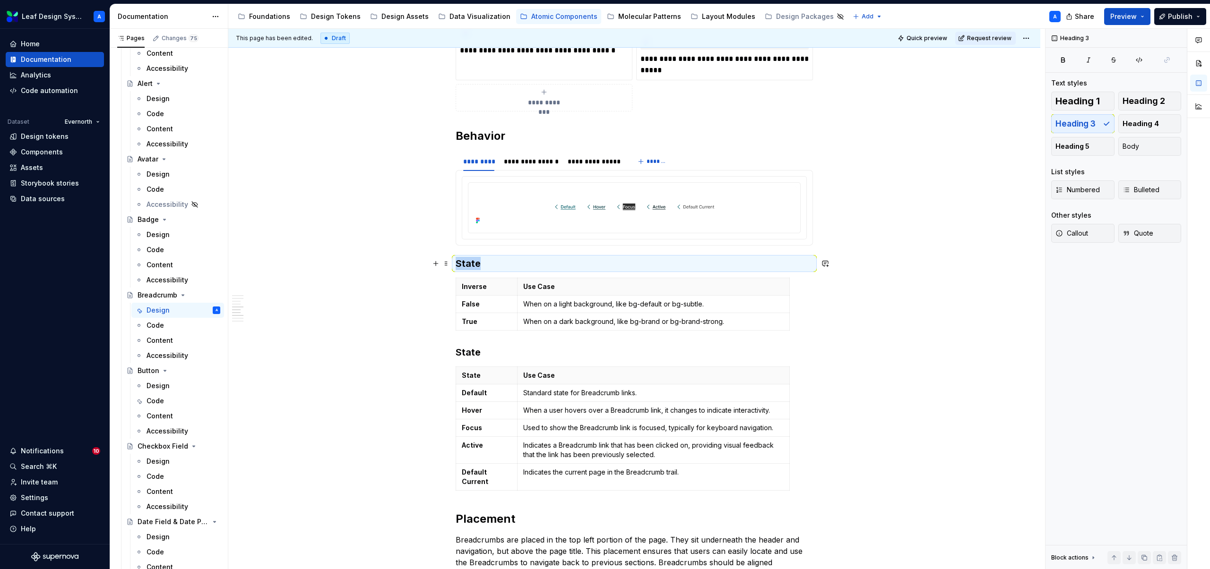
click at [473, 263] on h3 "State" at bounding box center [634, 263] width 357 height 13
click at [933, 300] on div "**********" at bounding box center [634, 277] width 812 height 2169
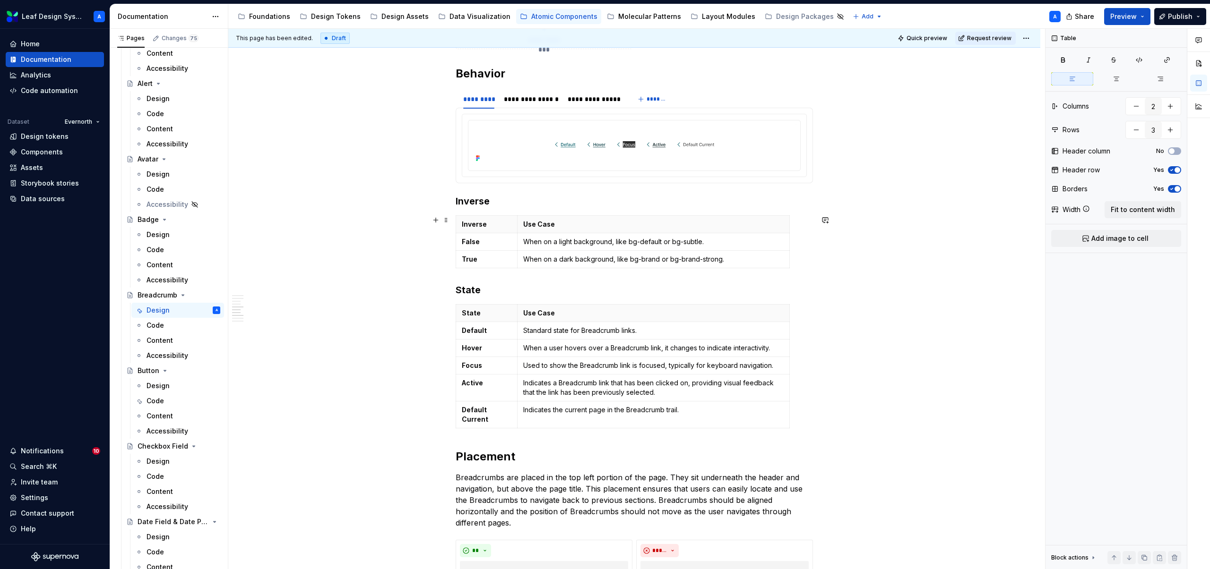
scroll to position [955, 0]
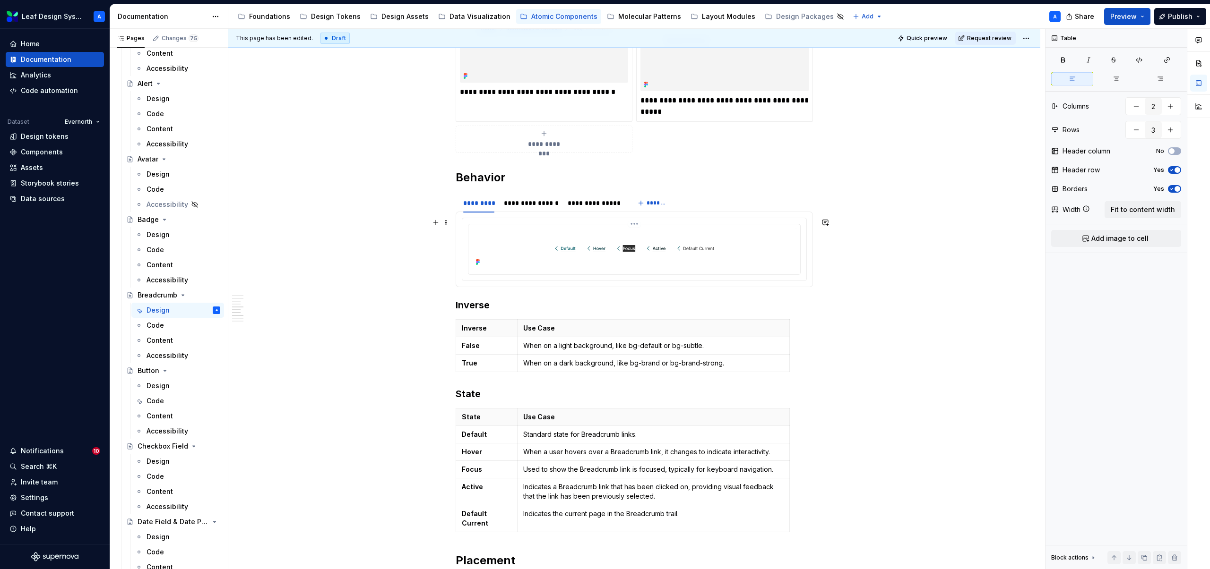
click at [635, 223] on html "Leaf Design System A Home Documentation Analytics Code automation Dataset Evern…" at bounding box center [605, 284] width 1210 height 569
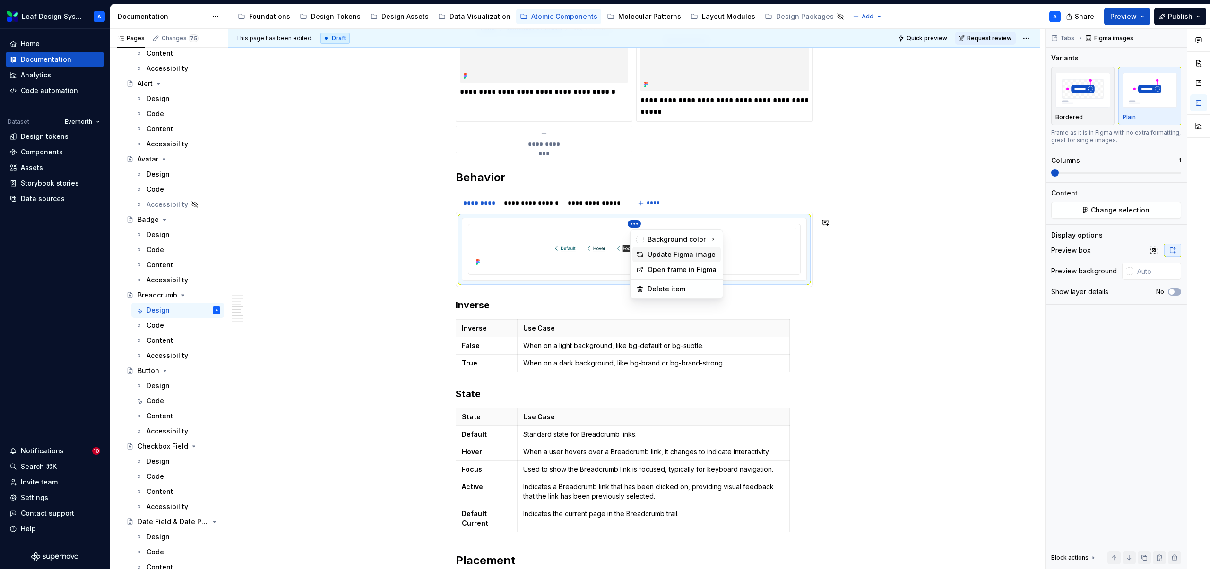
click at [660, 257] on div "Update Figma image" at bounding box center [681, 254] width 69 height 9
click at [524, 206] on div "**********" at bounding box center [531, 202] width 55 height 9
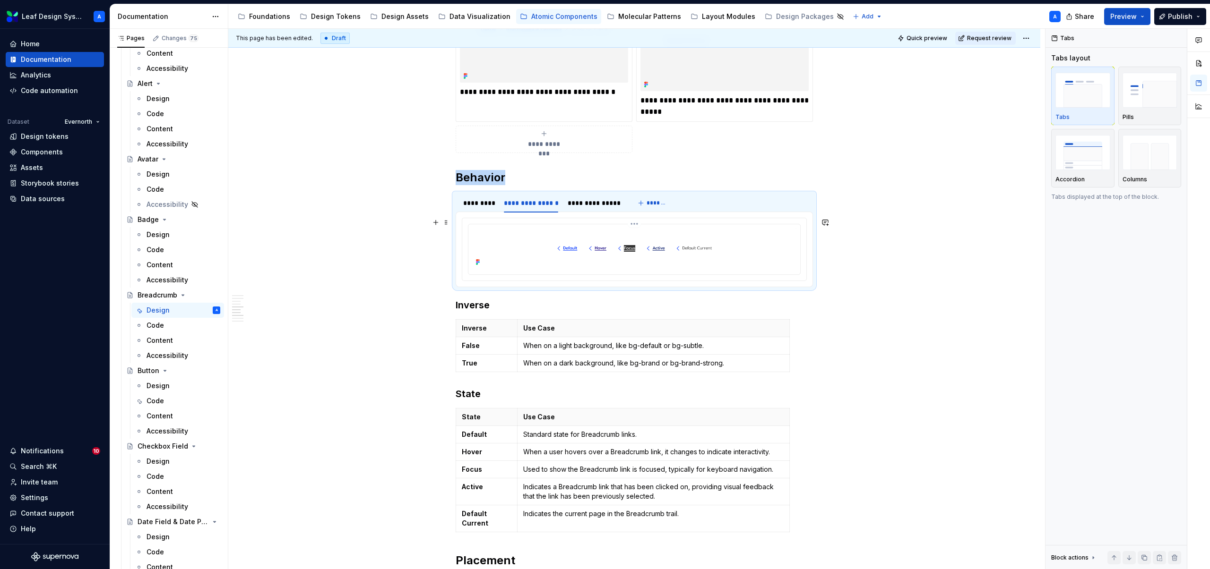
click at [635, 223] on html "Leaf Design System A Home Documentation Analytics Code automation Dataset Evern…" at bounding box center [605, 284] width 1210 height 569
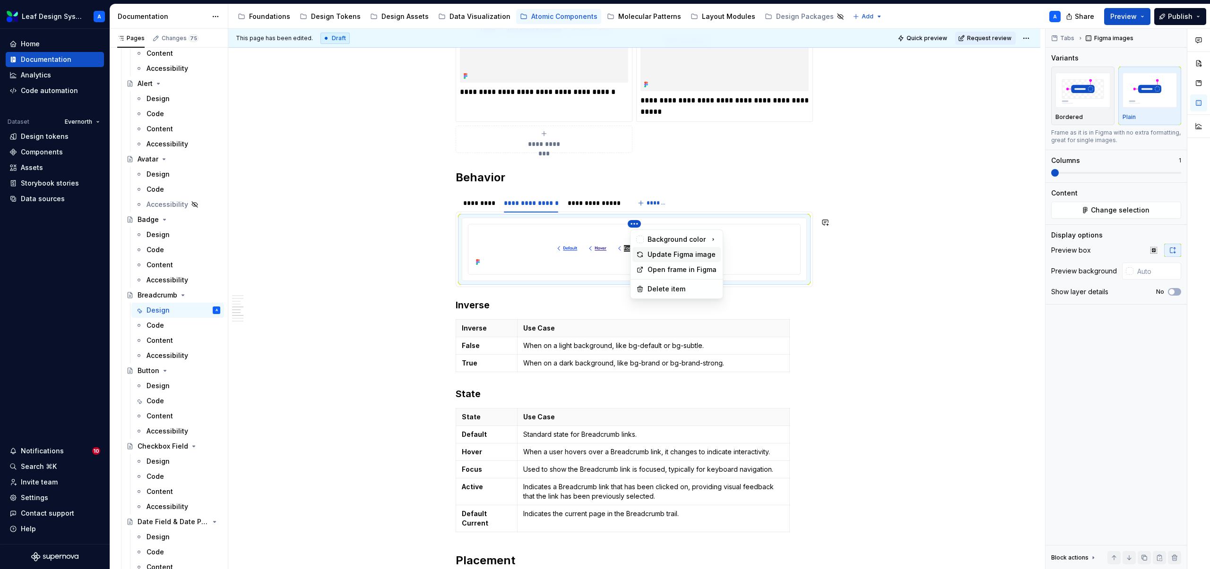
click at [647, 252] on div "Update Figma image" at bounding box center [681, 254] width 69 height 9
click at [588, 206] on div "**********" at bounding box center [594, 202] width 53 height 9
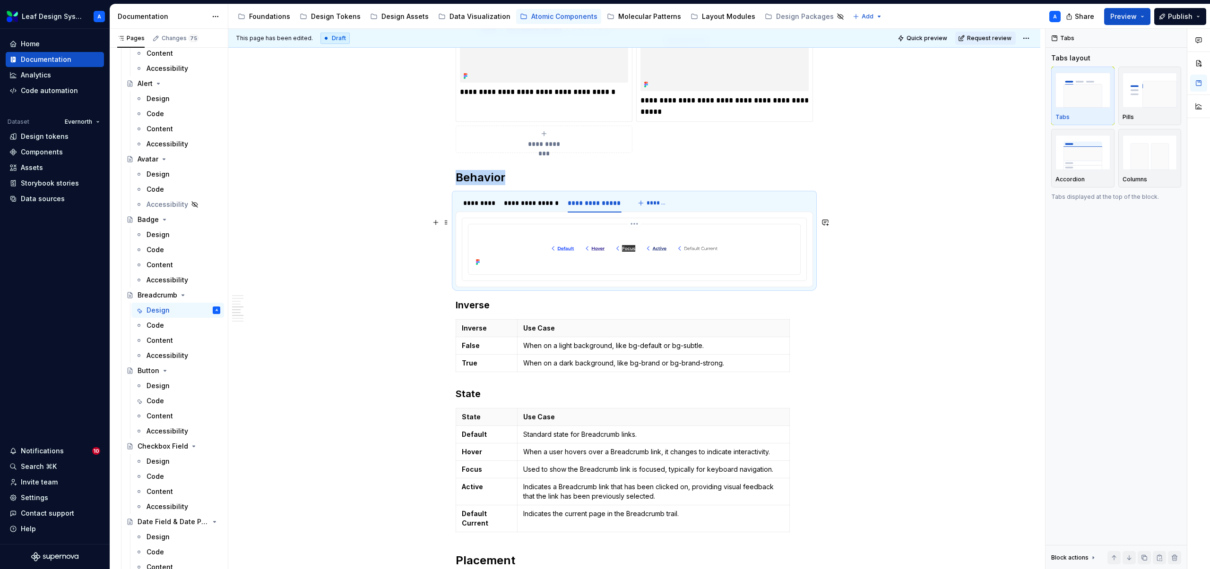
click at [637, 225] on html "Leaf Design System A Home Documentation Analytics Code automation Dataset Evern…" at bounding box center [605, 284] width 1210 height 569
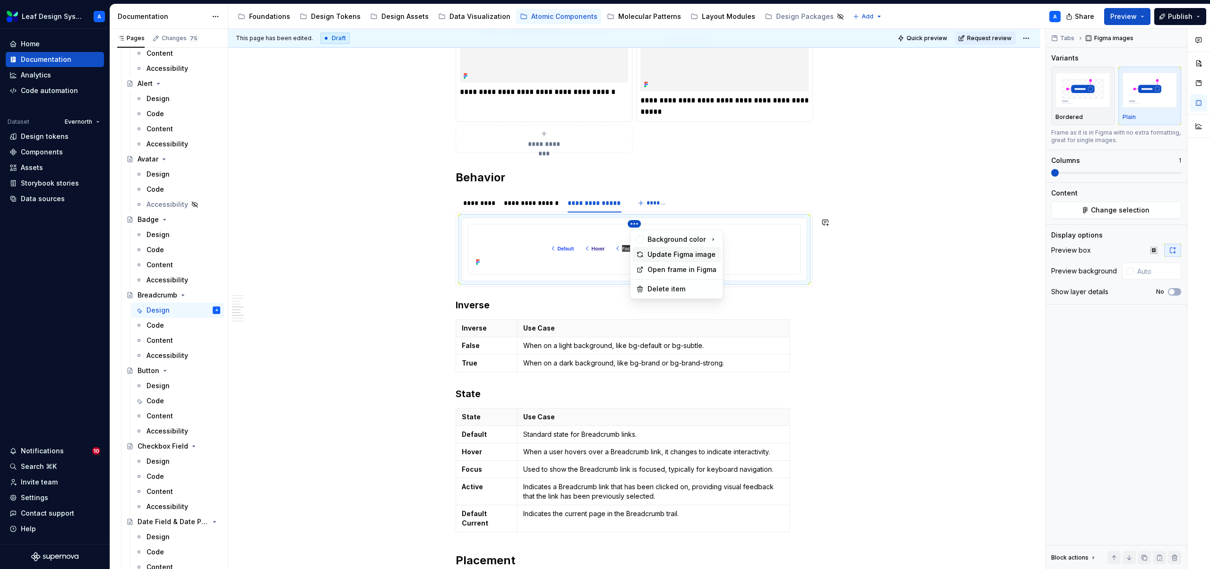
click at [656, 255] on div "Update Figma image" at bounding box center [681, 254] width 69 height 9
type textarea "*"
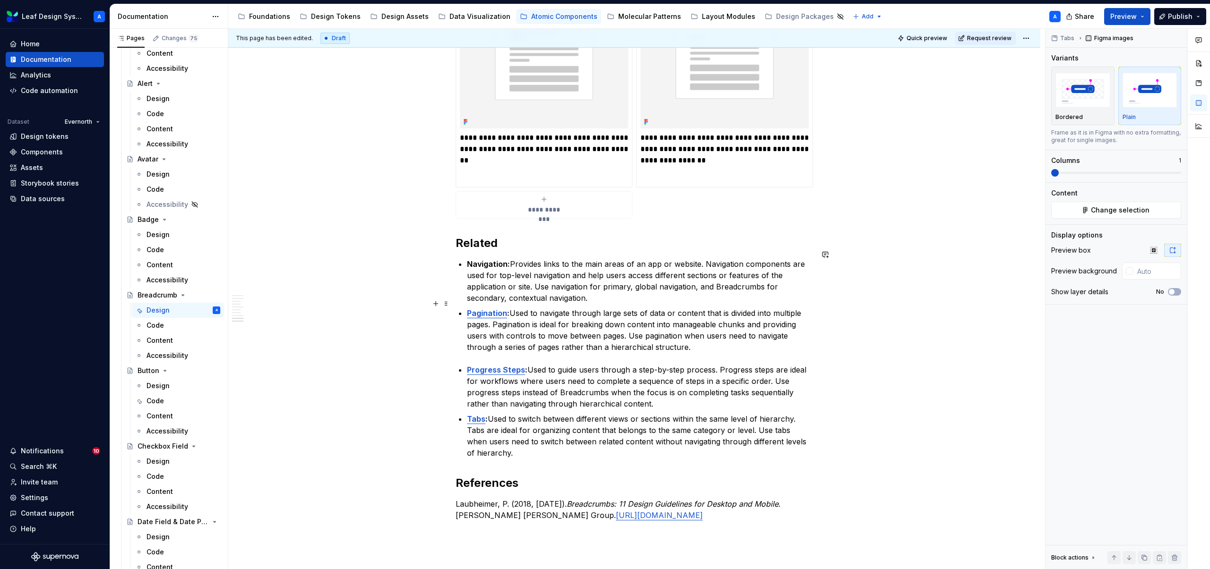
scroll to position [1626, 0]
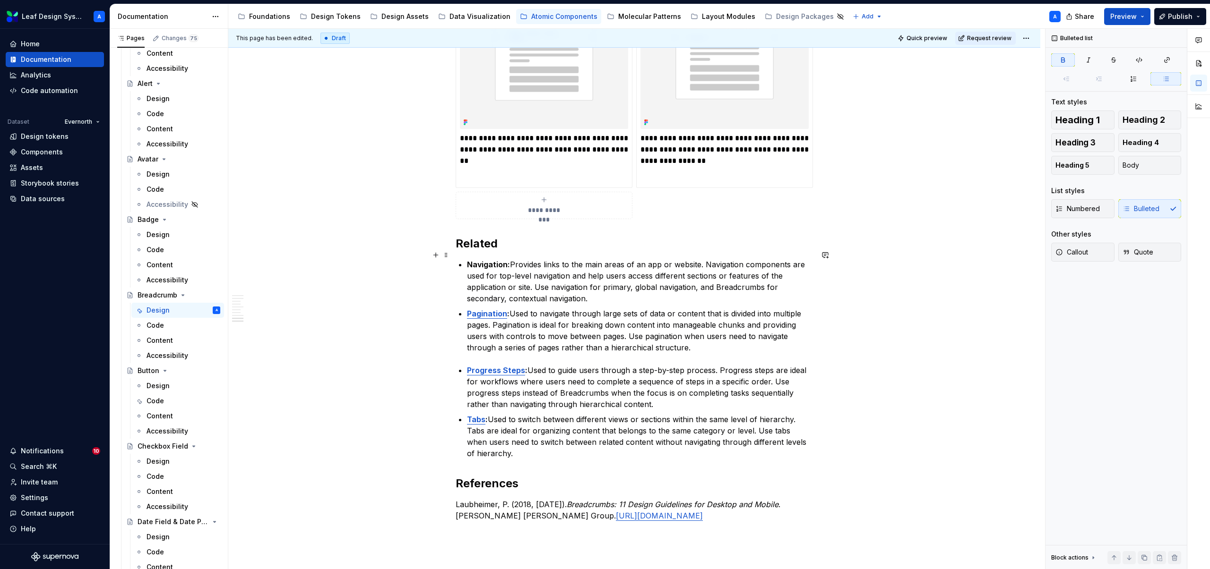
click at [483, 260] on strong "Navigation:" at bounding box center [488, 264] width 43 height 9
click at [707, 240] on button "button" at bounding box center [706, 237] width 13 height 13
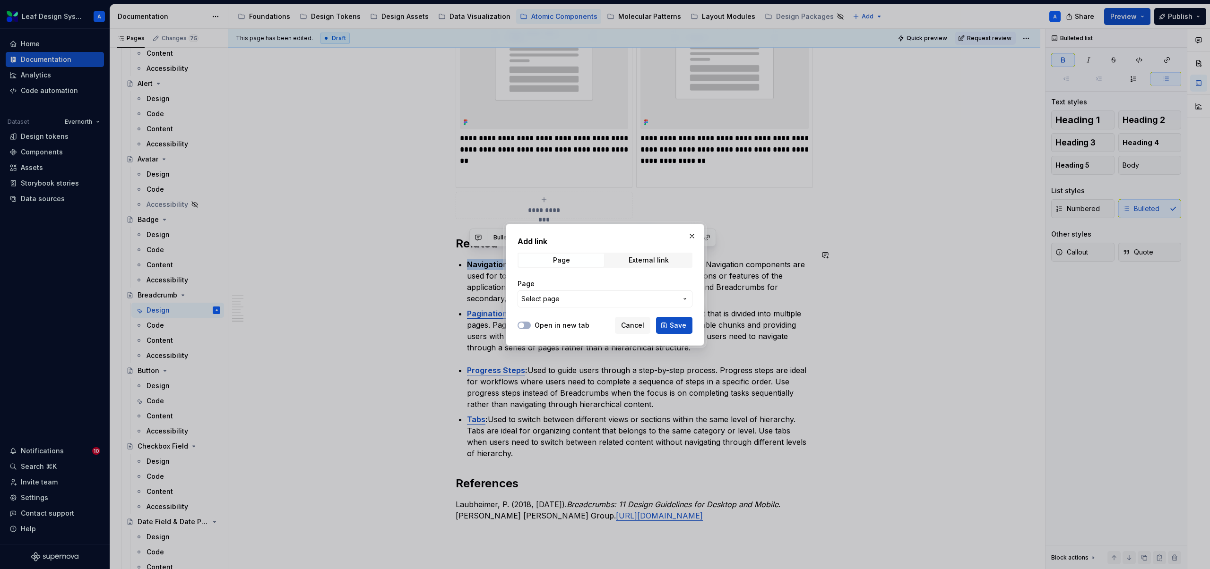
click at [582, 300] on span "Select page" at bounding box center [599, 298] width 156 height 9
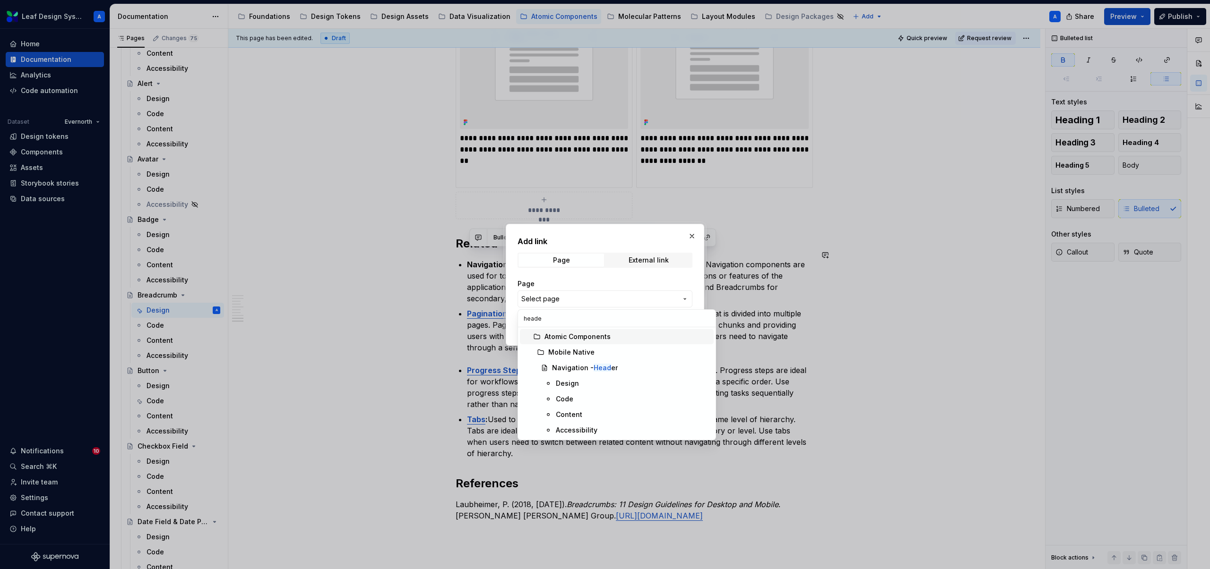
type input "header"
click at [566, 369] on div "Navigation - Header" at bounding box center [585, 367] width 66 height 9
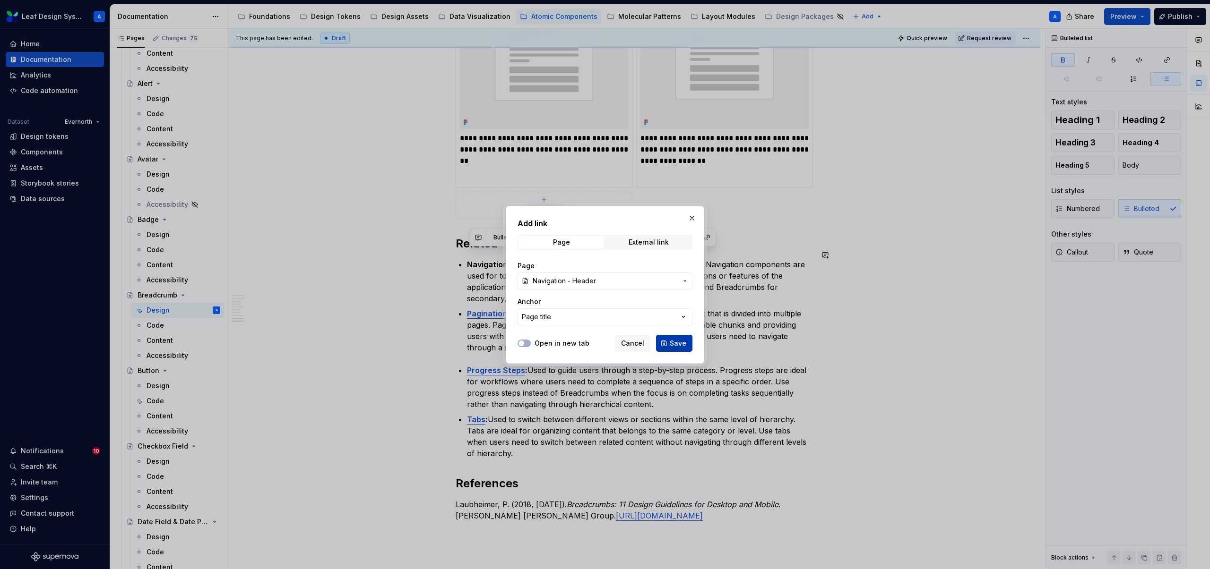
click at [677, 341] on span "Save" at bounding box center [678, 343] width 17 height 9
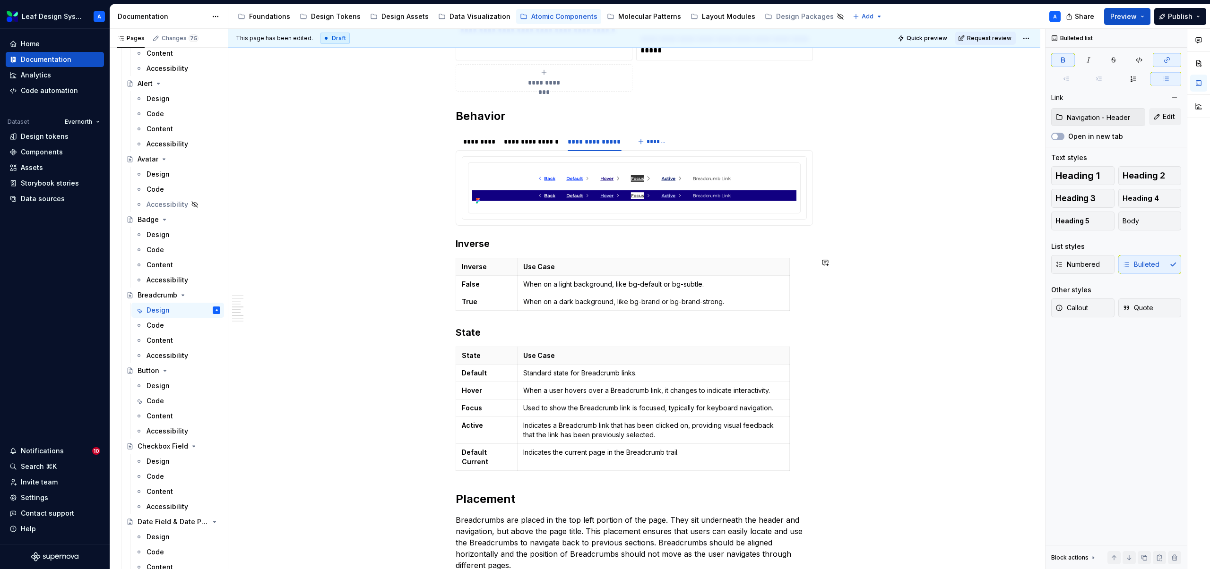
scroll to position [933, 0]
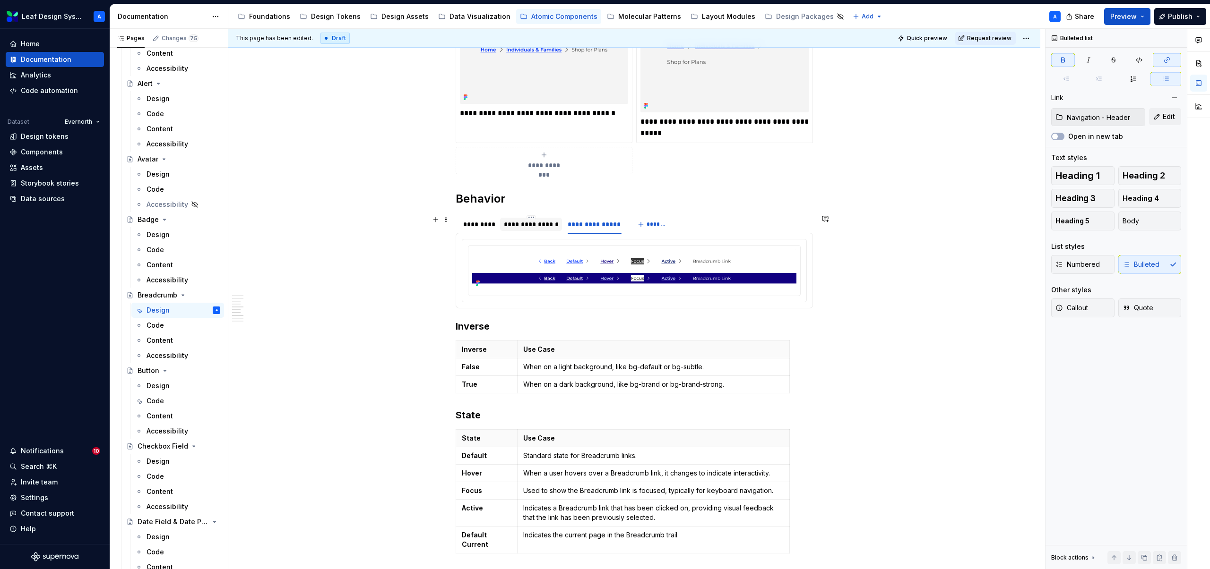
click at [544, 227] on div "**********" at bounding box center [531, 224] width 55 height 9
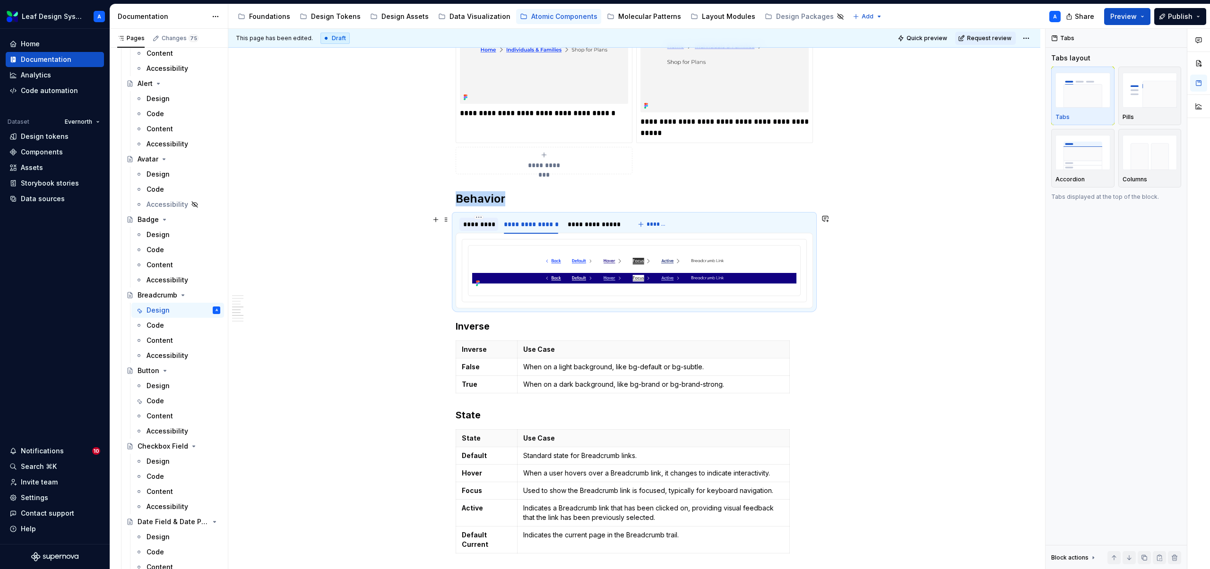
click at [471, 225] on div "*********" at bounding box center [478, 224] width 31 height 9
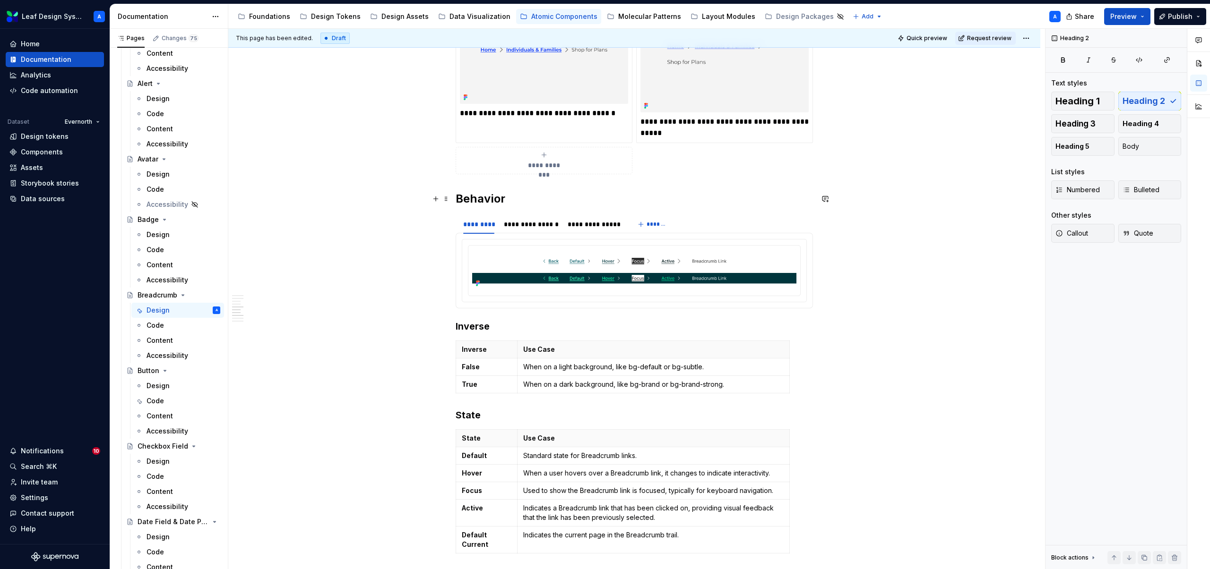
click at [504, 199] on h2 "Behavior" at bounding box center [634, 198] width 357 height 15
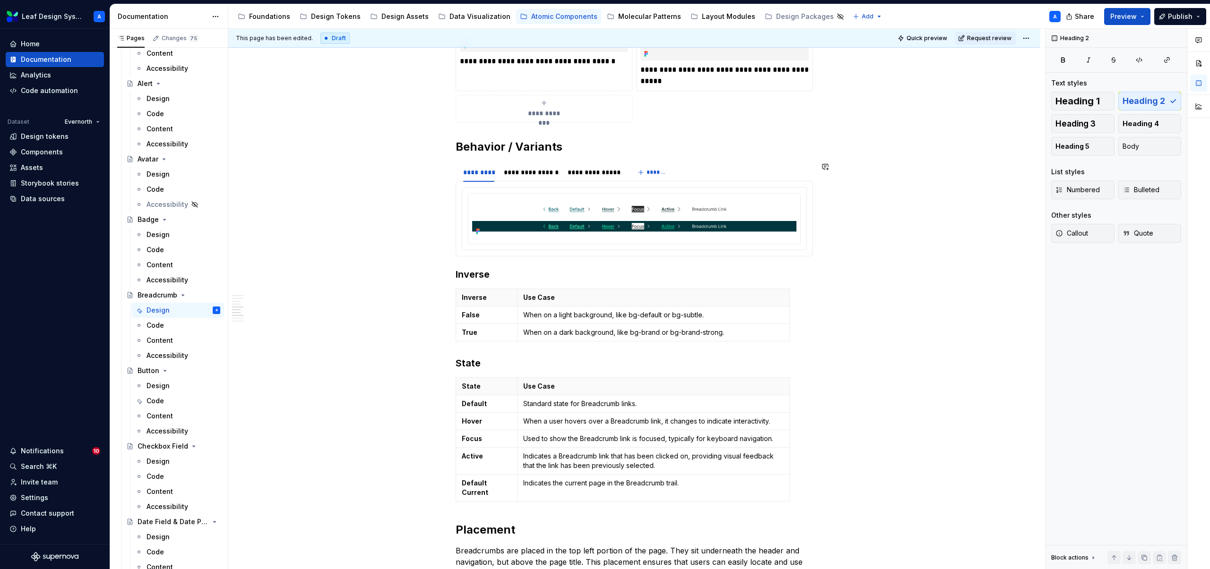
scroll to position [1011, 0]
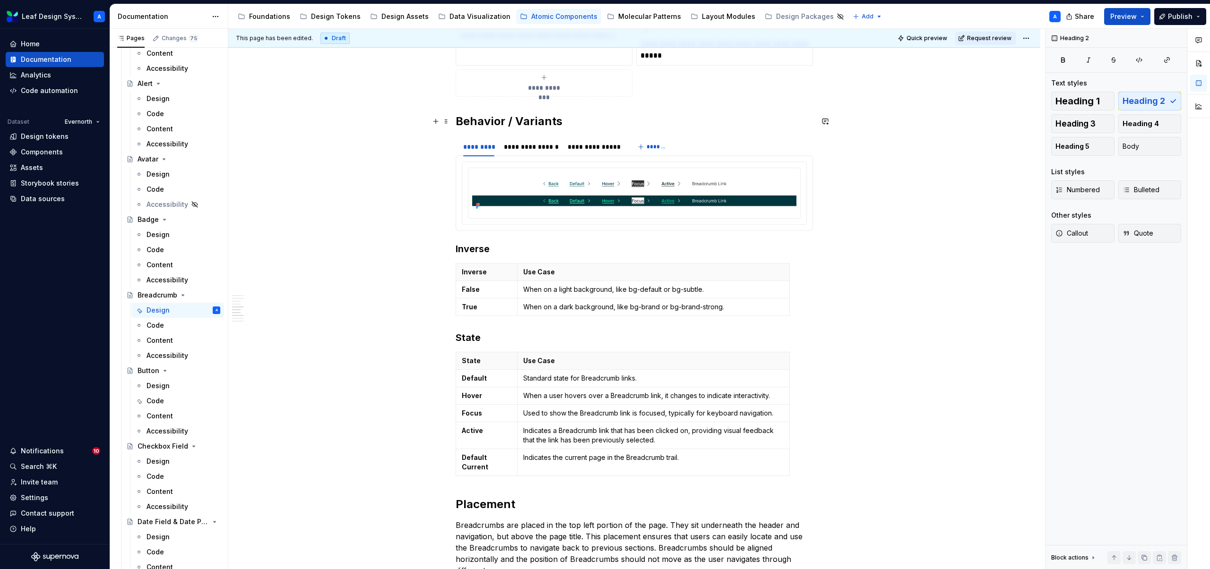
click at [529, 121] on h2 "Behavior / Variants" at bounding box center [634, 121] width 357 height 15
click at [458, 121] on h2 "Behavior /" at bounding box center [634, 121] width 357 height 15
click at [571, 118] on h2 "Variants / Behavior /" at bounding box center [634, 121] width 357 height 15
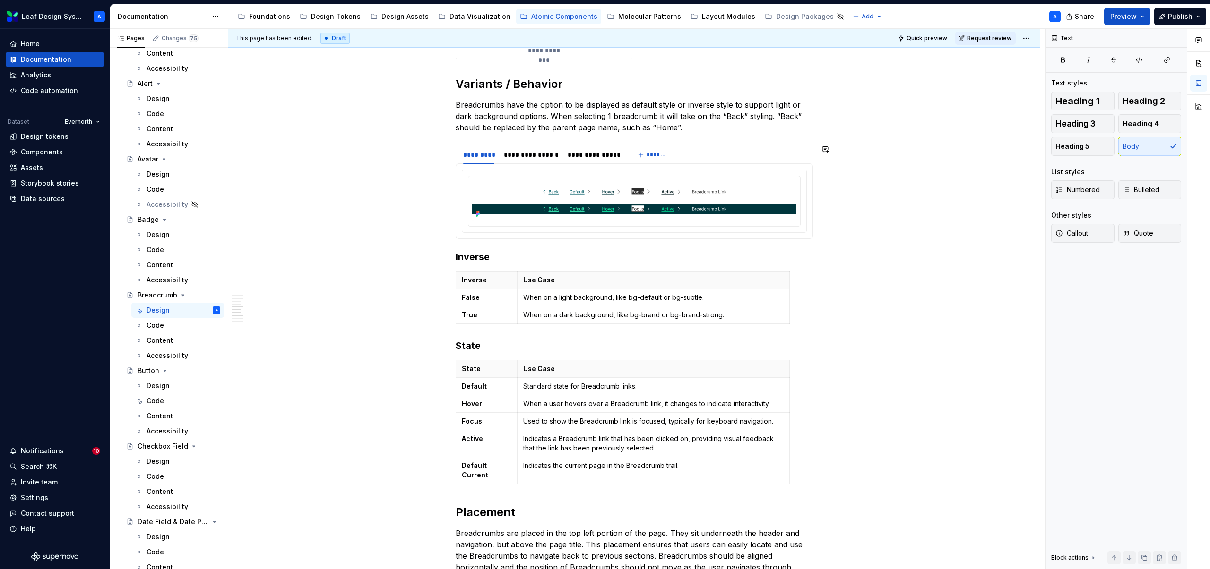
scroll to position [1063, 0]
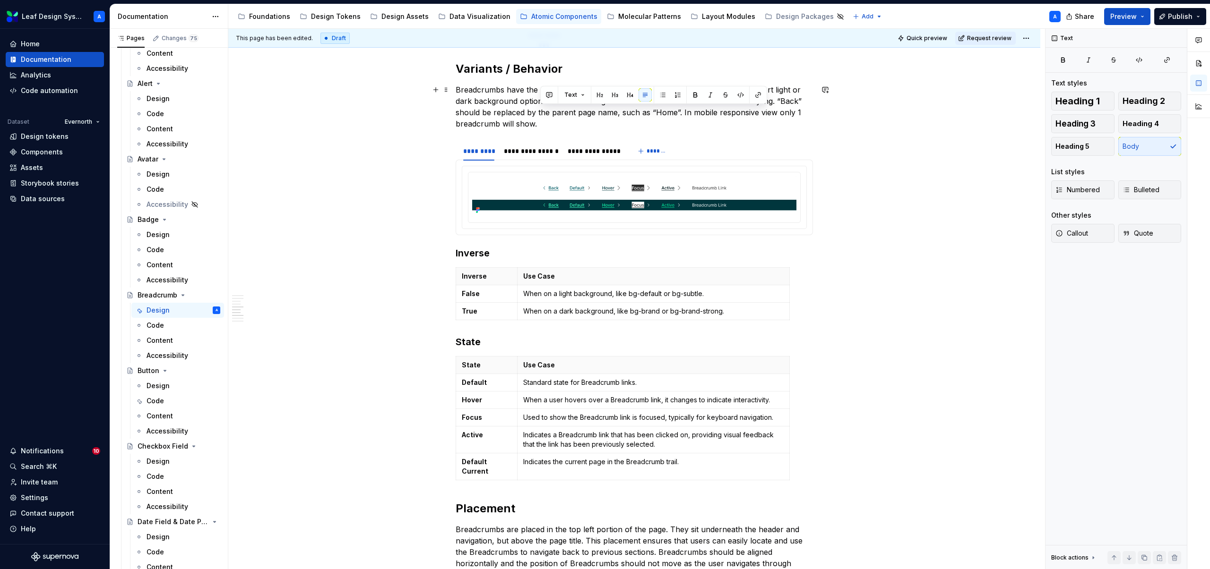
drag, startPoint x: 683, startPoint y: 112, endPoint x: 706, endPoint y: 118, distance: 23.8
click at [706, 118] on p "Breadcrumbs have the option to be displayed as default style or inverse style t…" at bounding box center [634, 106] width 357 height 45
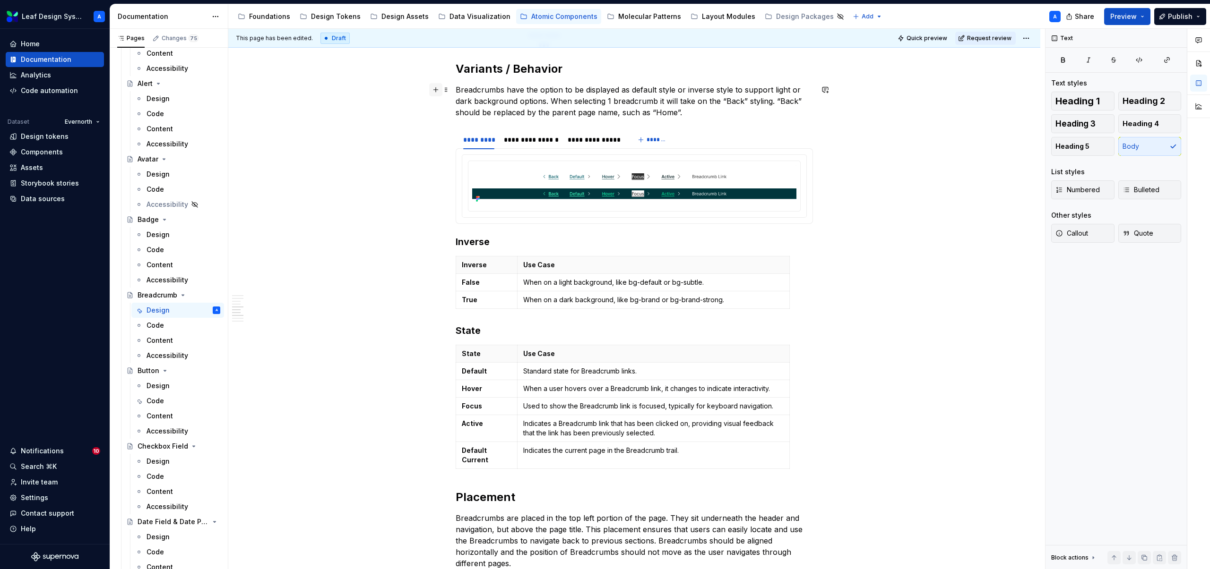
click at [439, 89] on button "button" at bounding box center [435, 89] width 13 height 13
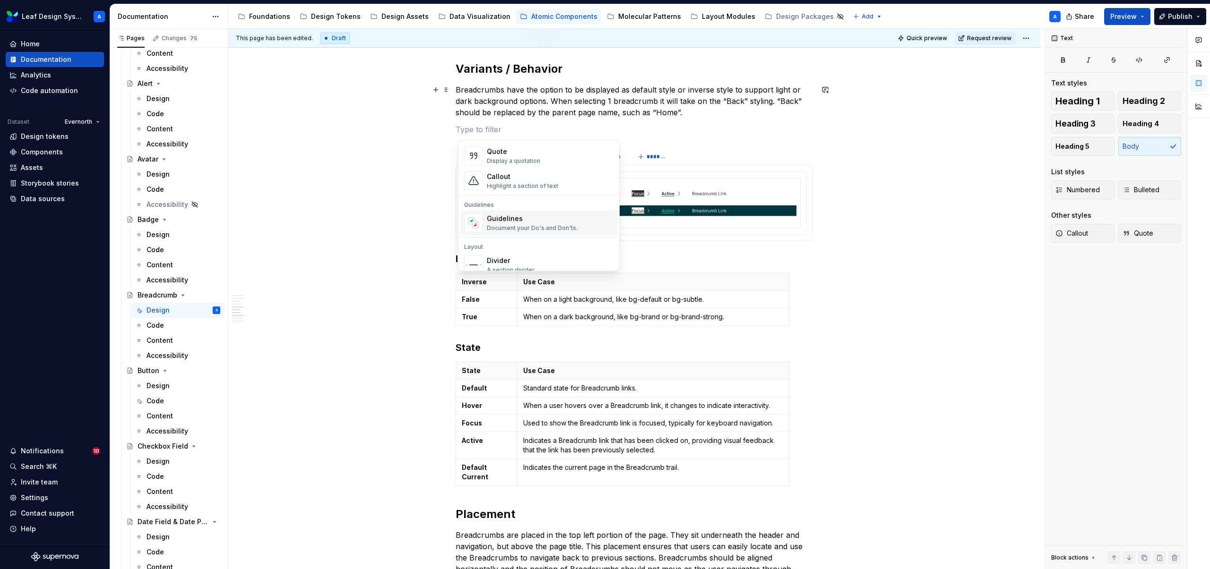
scroll to position [215, 0]
click at [510, 177] on div "Callout" at bounding box center [522, 174] width 71 height 9
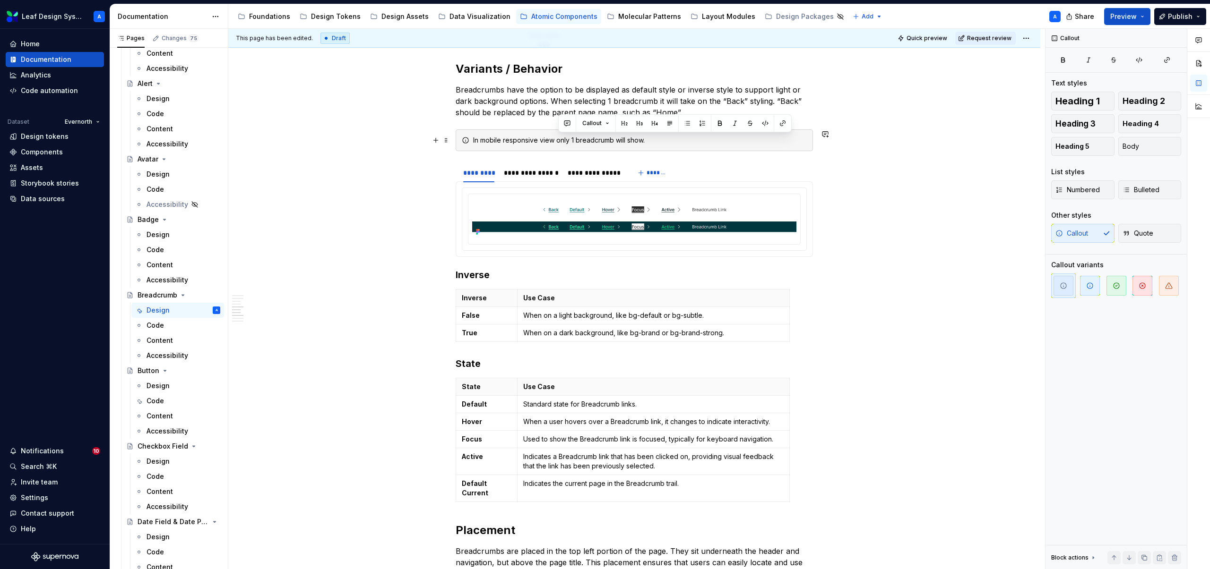
drag, startPoint x: 654, startPoint y: 140, endPoint x: 560, endPoint y: 142, distance: 93.6
click at [560, 142] on div "In mobile responsive view only 1 breadcrumb will show." at bounding box center [640, 140] width 334 height 9
drag, startPoint x: 734, startPoint y: 139, endPoint x: 664, endPoint y: 140, distance: 69.9
click at [664, 140] on div "In mobile responsive view, the single breadcrumb will show as the back variant." at bounding box center [640, 140] width 334 height 9
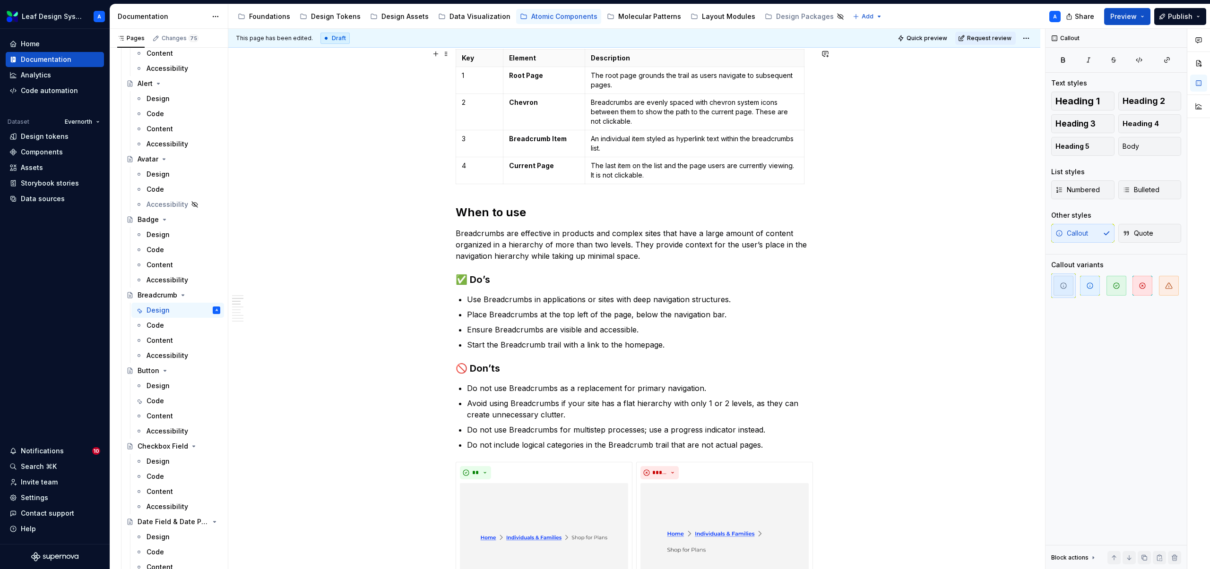
scroll to position [0, 0]
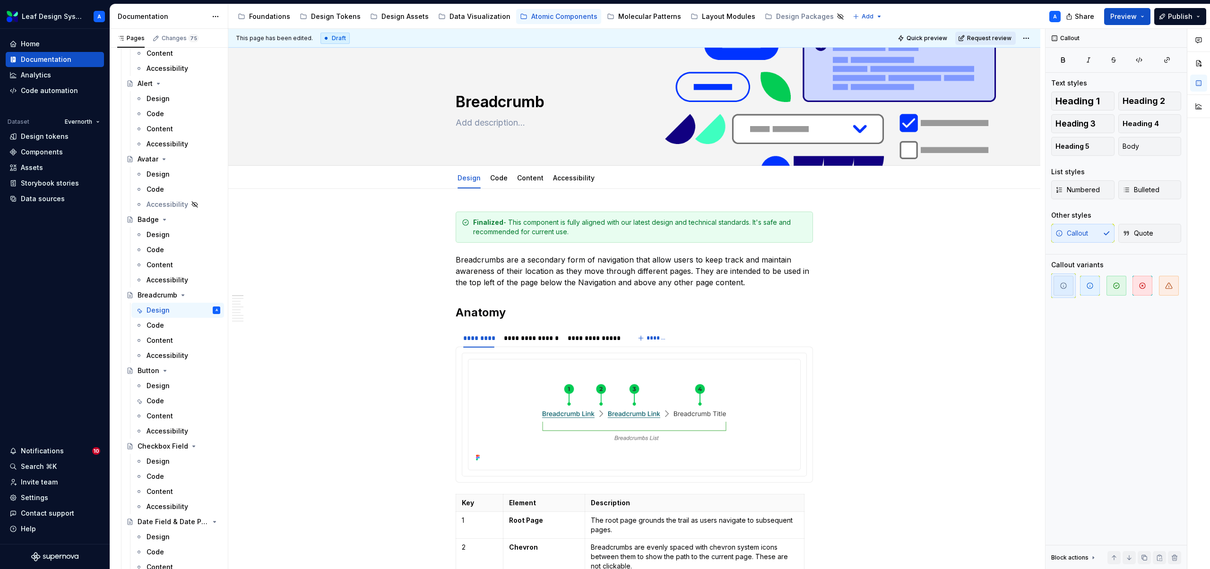
click at [987, 40] on span "Request review" at bounding box center [989, 38] width 44 height 8
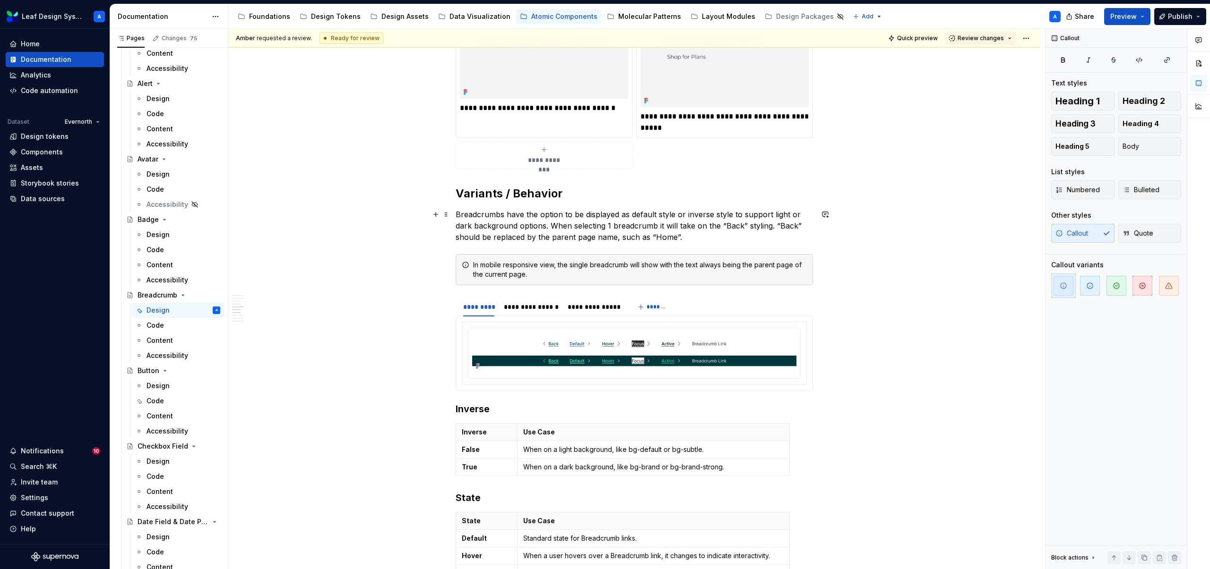
scroll to position [1046, 0]
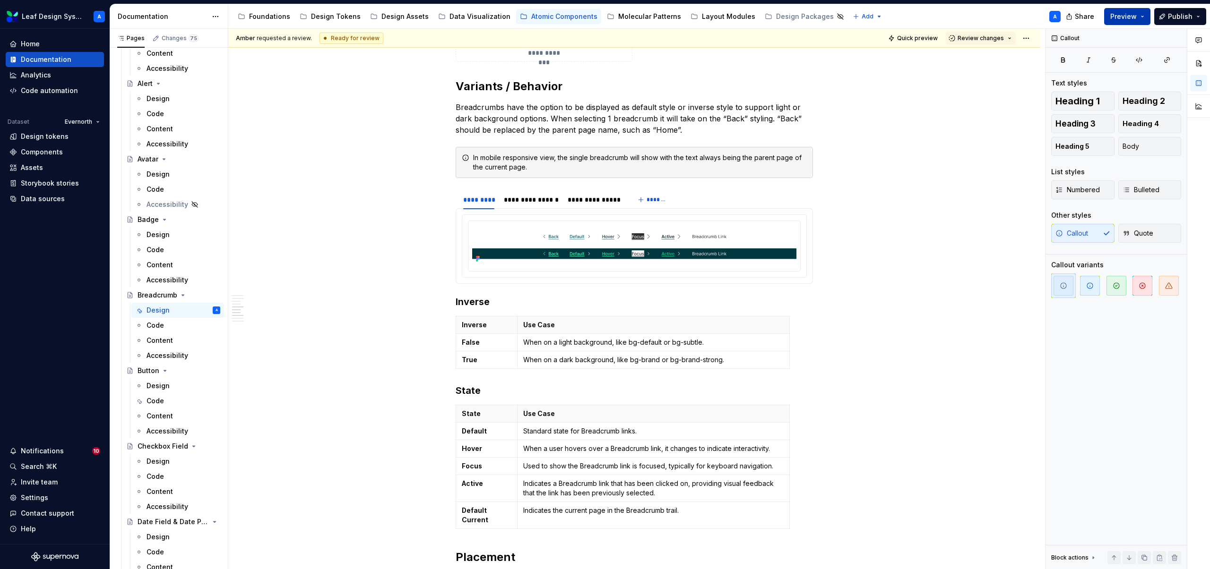
click at [1145, 19] on button "Preview" at bounding box center [1127, 16] width 46 height 17
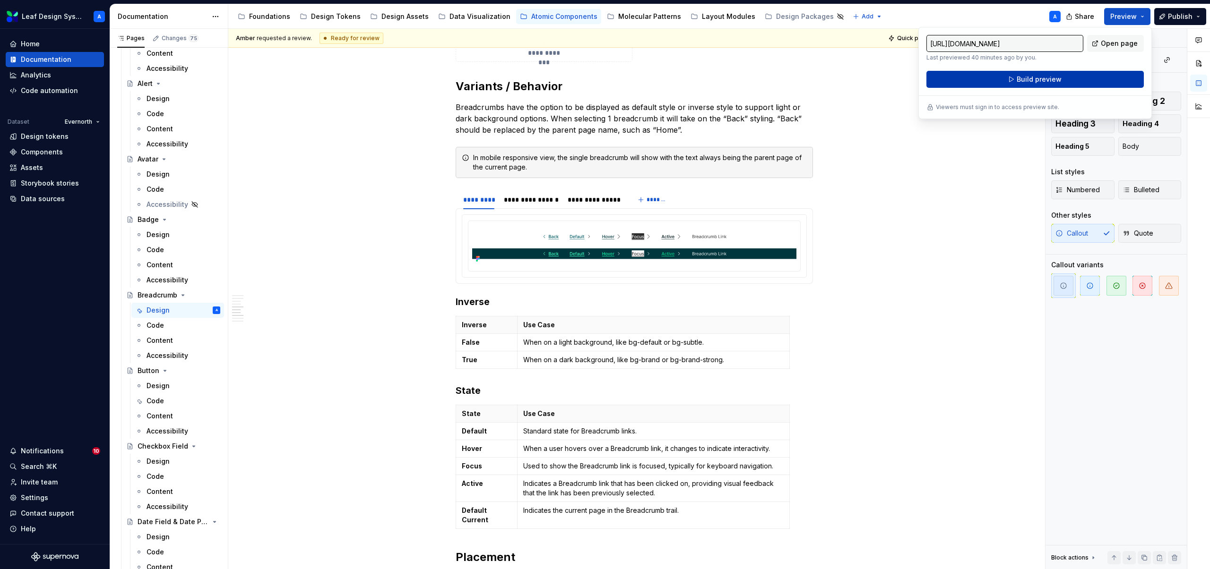
click at [1069, 75] on button "Build preview" at bounding box center [1034, 79] width 217 height 17
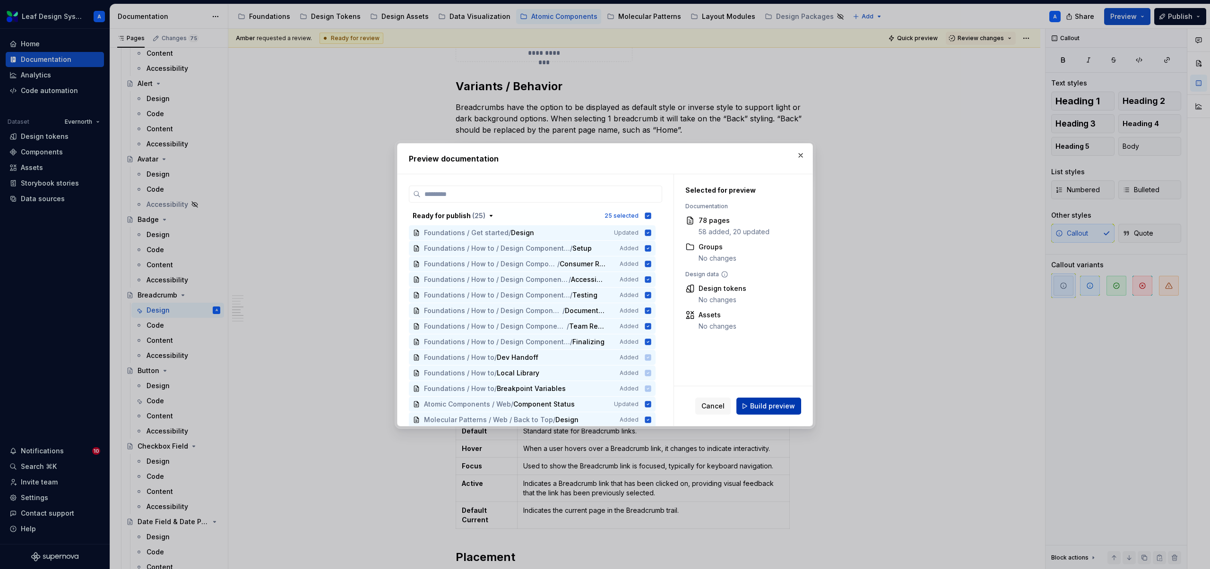
click at [789, 404] on span "Build preview" at bounding box center [772, 406] width 45 height 9
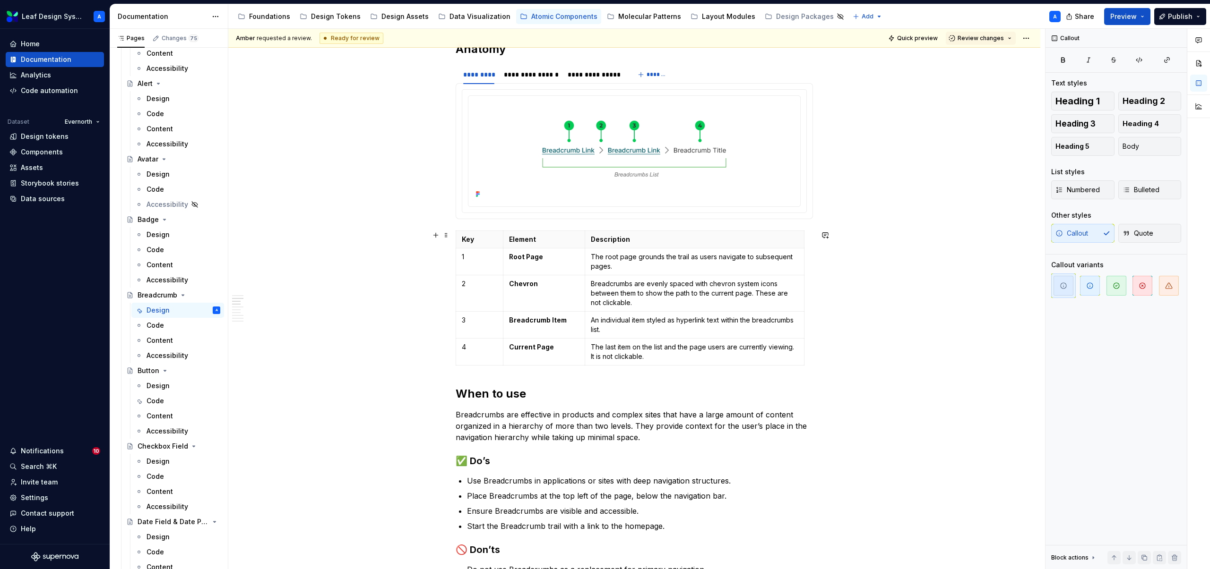
scroll to position [0, 0]
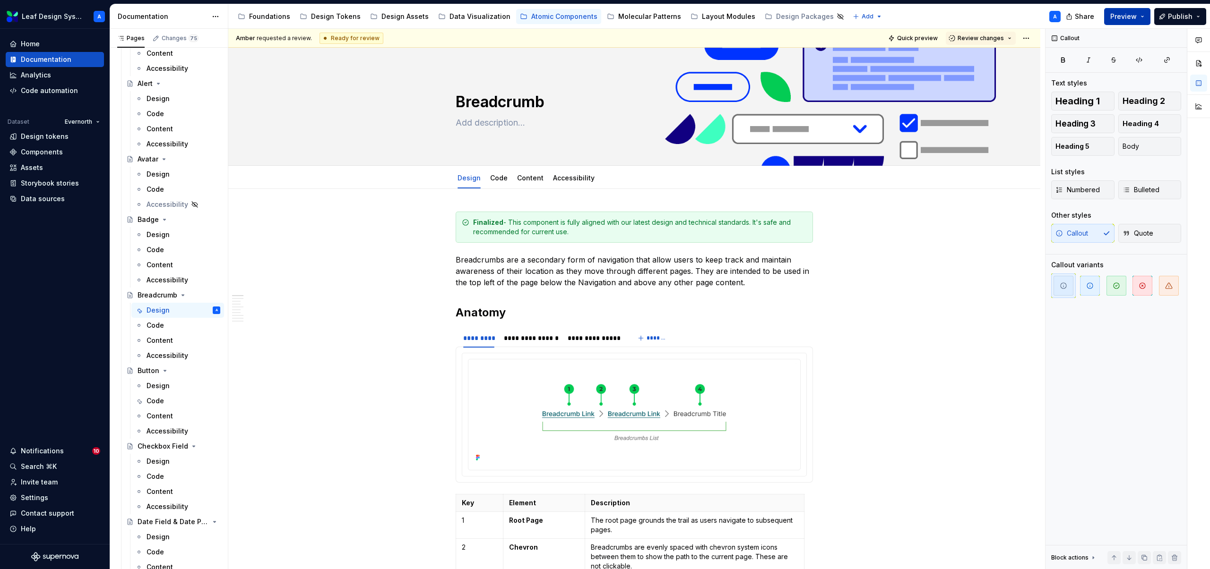
click at [1145, 17] on button "Preview" at bounding box center [1127, 16] width 46 height 17
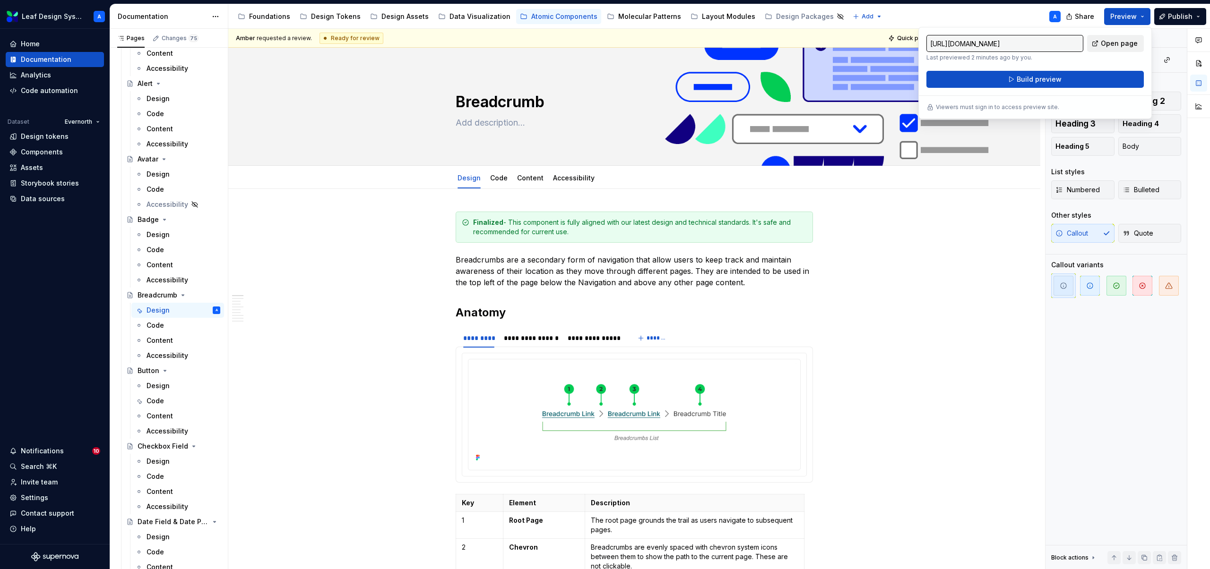
click at [1123, 42] on span "Open page" at bounding box center [1119, 43] width 37 height 9
type textarea "*"
